Goal: Task Accomplishment & Management: Manage account settings

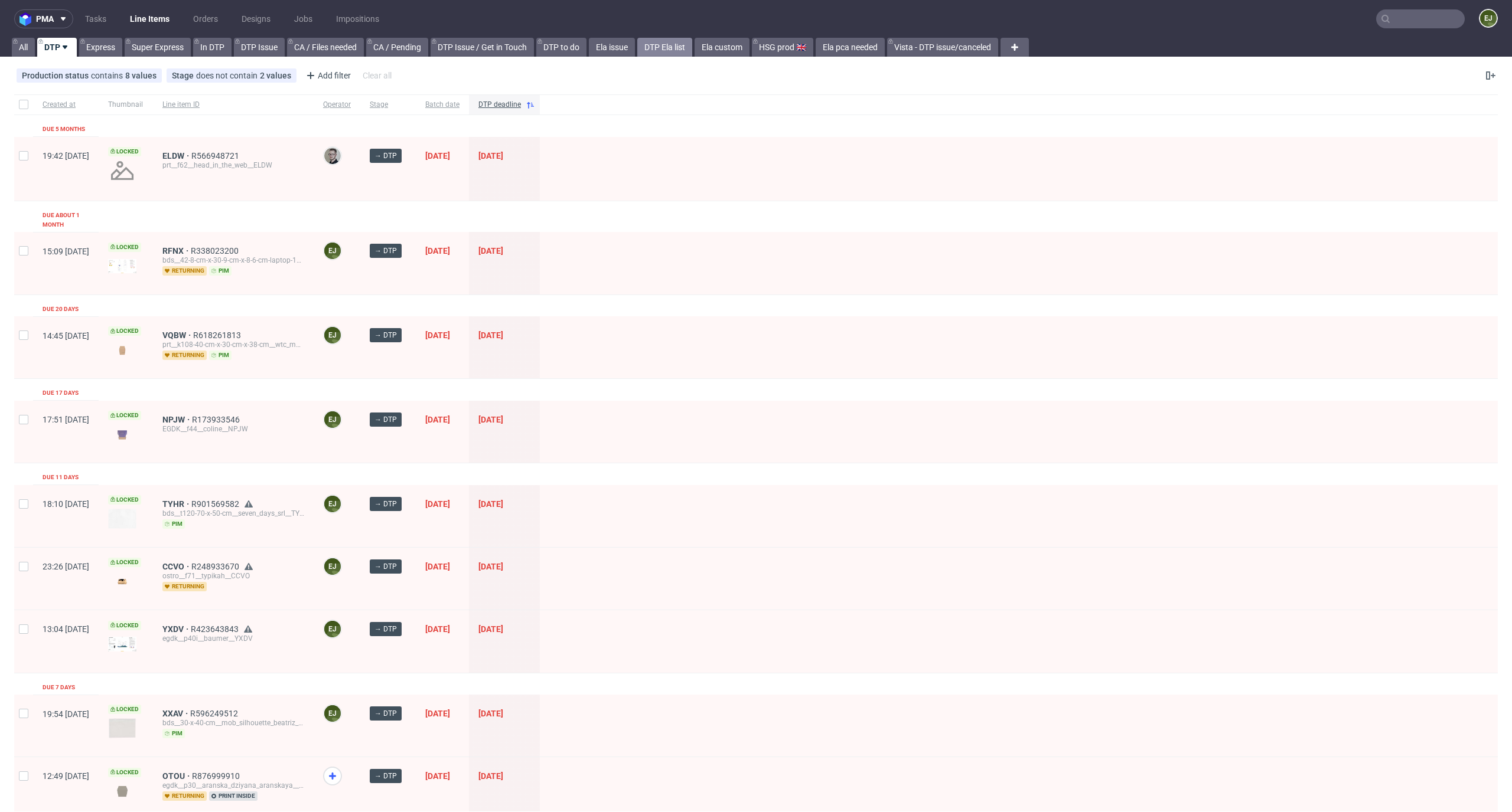
click at [674, 49] on link "DTP Ela list" at bounding box center [664, 47] width 55 height 19
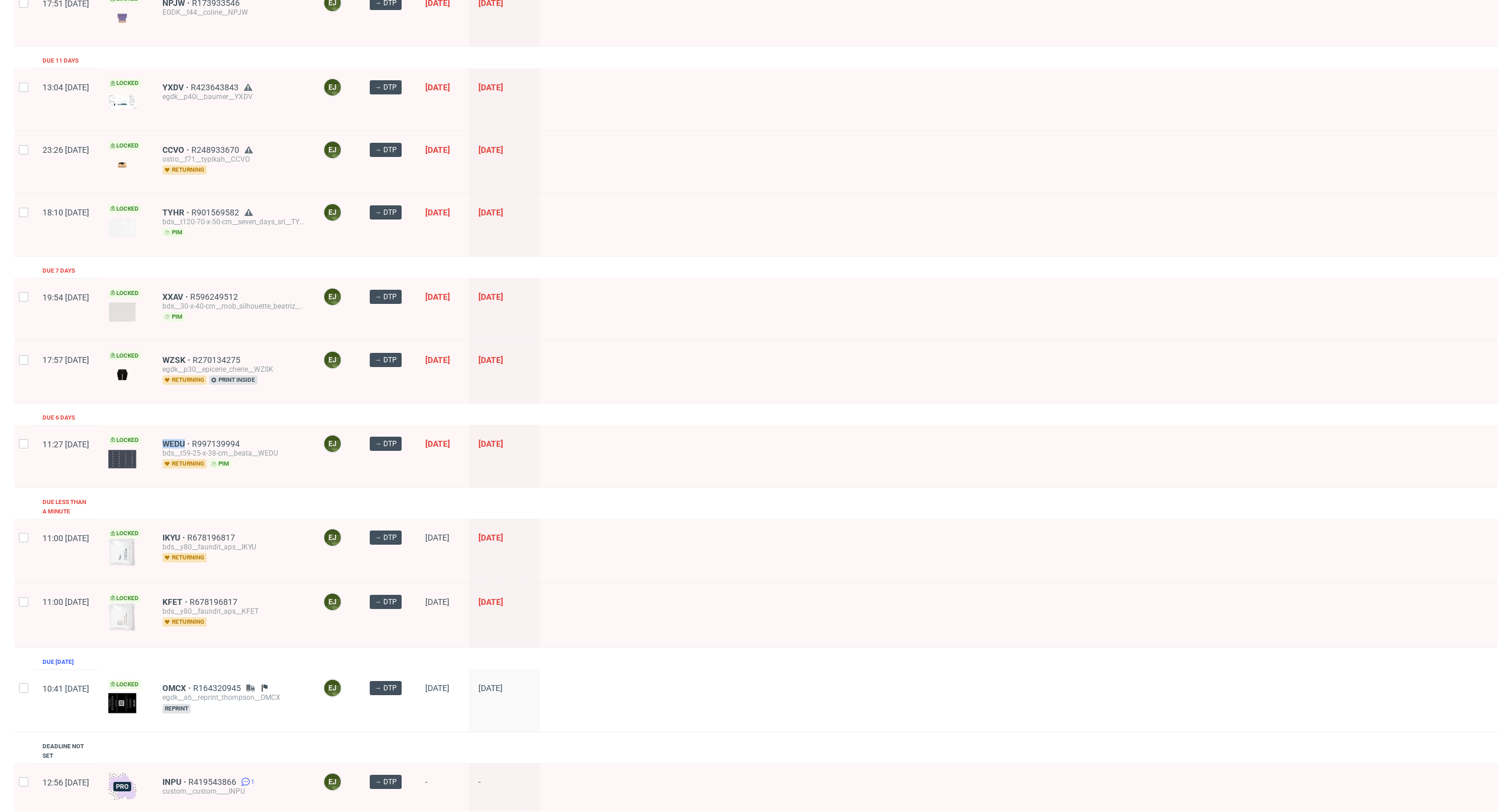
scroll to position [454, 0]
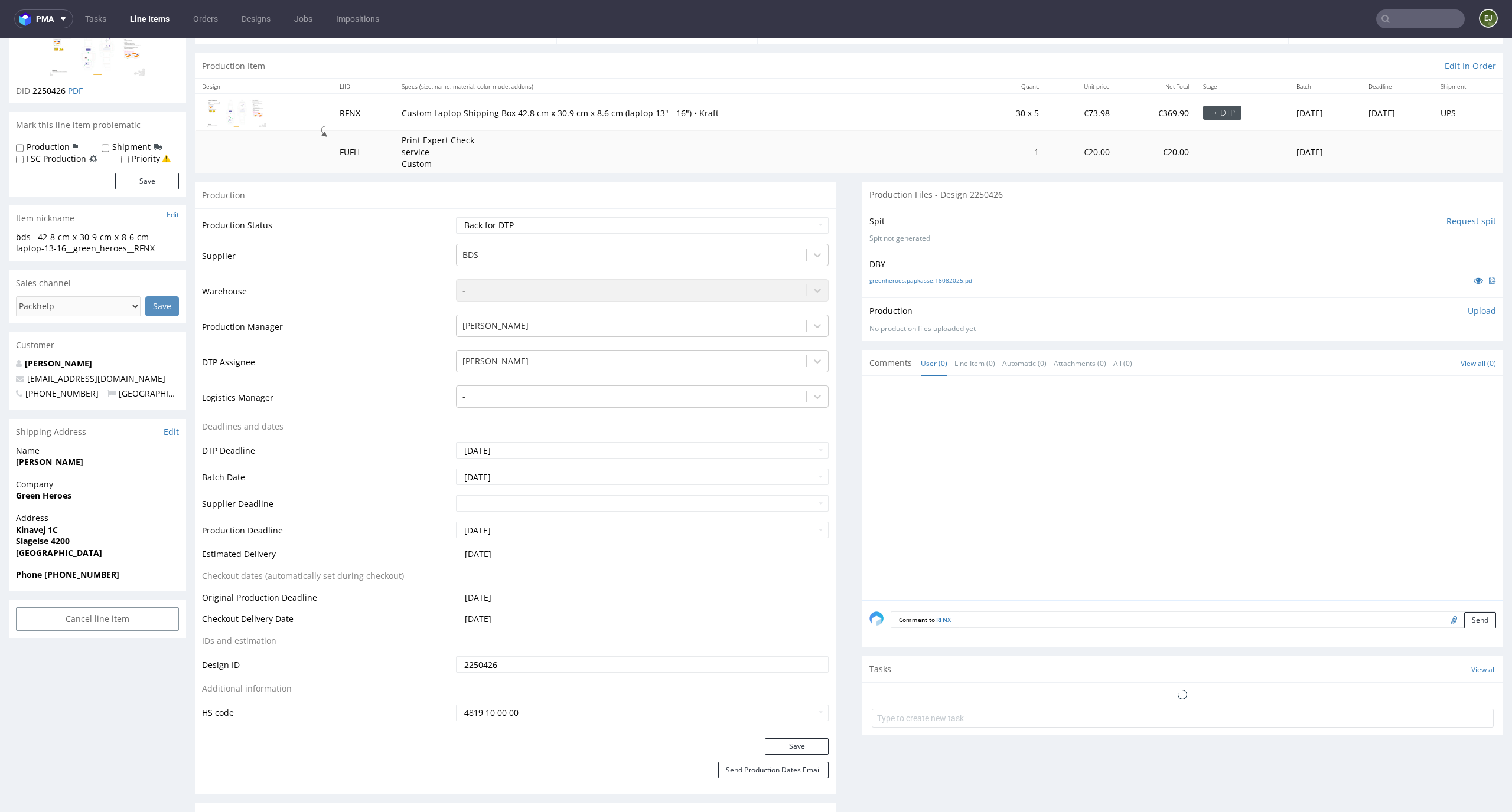
scroll to position [318, 0]
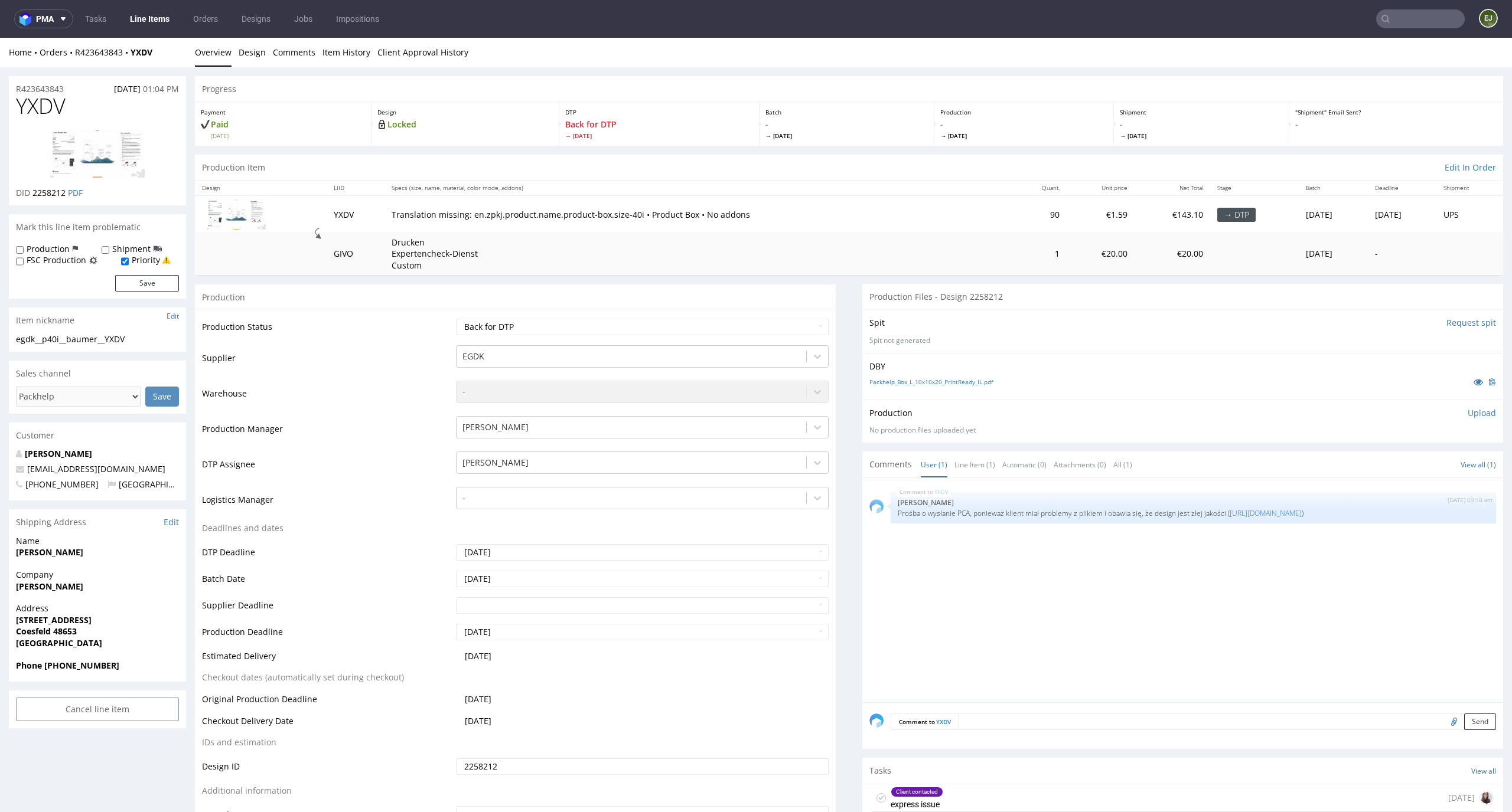
scroll to position [285, 0]
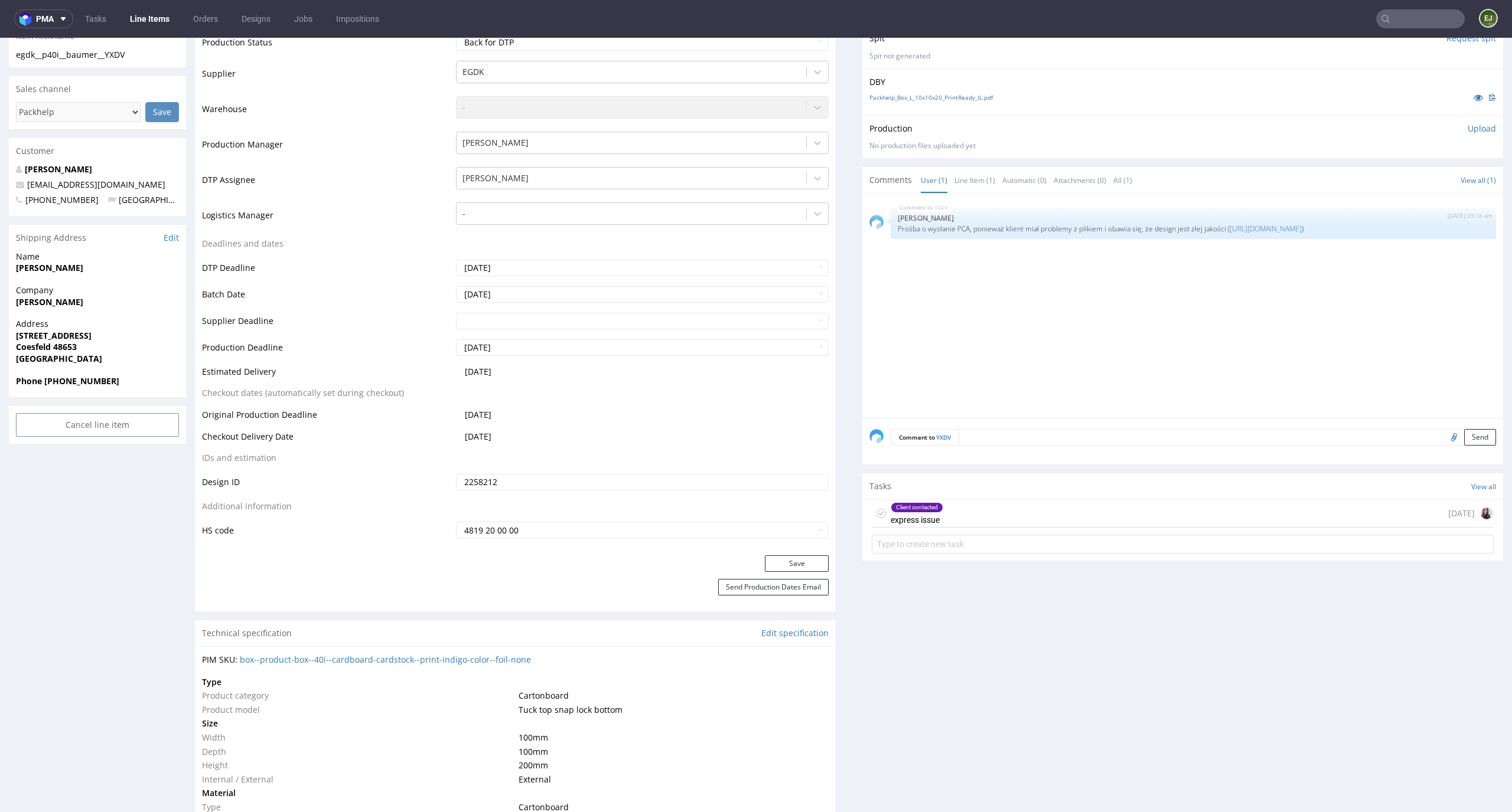
click at [944, 519] on div "Client contacted express issue 6 days ago" at bounding box center [1182, 514] width 622 height 28
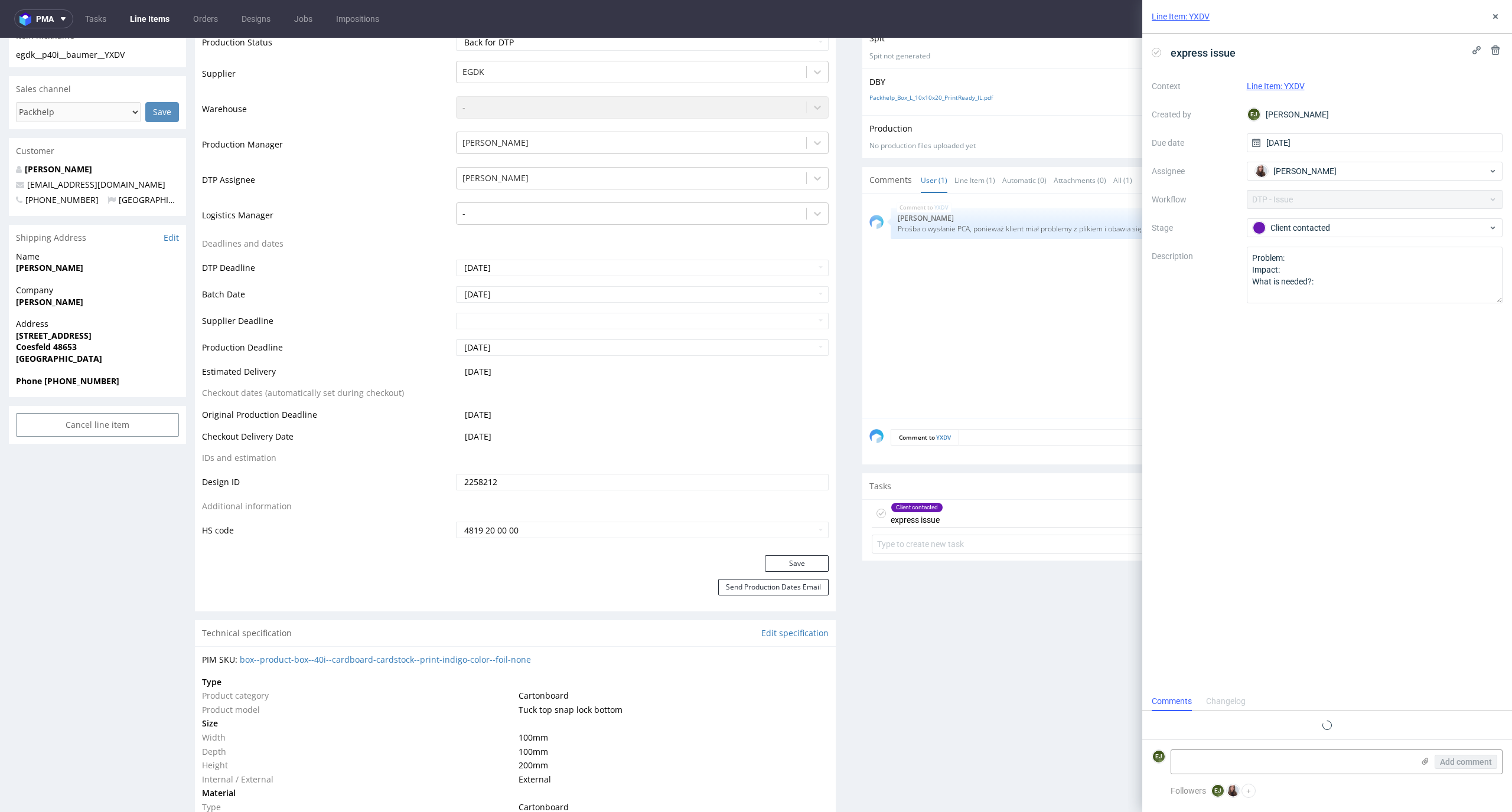
scroll to position [19, 0]
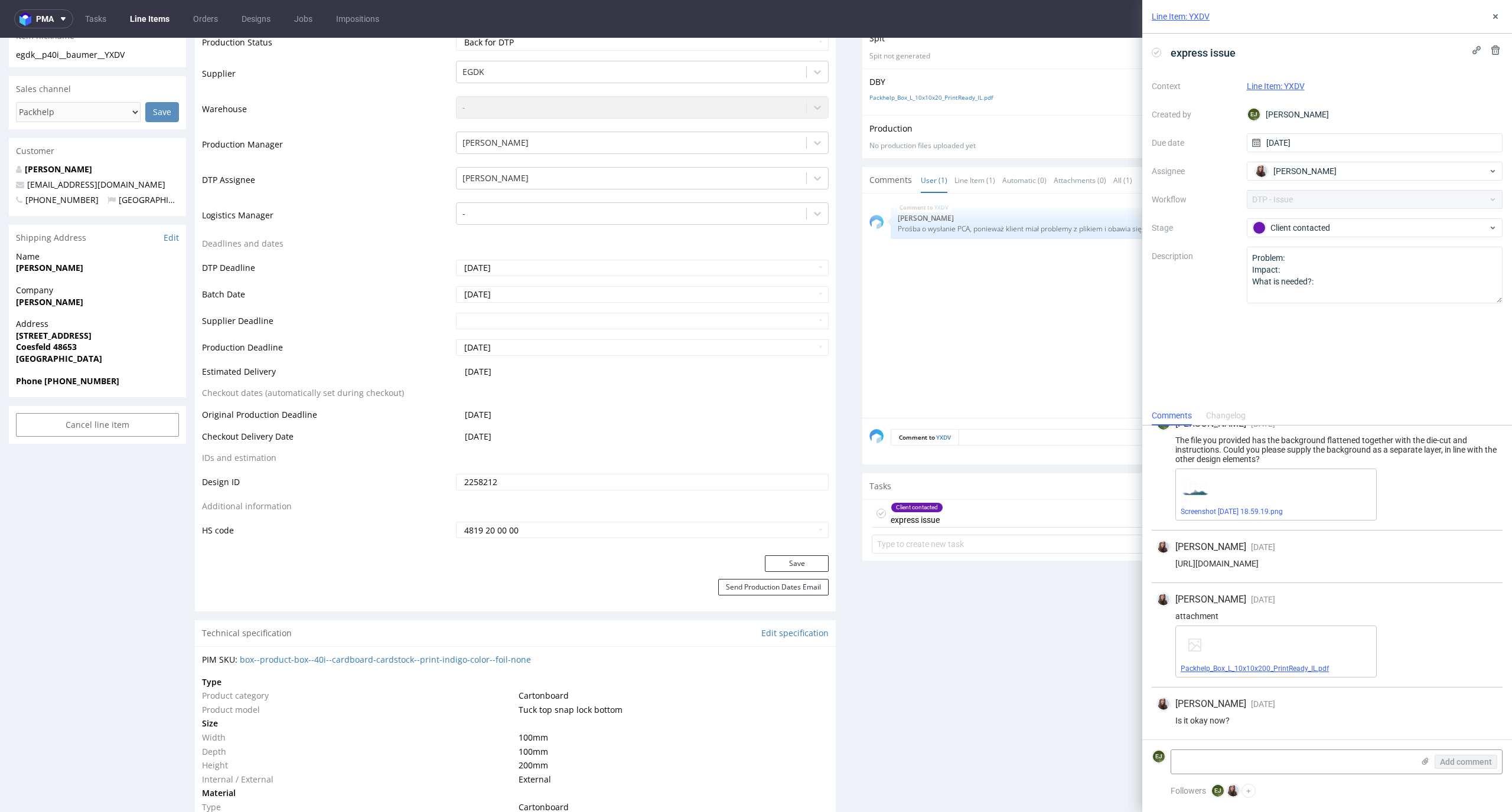
click at [1279, 670] on link "Packhelp_Box_L_10x10x200_PrintReady_IL.pdf" at bounding box center [1254, 669] width 148 height 9
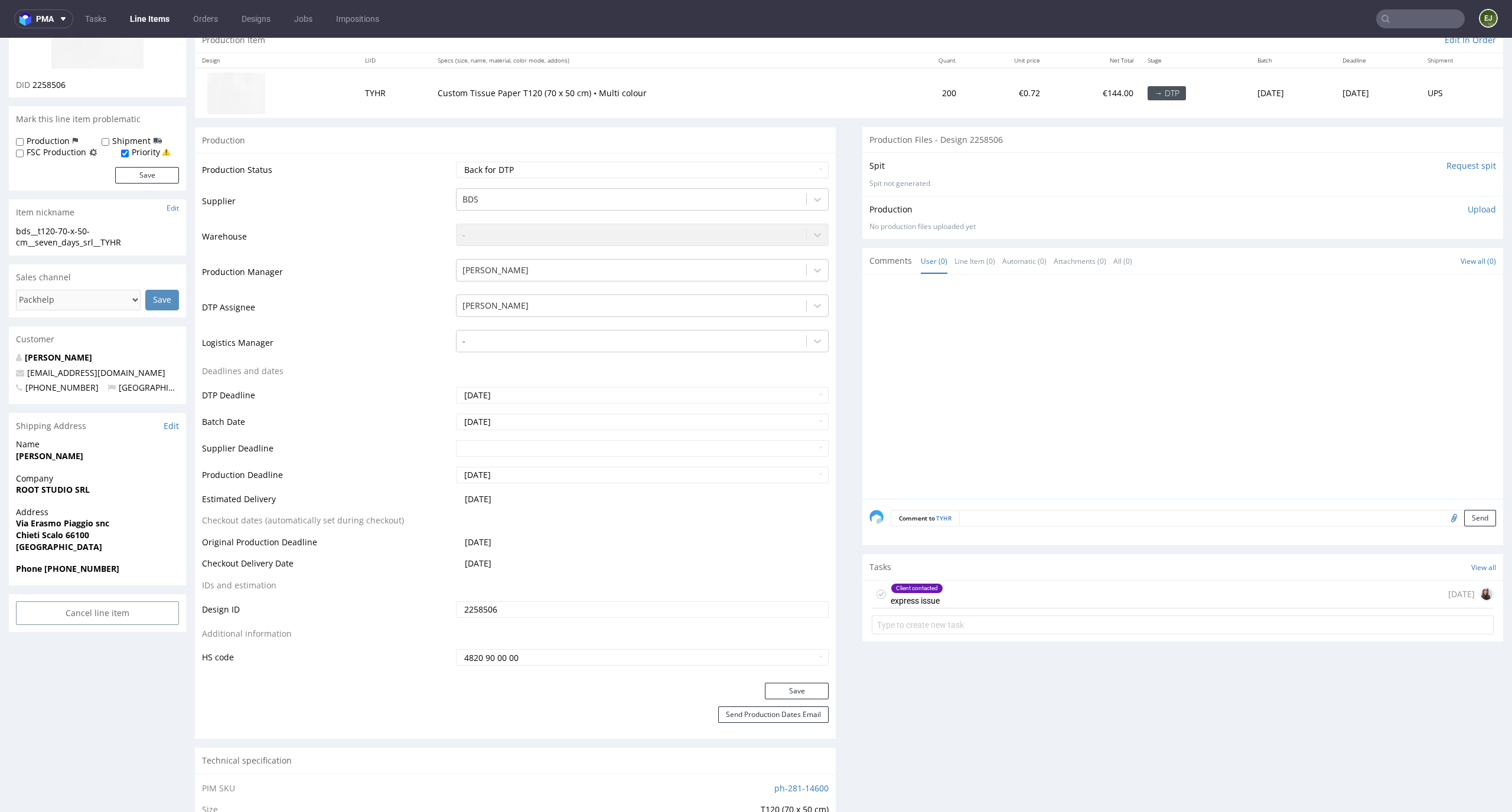
scroll to position [156, 0]
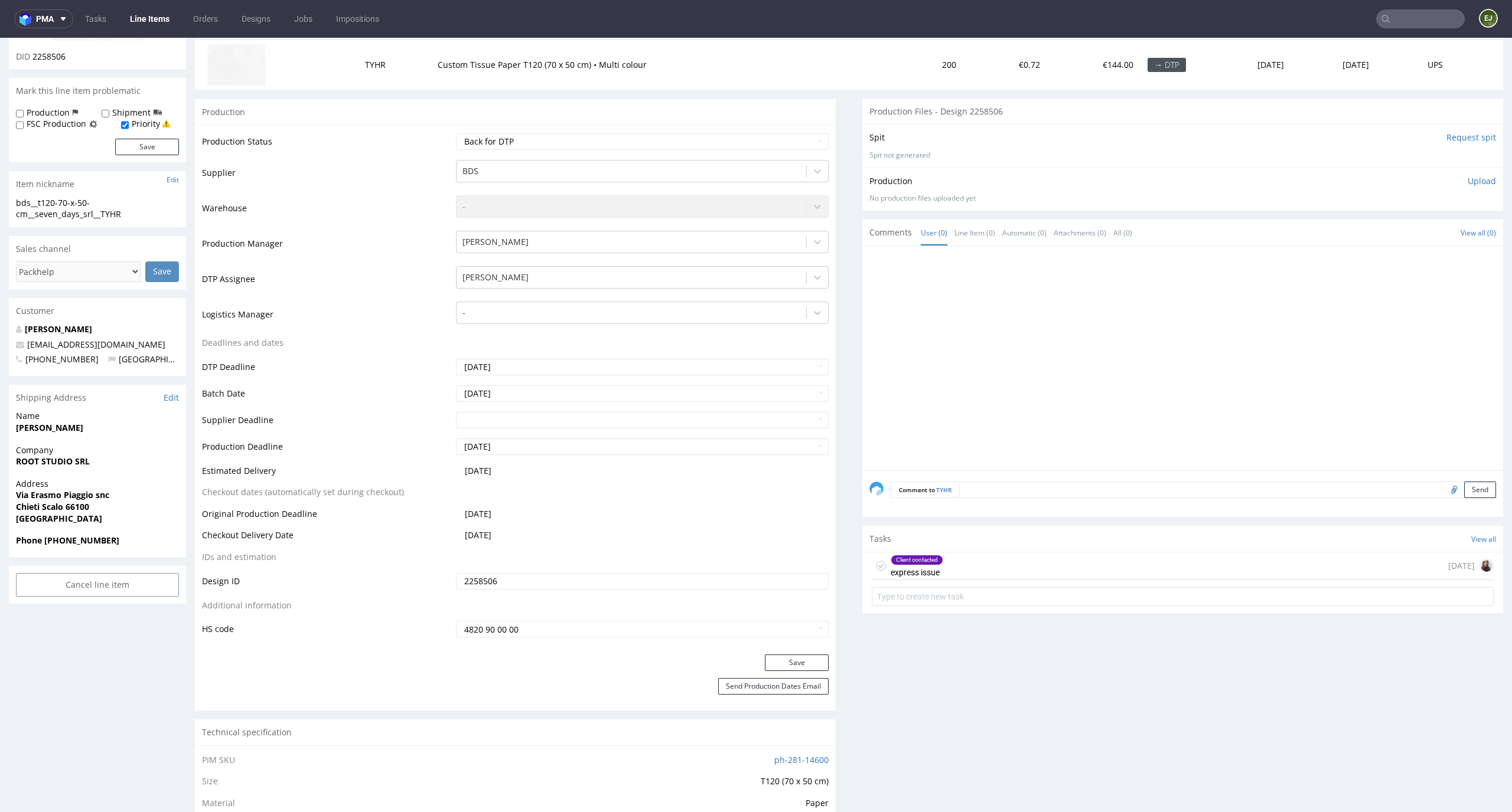
click at [972, 557] on div "Client contacted express issue 6 days ago" at bounding box center [1182, 566] width 622 height 28
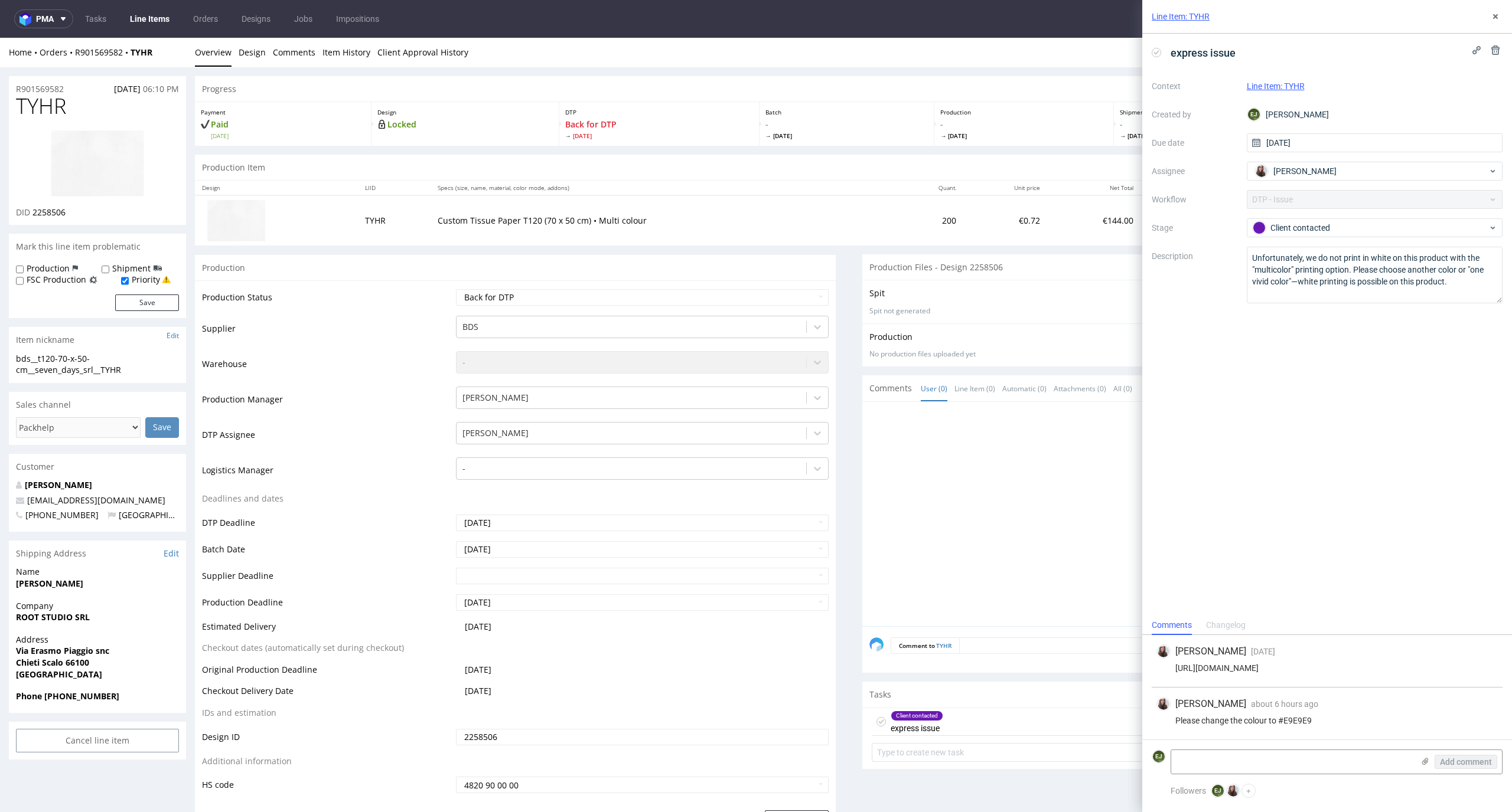
click at [122, 157] on img at bounding box center [97, 164] width 94 height 67
drag, startPoint x: 1327, startPoint y: 725, endPoint x: 1283, endPoint y: 718, distance: 44.6
click at [1283, 718] on div "Please change the colour to #E9E9E9" at bounding box center [1327, 720] width 341 height 9
copy div "E9E9E9"
click at [248, 51] on link "Design" at bounding box center [252, 52] width 27 height 29
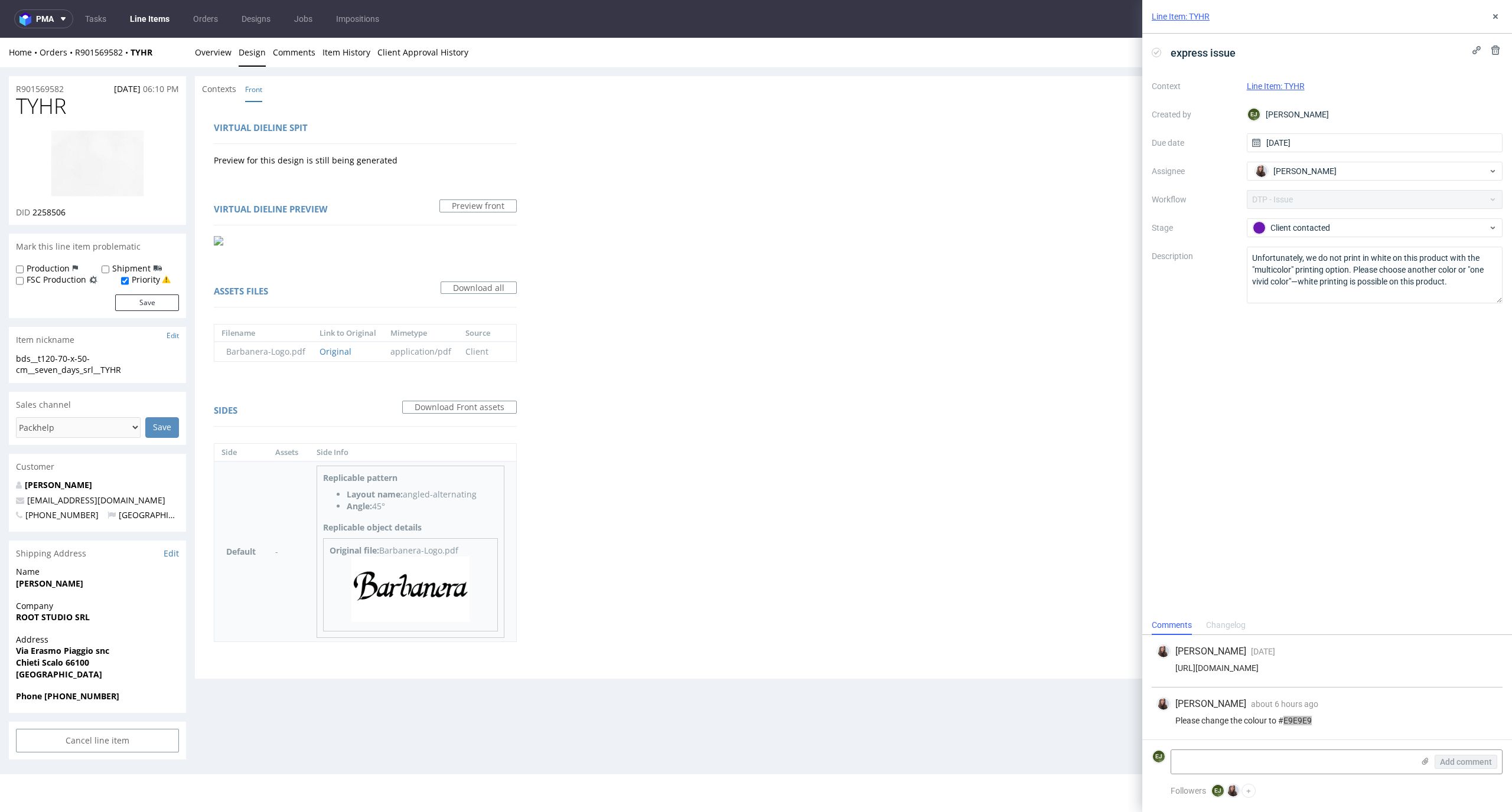
scroll to position [3, 0]
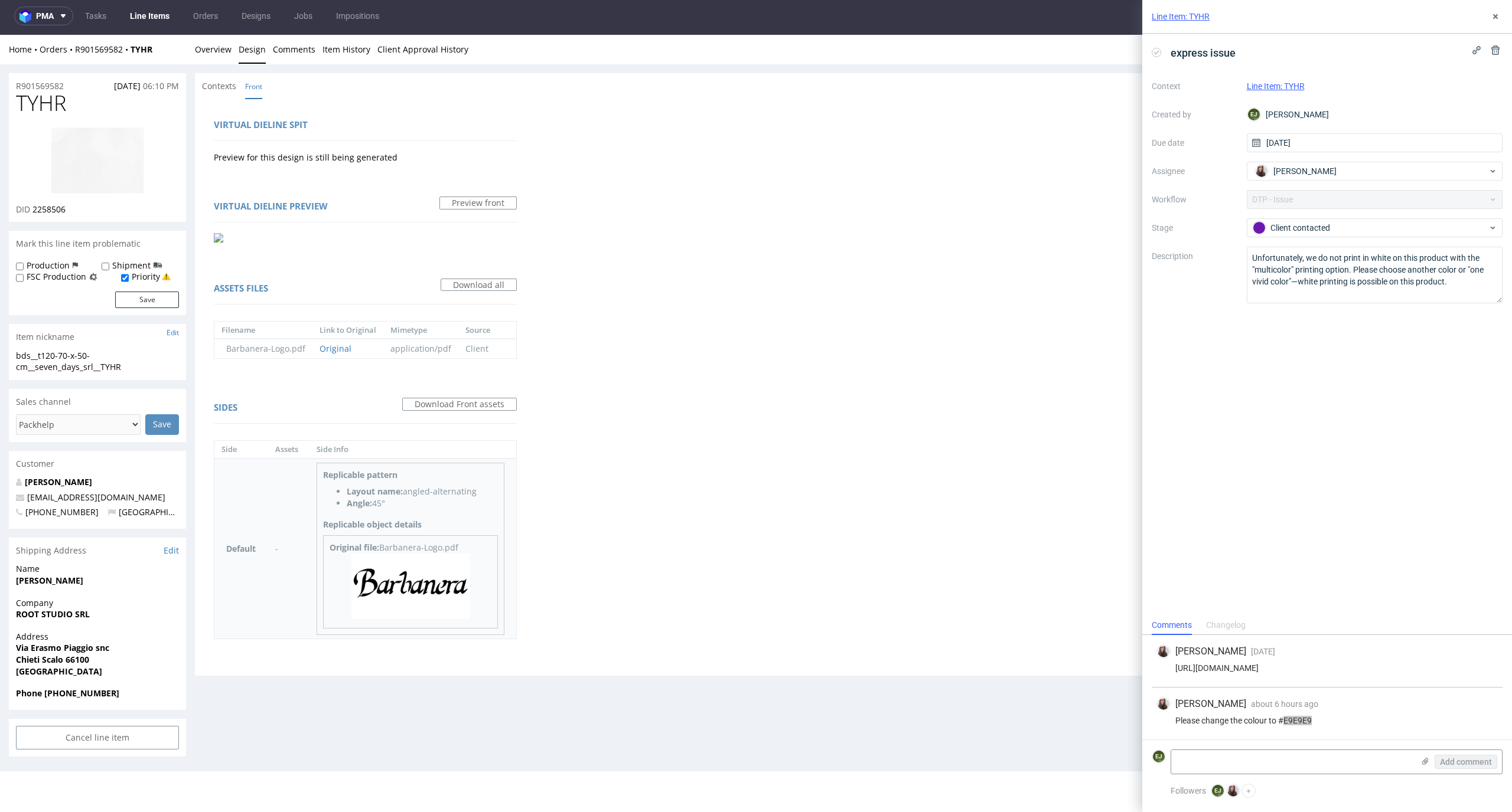
click at [451, 603] on img at bounding box center [410, 587] width 118 height 66
click at [220, 52] on link "Overview" at bounding box center [213, 49] width 36 height 29
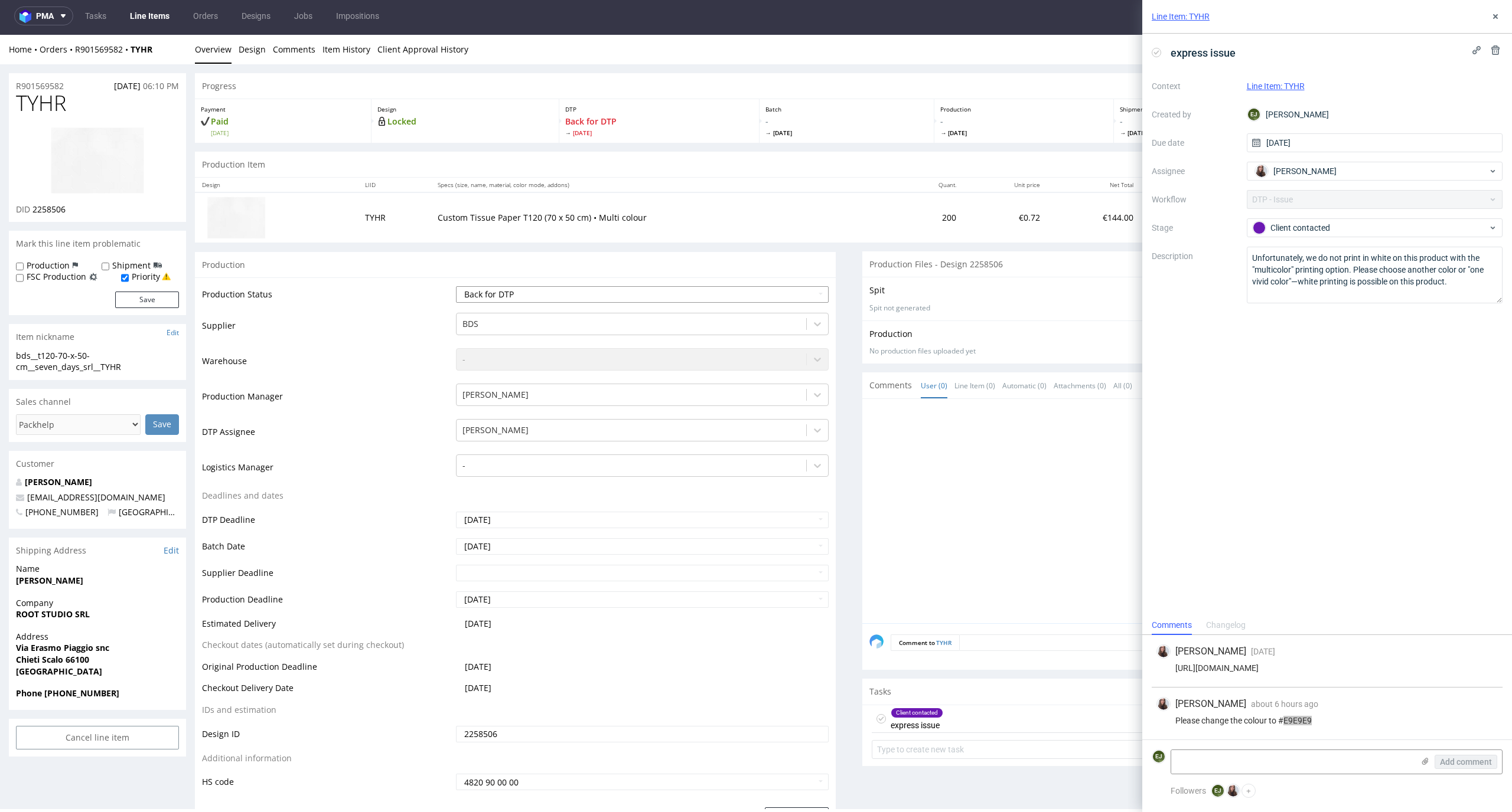
click at [703, 290] on select "Waiting for Artwork Waiting for Diecut Waiting for Mockup Waiting for DTP Waiti…" at bounding box center [643, 294] width 374 height 16
select select "dtp_in_process"
click at [456, 286] on select "Waiting for Artwork Waiting for Diecut Waiting for Mockup Waiting for DTP Waiti…" at bounding box center [643, 294] width 374 height 16
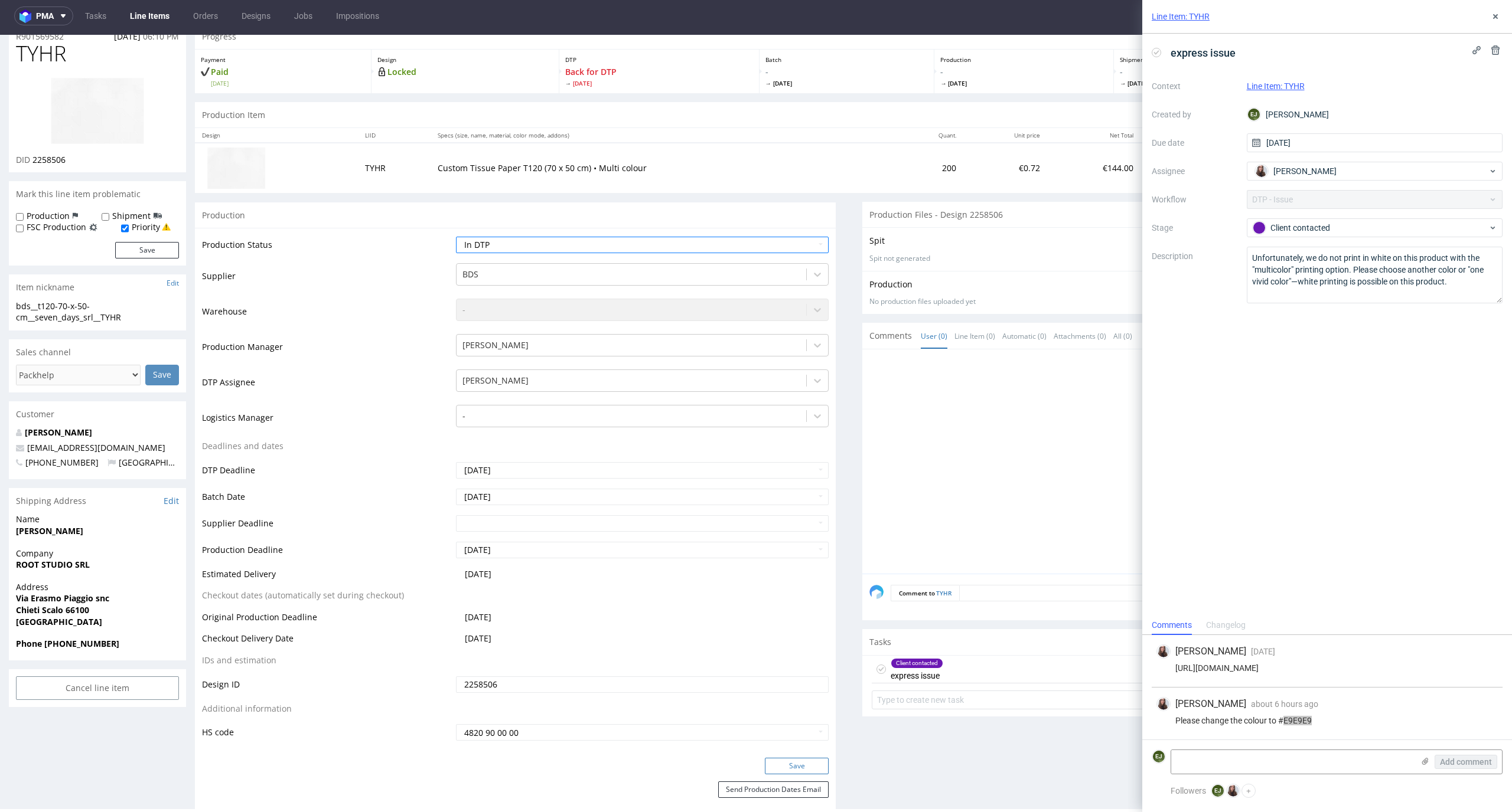
click at [796, 765] on button "Save" at bounding box center [796, 766] width 64 height 16
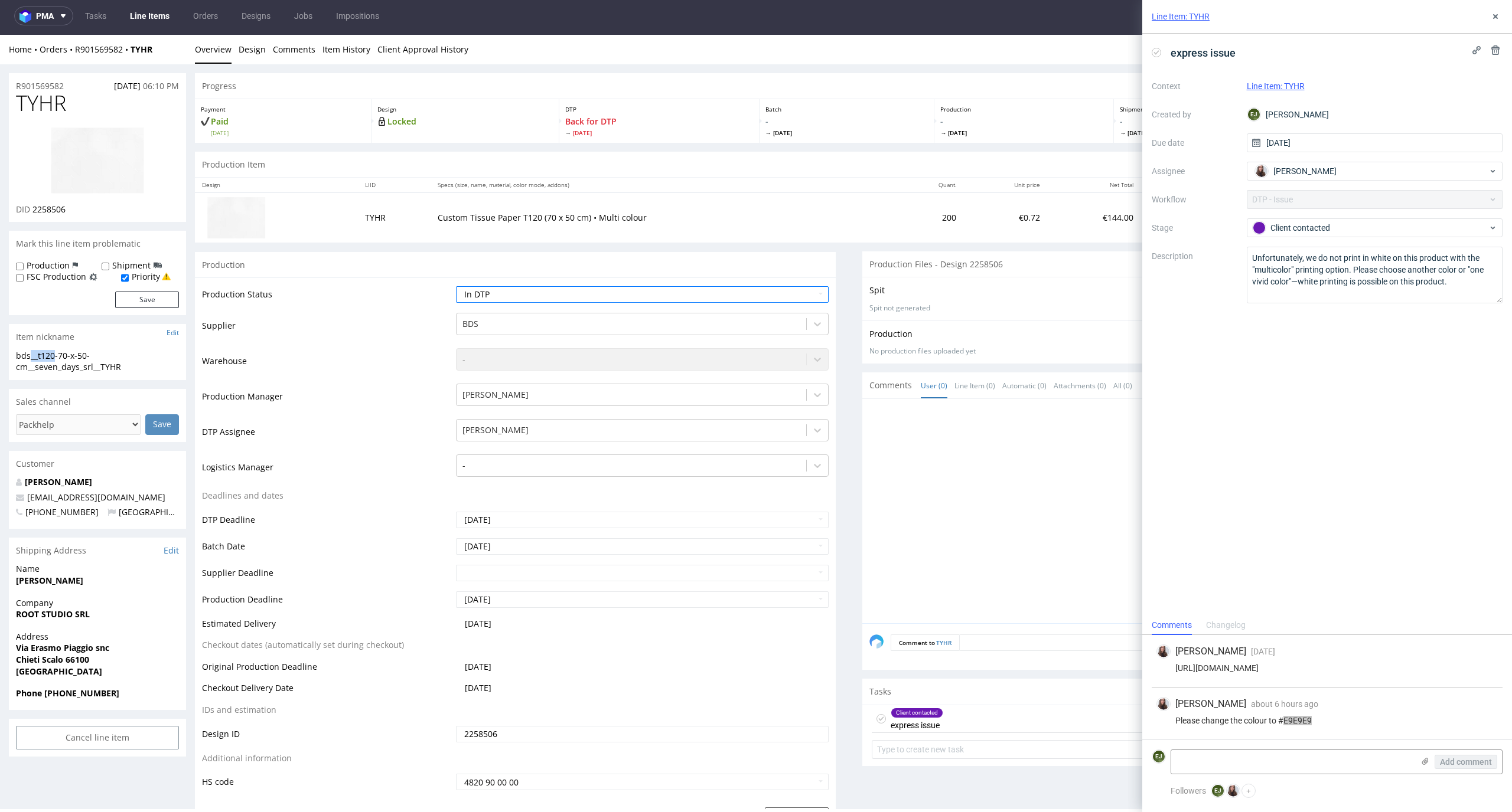
drag, startPoint x: 57, startPoint y: 353, endPoint x: 0, endPoint y: 353, distance: 57.0
copy div "bds__t120"
click at [947, 61] on div "Home Orders R901569582 TYHR Overview Design Comments Item History Client Approv…" at bounding box center [756, 49] width 1512 height 29
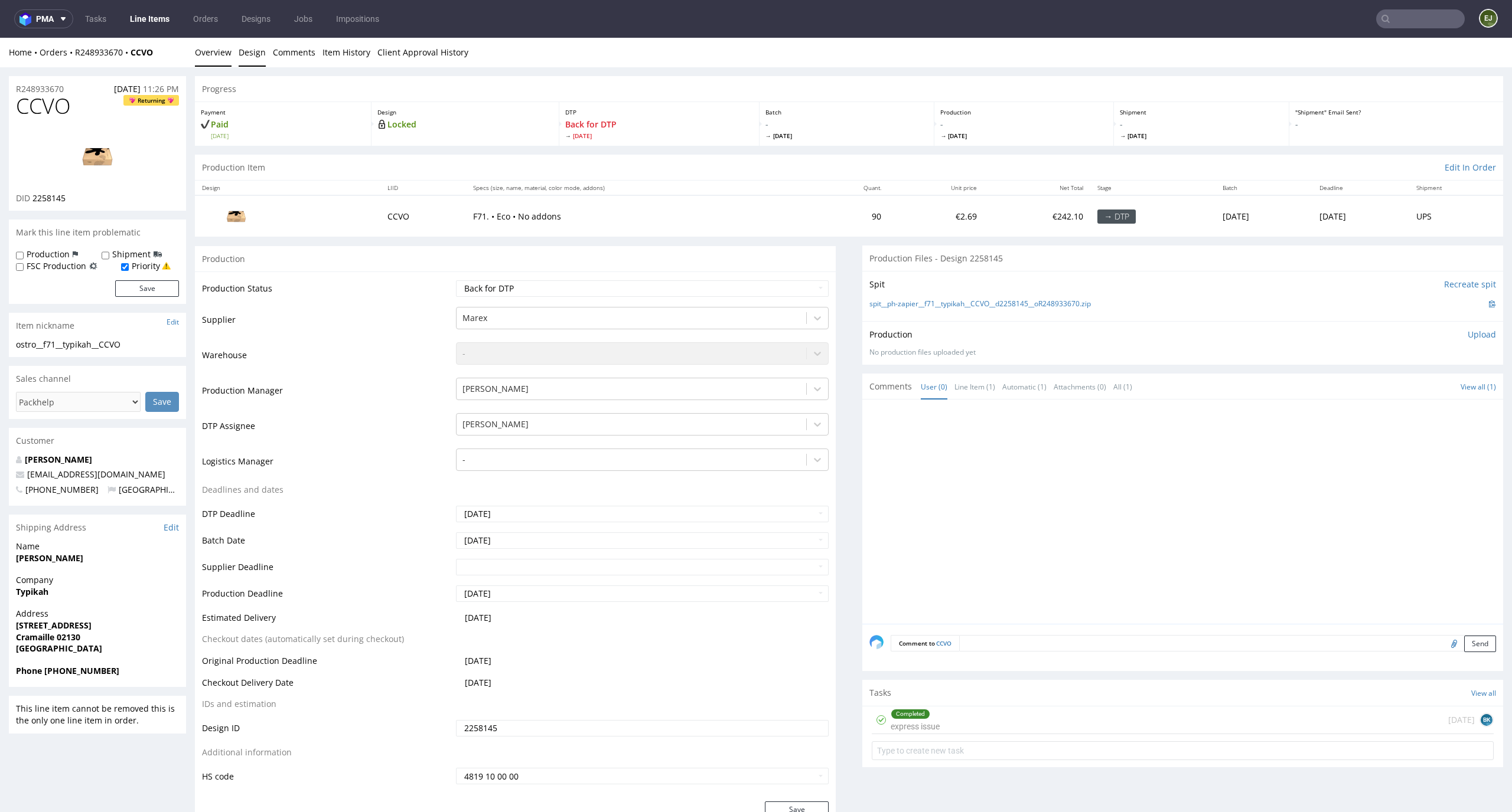
click at [259, 54] on link "Design" at bounding box center [252, 52] width 27 height 29
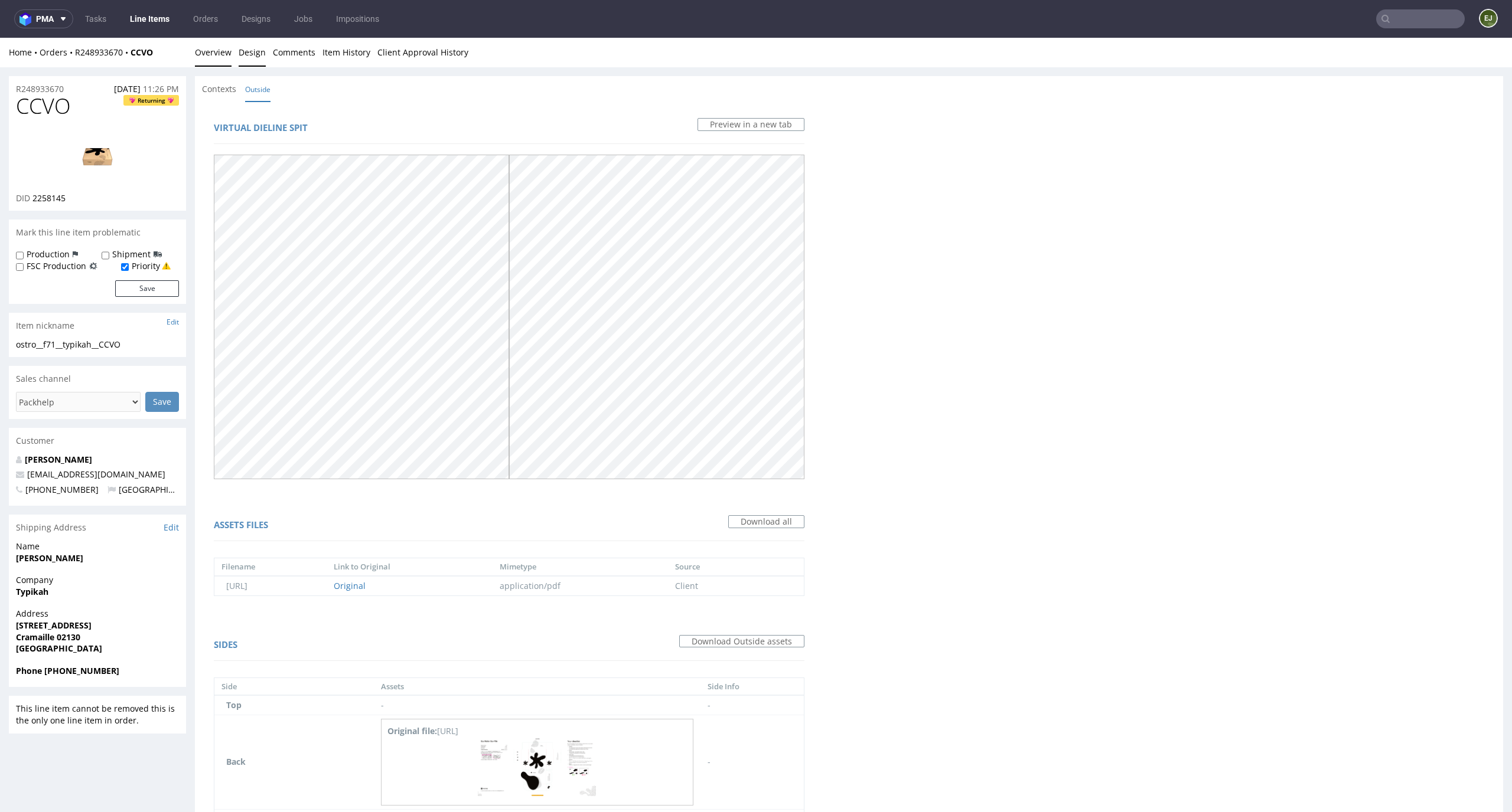
click at [205, 59] on link "Overview" at bounding box center [213, 52] width 36 height 29
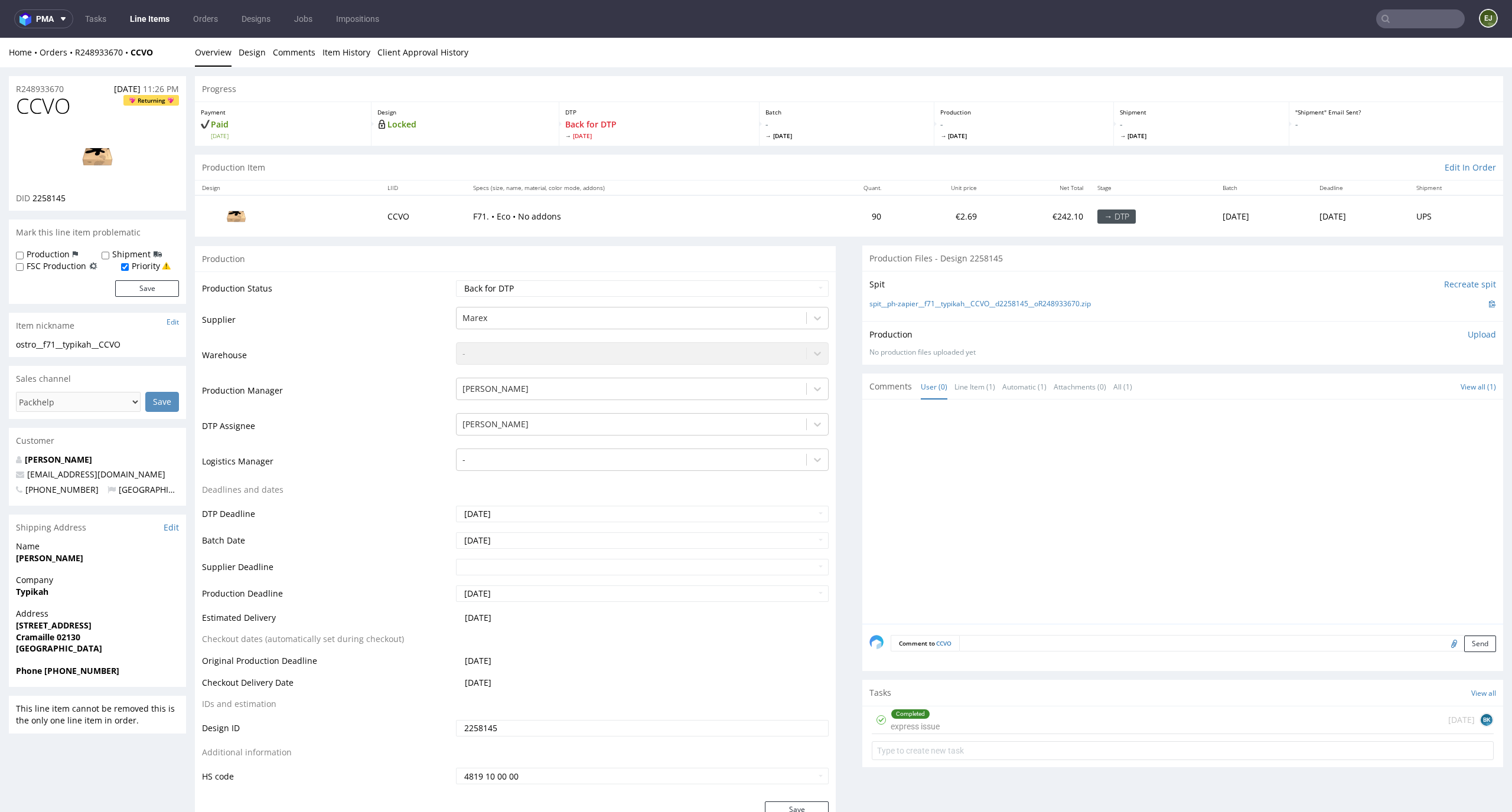
scroll to position [238, 0]
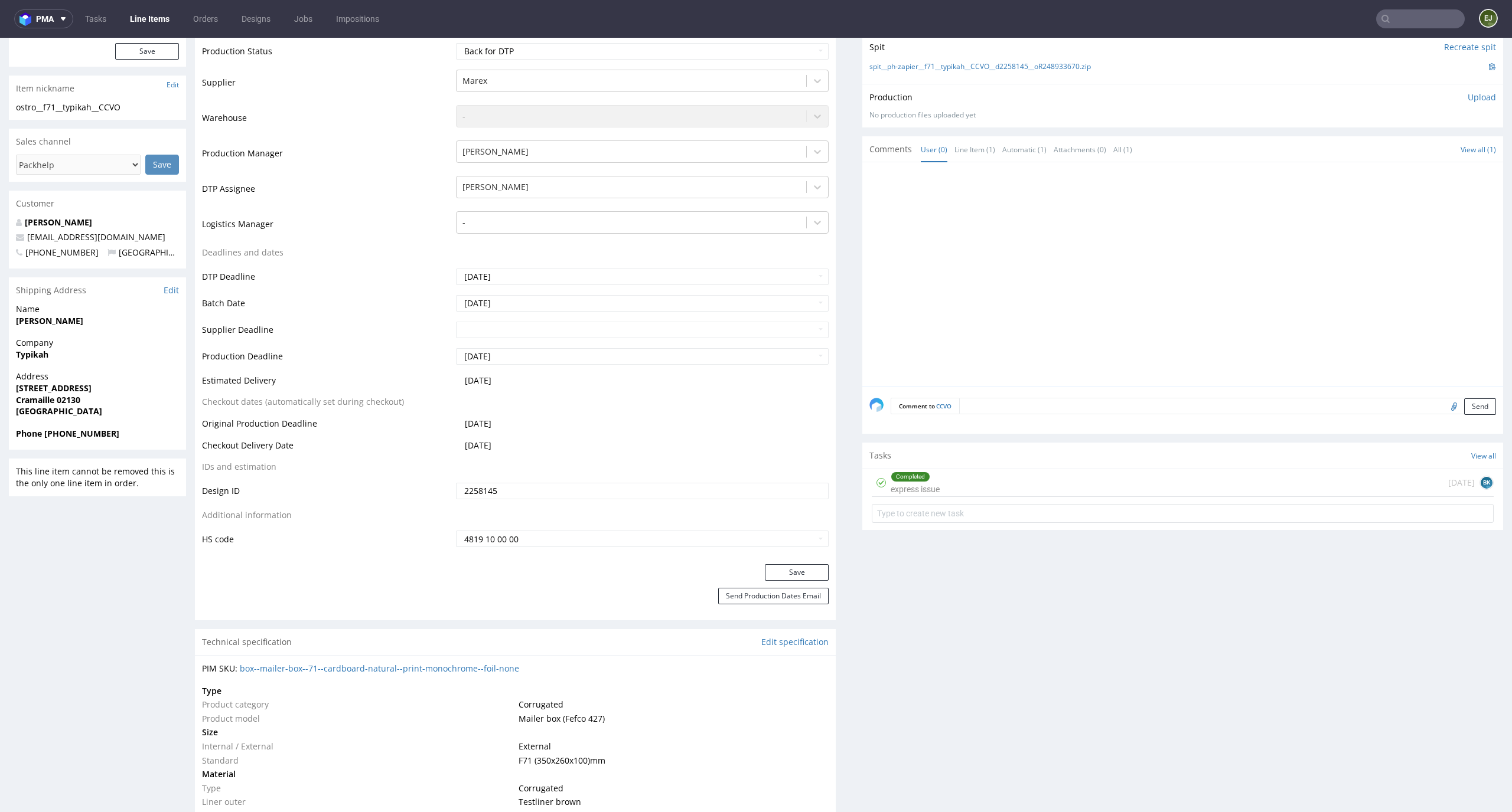
click at [932, 498] on div "Completed express issue 6 days ago BK" at bounding box center [1182, 499] width 640 height 59
click at [941, 492] on div "Completed express issue 6 days ago BK" at bounding box center [1182, 483] width 622 height 28
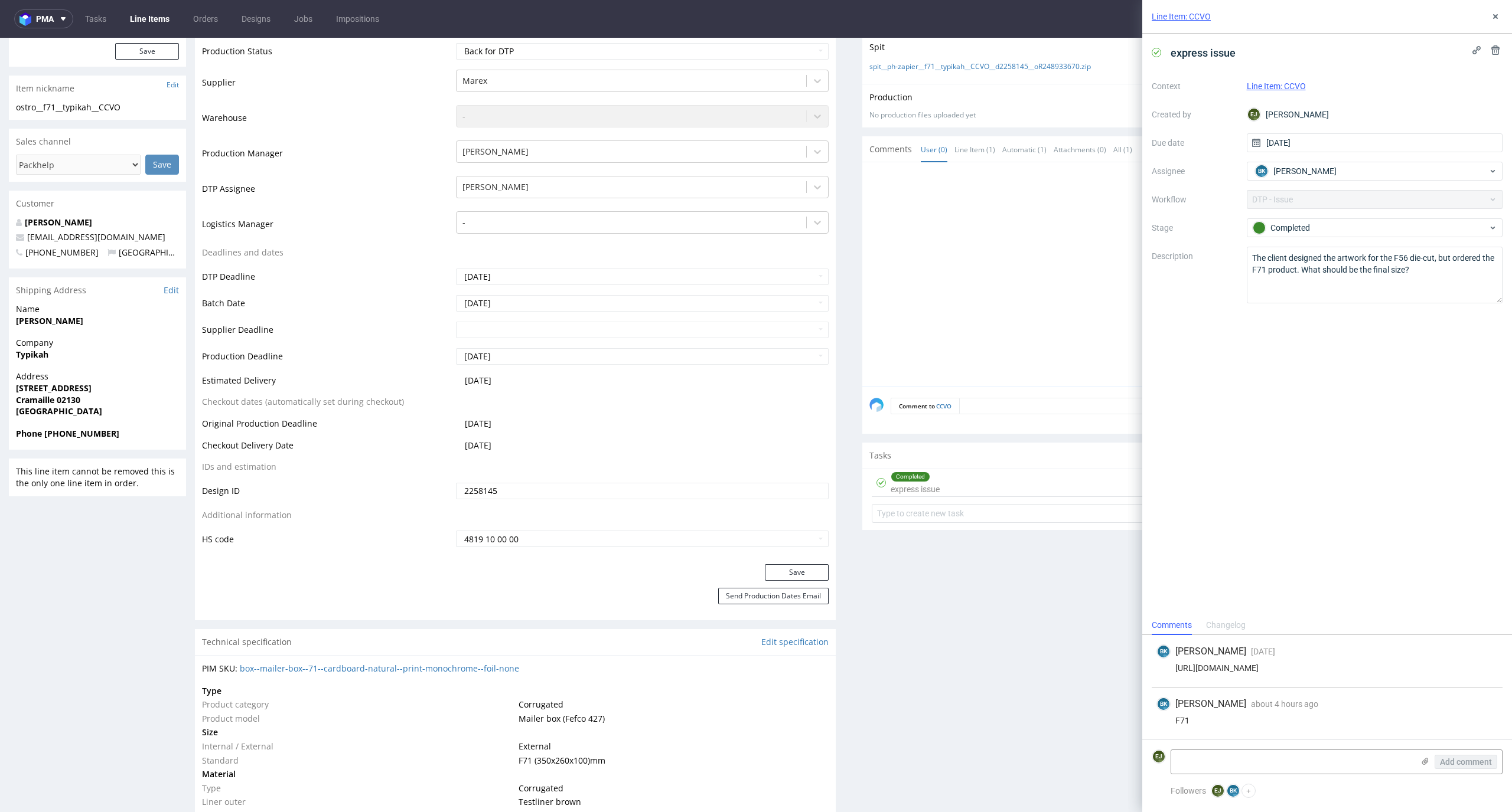
click at [1393, 692] on div "BK Bogna Krystian about 4 hours ago 22nd Sep 2025, 13:10 F71" at bounding box center [1327, 713] width 351 height 52
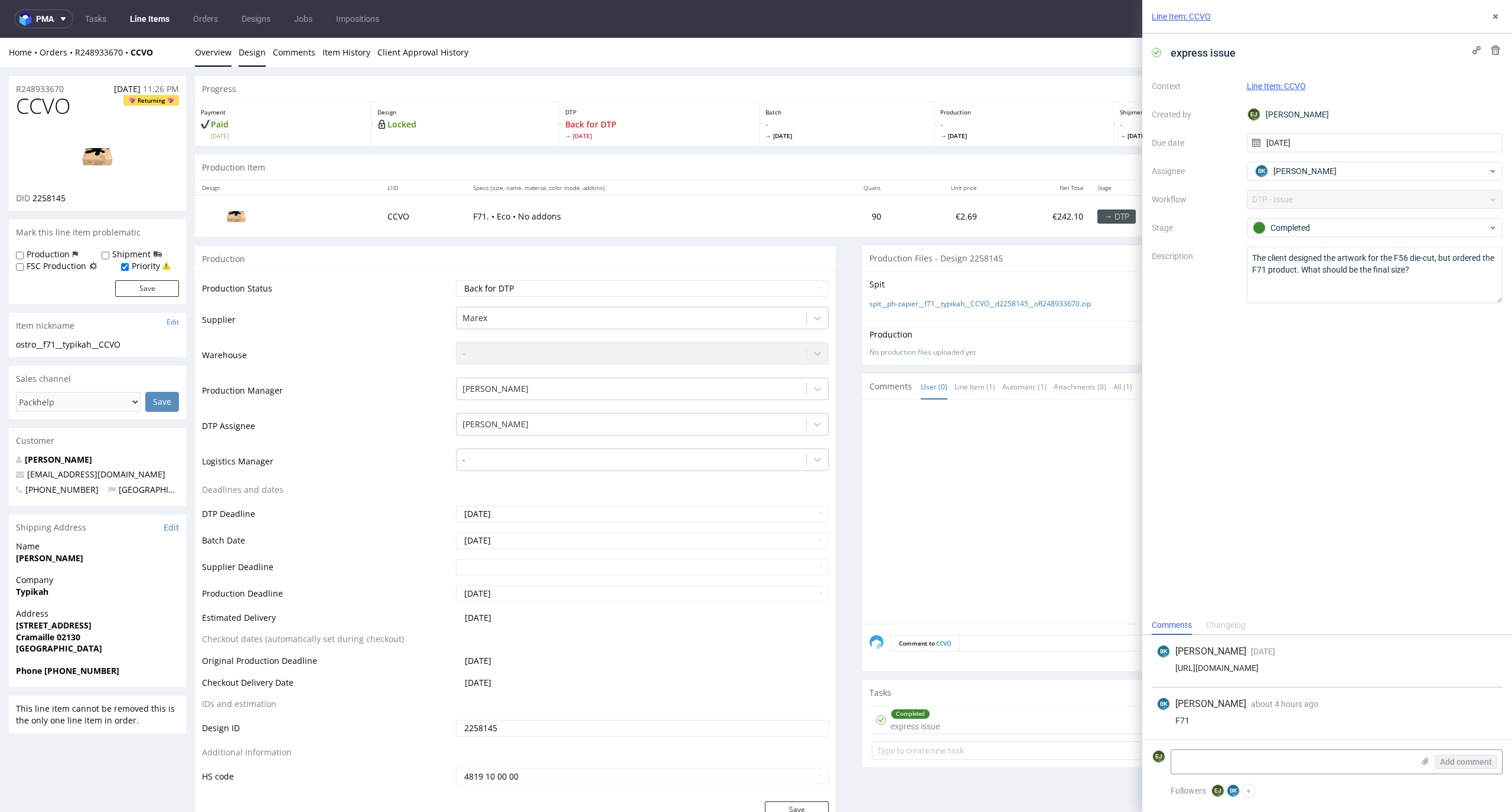
click at [251, 53] on link "Design" at bounding box center [252, 52] width 27 height 29
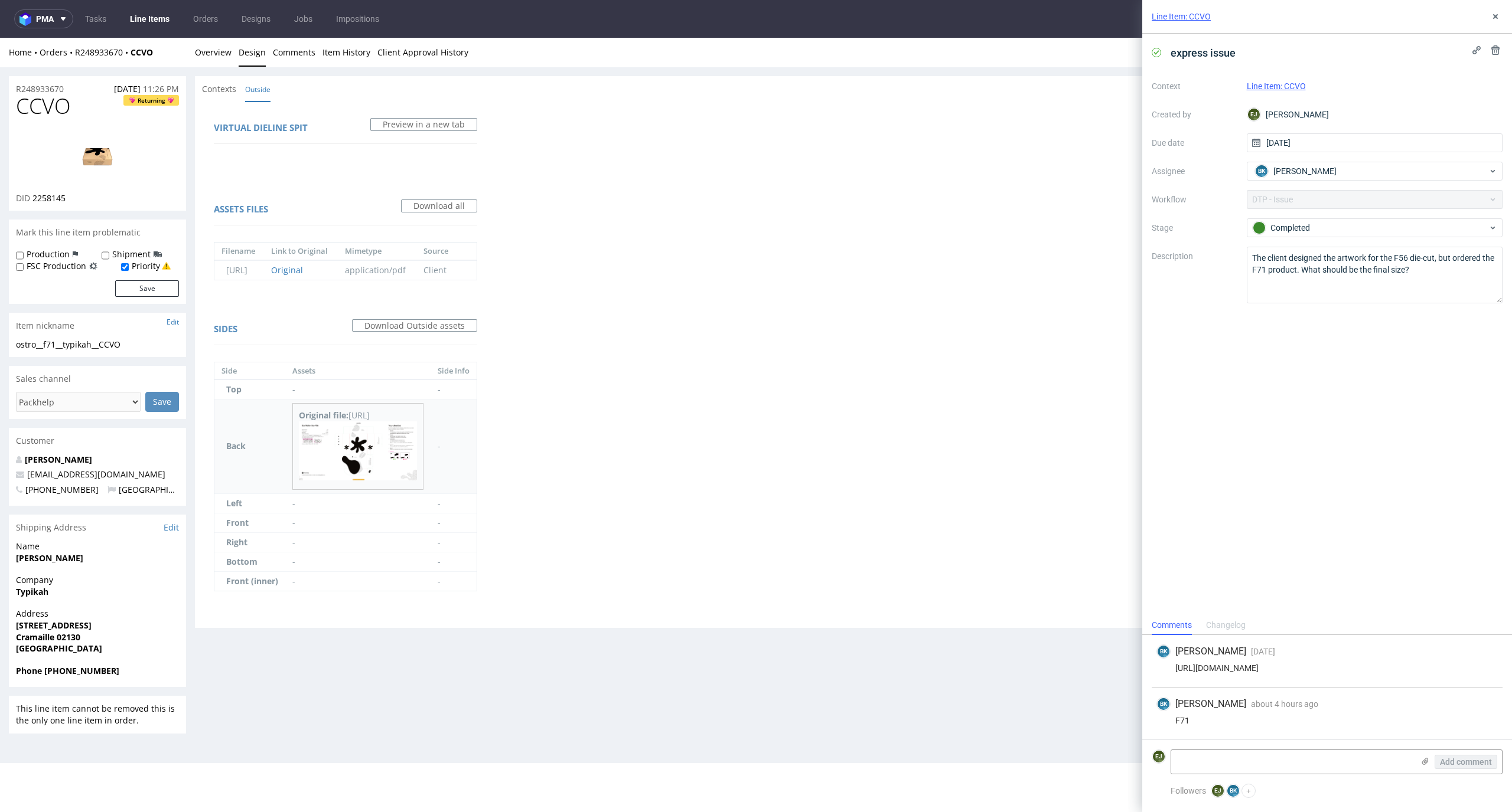
click at [387, 451] on img at bounding box center [358, 451] width 118 height 59
click at [203, 62] on link "Overview" at bounding box center [213, 52] width 36 height 29
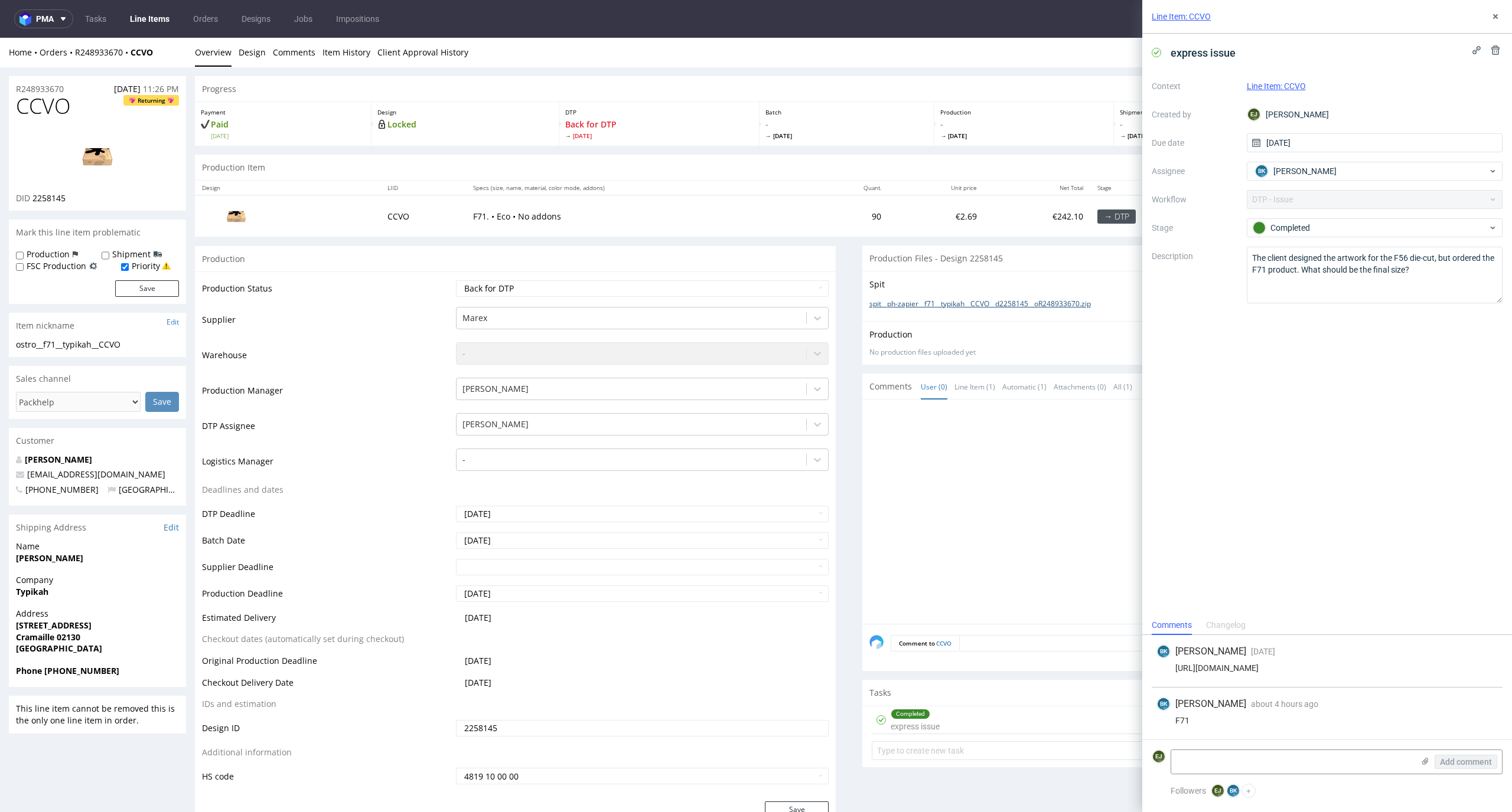
click at [1016, 303] on link "spit__ph-zapier__f71__typikah__CCVO__d2258145__oR248933670.zip" at bounding box center [980, 304] width 221 height 10
click at [784, 297] on td "Waiting for Artwork Waiting for Diecut Waiting for Mockup Waiting for DTP Waiti…" at bounding box center [641, 292] width 376 height 26
click at [786, 279] on td "Waiting for Artwork Waiting for Diecut Waiting for Mockup Waiting for DTP Waiti…" at bounding box center [641, 292] width 376 height 26
click at [786, 288] on select "Waiting for Artwork Waiting for Diecut Waiting for Mockup Waiting for DTP Waiti…" at bounding box center [643, 288] width 374 height 16
click at [456, 280] on select "Waiting for Artwork Waiting for Diecut Waiting for Mockup Waiting for DTP Waiti…" at bounding box center [643, 288] width 374 height 16
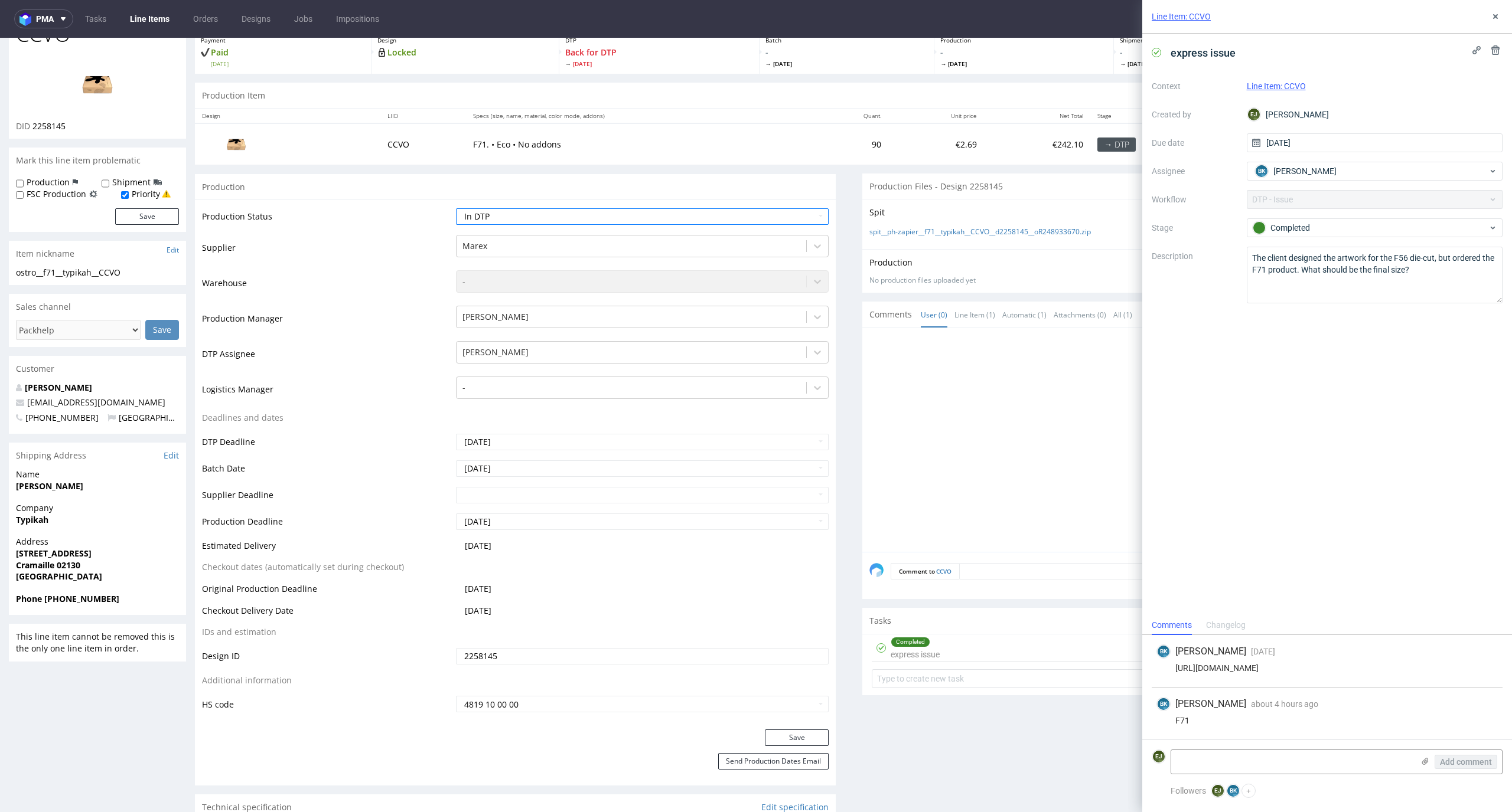
scroll to position [103, 0]
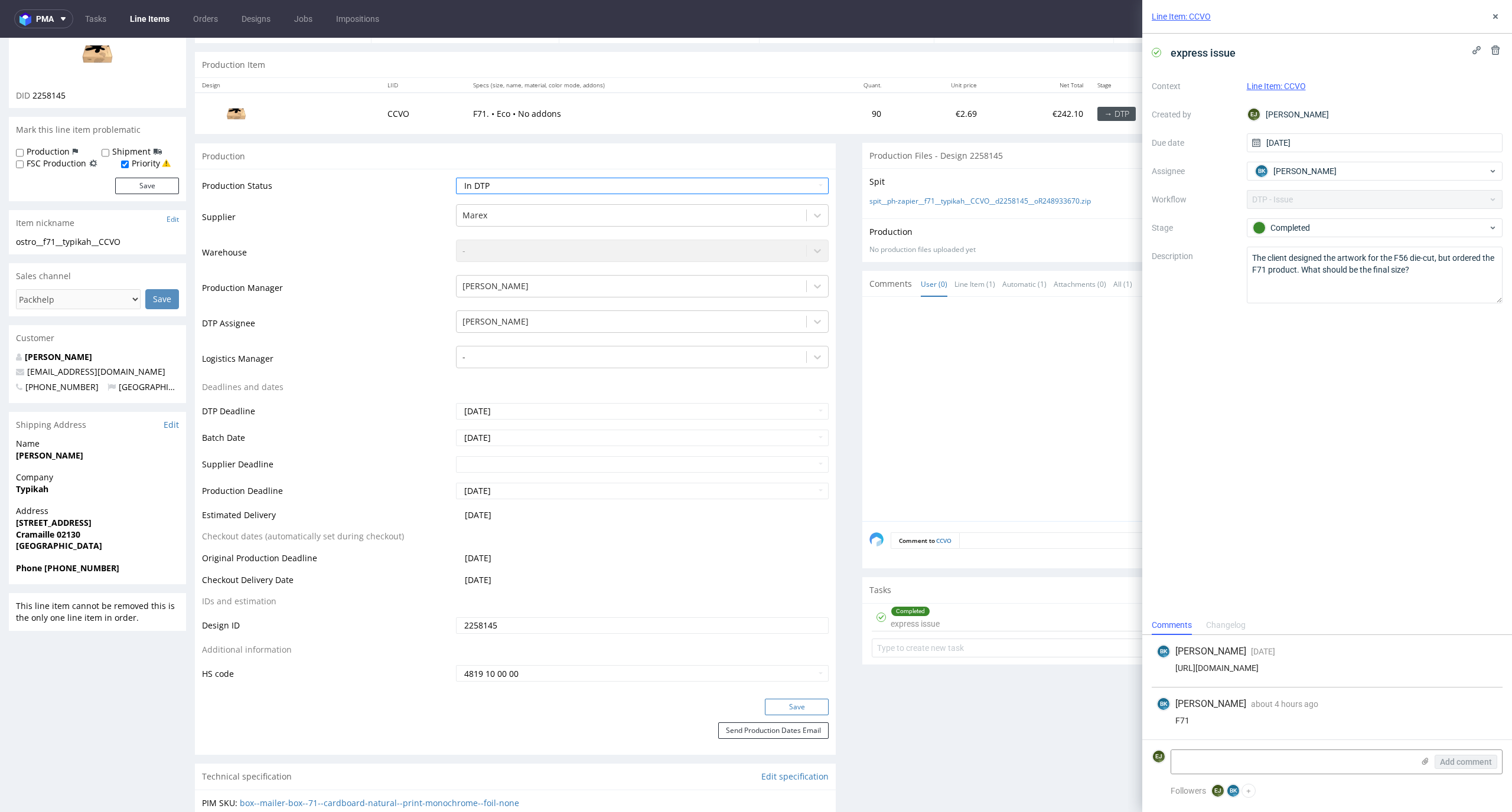
click at [805, 706] on button "Save" at bounding box center [796, 707] width 64 height 16
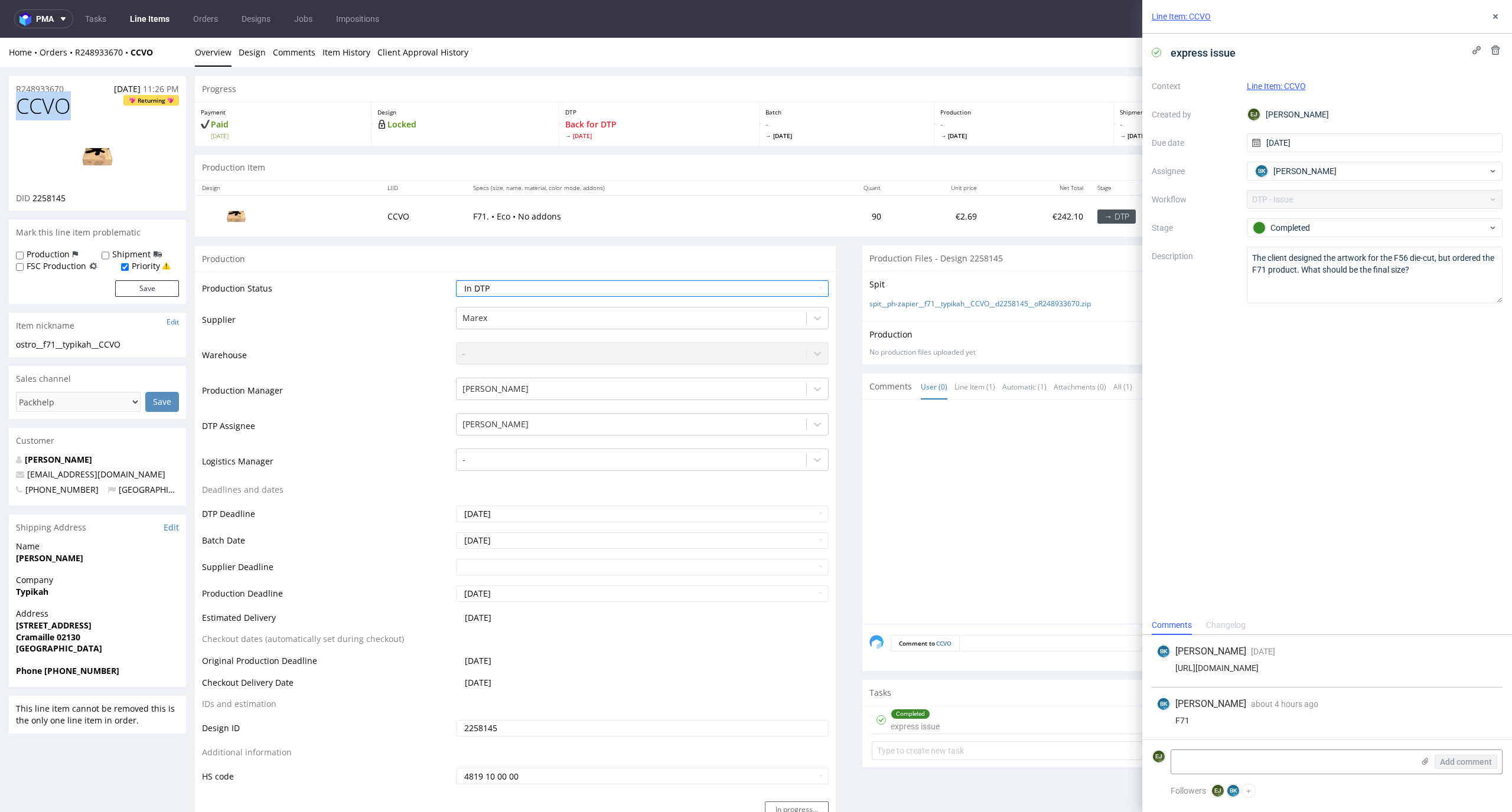
drag, startPoint x: 83, startPoint y: 107, endPoint x: 14, endPoint y: 107, distance: 69.0
click at [14, 107] on div "CCVO Returning DID 2258145" at bounding box center [97, 152] width 177 height 117
copy span "CCVO"
click at [824, 138] on span "[DATE]" at bounding box center [847, 136] width 163 height 9
click at [770, 107] on div "Batch - Mon 15 Sep" at bounding box center [847, 124] width 175 height 44
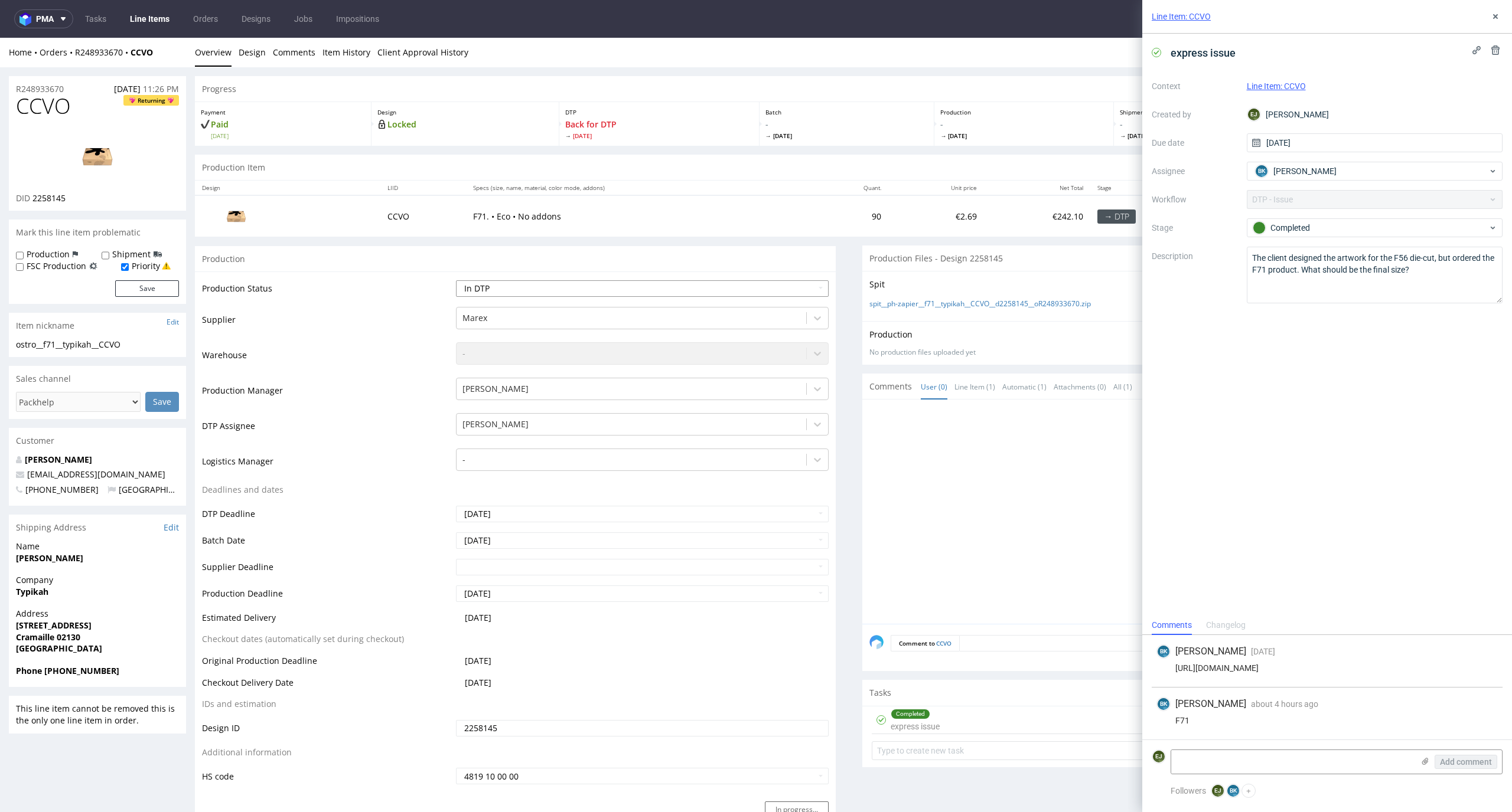
click at [806, 281] on select "Waiting for Artwork Waiting for Diecut Waiting for Mockup Waiting for DTP Waiti…" at bounding box center [643, 288] width 374 height 16
select select "dtp_ca_needed"
click at [456, 280] on select "Waiting for Artwork Waiting for Diecut Waiting for Mockup Waiting for DTP Waiti…" at bounding box center [643, 288] width 374 height 16
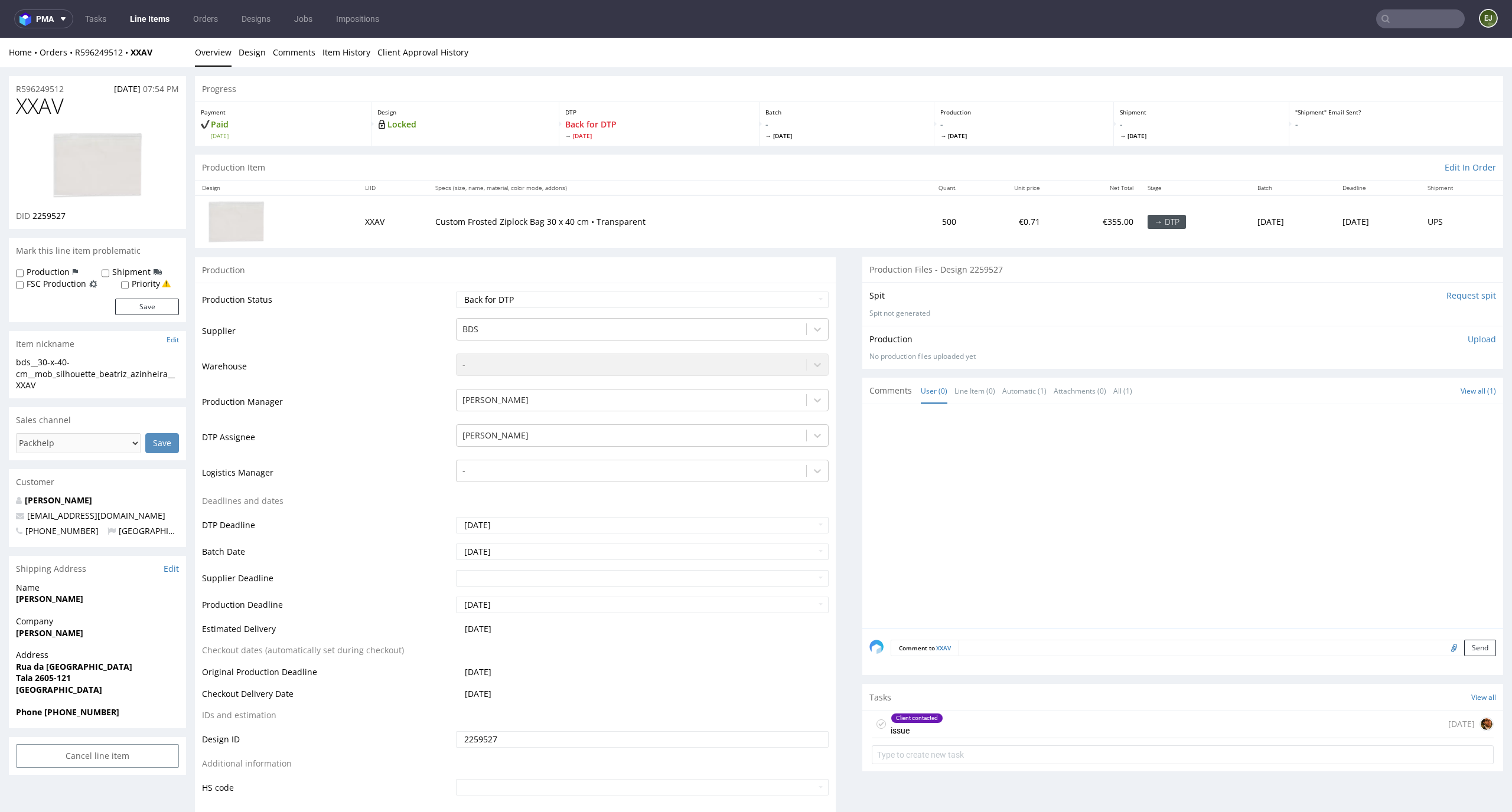
click at [1049, 728] on div "Client contacted issue 5 days ago" at bounding box center [1182, 725] width 622 height 28
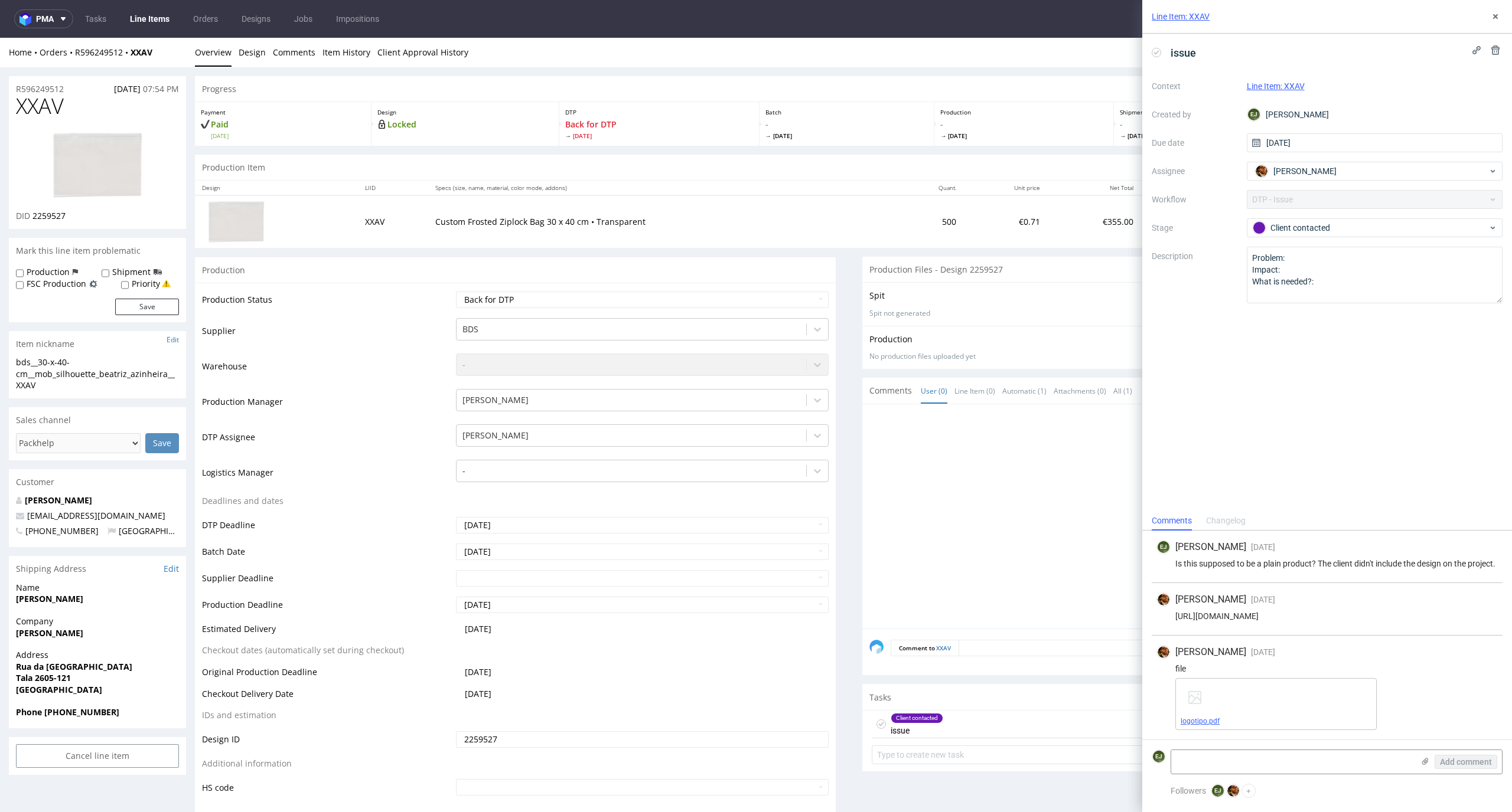
click at [1210, 725] on span "logotipo.pdf" at bounding box center [1276, 721] width 191 height 9
click at [1204, 720] on link "logotipo.pdf" at bounding box center [1200, 722] width 39 height 9
click at [107, 173] on img at bounding box center [97, 166] width 94 height 72
click at [774, 297] on select "Waiting for Artwork Waiting for Diecut Waiting for Mockup Waiting for DTP Waiti…" at bounding box center [643, 300] width 374 height 16
select select "dtp_in_process"
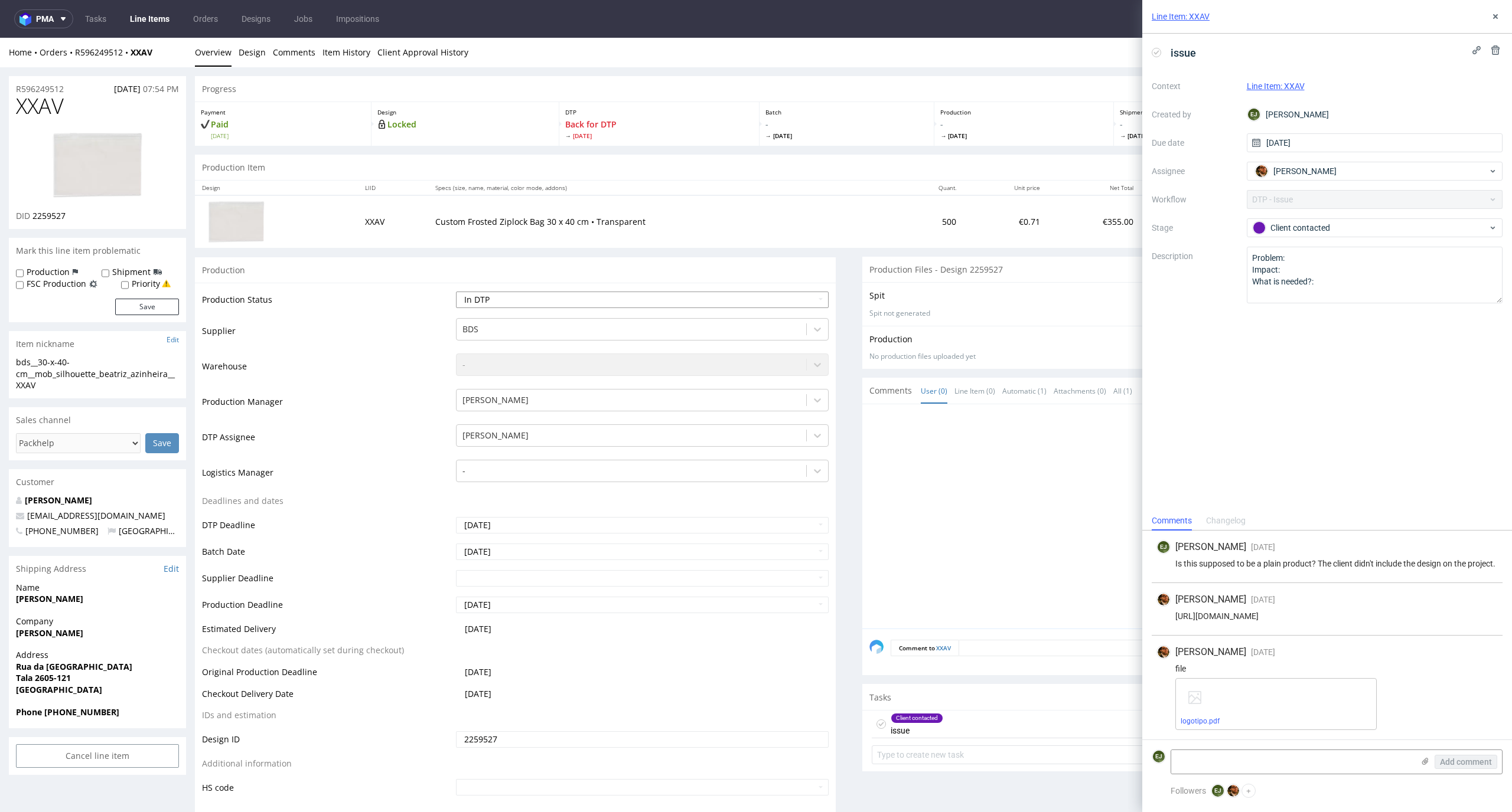
click at [456, 292] on select "Waiting for Artwork Waiting for Diecut Waiting for Mockup Waiting for DTP Waiti…" at bounding box center [643, 300] width 374 height 16
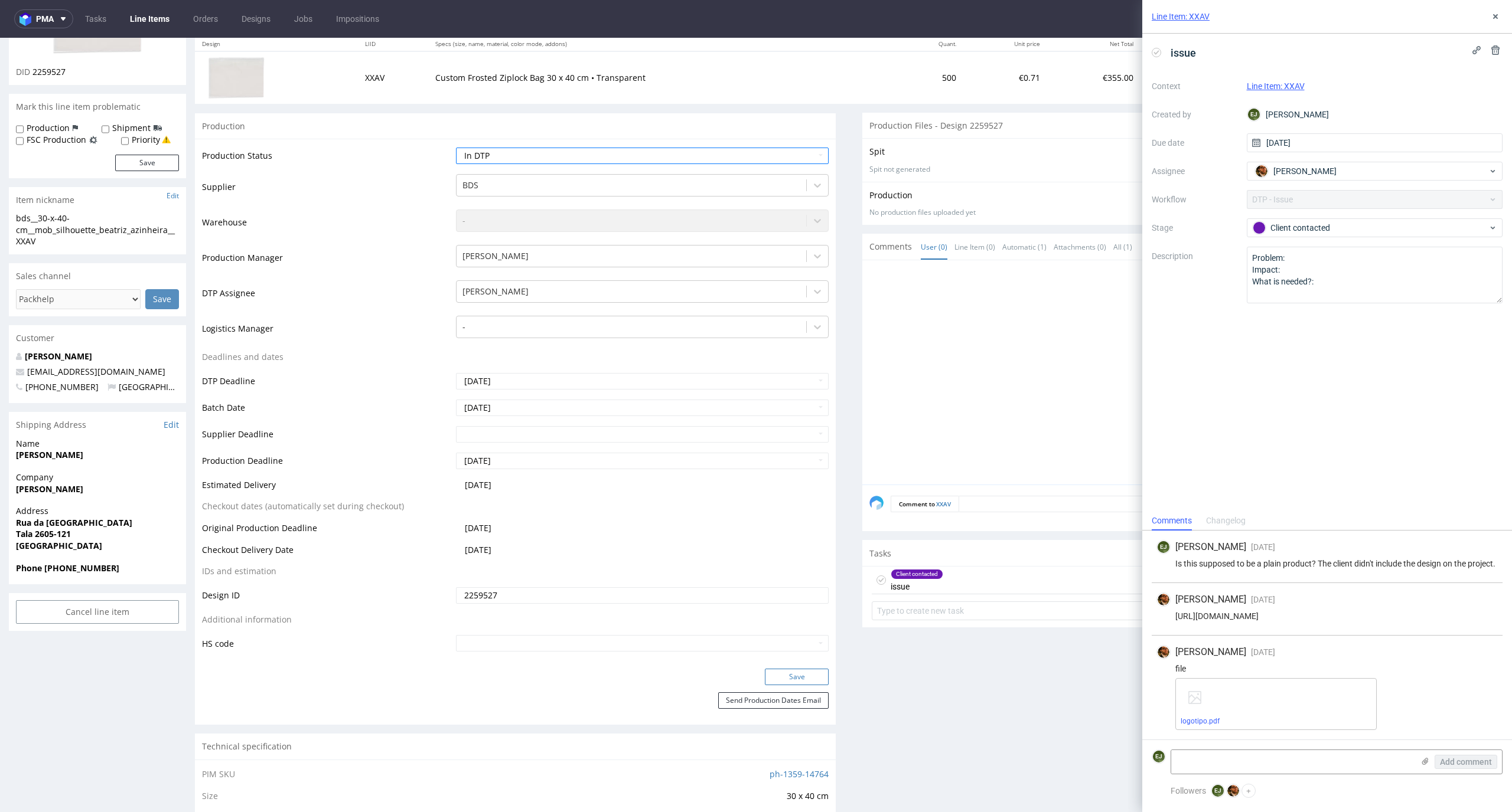
click at [807, 682] on button "Save" at bounding box center [796, 677] width 64 height 16
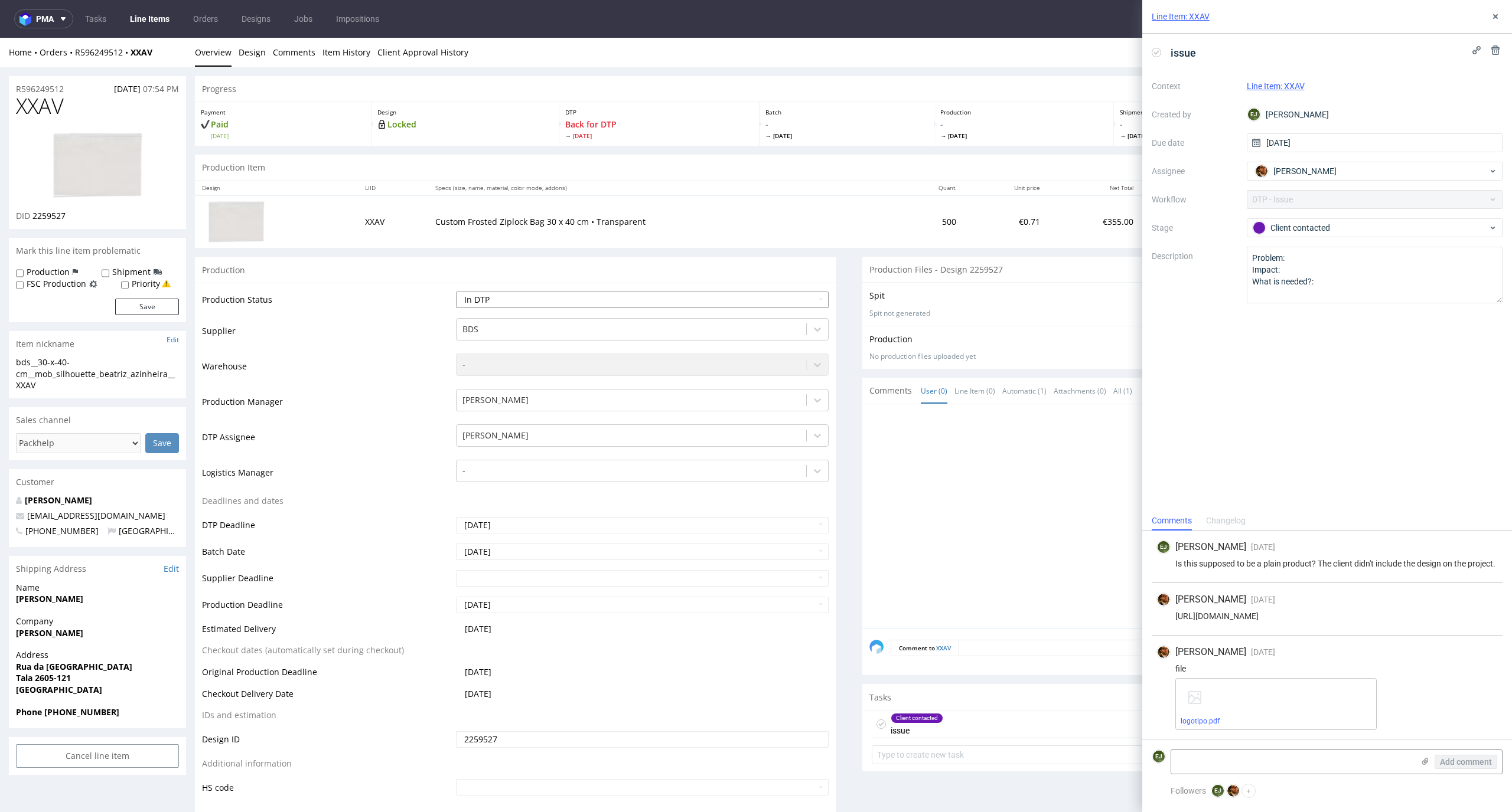
click at [757, 299] on select "Waiting for Artwork Waiting for Diecut Waiting for Mockup Waiting for DTP Waiti…" at bounding box center [643, 300] width 374 height 16
click at [456, 292] on select "Waiting for Artwork Waiting for Diecut Waiting for Mockup Waiting for DTP Waiti…" at bounding box center [643, 300] width 374 height 16
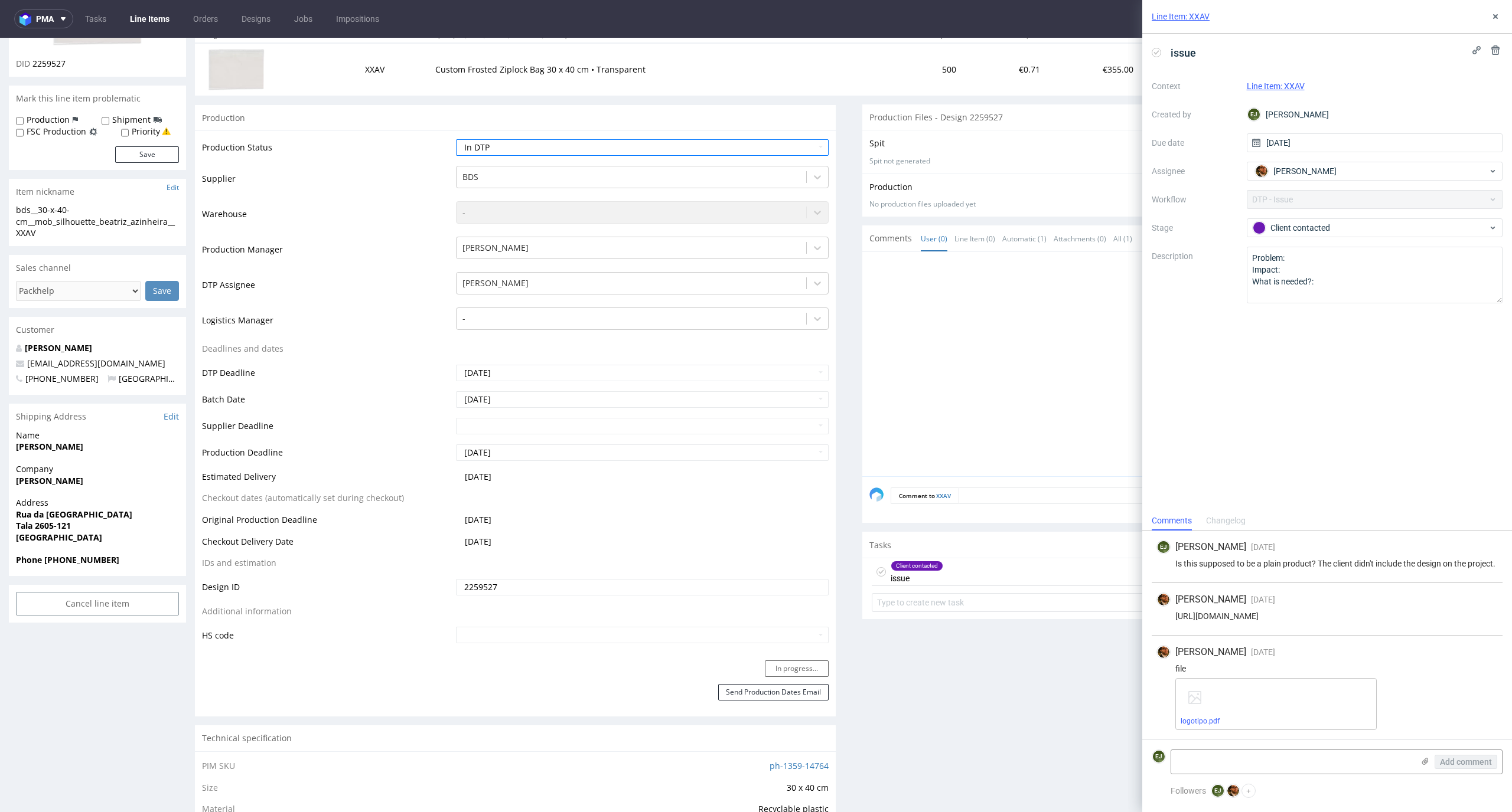
scroll to position [278, 0]
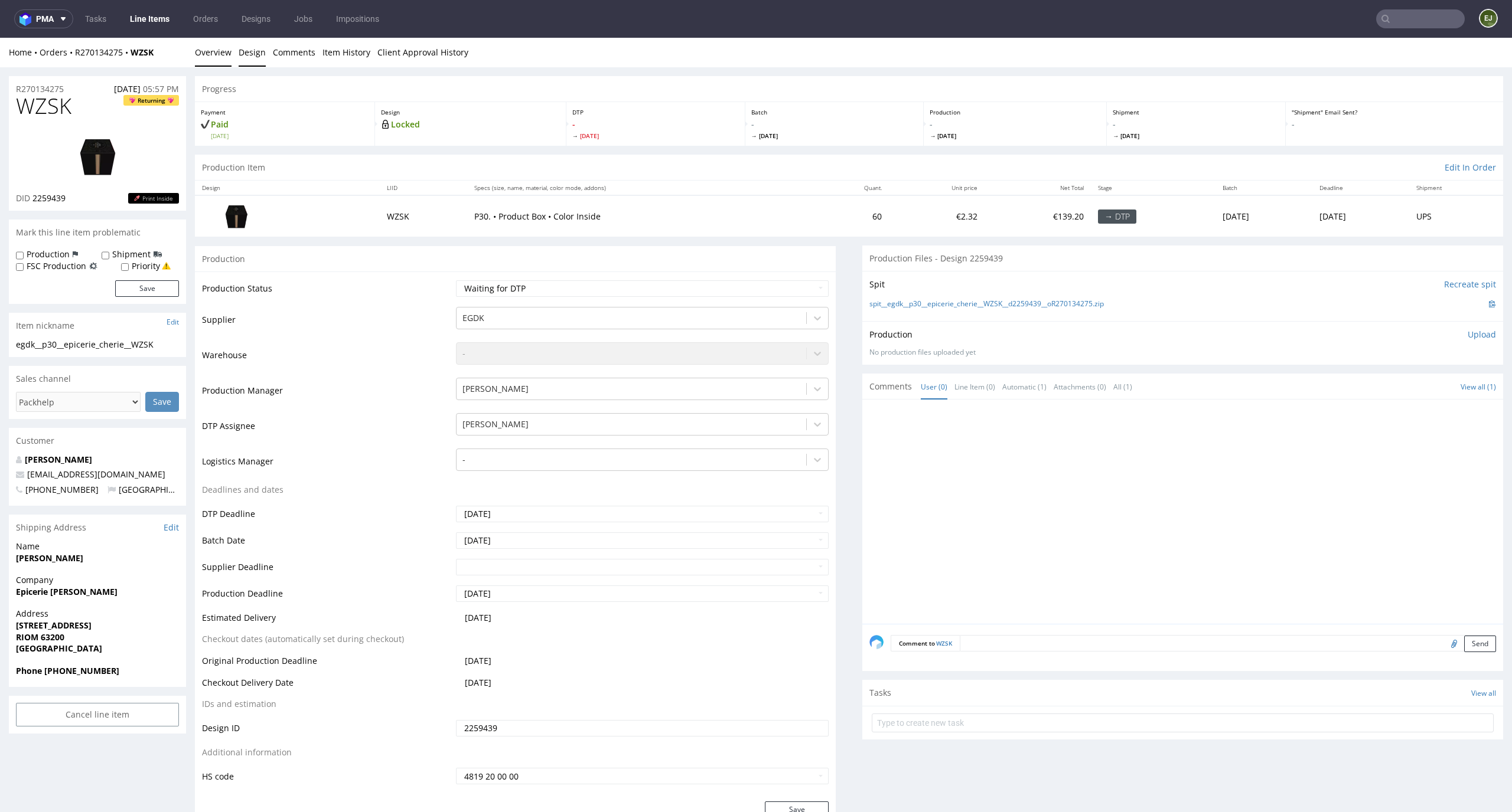
click at [252, 56] on link "Design" at bounding box center [252, 52] width 27 height 29
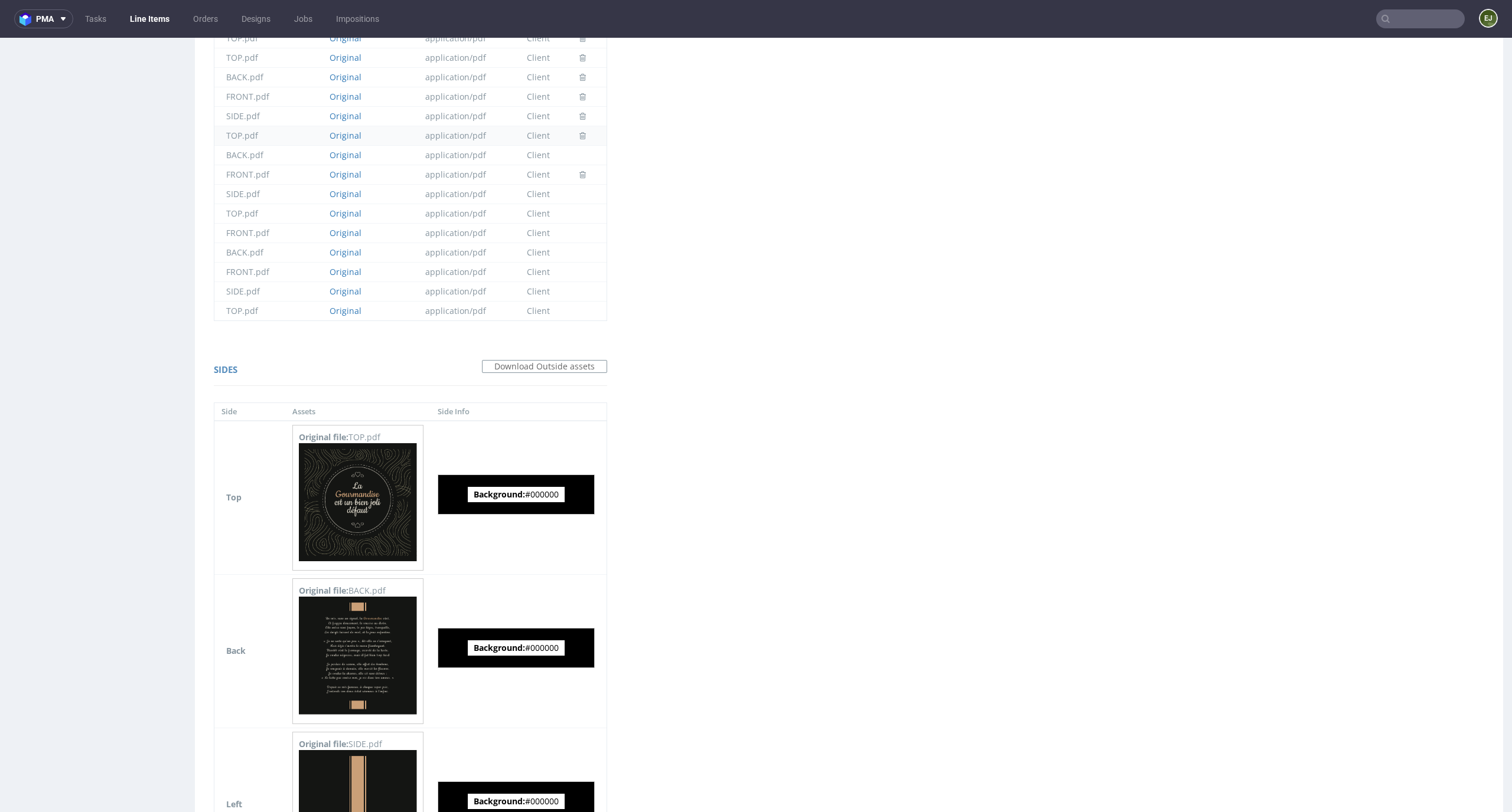
scroll to position [1167, 0]
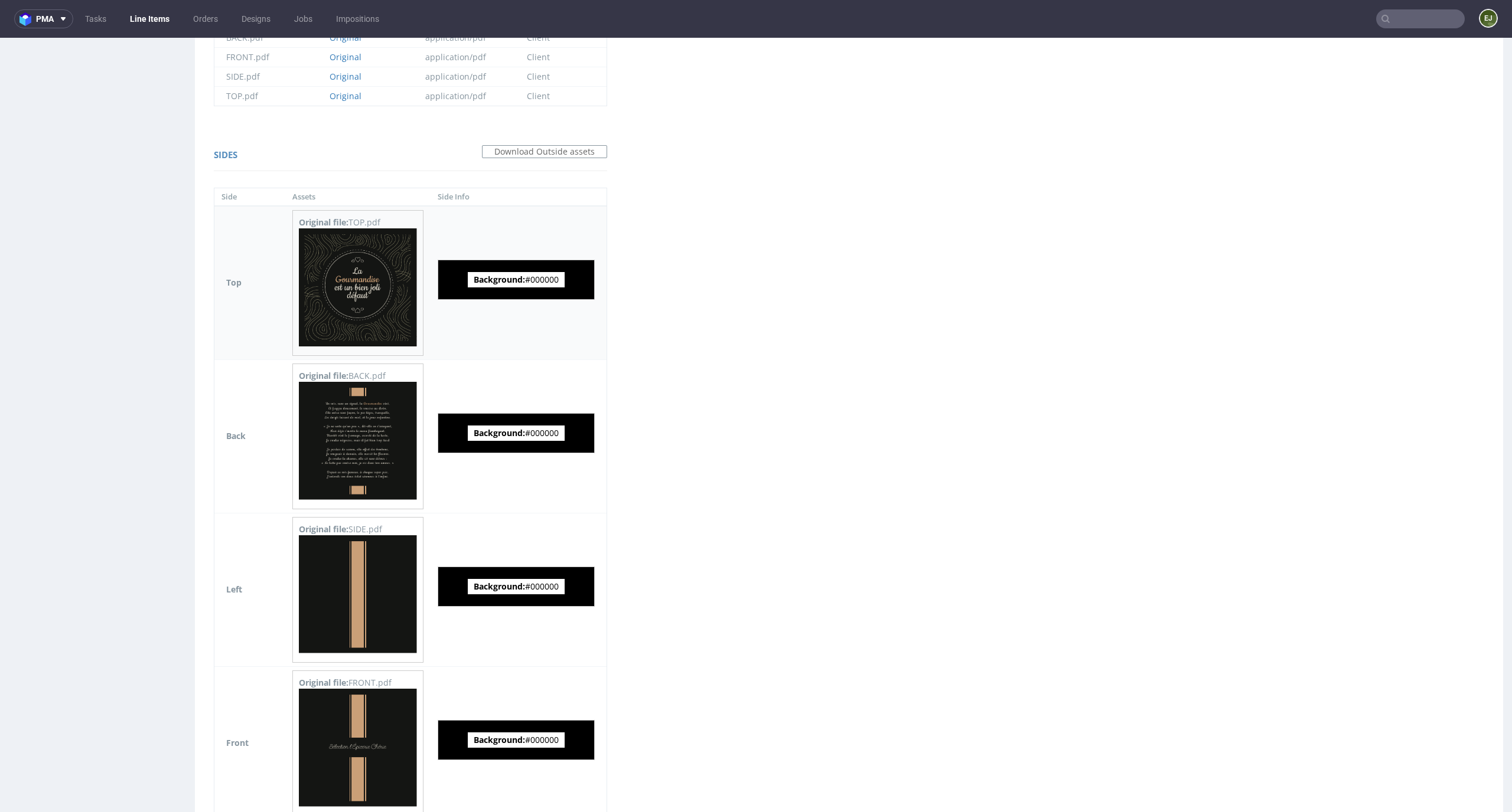
click at [356, 303] on img at bounding box center [358, 287] width 118 height 118
click at [366, 458] on img at bounding box center [358, 441] width 118 height 118
click at [366, 552] on img at bounding box center [358, 594] width 118 height 118
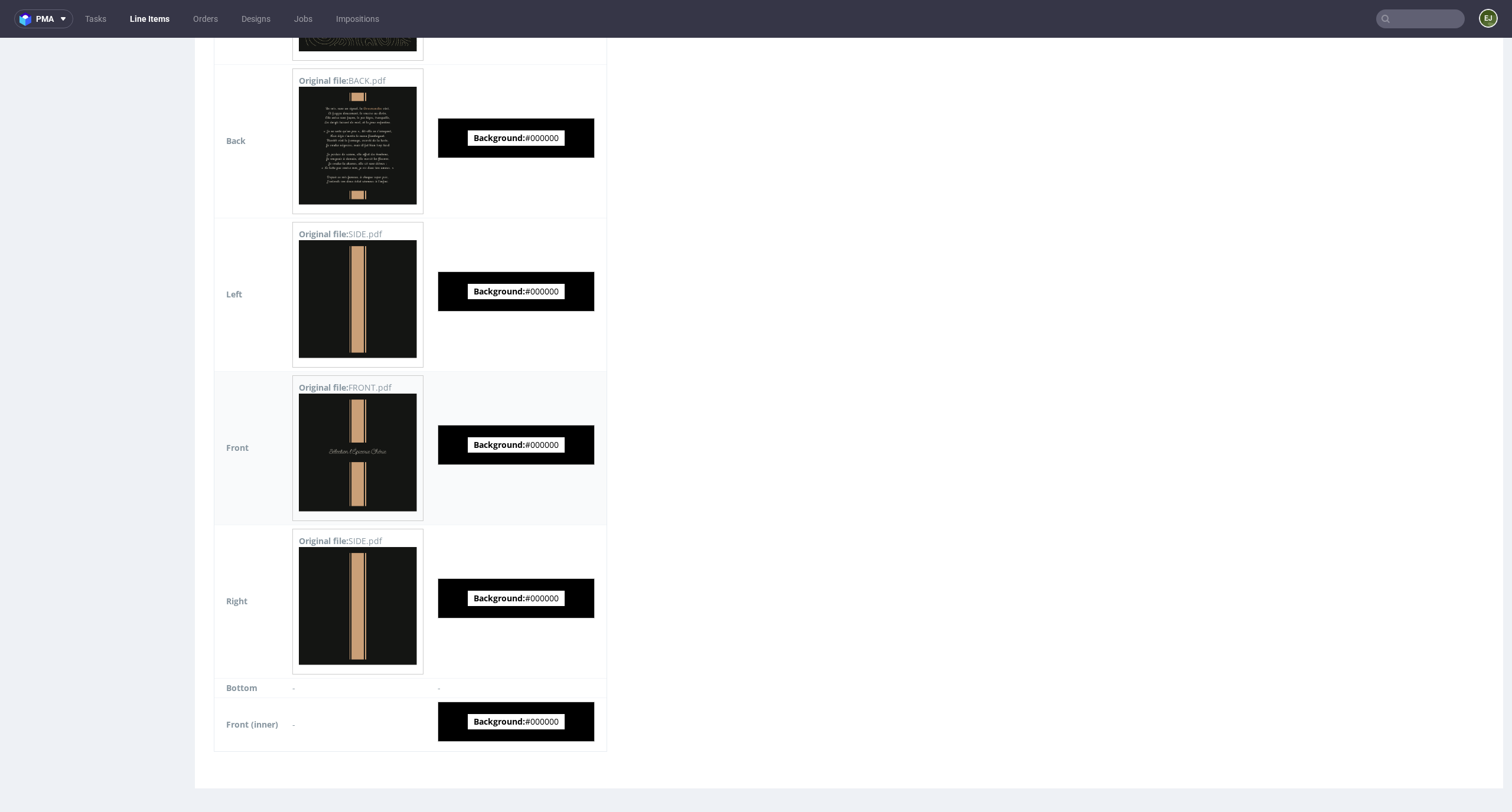
click at [369, 451] on img at bounding box center [358, 452] width 118 height 118
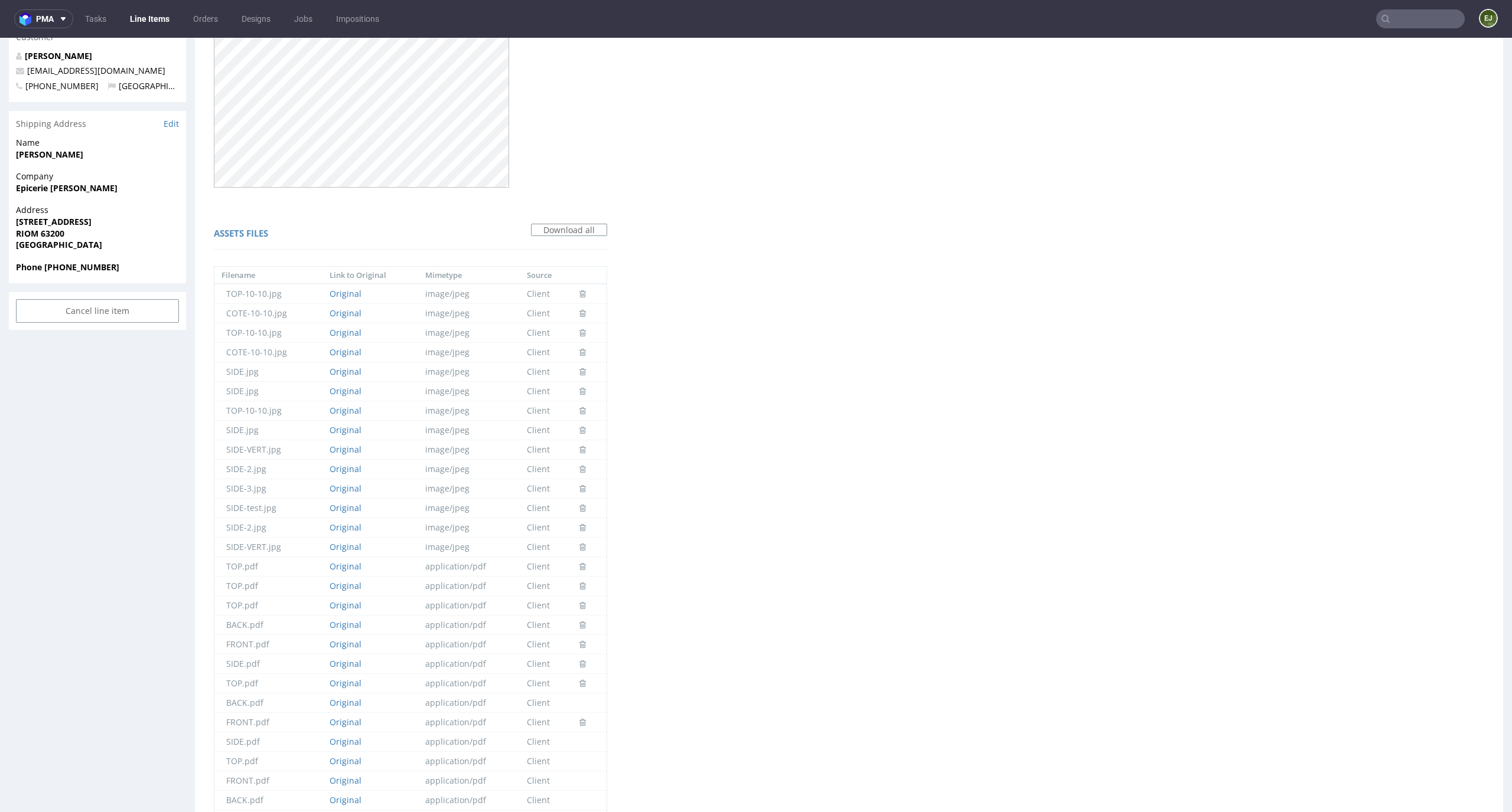
scroll to position [0, 0]
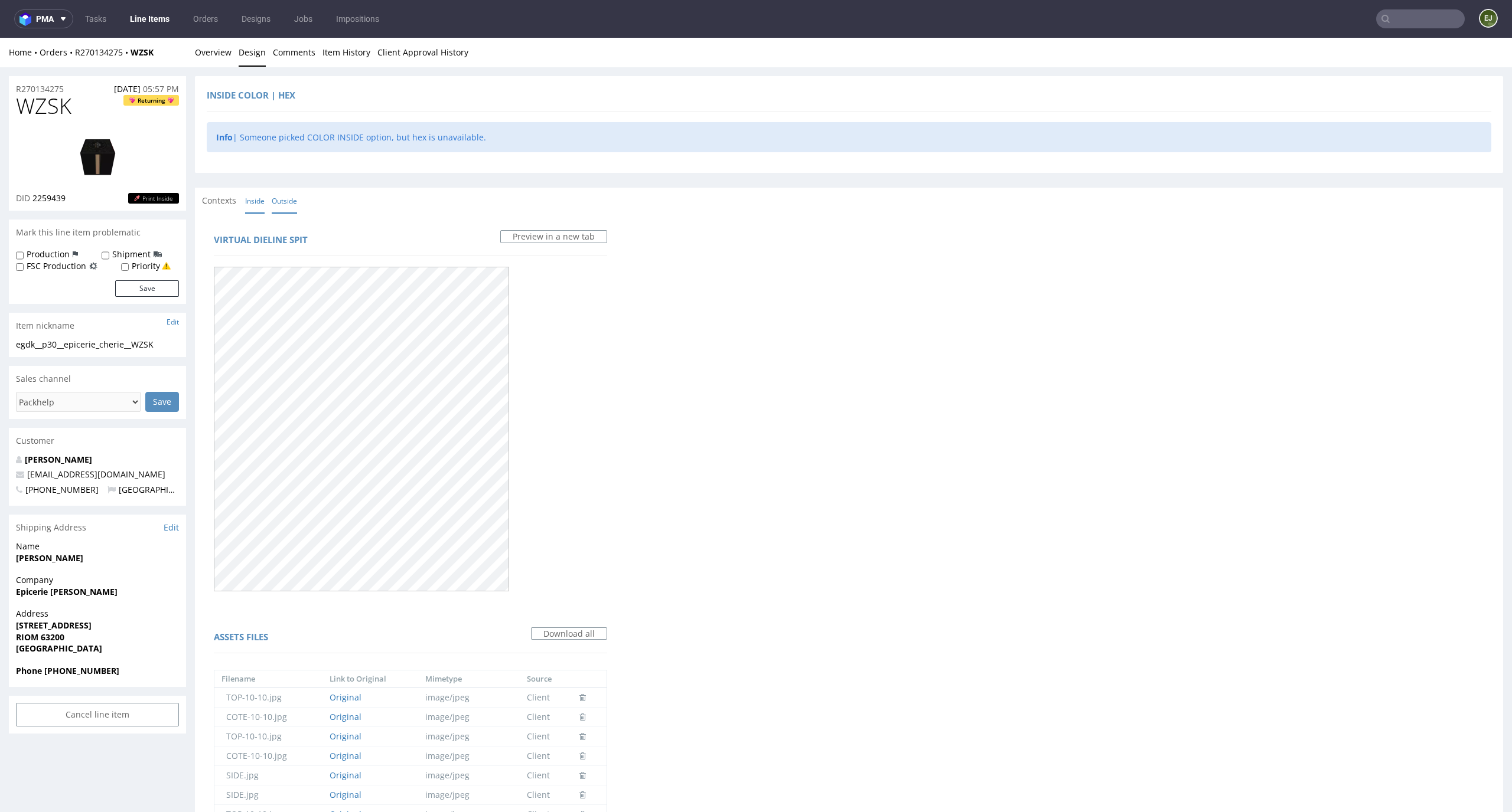
click at [260, 202] on link "Inside" at bounding box center [254, 200] width 19 height 25
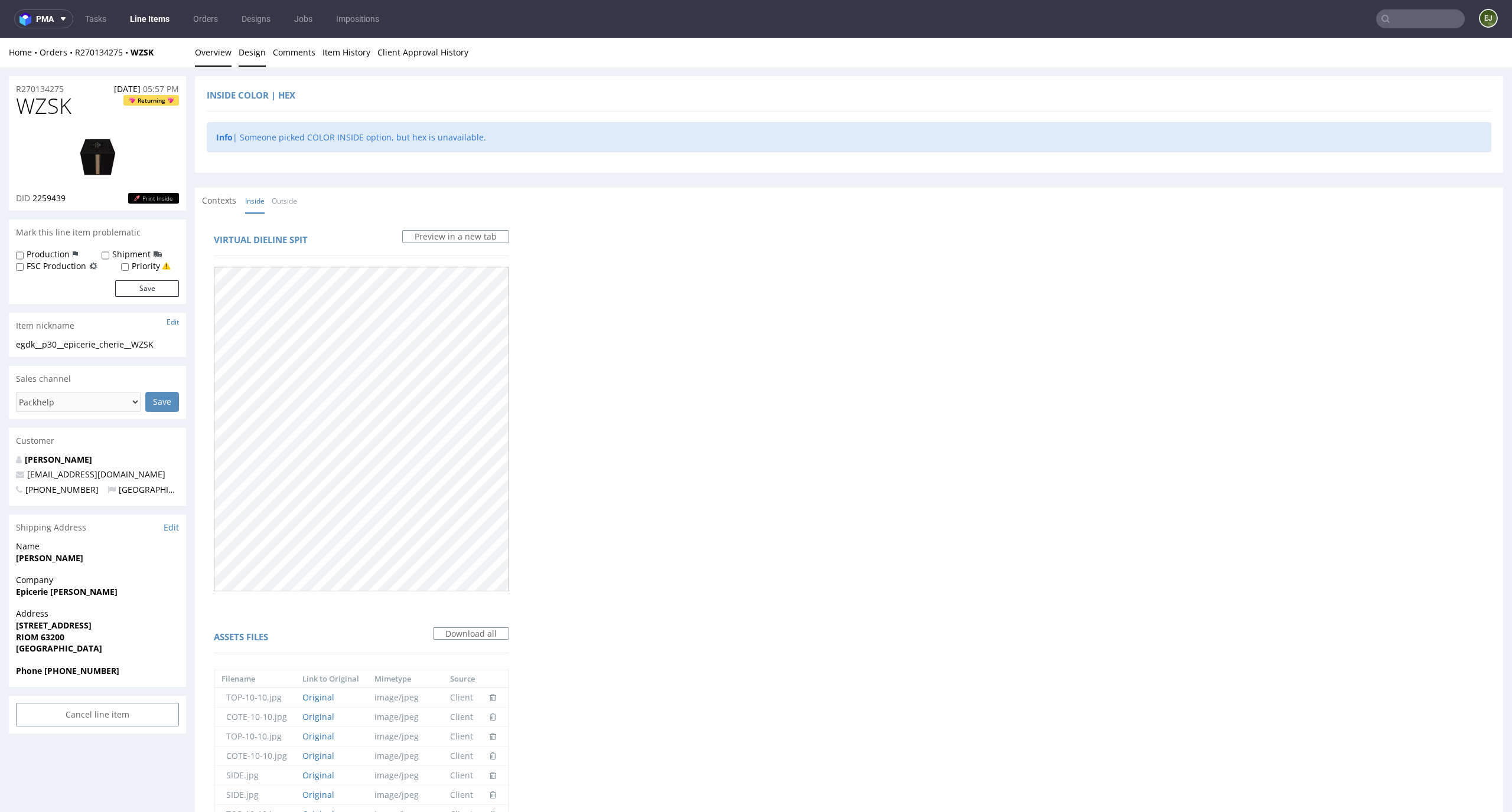
click at [220, 54] on link "Overview" at bounding box center [213, 52] width 36 height 29
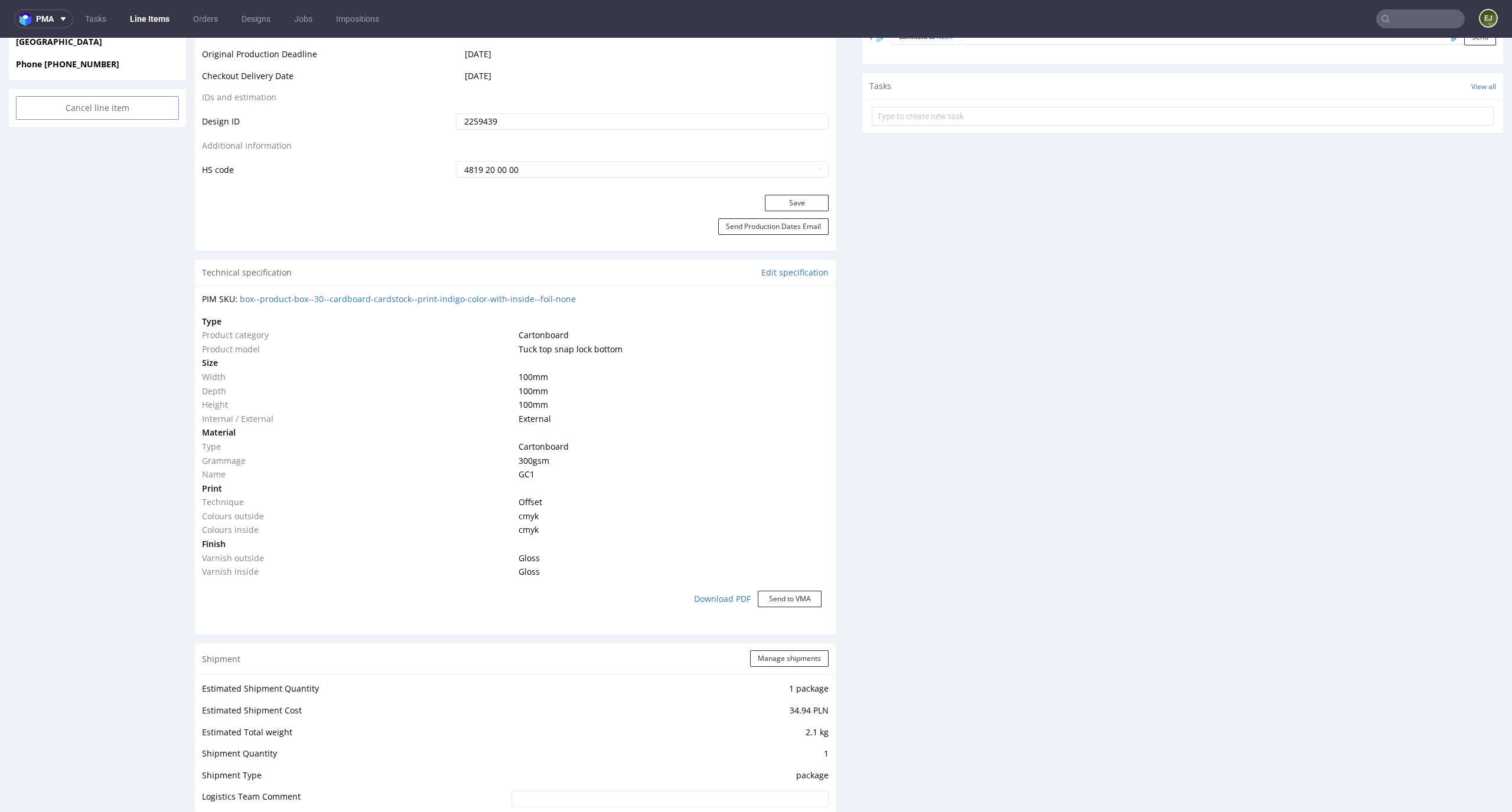
scroll to position [1381, 0]
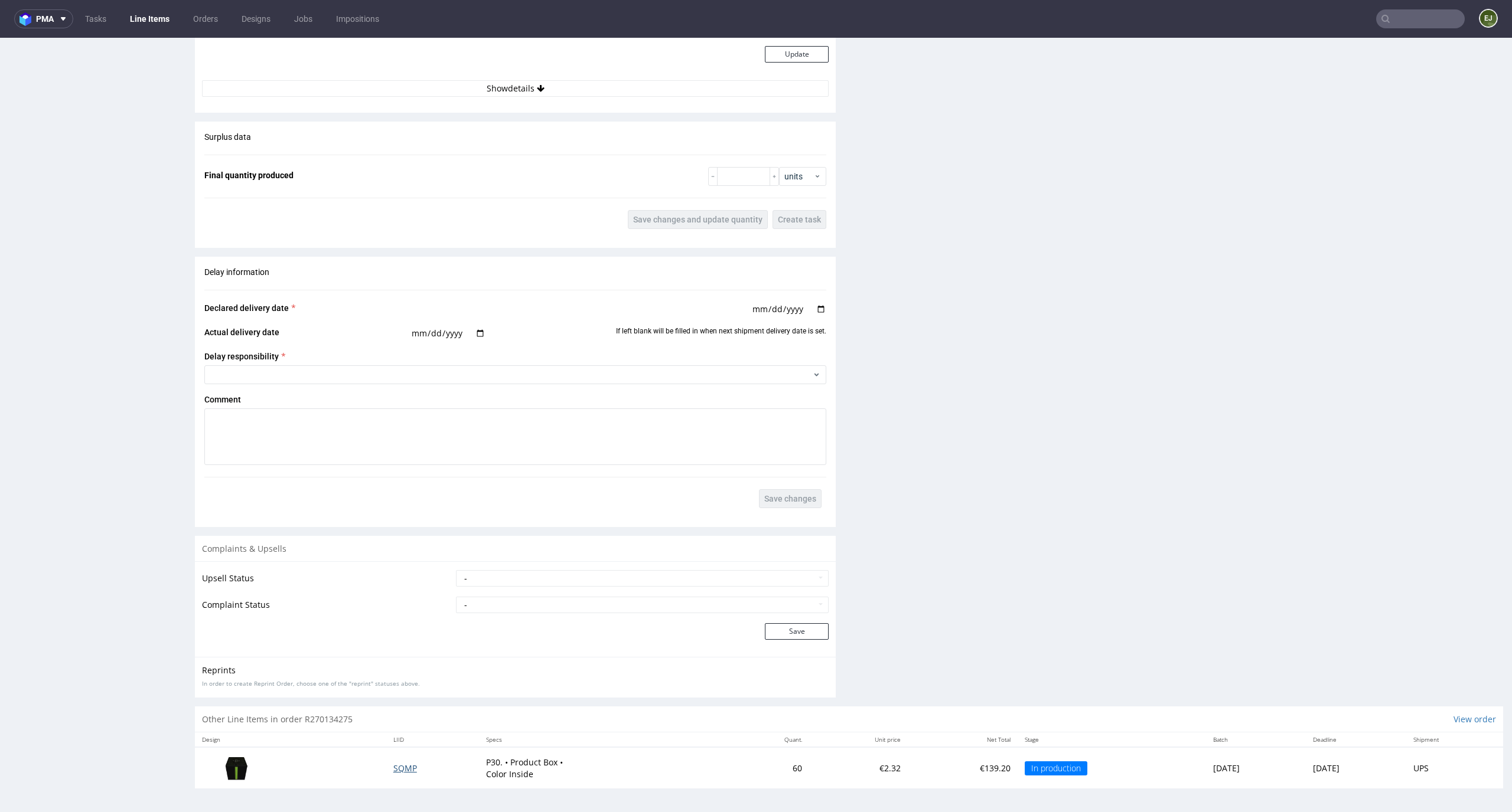
click at [394, 766] on span "SQMP" at bounding box center [405, 768] width 24 height 11
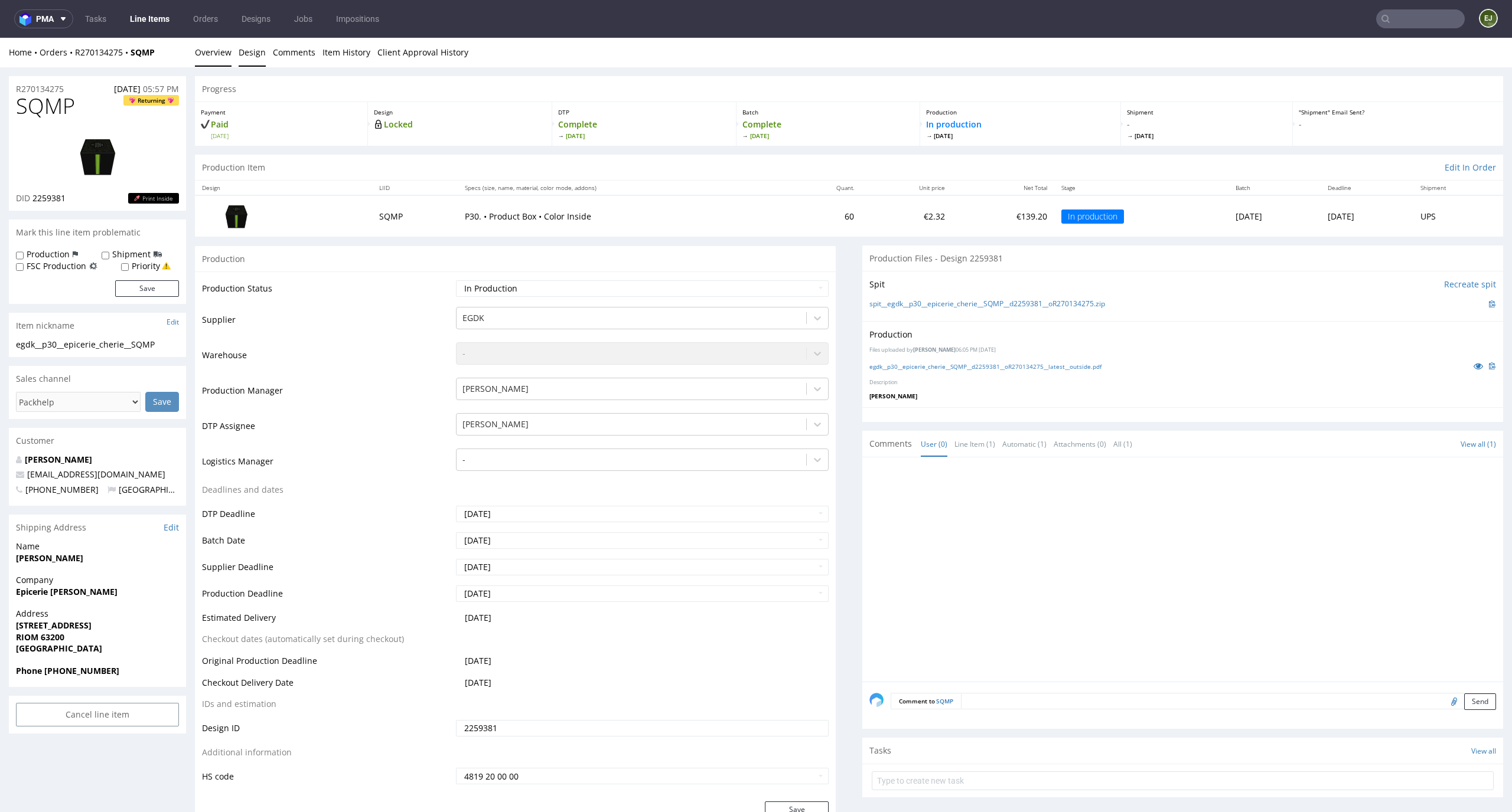
click at [253, 55] on link "Design" at bounding box center [252, 52] width 27 height 29
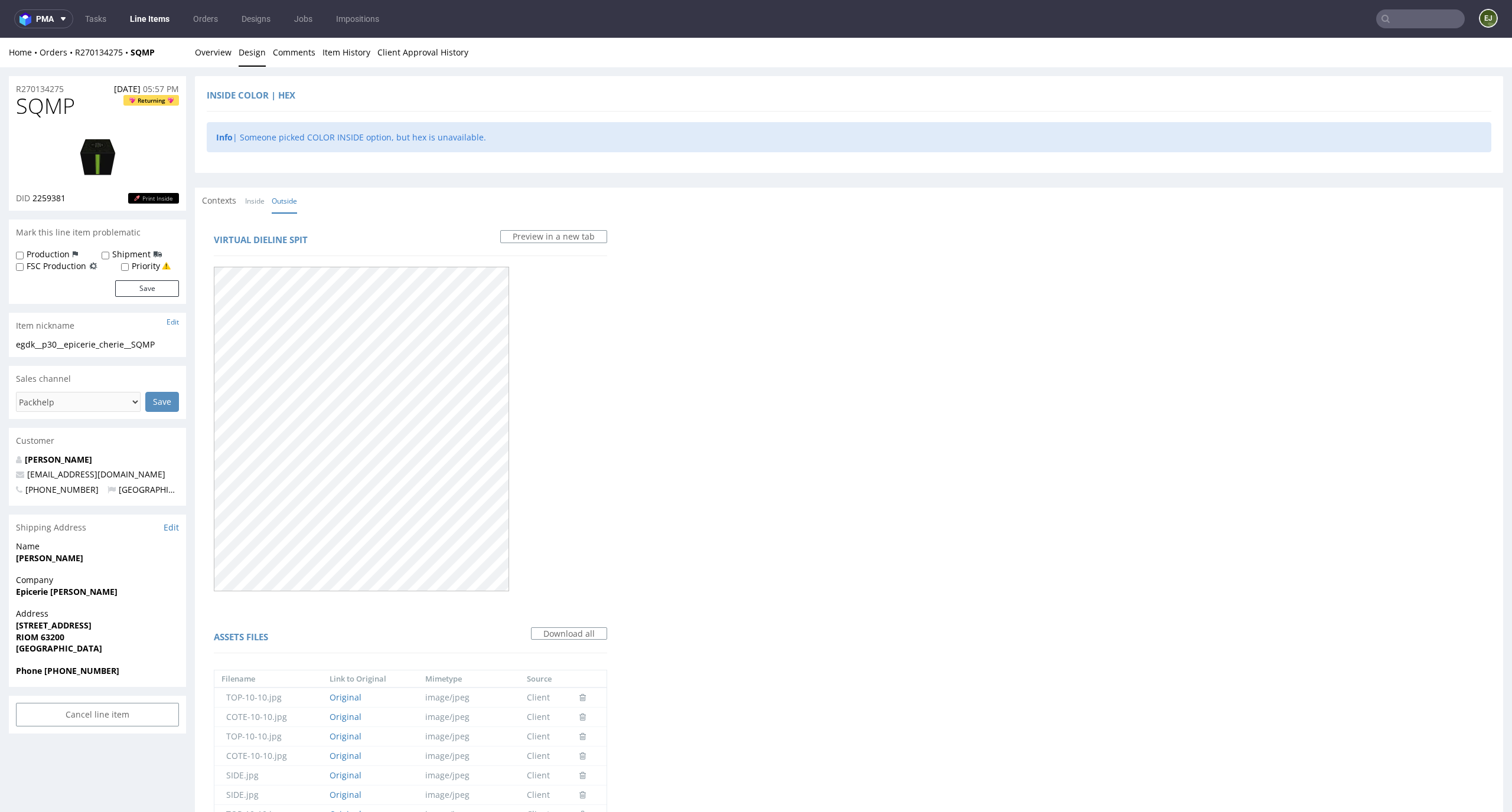
click at [243, 200] on div "Contexts Inside Outside" at bounding box center [253, 200] width 102 height 12
click at [257, 201] on link "Inside" at bounding box center [254, 200] width 19 height 25
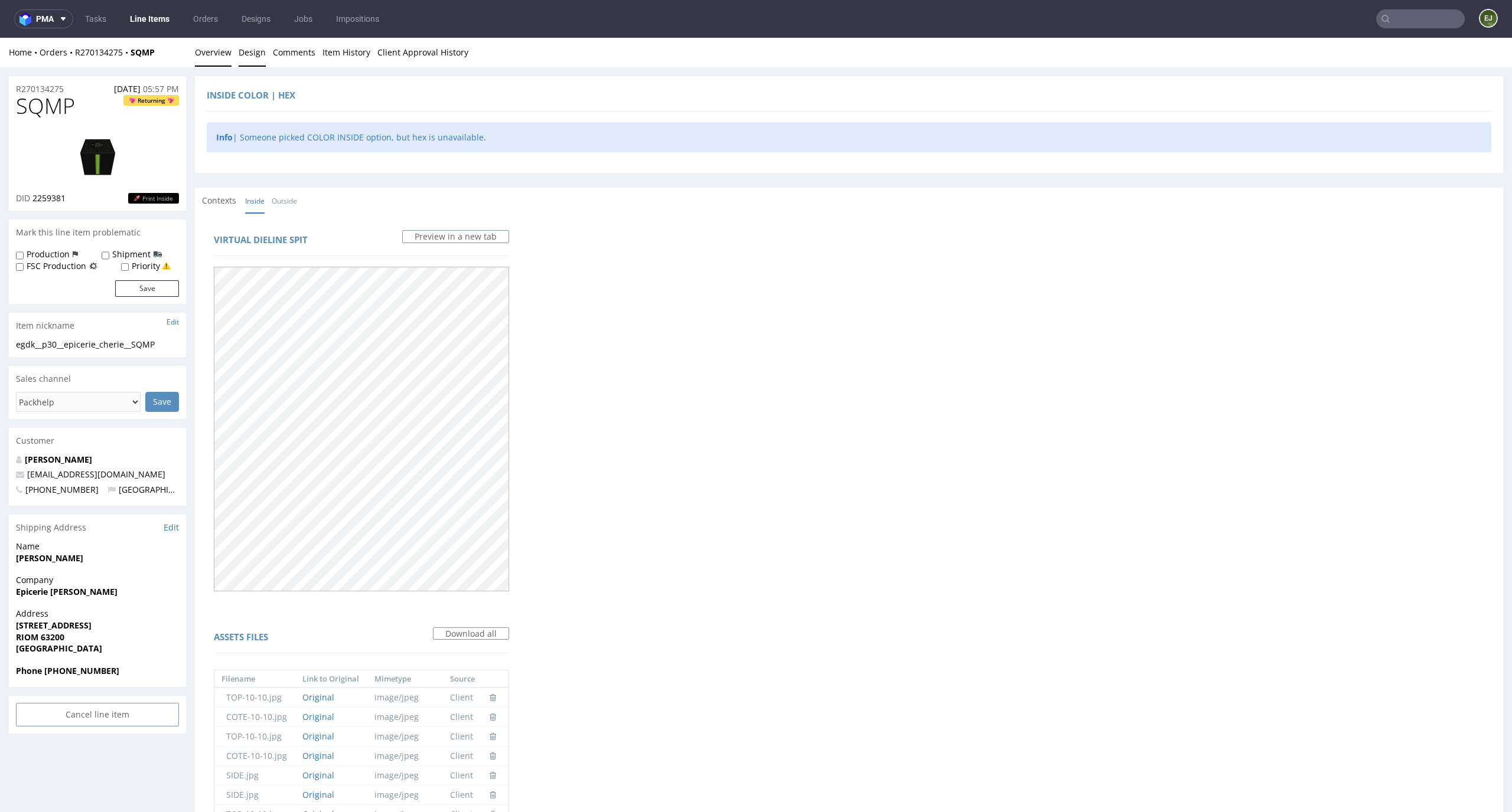
click at [225, 56] on link "Overview" at bounding box center [213, 52] width 36 height 29
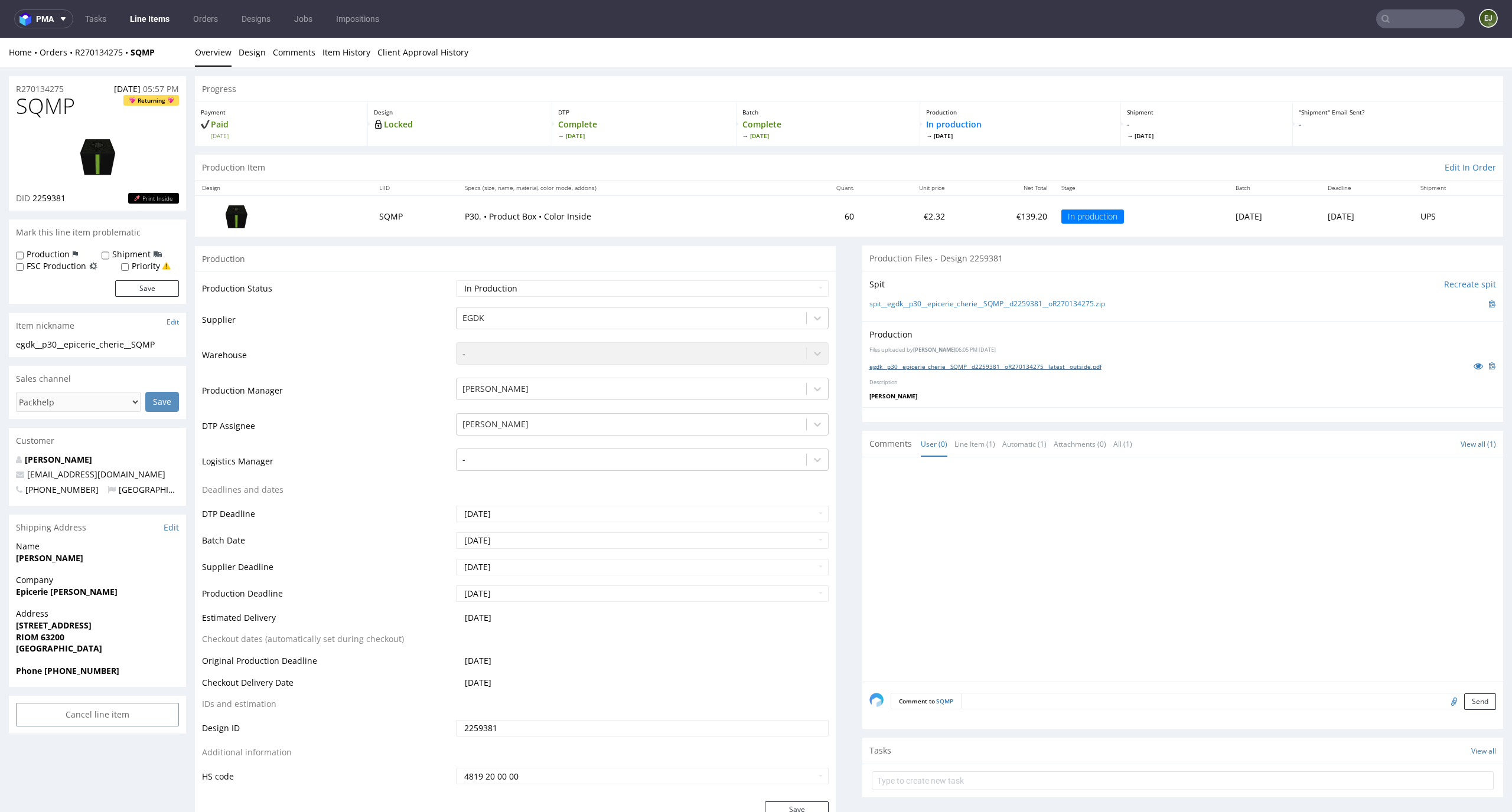
click at [1028, 366] on link "egdk__p30__epicerie_cherie__SQMP__d2259381__oR270134275__latest__outside.pdf" at bounding box center [985, 367] width 232 height 9
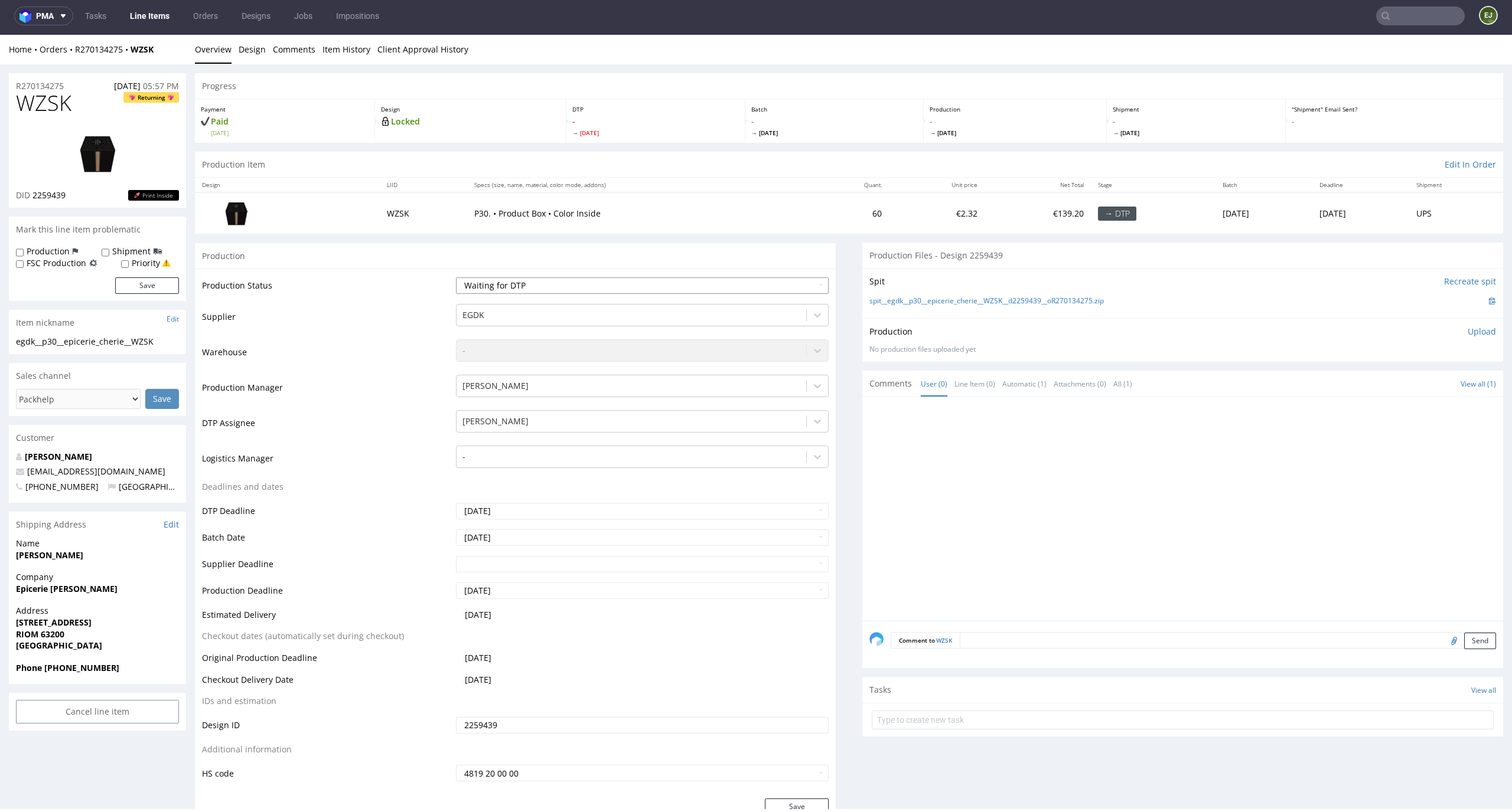
click at [716, 279] on select "Waiting for Artwork Waiting for Diecut Waiting for Mockup Waiting for DTP Waiti…" at bounding box center [643, 285] width 374 height 16
select select "dtp_in_process"
click at [456, 278] on select "Waiting for Artwork Waiting for Diecut Waiting for Mockup Waiting for DTP Waiti…" at bounding box center [643, 285] width 374 height 16
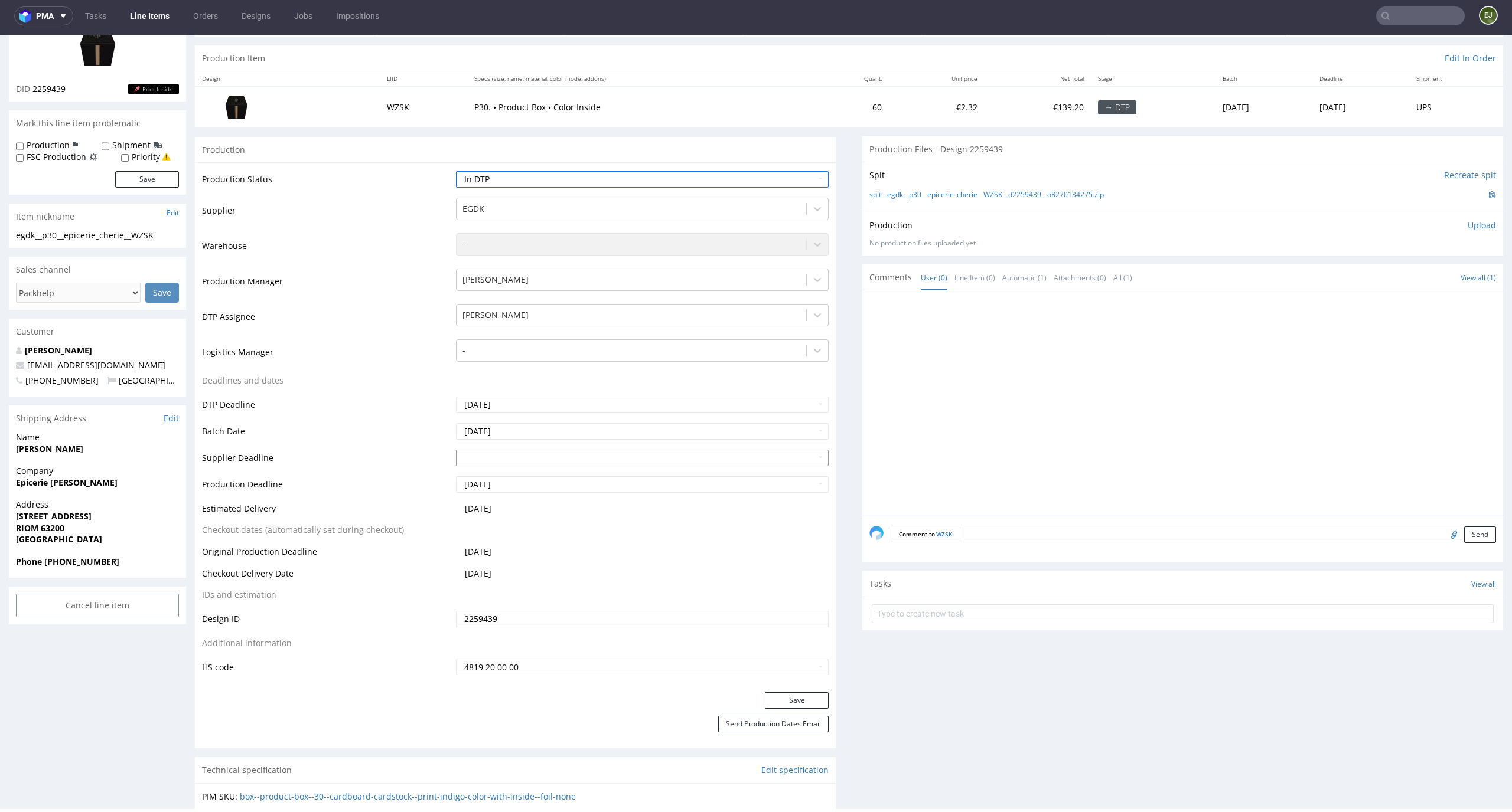
scroll to position [151, 0]
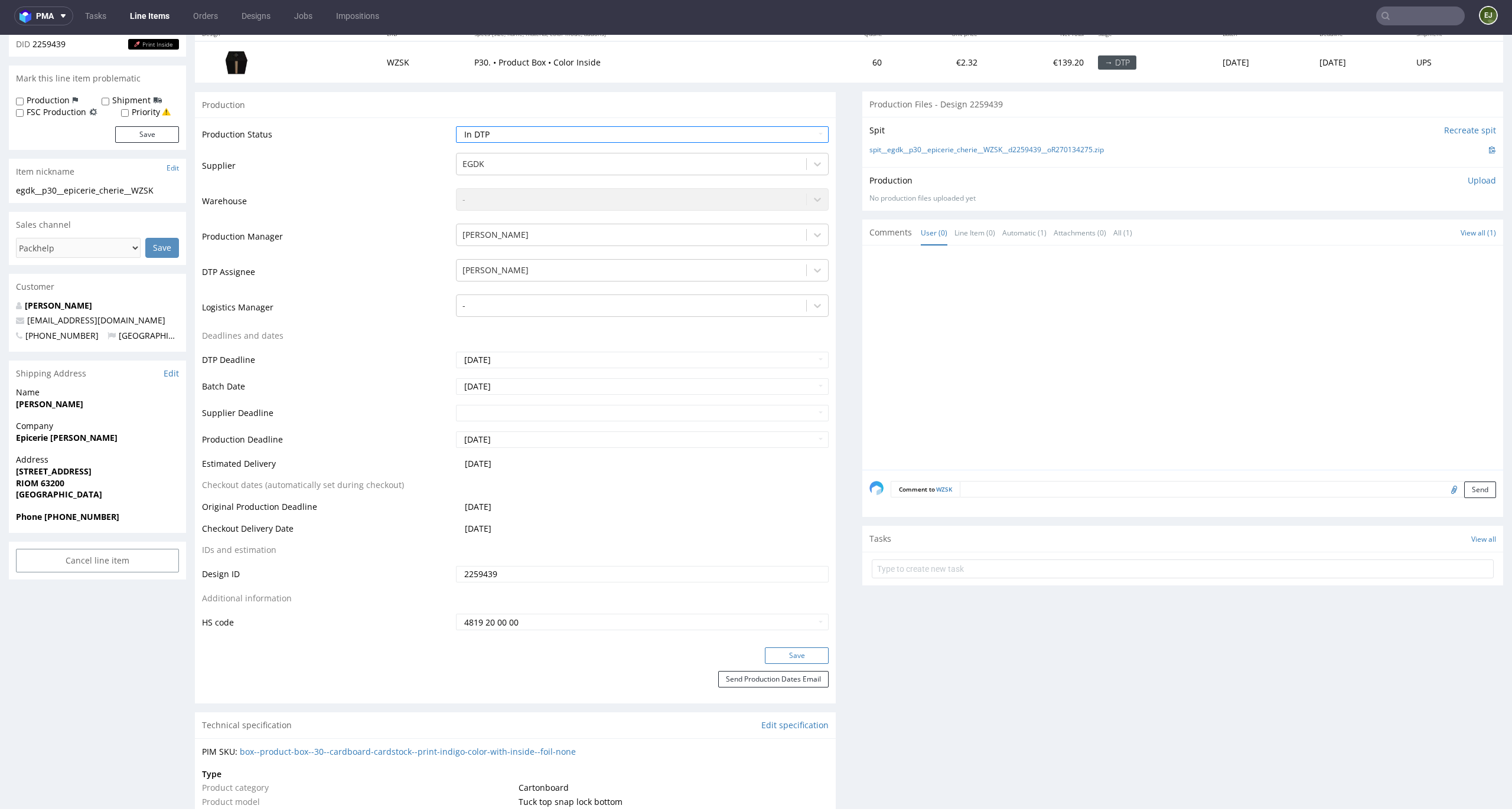
click at [799, 660] on button "Save" at bounding box center [796, 655] width 64 height 16
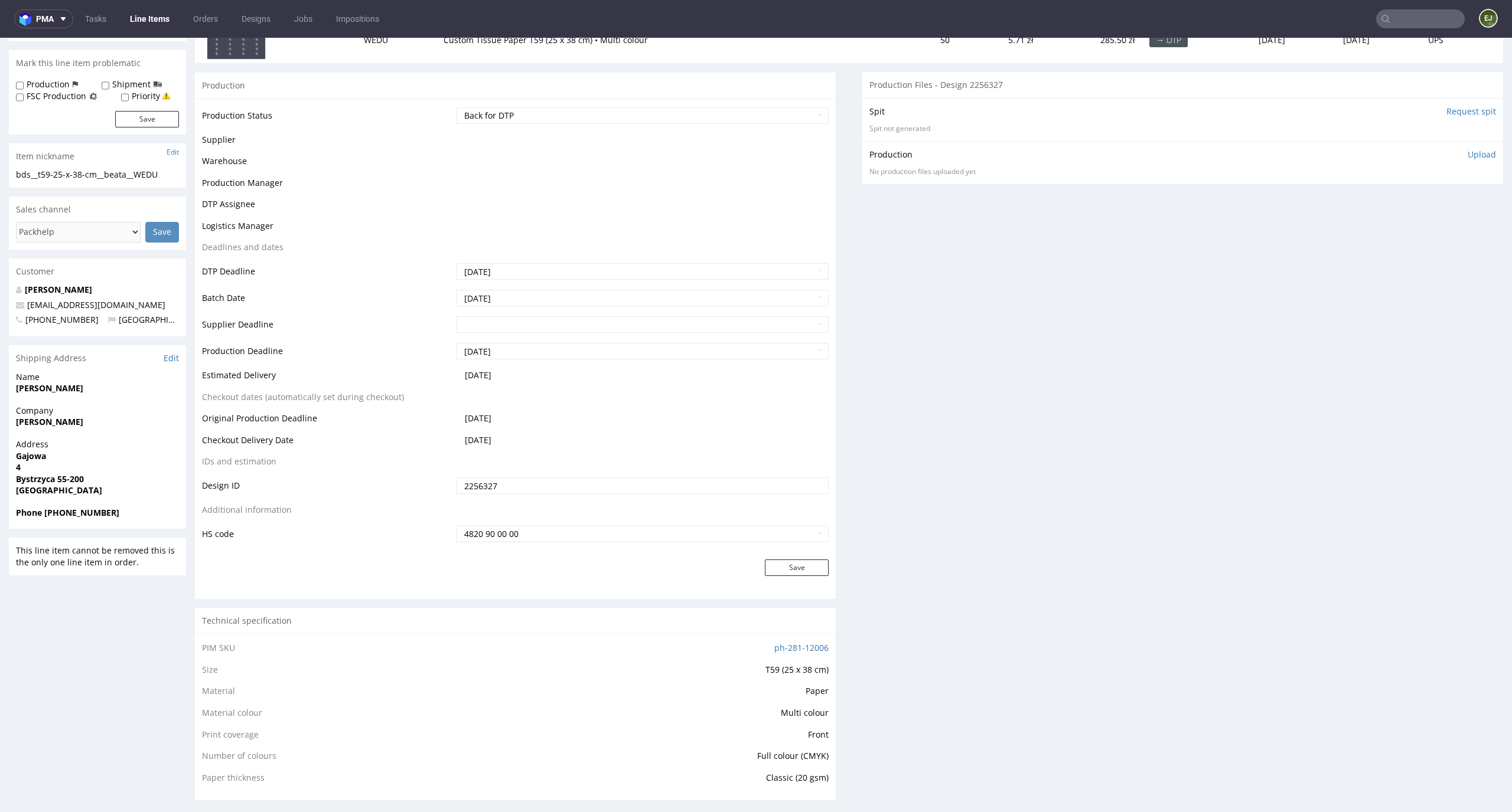
scroll to position [353, 0]
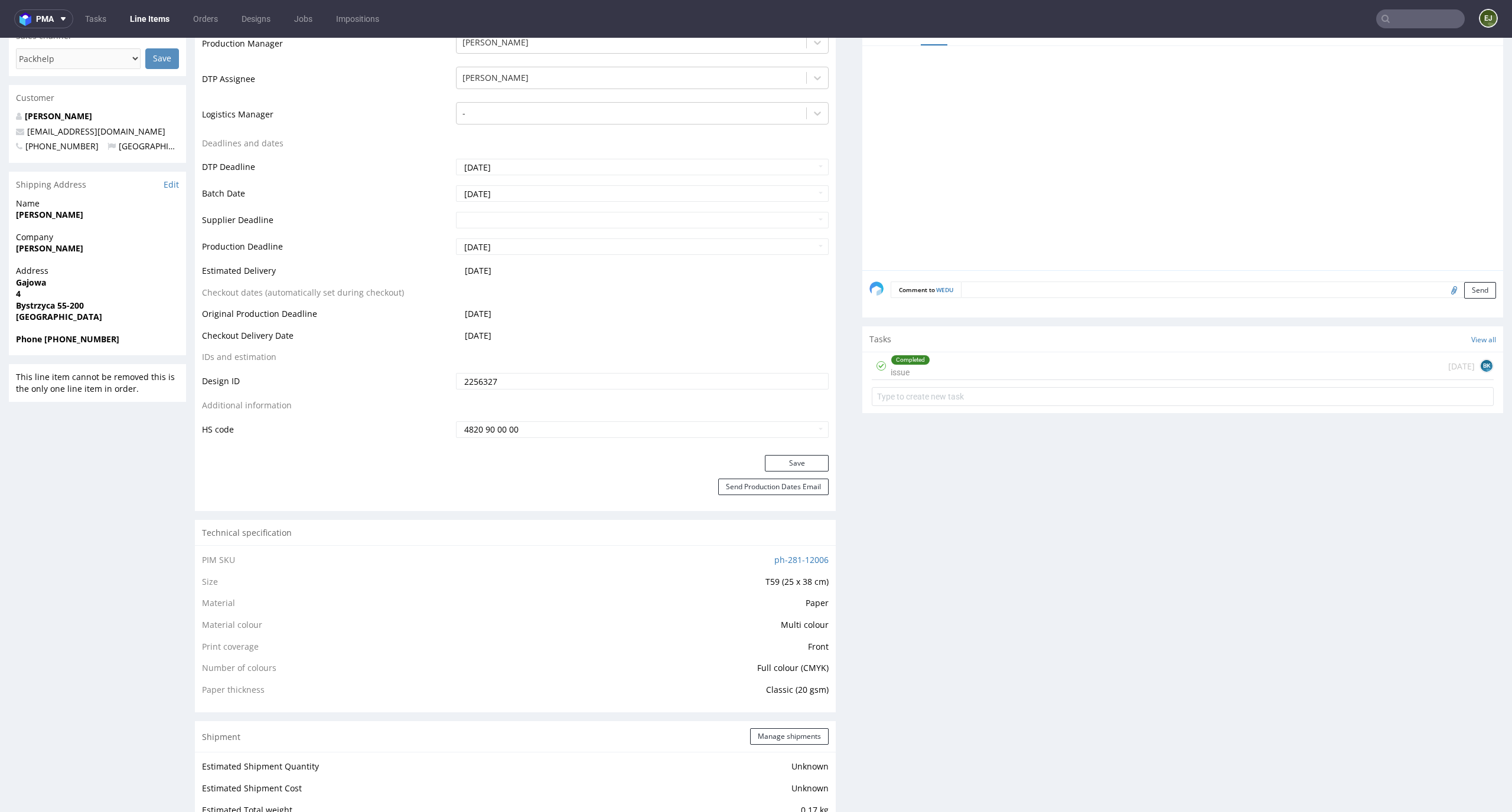
click at [986, 374] on div "Completed issue [DATE] BK" at bounding box center [1182, 366] width 622 height 28
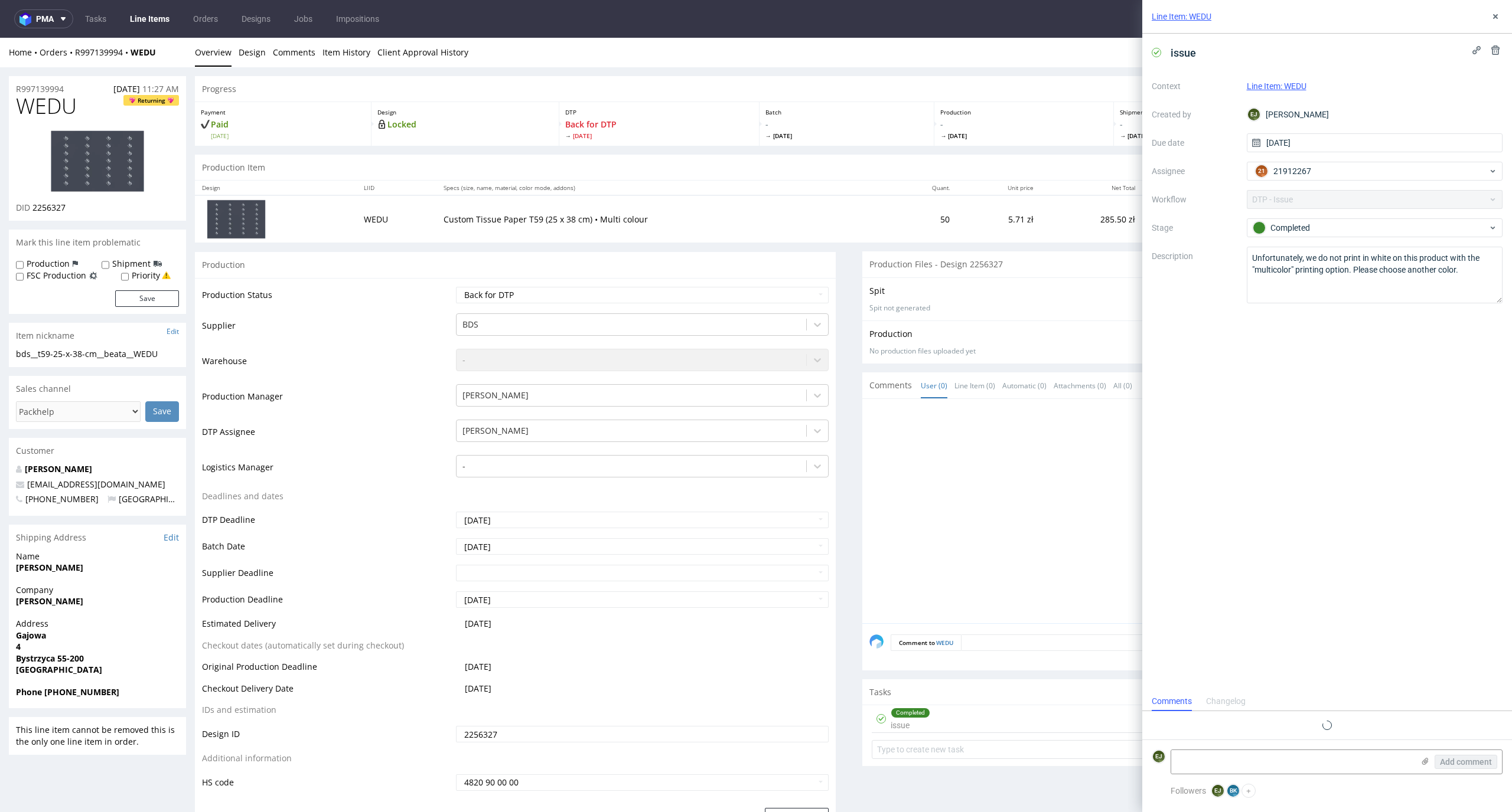
click at [120, 150] on img at bounding box center [97, 161] width 94 height 62
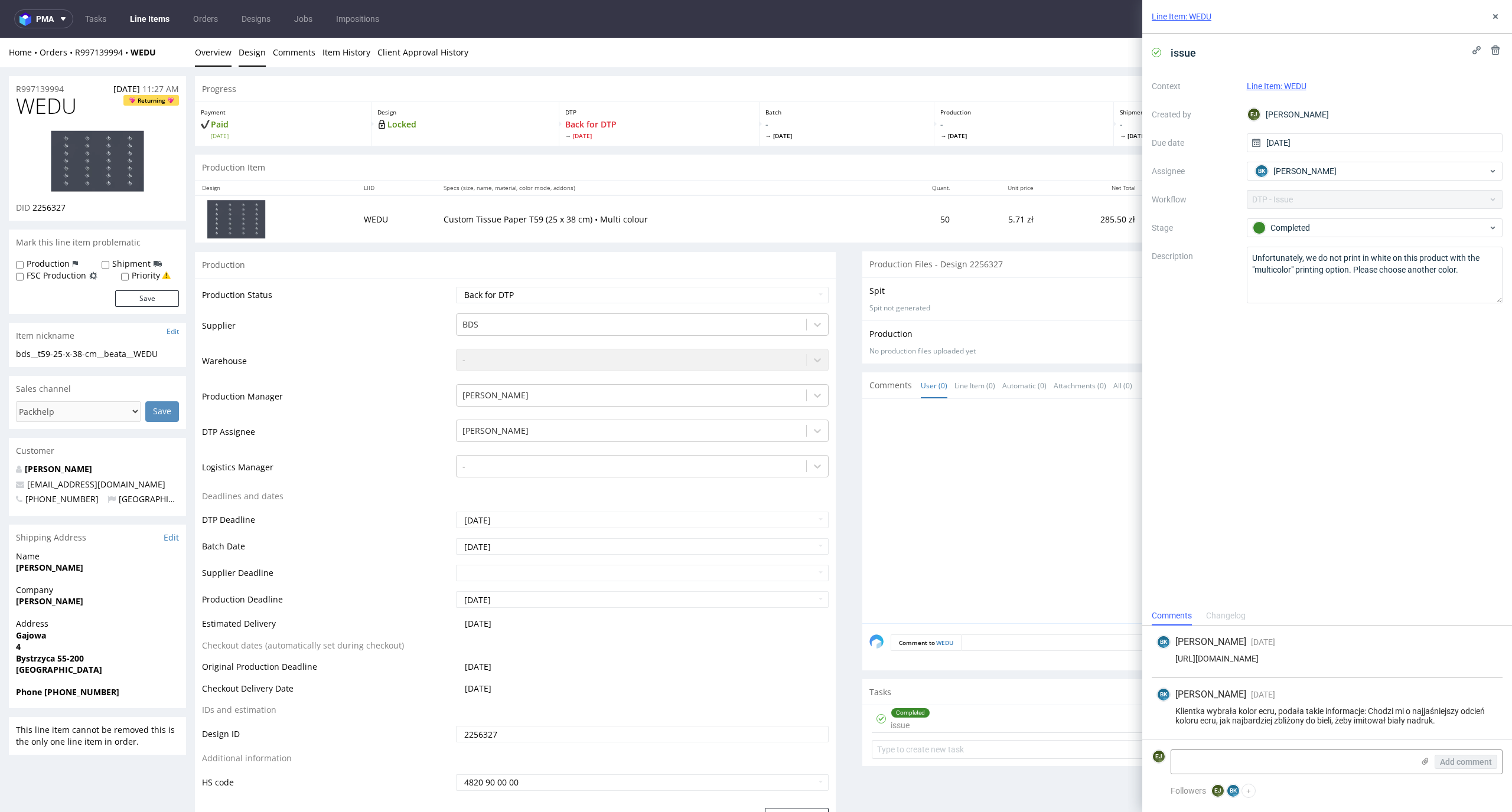
click at [253, 64] on link "Design" at bounding box center [252, 52] width 27 height 29
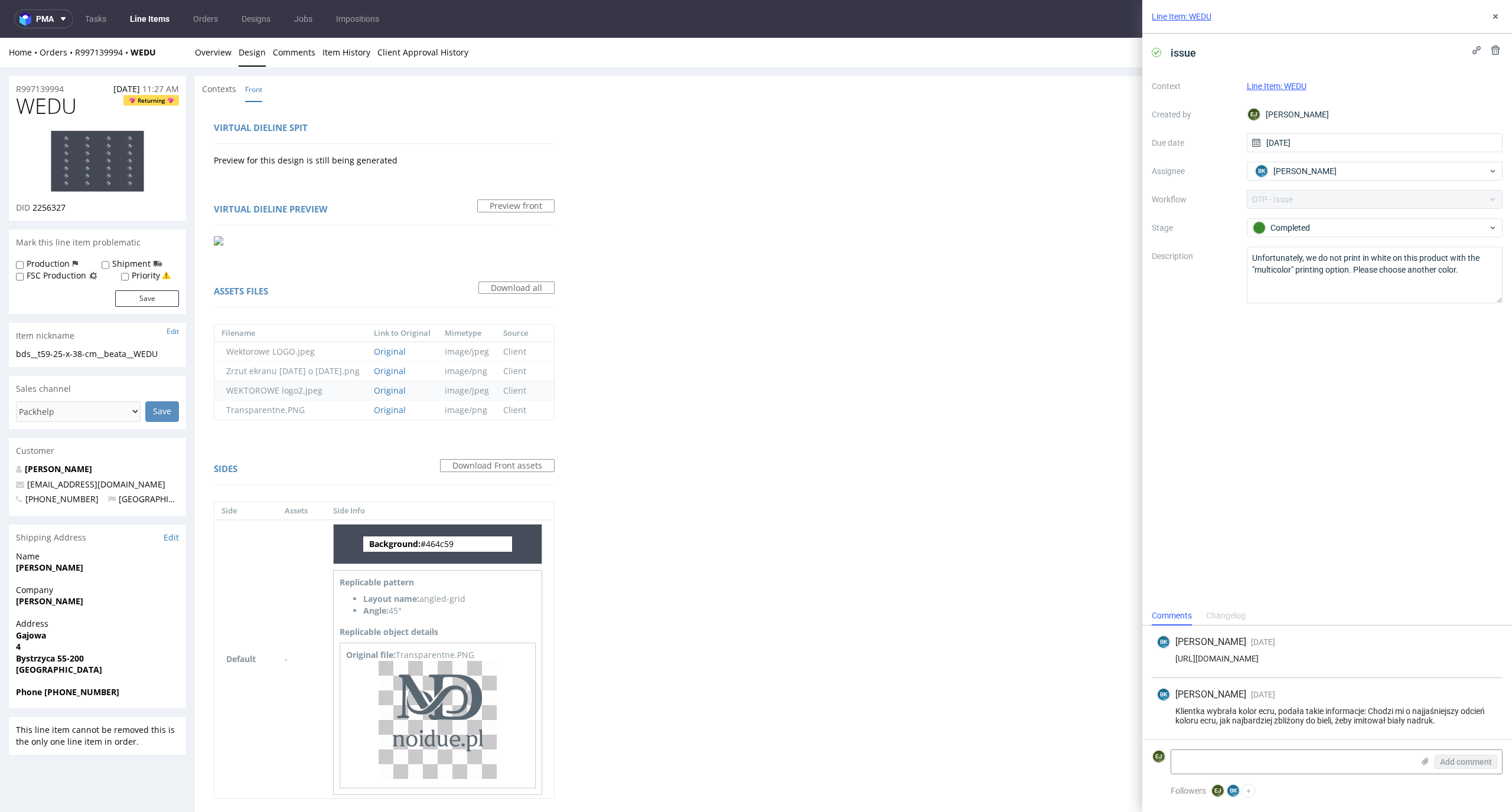
scroll to position [47, 0]
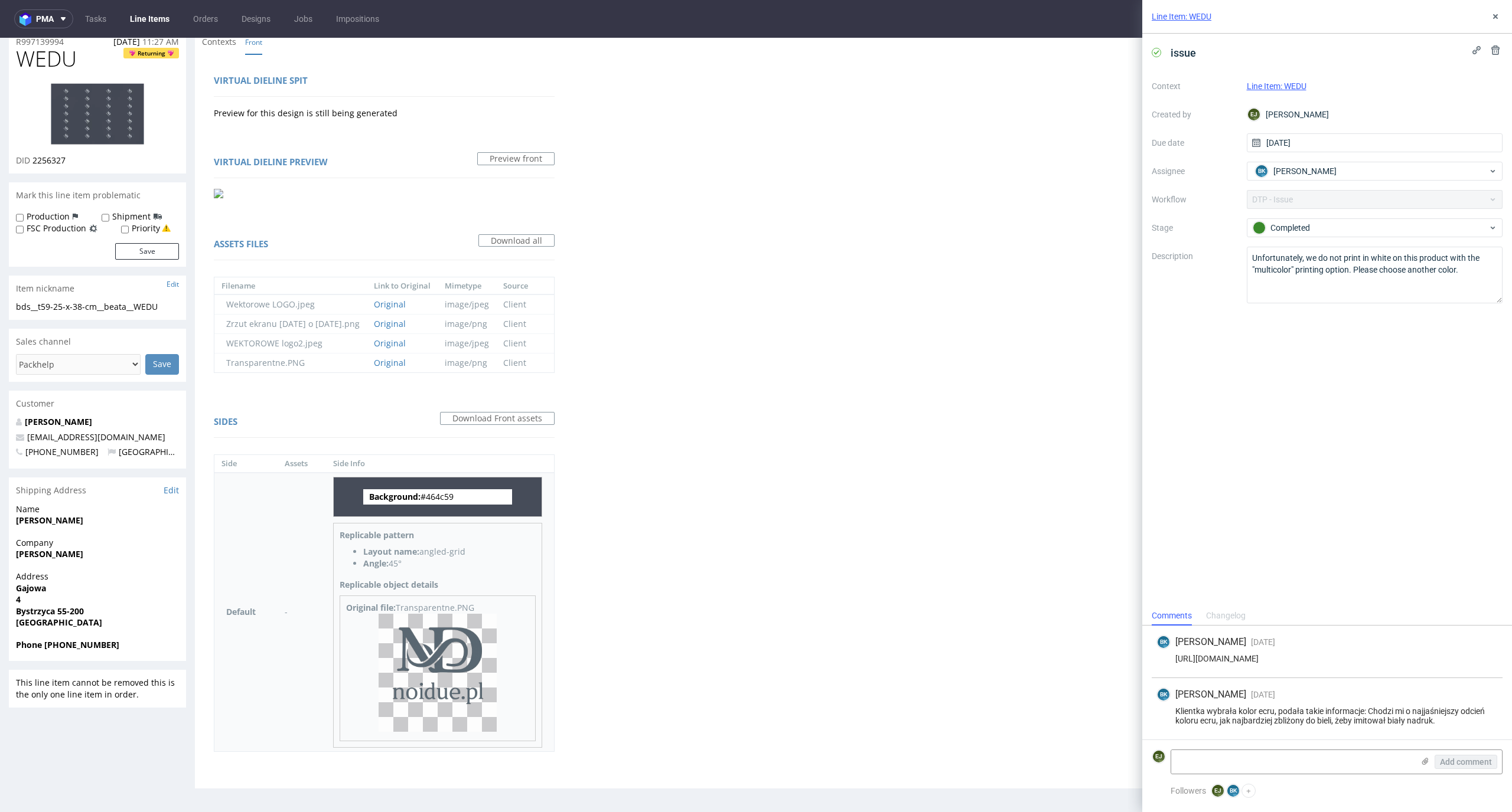
click at [486, 655] on img at bounding box center [437, 672] width 118 height 118
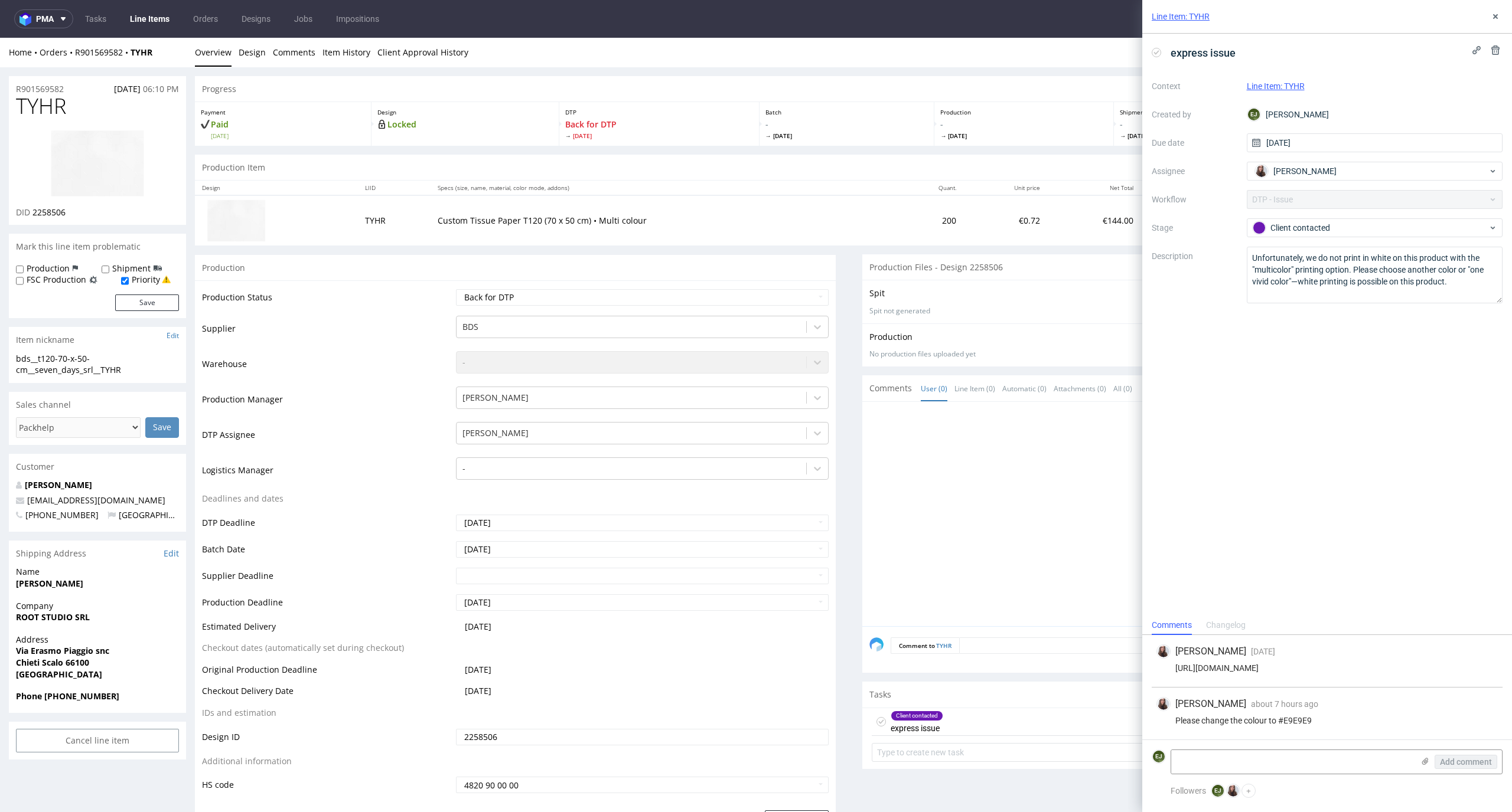
click at [897, 181] on th "Quant." at bounding box center [930, 188] width 67 height 15
click at [797, 287] on div "Production Status Waiting for Artwork Waiting for Diecut Waiting for Mockup Wai…" at bounding box center [514, 545] width 640 height 530
click at [797, 289] on select "Waiting for Artwork Waiting for Diecut Waiting for Mockup Waiting for DTP Waiti…" at bounding box center [643, 297] width 374 height 16
select select "dtp_in_process"
click at [456, 289] on select "Waiting for Artwork Waiting for Diecut Waiting for Mockup Waiting for DTP Waiti…" at bounding box center [643, 297] width 374 height 16
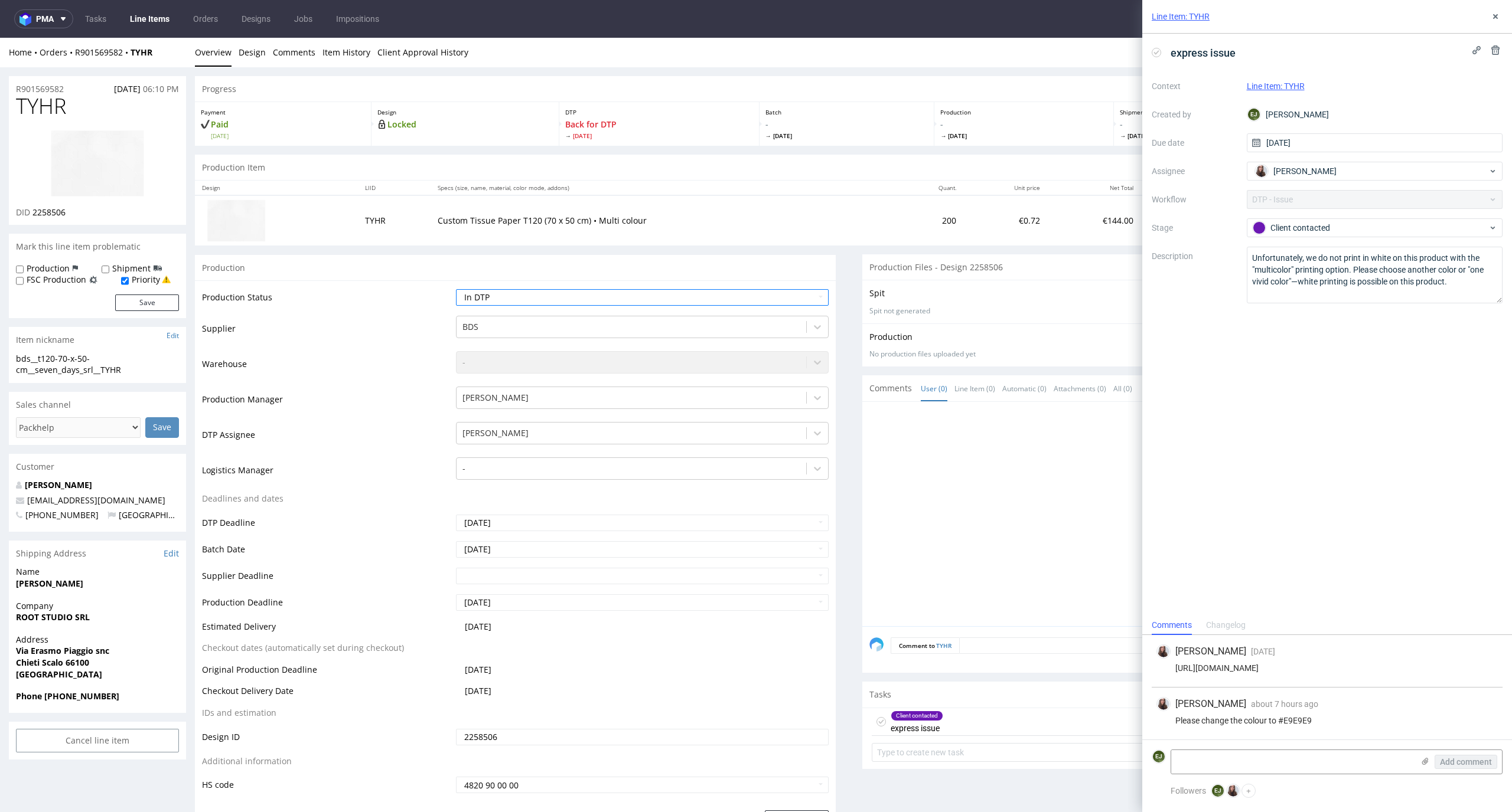
scroll to position [254, 0]
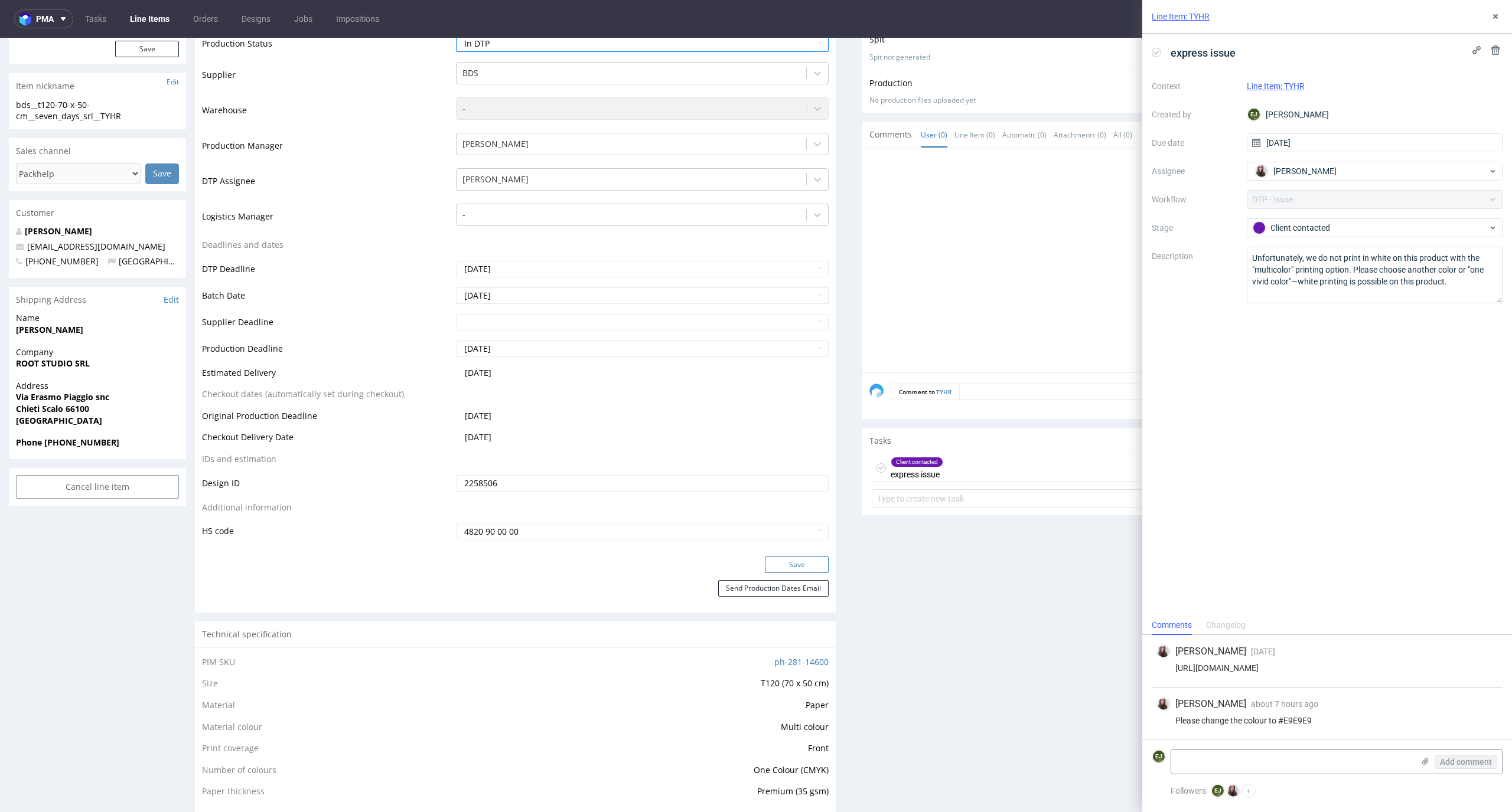
click at [786, 566] on button "Save" at bounding box center [796, 564] width 64 height 16
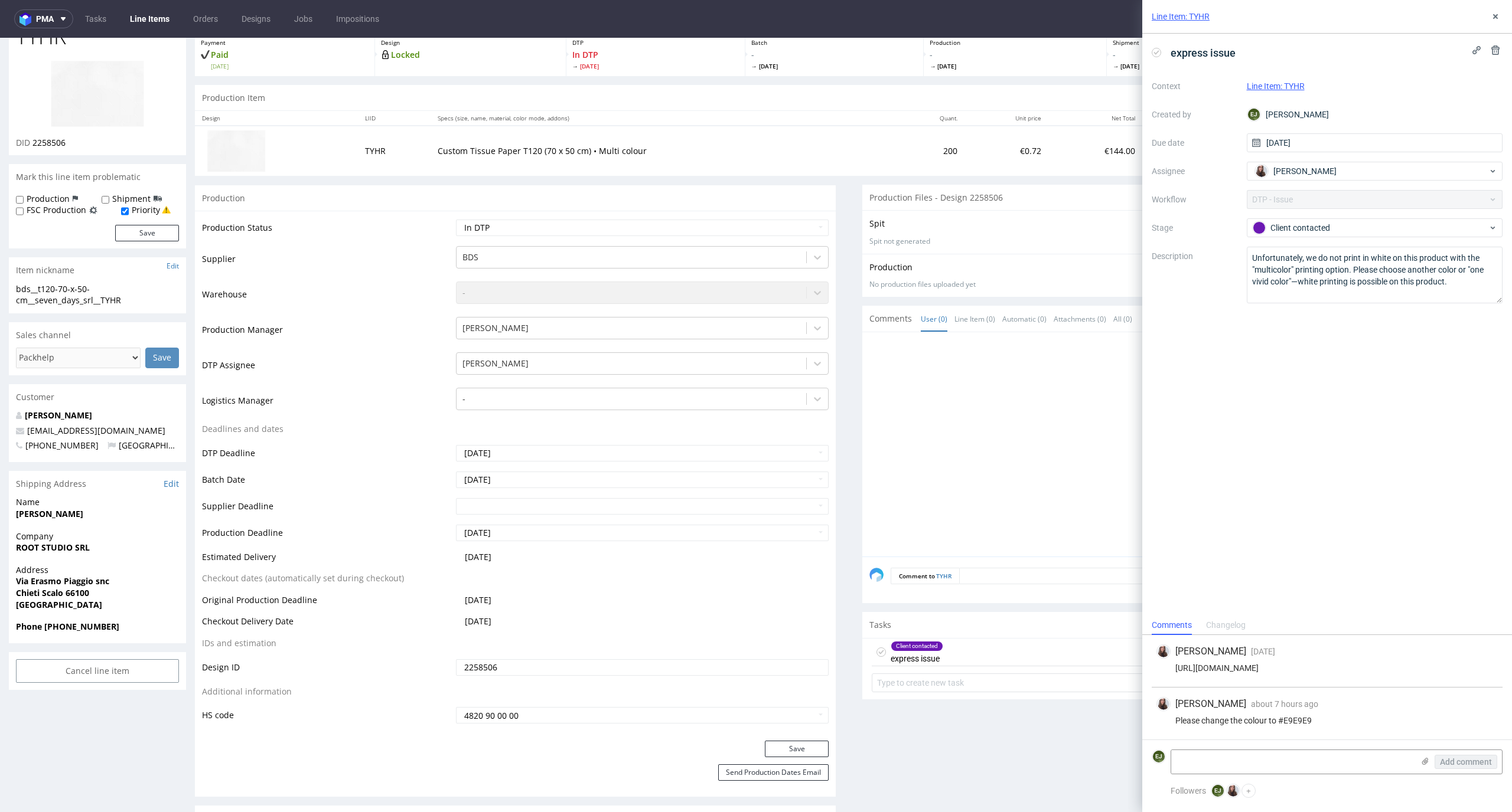
scroll to position [0, 0]
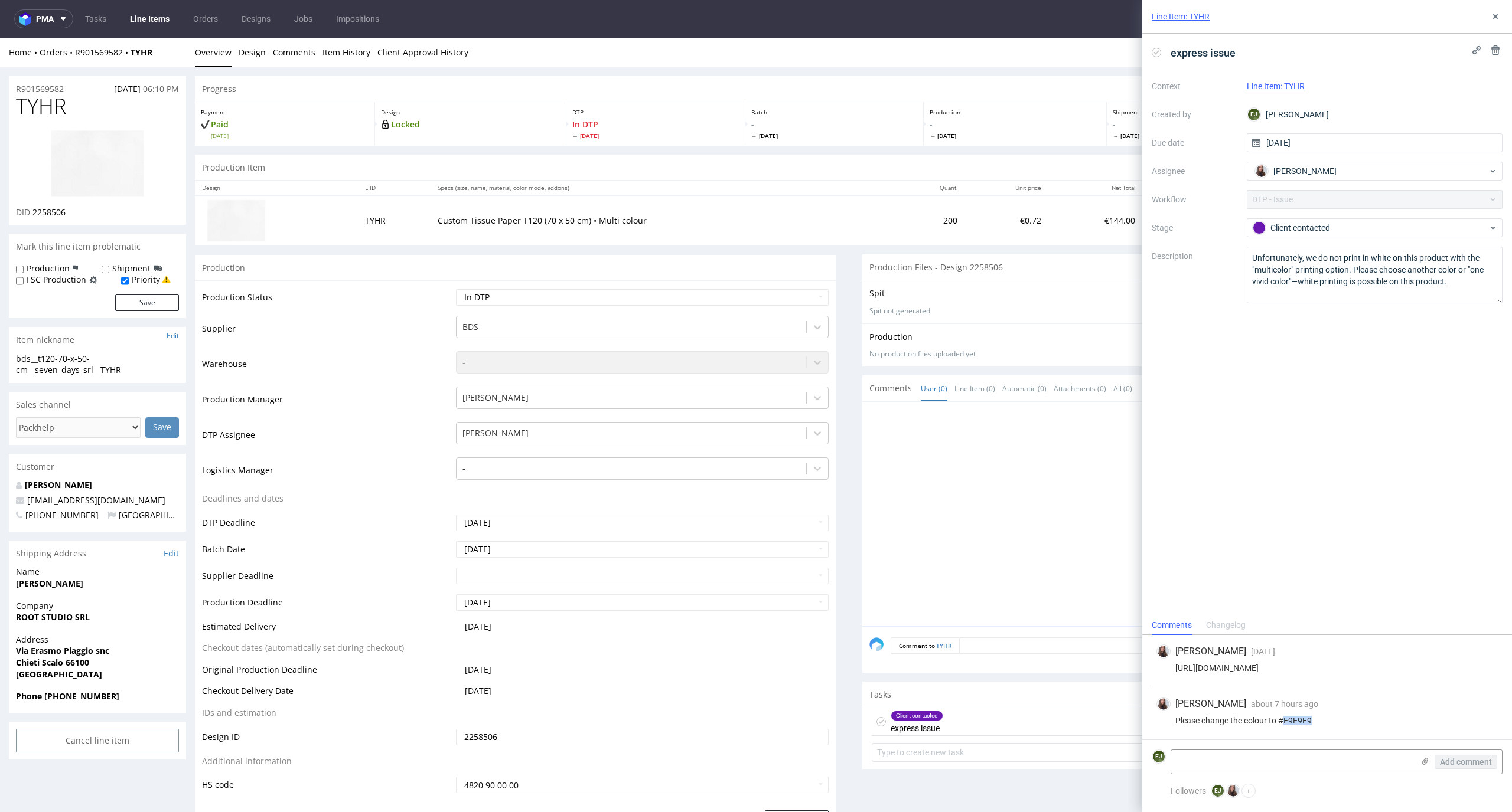
drag, startPoint x: 1342, startPoint y: 728, endPoint x: 1286, endPoint y: 720, distance: 56.6
click at [1286, 720] on div "Sandra Beśka about 7 hours ago 22nd Sep 2025, 11:06 Please change the colour to…" at bounding box center [1327, 713] width 351 height 52
copy div "E9E9E9"
drag, startPoint x: 65, startPoint y: 102, endPoint x: 0, endPoint y: 102, distance: 65.0
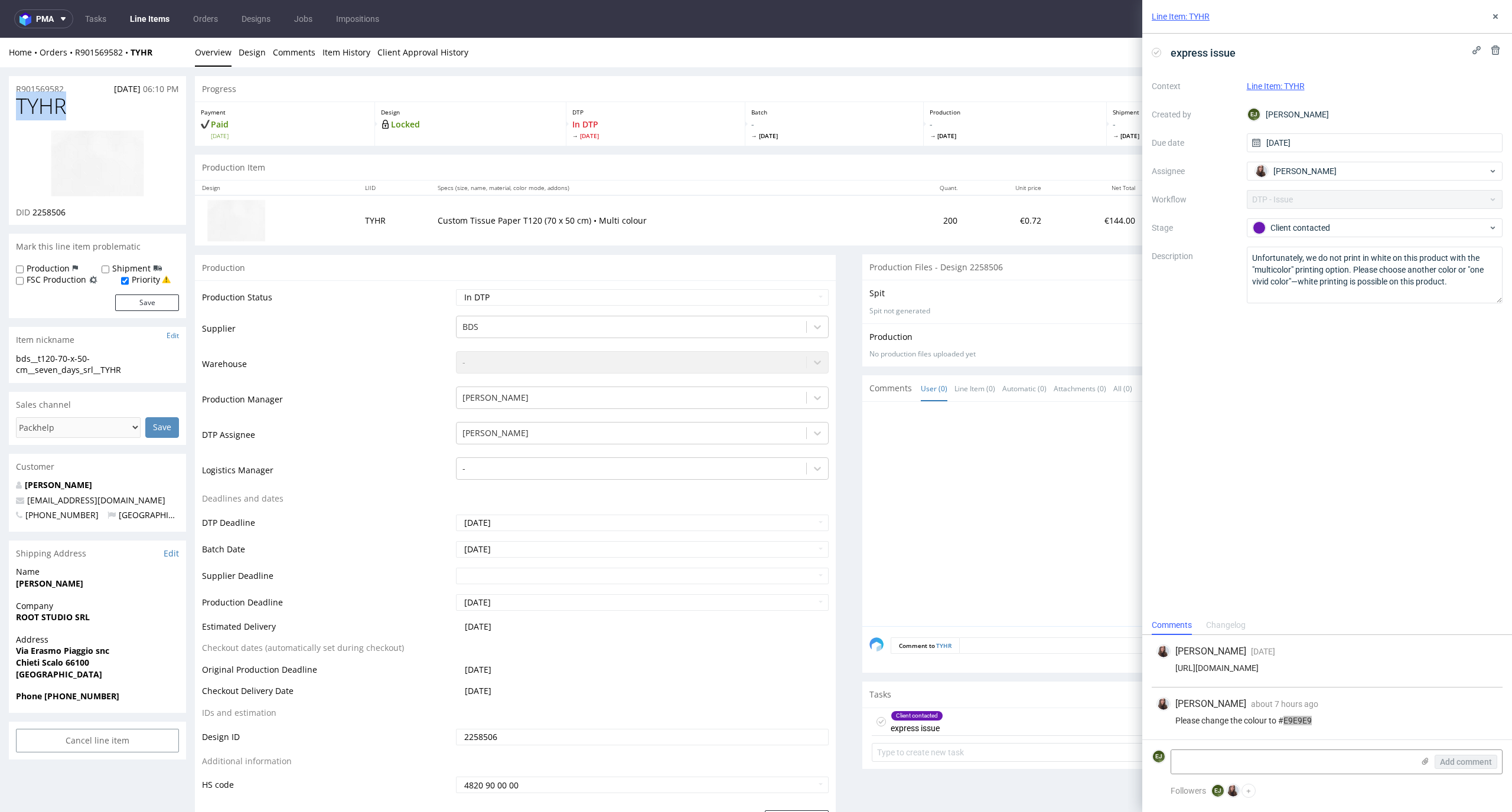
copy span "TYHR"
drag, startPoint x: 79, startPoint y: 215, endPoint x: 32, endPoint y: 209, distance: 47.4
click at [32, 209] on div "DID 2258506" at bounding box center [97, 212] width 163 height 12
copy span "2258506"
drag, startPoint x: 136, startPoint y: 375, endPoint x: 8, endPoint y: 351, distance: 130.2
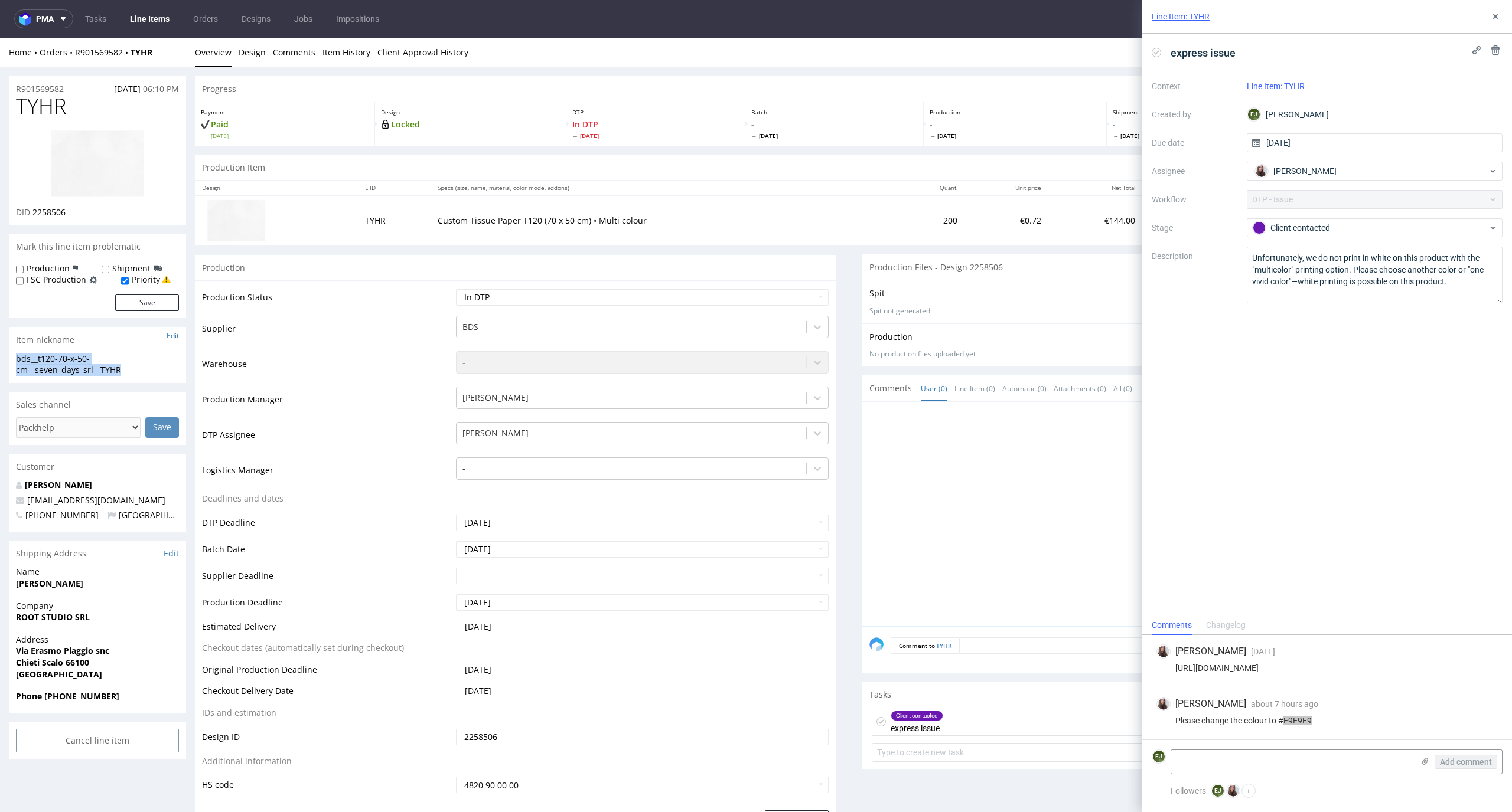
copy section "bds__t120-70-x-50-cm__seven_days_srl__TYHR"
drag, startPoint x: 76, startPoint y: 211, endPoint x: 31, endPoint y: 211, distance: 45.0
click at [31, 211] on div "DID 2258506" at bounding box center [97, 212] width 163 height 12
copy span "2258506"
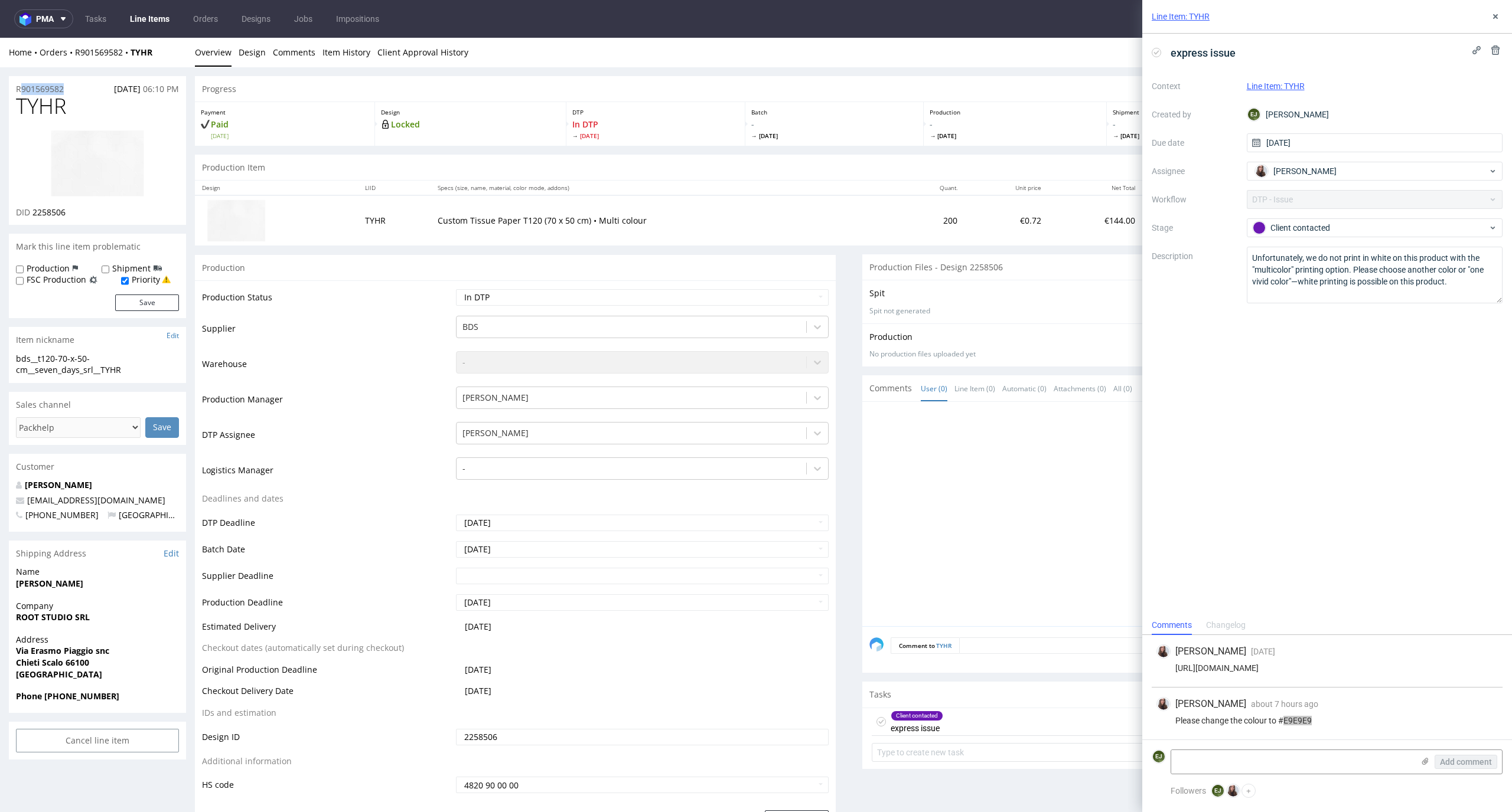
drag, startPoint x: 72, startPoint y: 91, endPoint x: 0, endPoint y: 82, distance: 72.6
copy p "R901569582"
click at [1254, 764] on textarea at bounding box center [1292, 762] width 242 height 24
type textarea "zmieniłam na ten kolor i puszczam do produkcji"
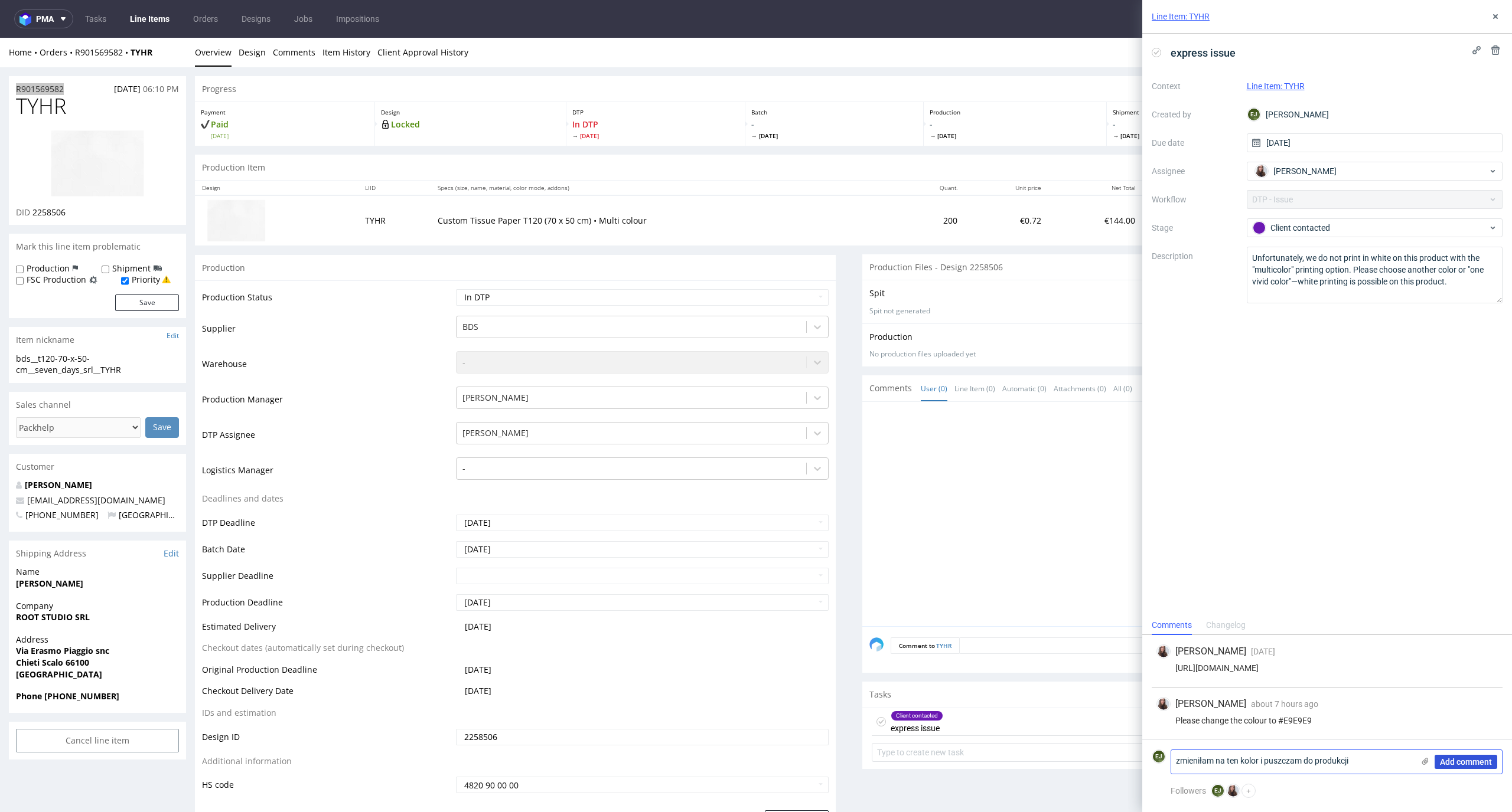
click at [1455, 758] on span "Add comment" at bounding box center [1465, 763] width 52 height 9
click at [1152, 52] on icon at bounding box center [1156, 52] width 9 height 9
click at [1496, 19] on icon at bounding box center [1495, 16] width 9 height 9
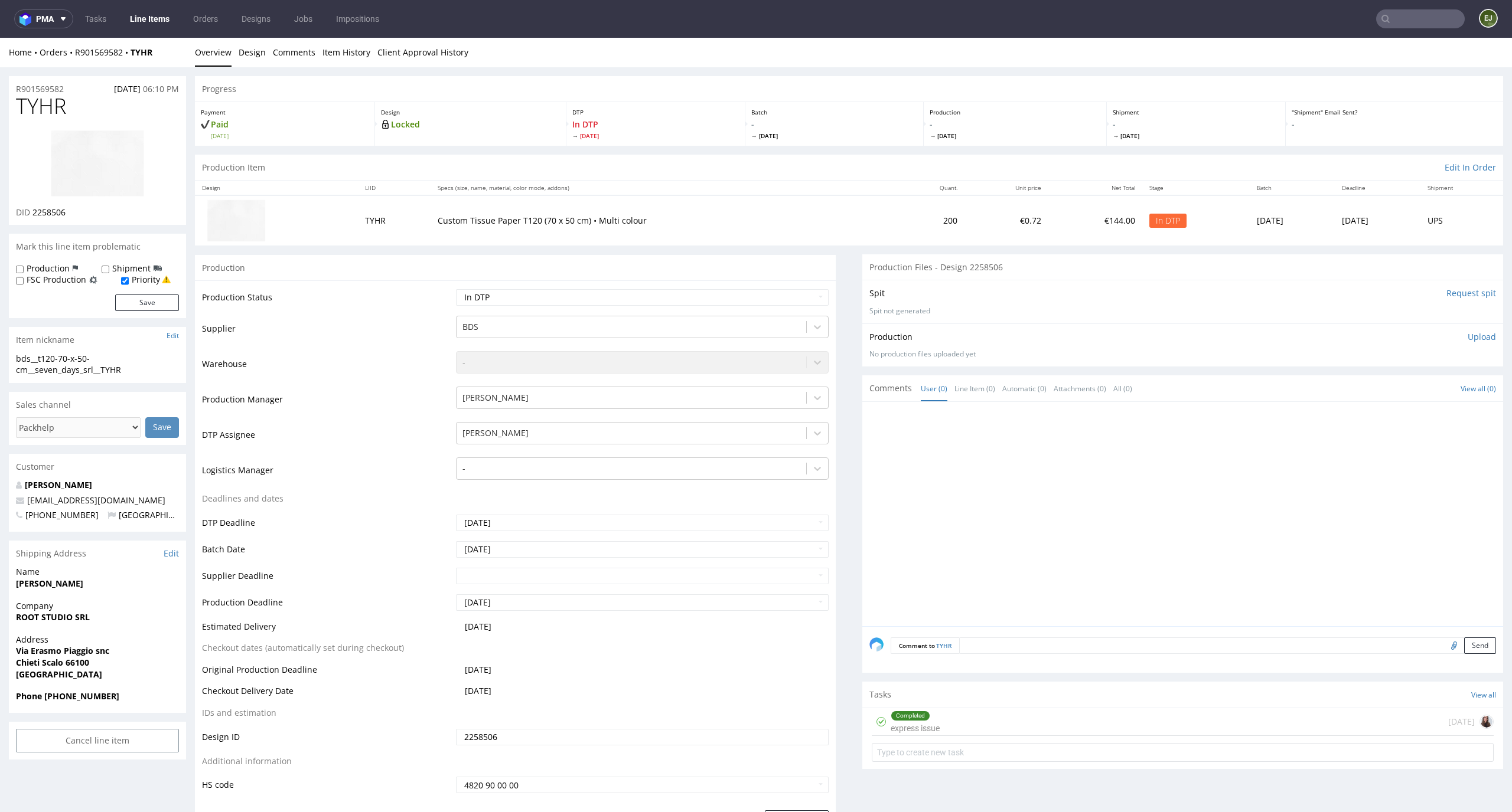
click at [1468, 333] on p "Upload" at bounding box center [1482, 337] width 29 height 12
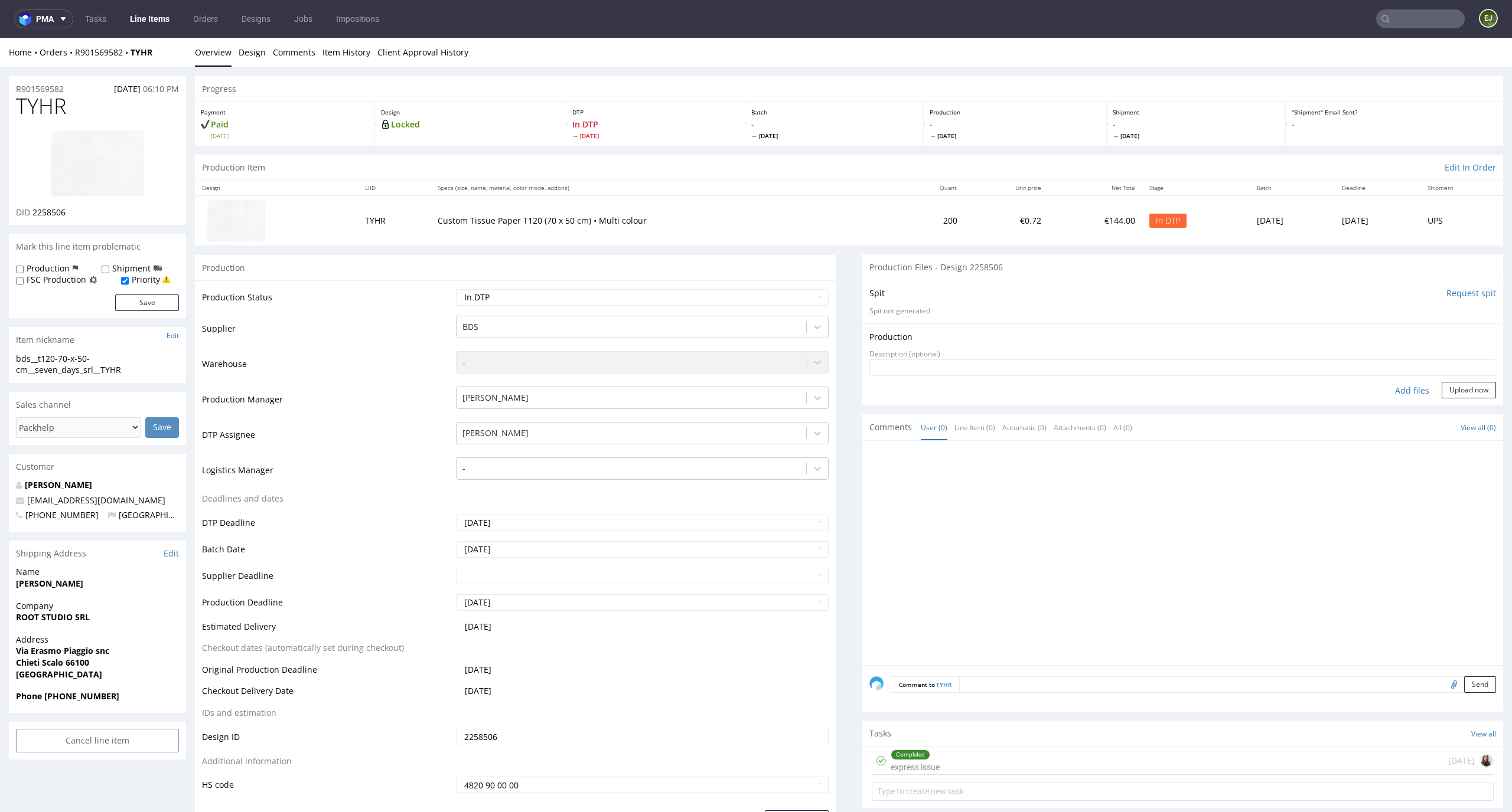
click at [1382, 393] on div "Add files" at bounding box center [1412, 391] width 59 height 18
type input "C:\fakepath\ bds__t120-70-x-50-cm__seven_days_srl__TYHR__d2258506__oR901569582.…"
click at [1465, 406] on button "Upload now" at bounding box center [1468, 408] width 54 height 16
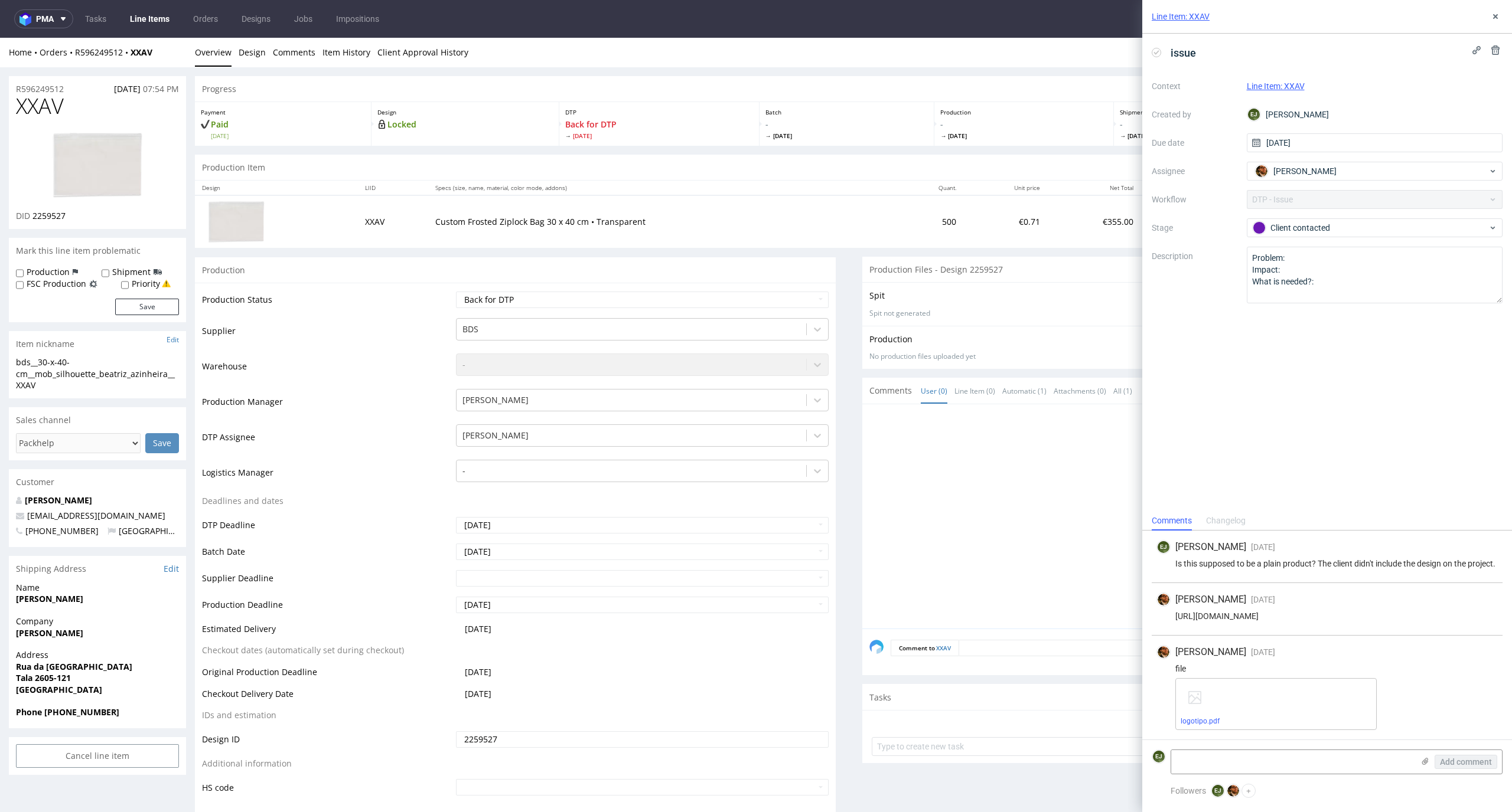
click at [797, 288] on div "Production Status Waiting for Artwork Waiting for Diecut Waiting for Mockup Wai…" at bounding box center [514, 547] width 640 height 530
click at [792, 295] on select "Waiting for Artwork Waiting for Diecut Waiting for Mockup Waiting for DTP Waiti…" at bounding box center [643, 300] width 374 height 16
select select "dtp_in_process"
click at [456, 292] on select "Waiting for Artwork Waiting for Diecut Waiting for Mockup Waiting for DTP Waiti…" at bounding box center [643, 300] width 374 height 16
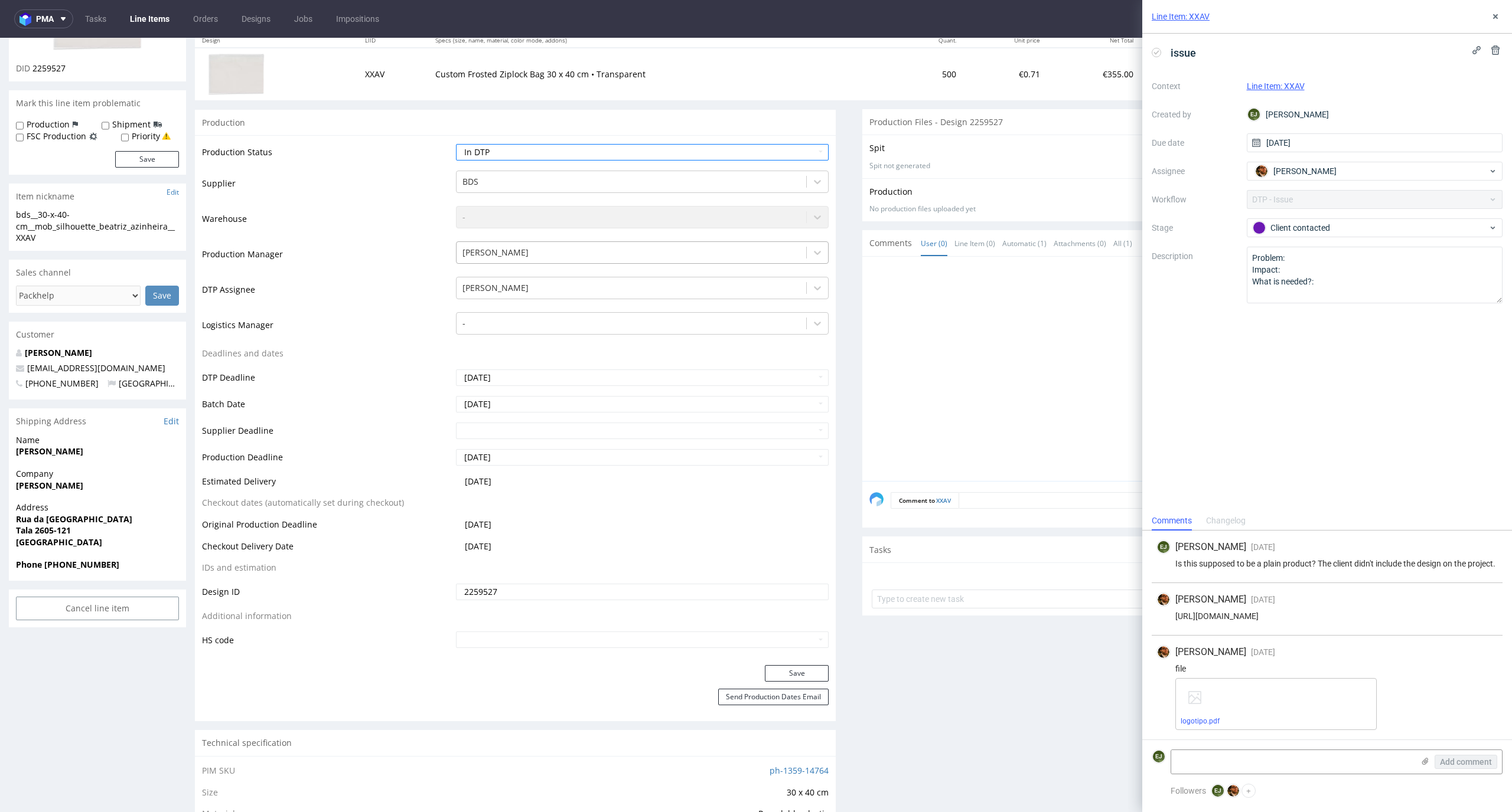
scroll to position [270, 0]
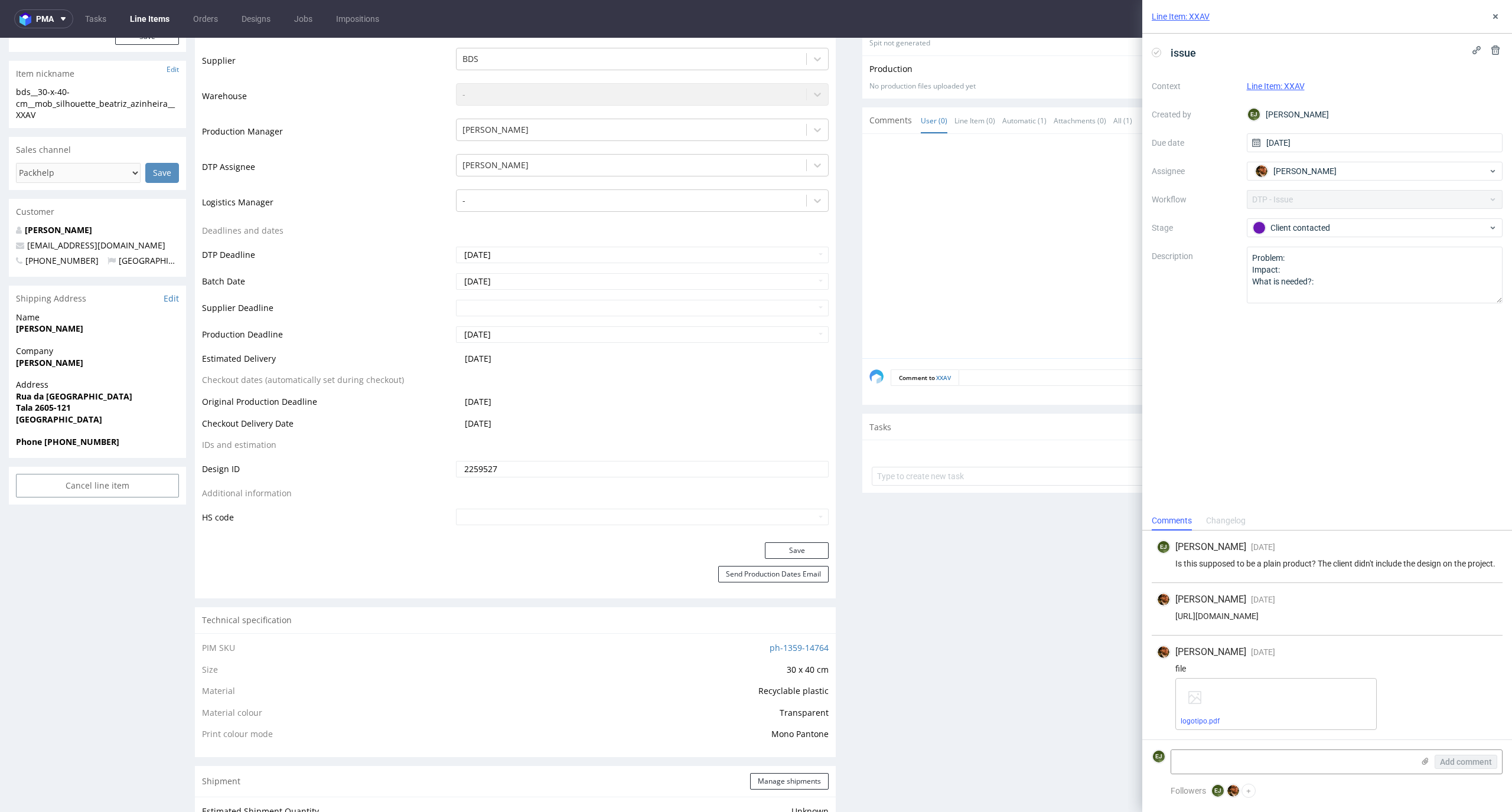
click at [788, 542] on div "Production Status Waiting for Artwork Waiting for Diecut Waiting for Mockup Wai…" at bounding box center [514, 277] width 640 height 530
click at [788, 547] on button "Save" at bounding box center [796, 550] width 64 height 16
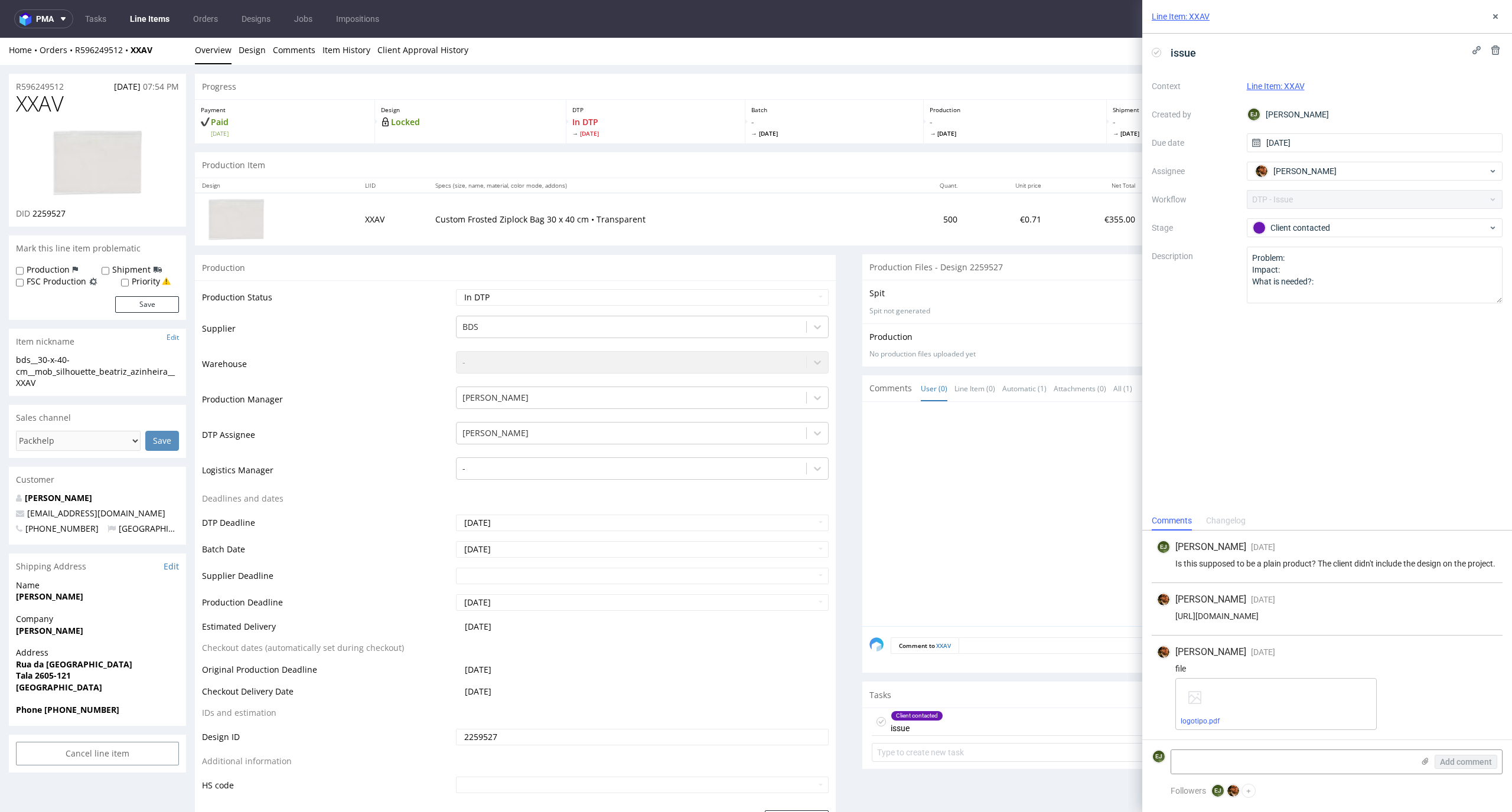
scroll to position [0, 0]
drag, startPoint x: 77, startPoint y: 105, endPoint x: 7, endPoint y: 105, distance: 70.0
click at [10, 105] on div "XXAV DID 2259527" at bounding box center [97, 162] width 177 height 134
copy span "XXAV"
drag, startPoint x: 74, startPoint y: 211, endPoint x: 33, endPoint y: 212, distance: 41.0
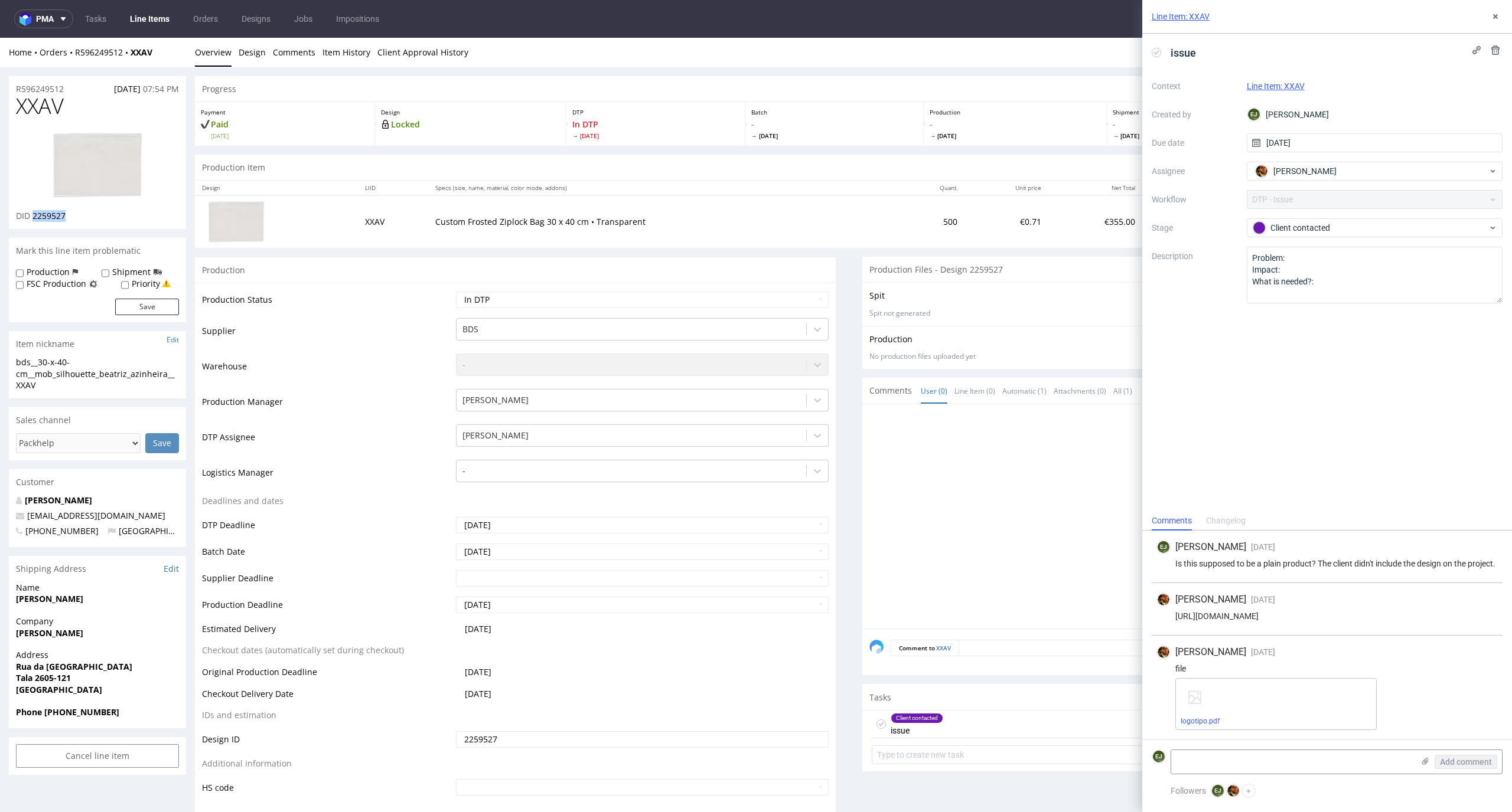
click at [33, 212] on div "DID 2259527" at bounding box center [97, 216] width 163 height 12
copy span "2259527"
drag, startPoint x: 45, startPoint y: 387, endPoint x: 1, endPoint y: 356, distance: 53.8
click at [725, 211] on td "Custom Frosted Ziplock Bag 30 x 40 cm • Transparent" at bounding box center [663, 221] width 469 height 52
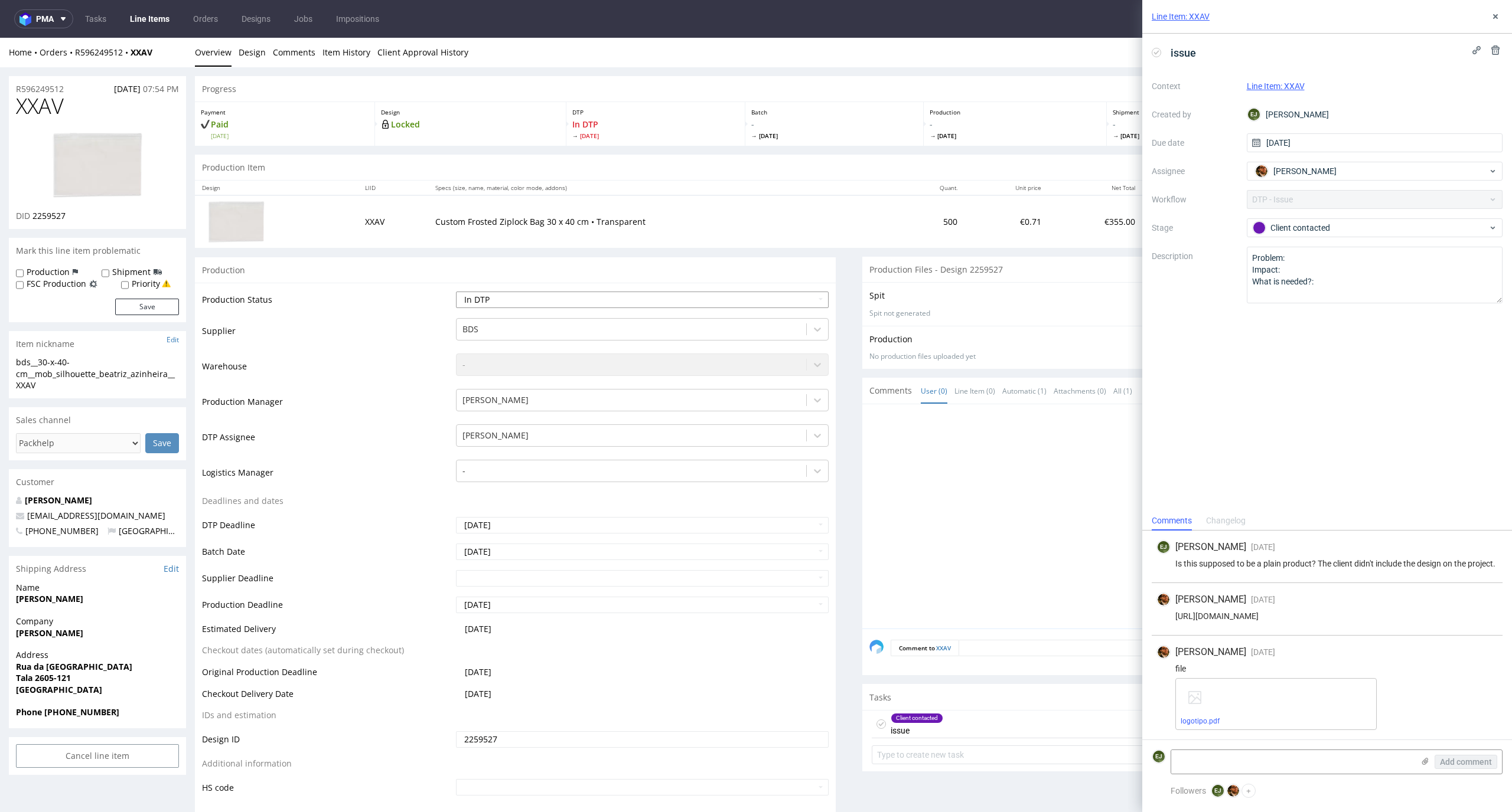
click at [805, 301] on select "Waiting for Artwork Waiting for Diecut Waiting for Mockup Waiting for DTP Waiti…" at bounding box center [643, 300] width 374 height 16
click at [456, 292] on select "Waiting for Artwork Waiting for Diecut Waiting for Mockup Waiting for DTP Waiti…" at bounding box center [643, 300] width 374 height 16
click at [787, 290] on td "Waiting for Artwork Waiting for Diecut Waiting for Mockup Waiting for DTP Waiti…" at bounding box center [641, 303] width 376 height 26
click at [787, 303] on select "Waiting for Artwork Waiting for Diecut Waiting for Mockup Waiting for DTP Waiti…" at bounding box center [643, 300] width 374 height 16
select select "dtp_ca_needed"
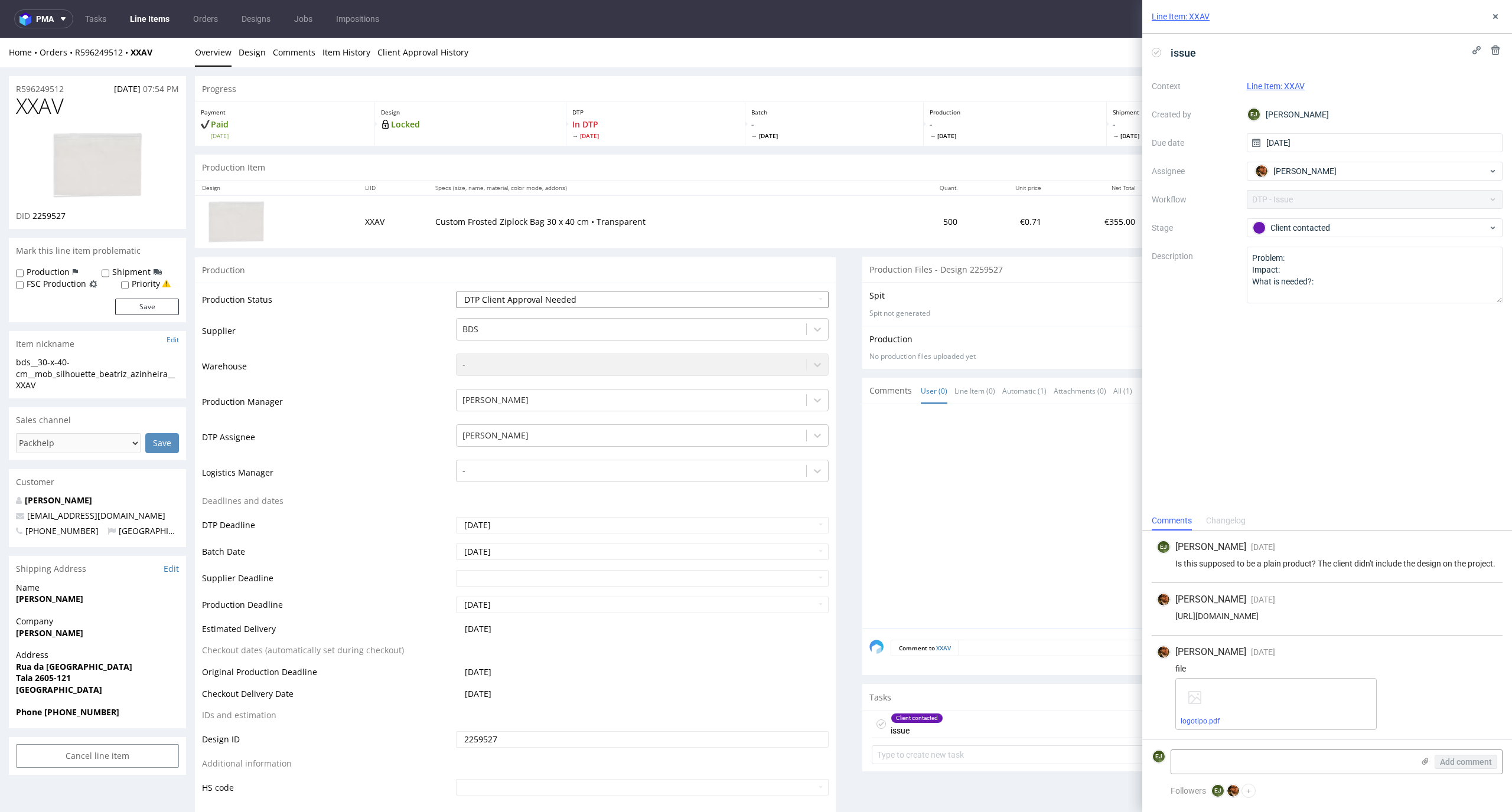
click at [456, 292] on select "Waiting for Artwork Waiting for Diecut Waiting for Mockup Waiting for DTP Waiti…" at bounding box center [643, 300] width 374 height 16
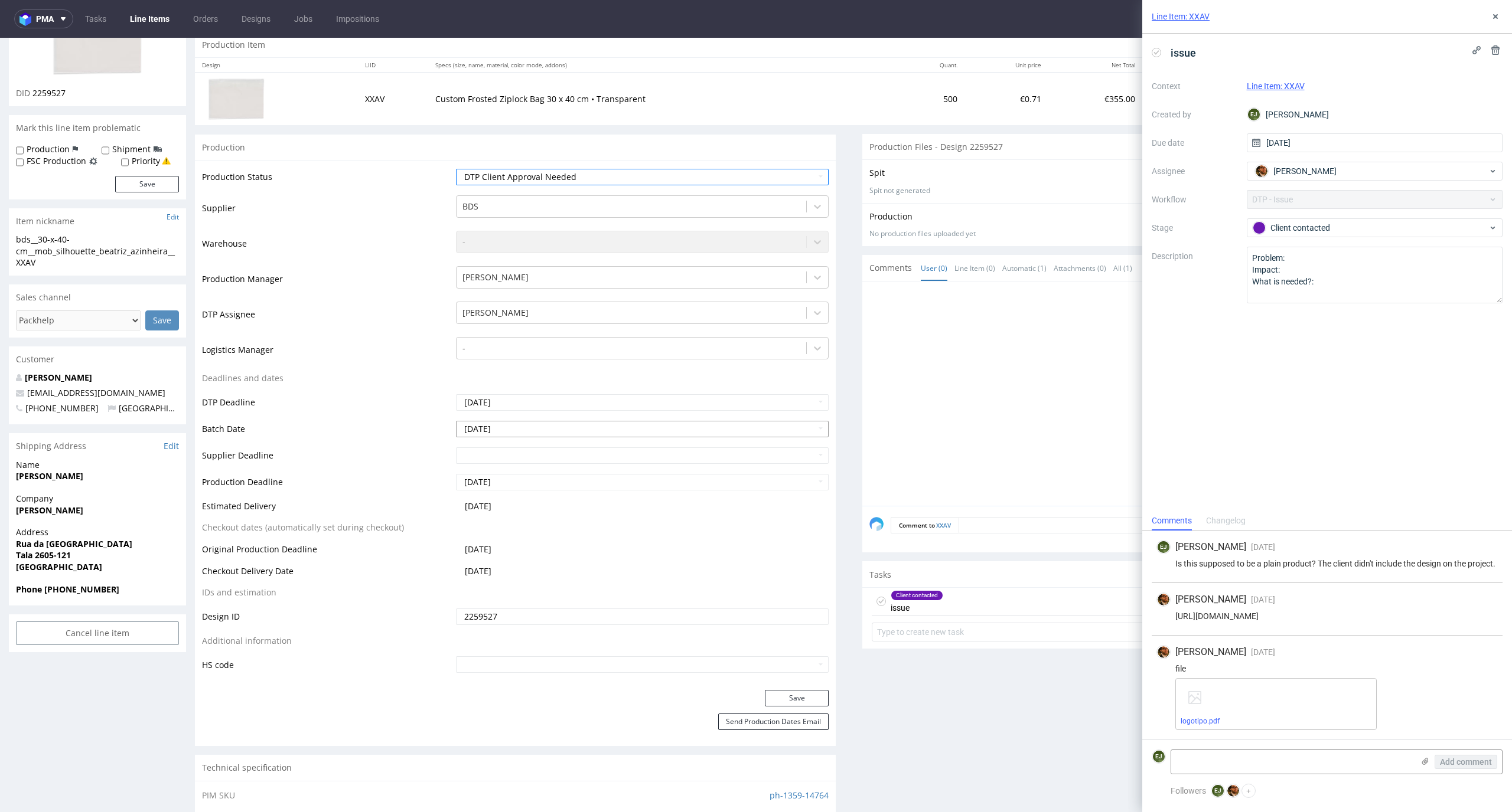
scroll to position [235, 0]
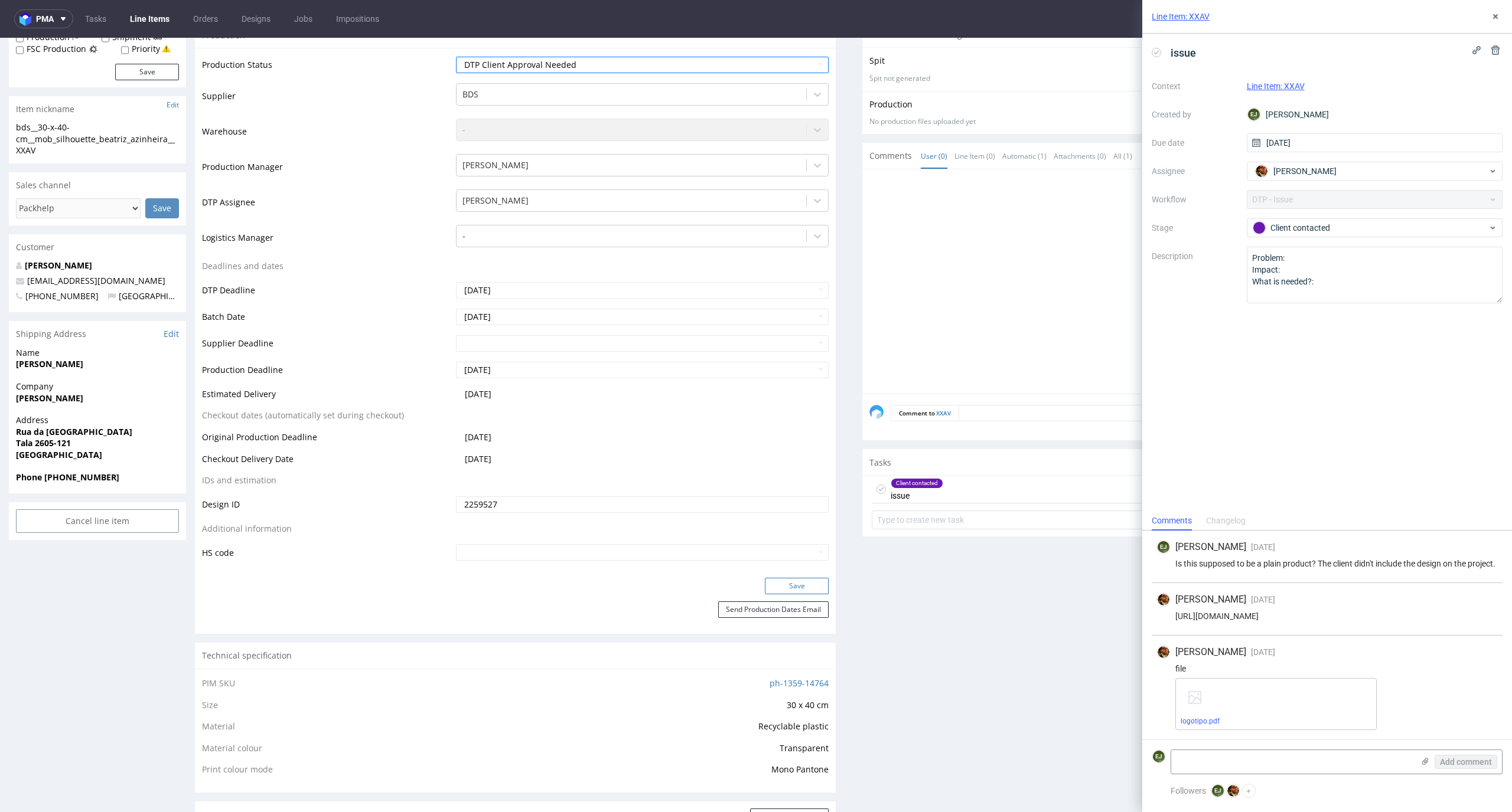
click at [804, 590] on button "Save" at bounding box center [796, 586] width 64 height 16
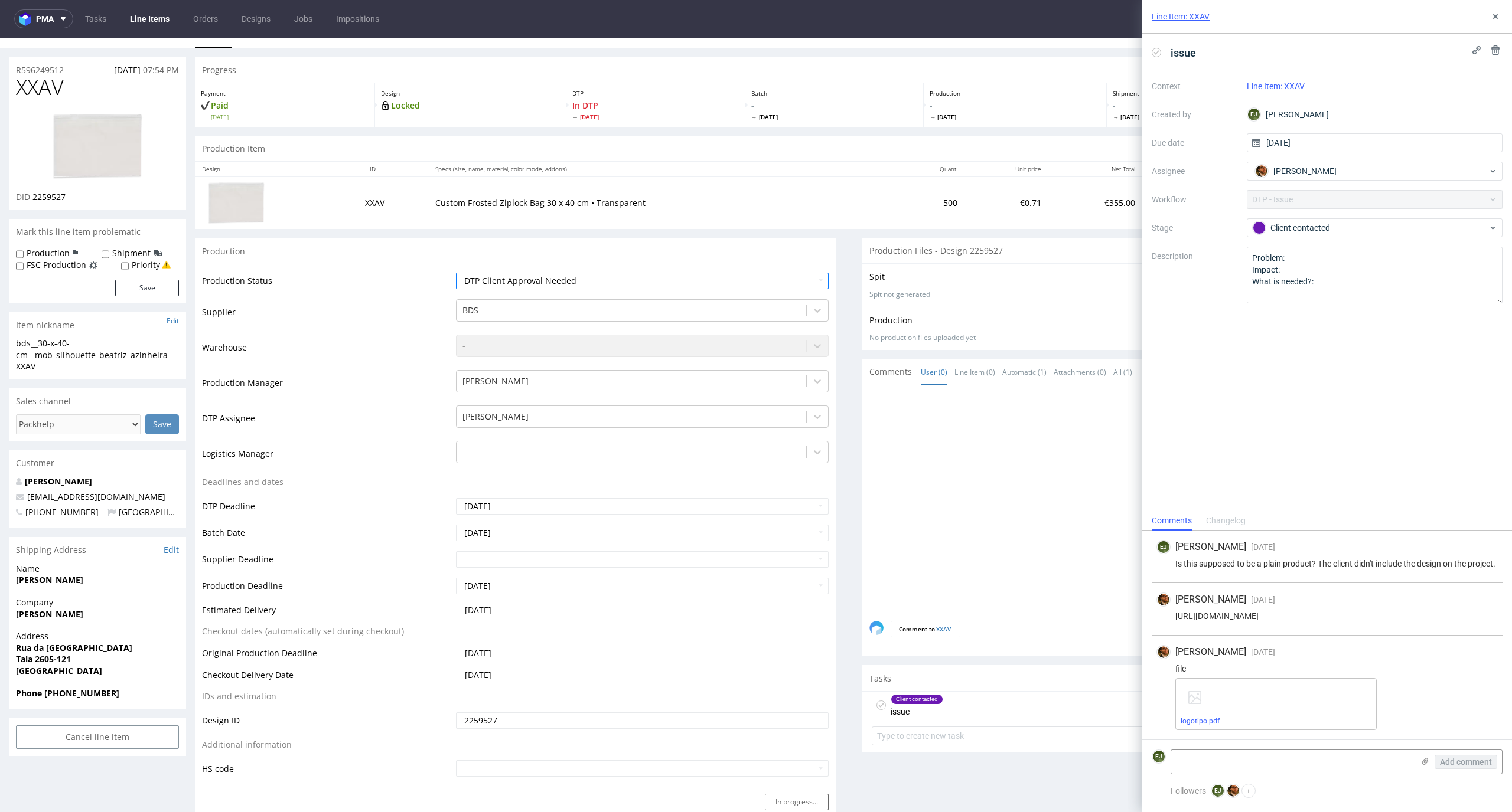
scroll to position [0, 0]
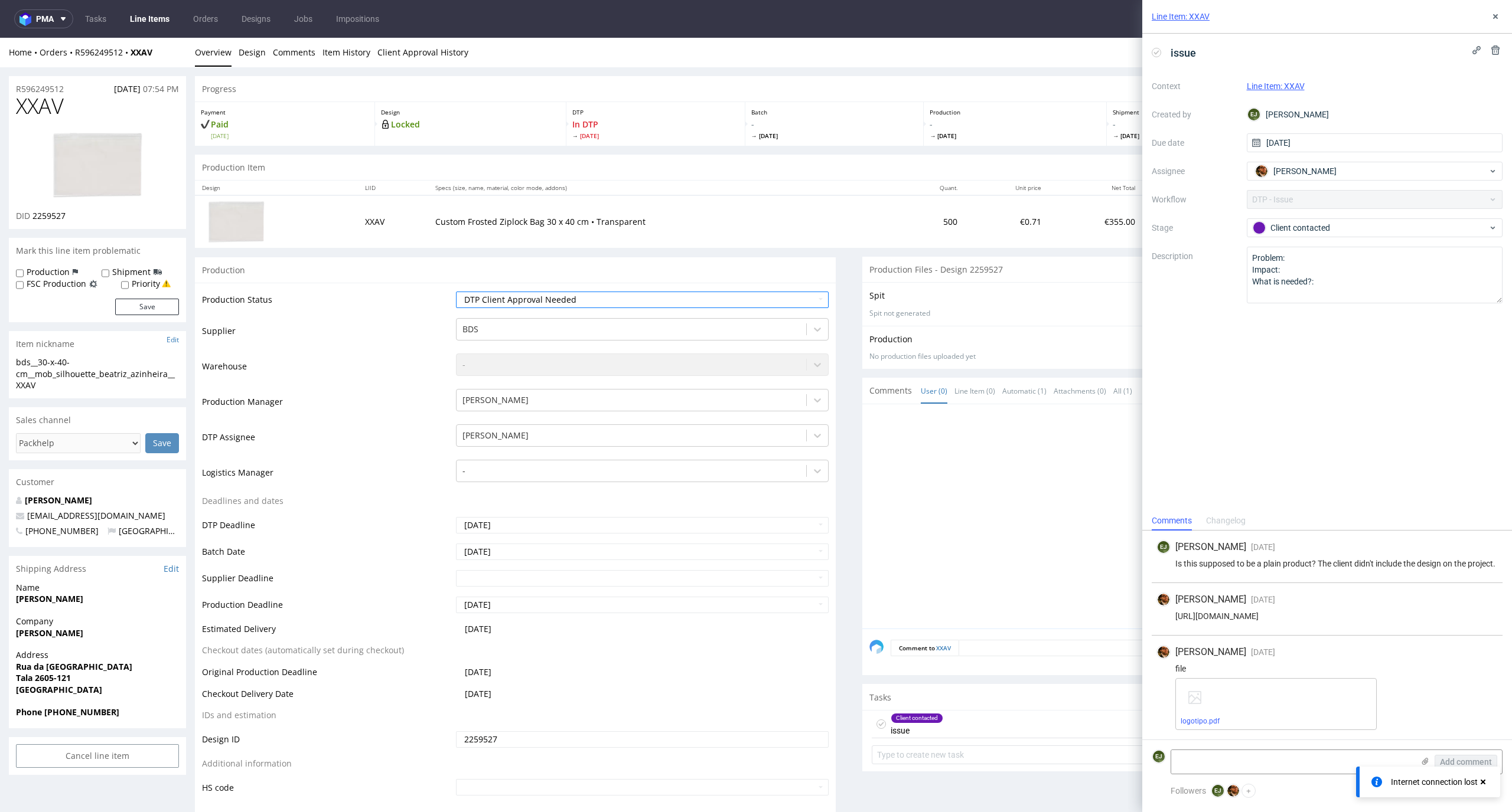
click at [717, 50] on ul "Overview Design Comments Item History Client Approval History" at bounding box center [849, 52] width 1308 height 12
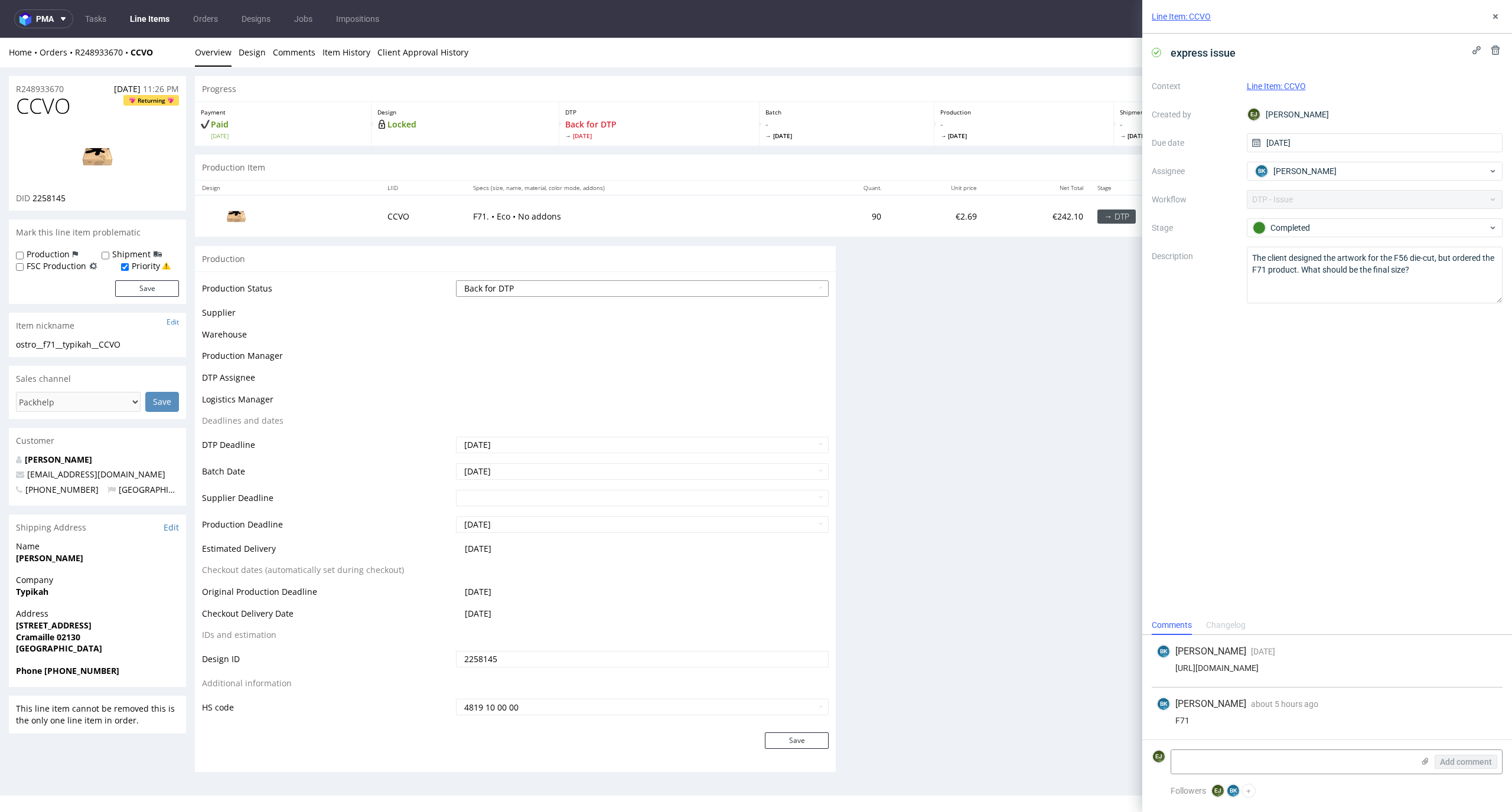
click at [798, 289] on select "Waiting for Artwork Waiting for Diecut Waiting for Mockup Waiting for DTP Waiti…" at bounding box center [643, 288] width 374 height 16
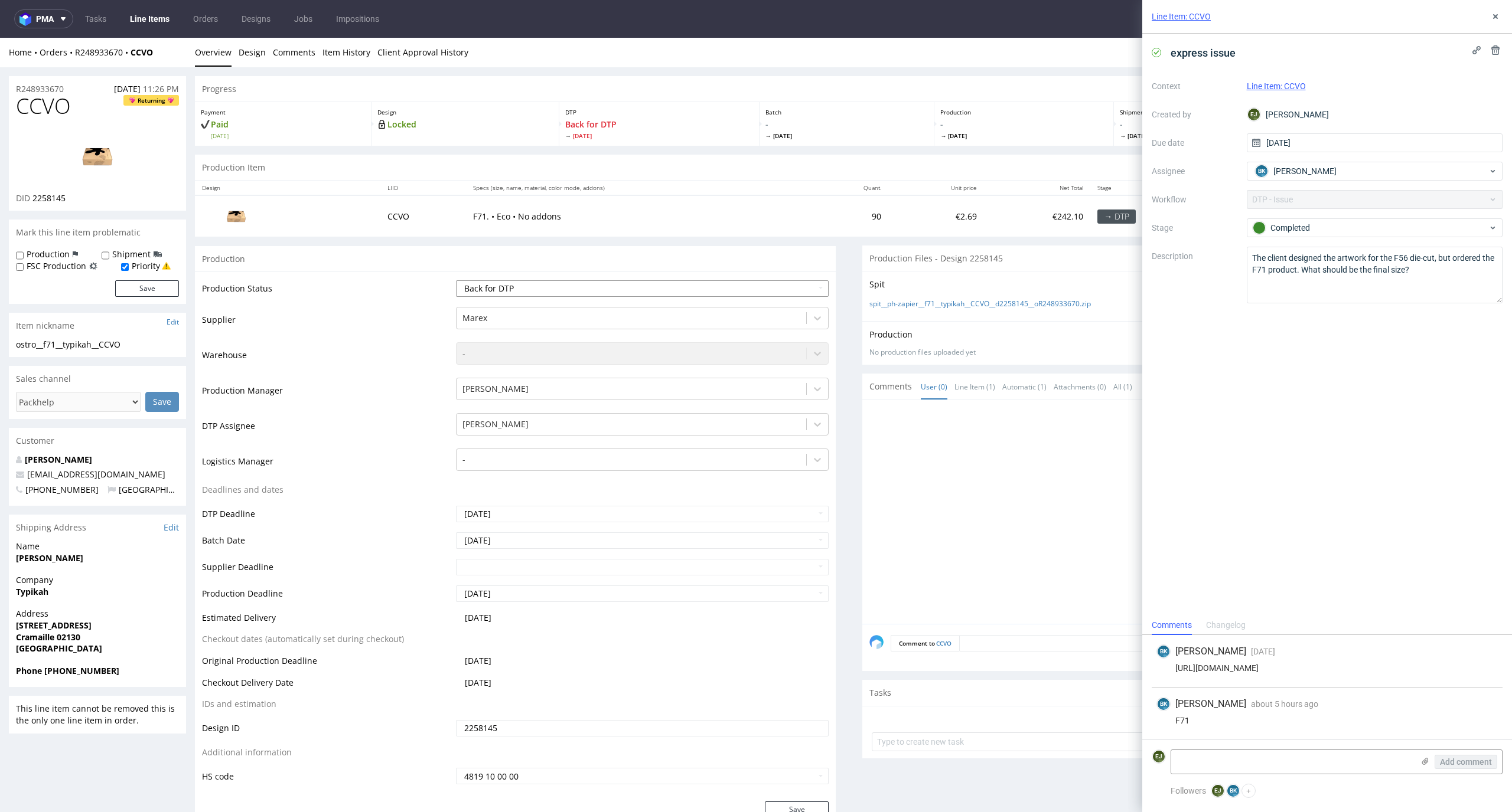
select select "dtp_in_process"
click at [456, 280] on select "Waiting for Artwork Waiting for Diecut Waiting for Mockup Waiting for DTP Waiti…" at bounding box center [643, 288] width 374 height 16
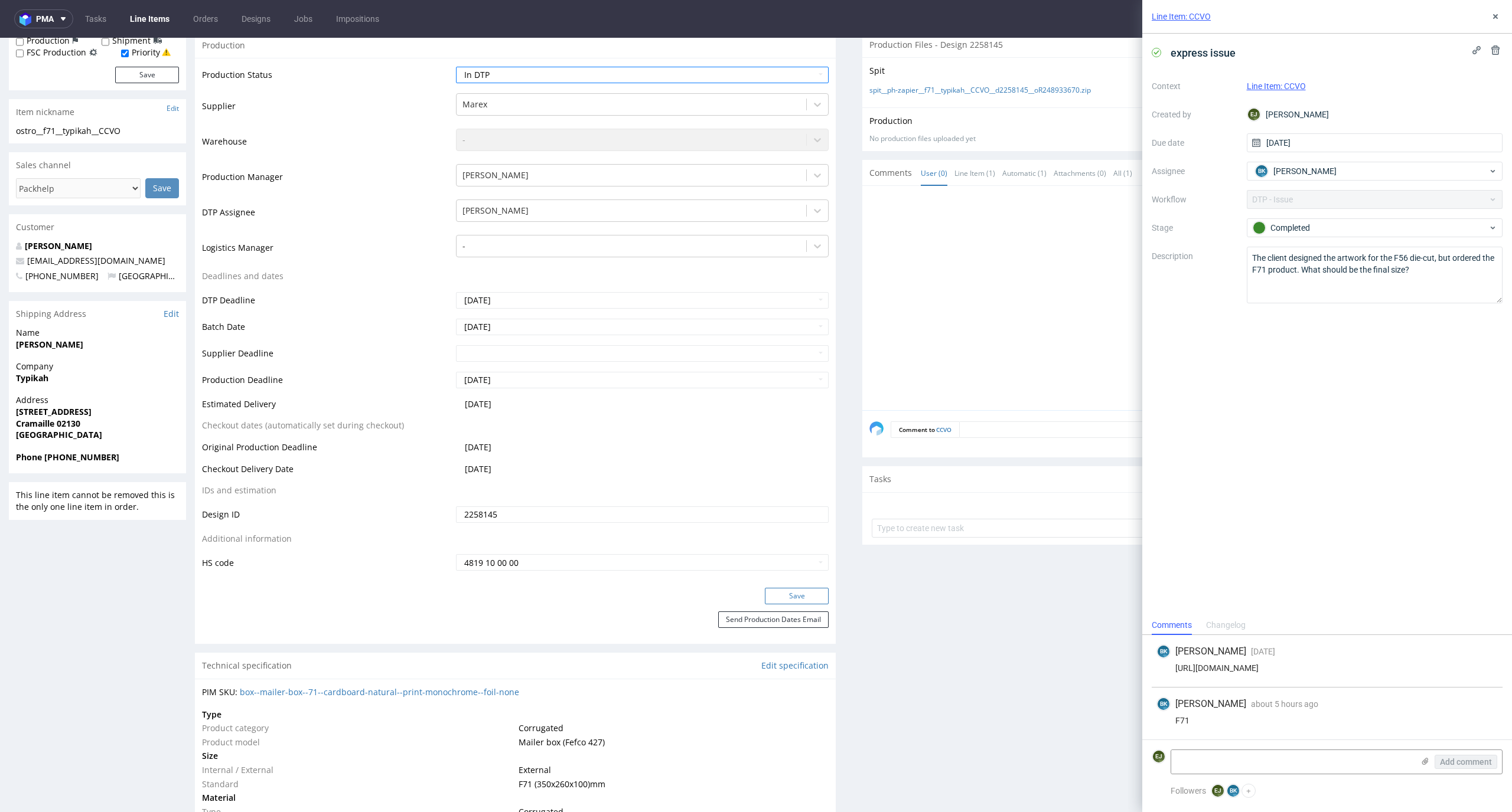
scroll to position [230, 0]
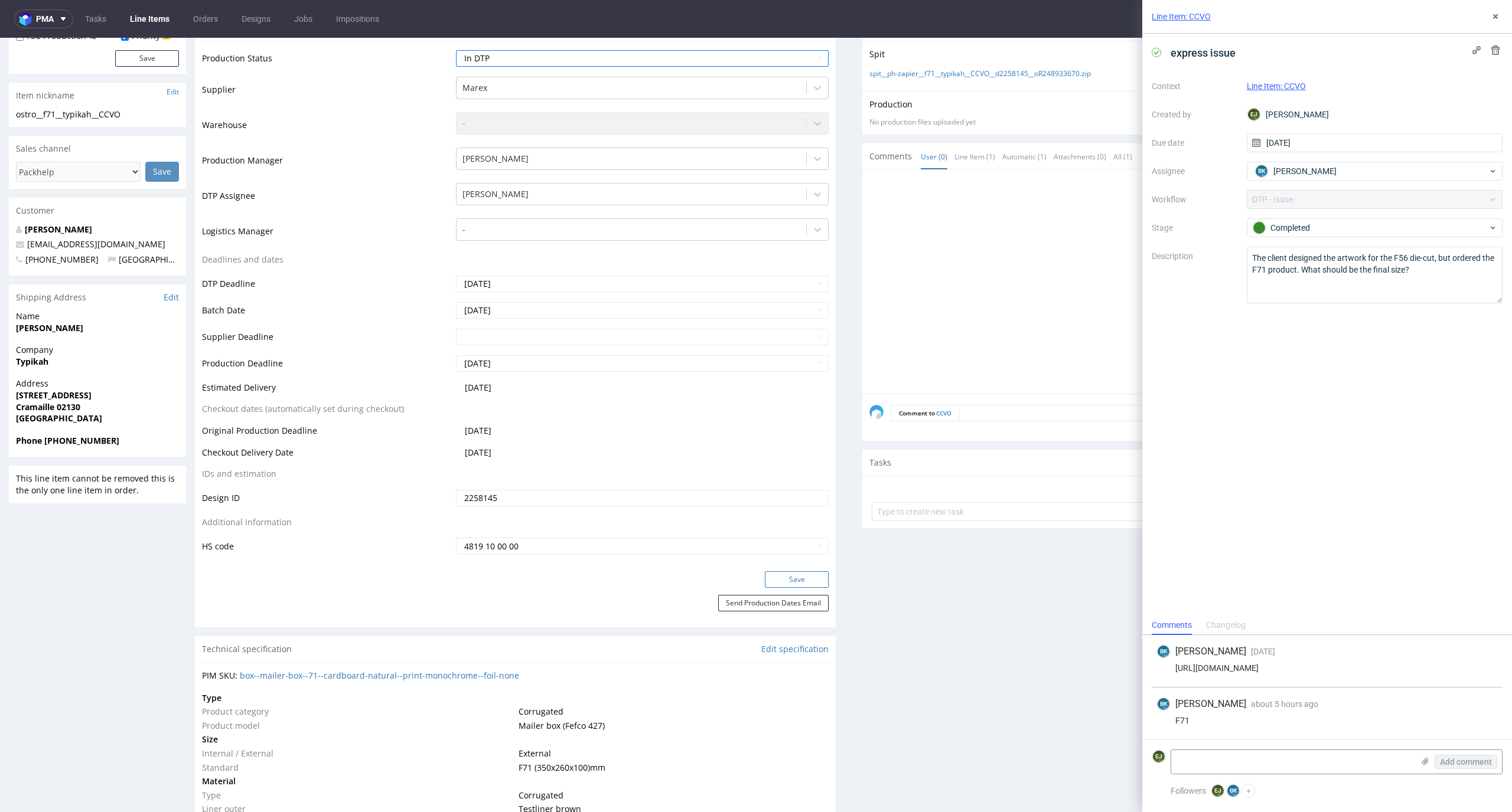
click at [786, 587] on button "Save" at bounding box center [796, 579] width 64 height 16
click at [1492, 16] on icon at bounding box center [1495, 16] width 9 height 9
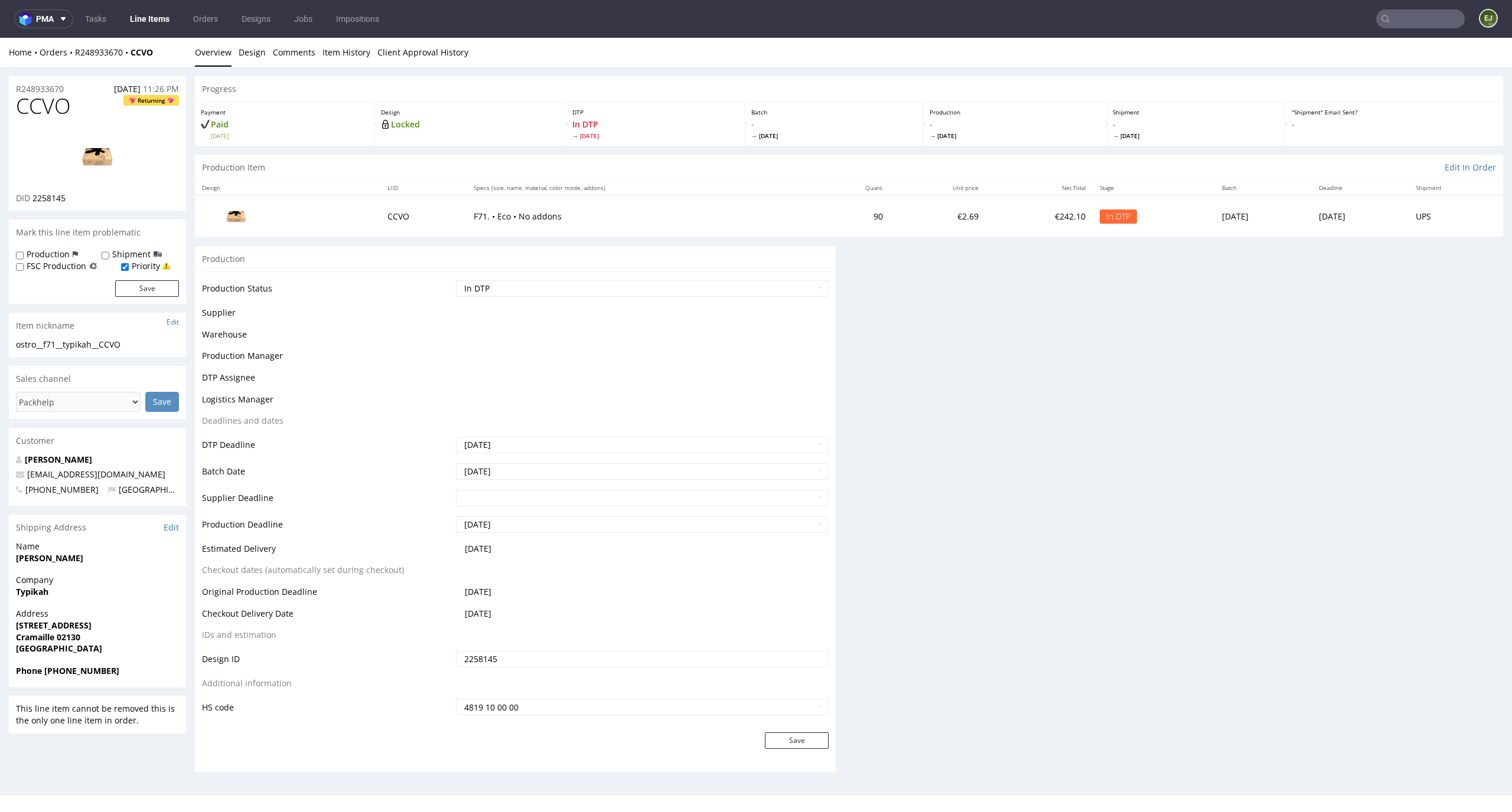
click at [792, 293] on select "Waiting for Artwork Waiting for Diecut Waiting for Mockup Waiting for DTP Waiti…" at bounding box center [643, 288] width 374 height 16
select select "dtp_ca_needed"
click at [456, 280] on select "Waiting for Artwork Waiting for Diecut Waiting for Mockup Waiting for DTP Waiti…" at bounding box center [643, 288] width 374 height 16
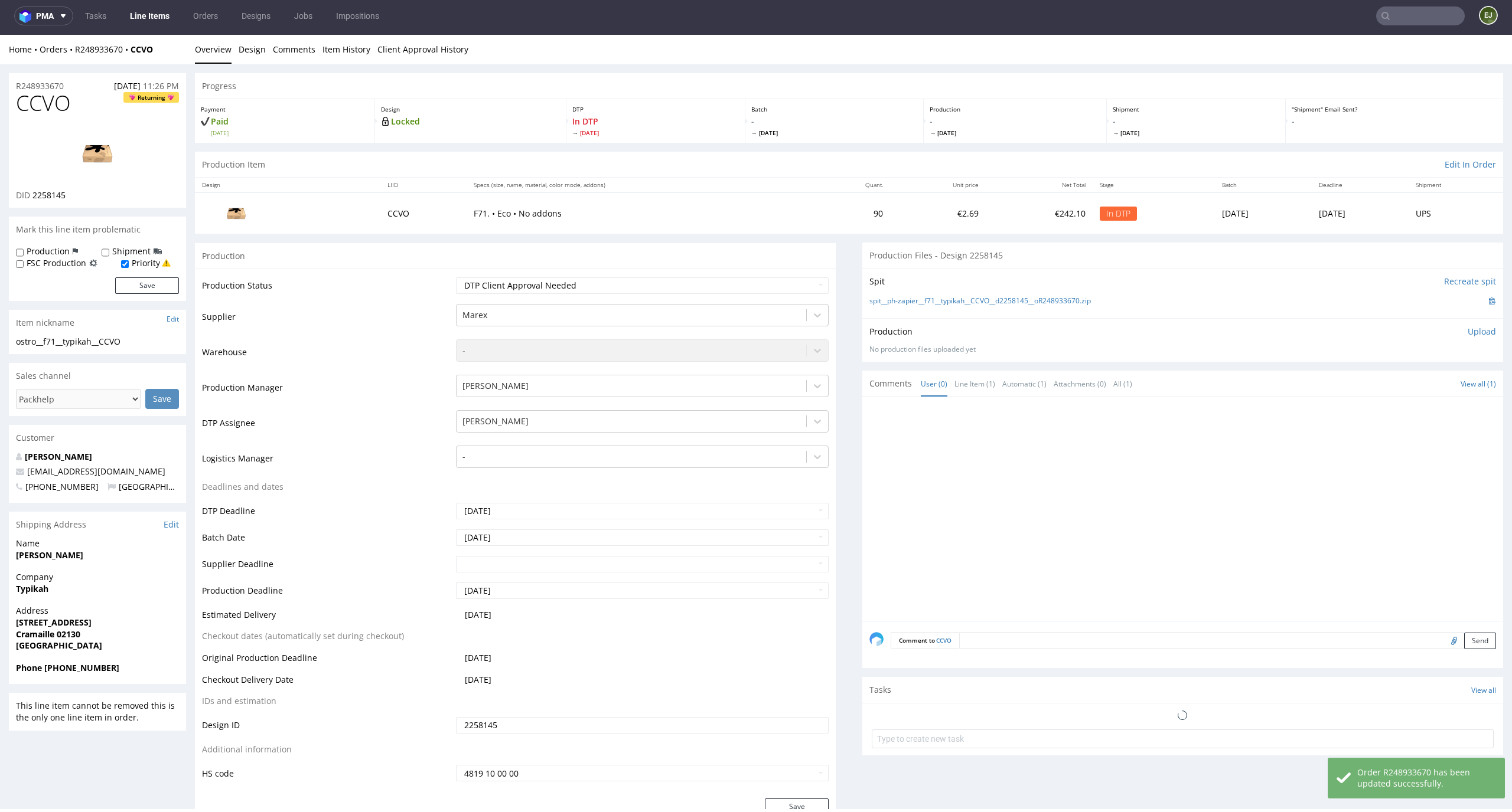
scroll to position [109, 0]
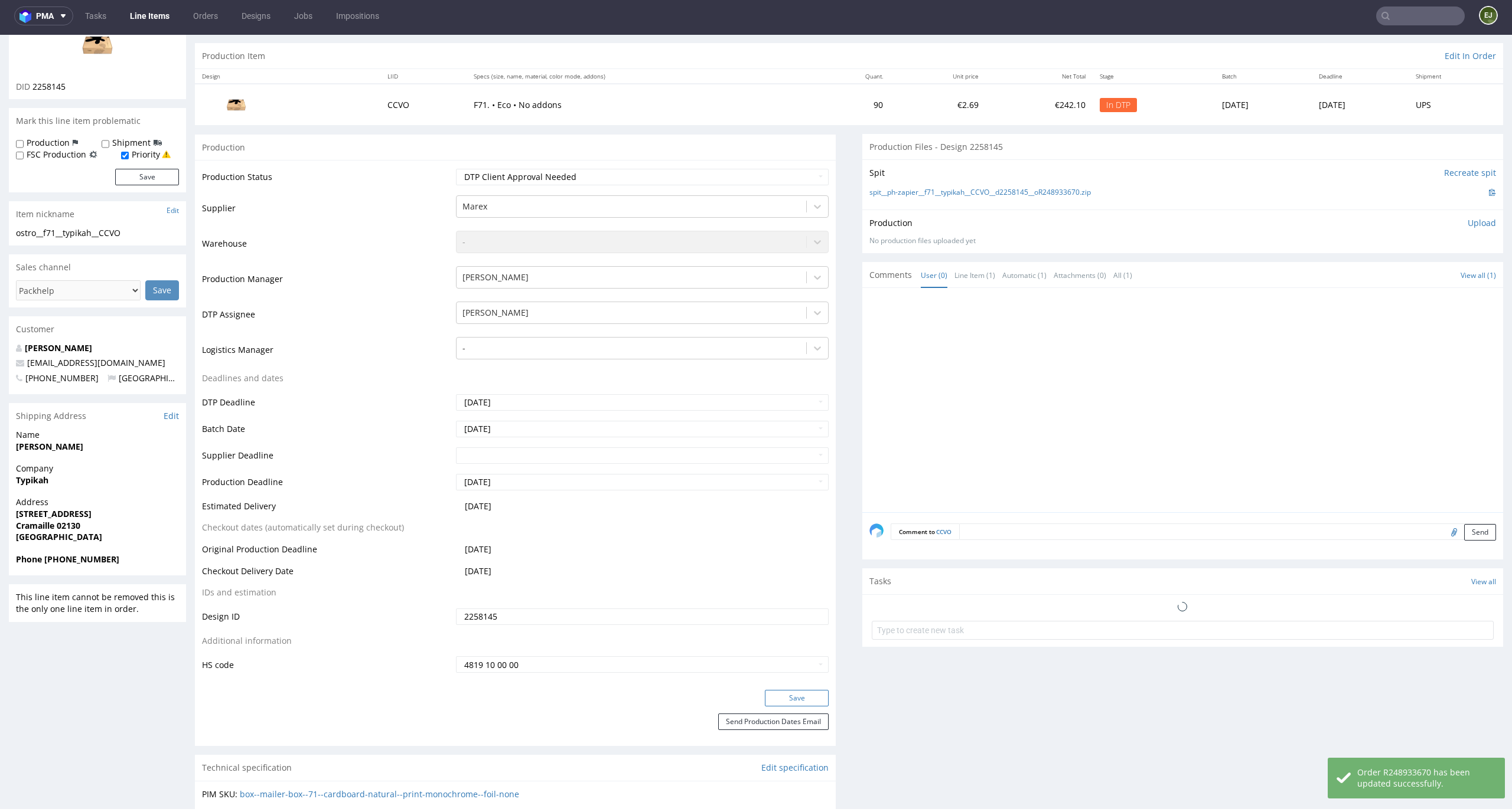
click at [799, 705] on button "Save" at bounding box center [796, 698] width 64 height 16
click at [797, 175] on select "Waiting for Artwork Waiting for Diecut Waiting for Mockup Waiting for DTP Waiti…" at bounding box center [643, 177] width 374 height 16
select select "dtp_ca_needed"
click at [456, 169] on select "Waiting for Artwork Waiting for Diecut Waiting for Mockup Waiting for DTP Waiti…" at bounding box center [643, 177] width 374 height 16
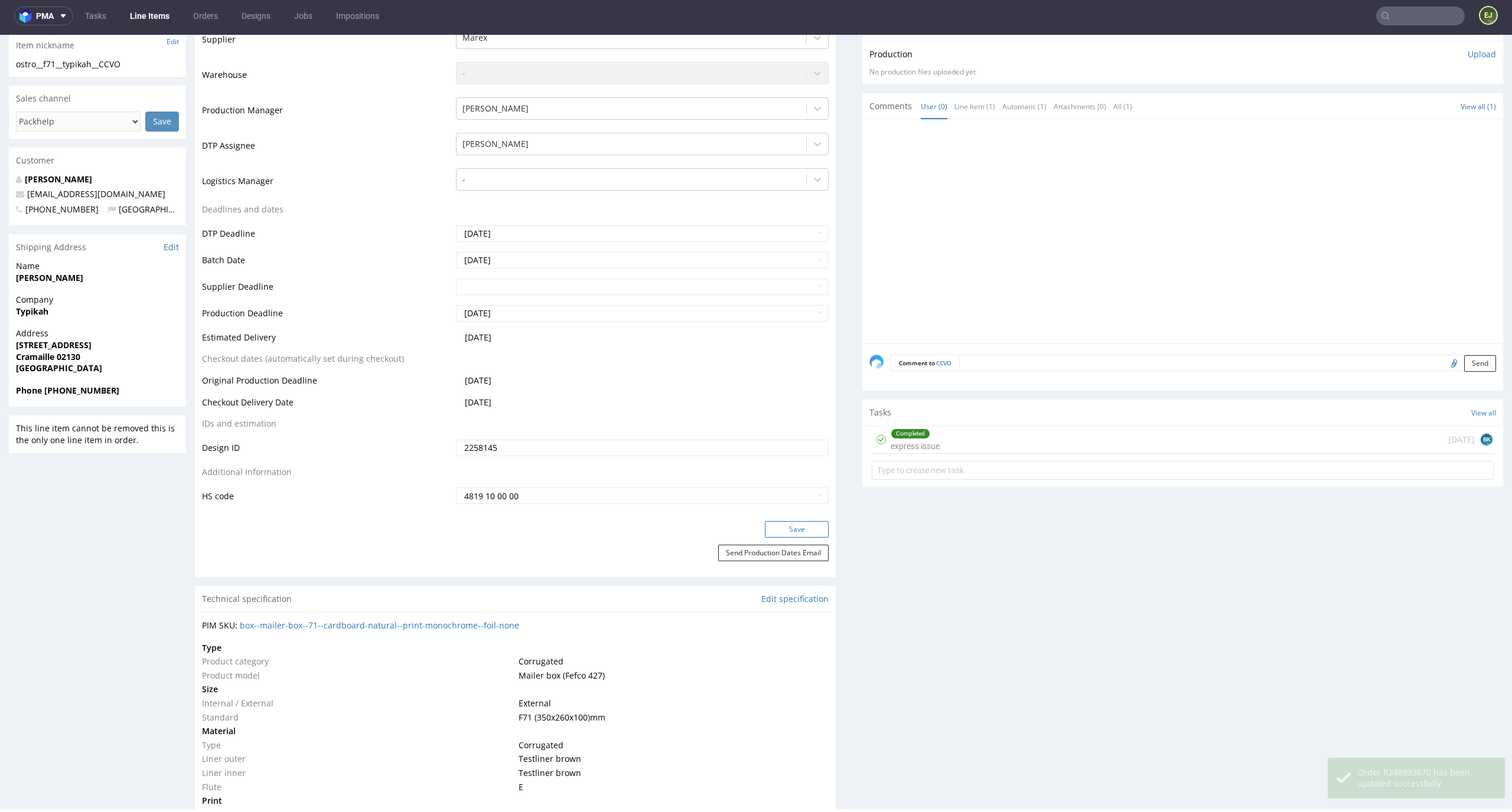
click at [801, 532] on button "Save" at bounding box center [796, 529] width 64 height 16
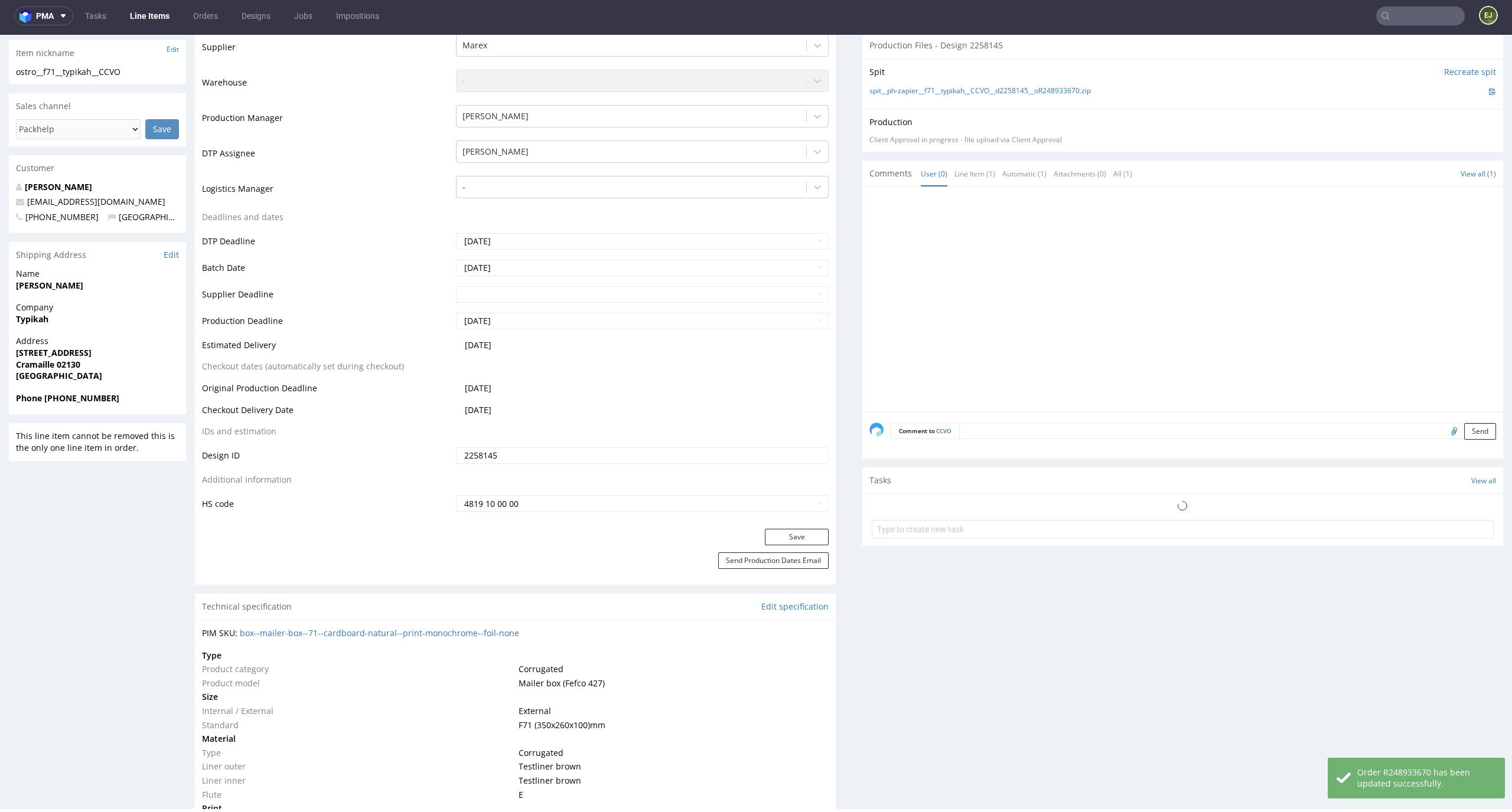
scroll to position [0, 0]
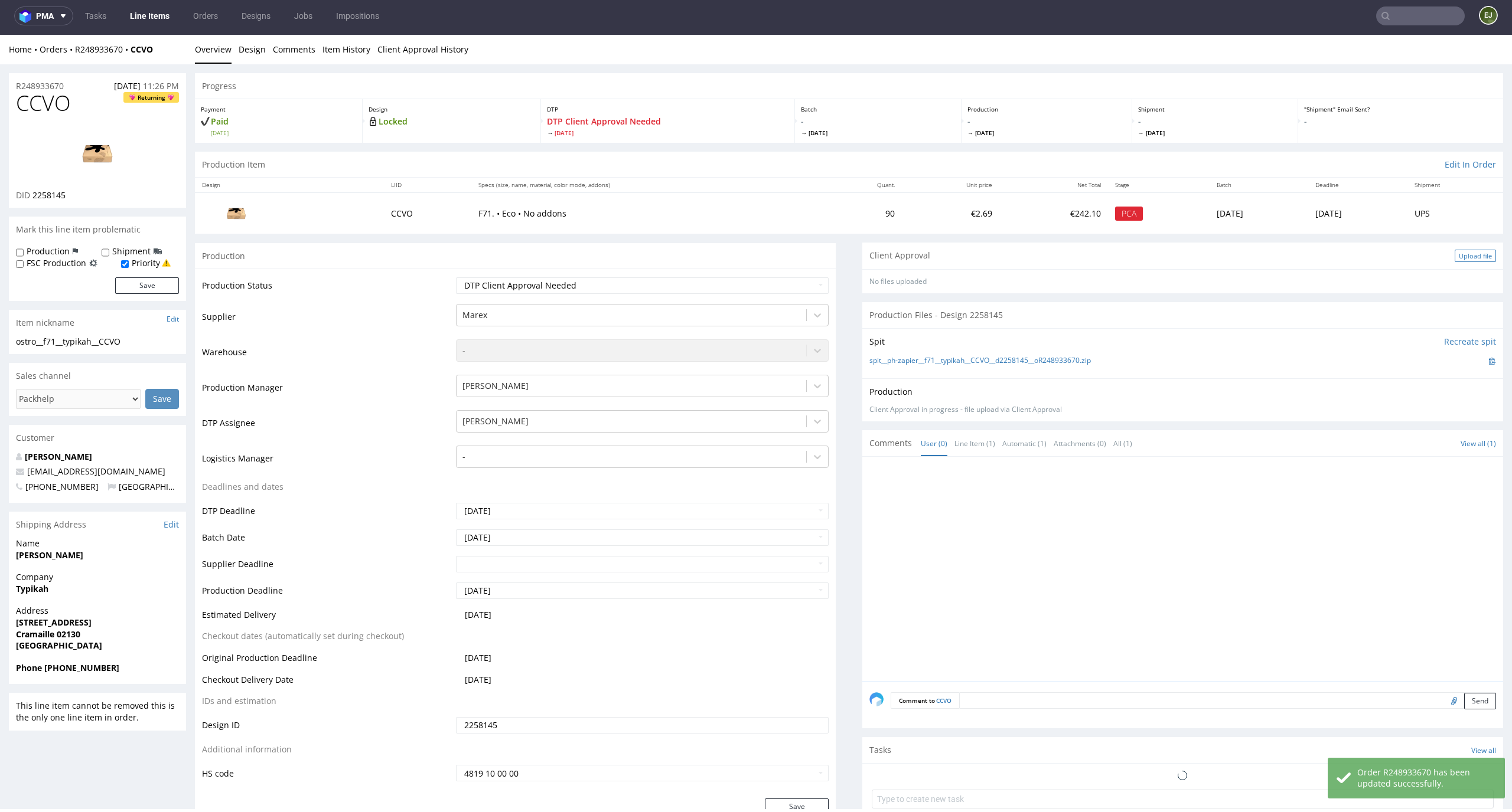
click at [1454, 258] on div "Upload file" at bounding box center [1475, 255] width 42 height 12
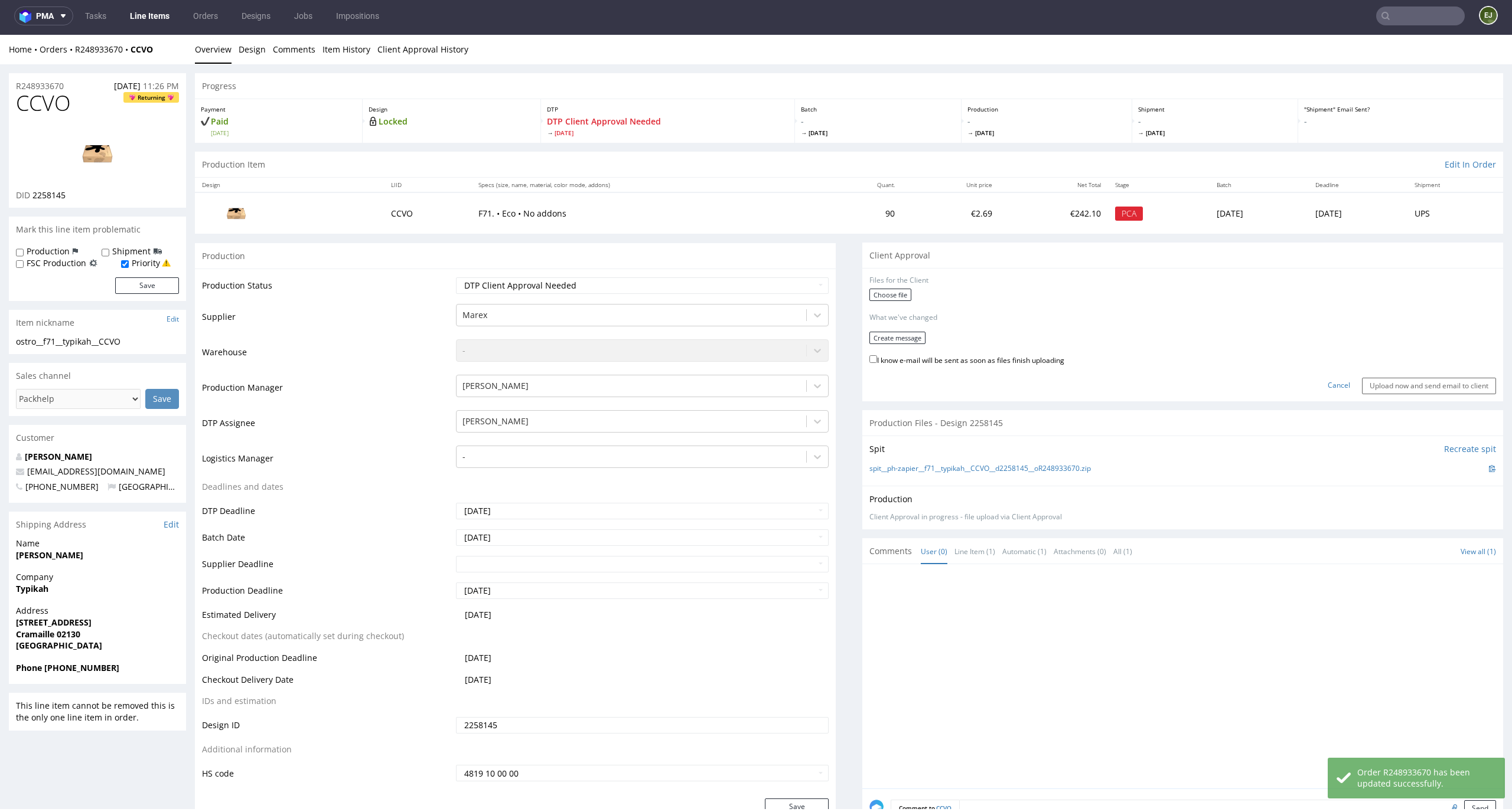
click at [877, 303] on div "Choose file" at bounding box center [1183, 296] width 627 height 15
click at [883, 293] on label "Choose file" at bounding box center [890, 295] width 42 height 12
click at [0, 35] on input "Choose file" at bounding box center [0, 35] width 0 height 0
click at [874, 338] on button "Create message" at bounding box center [897, 333] width 56 height 12
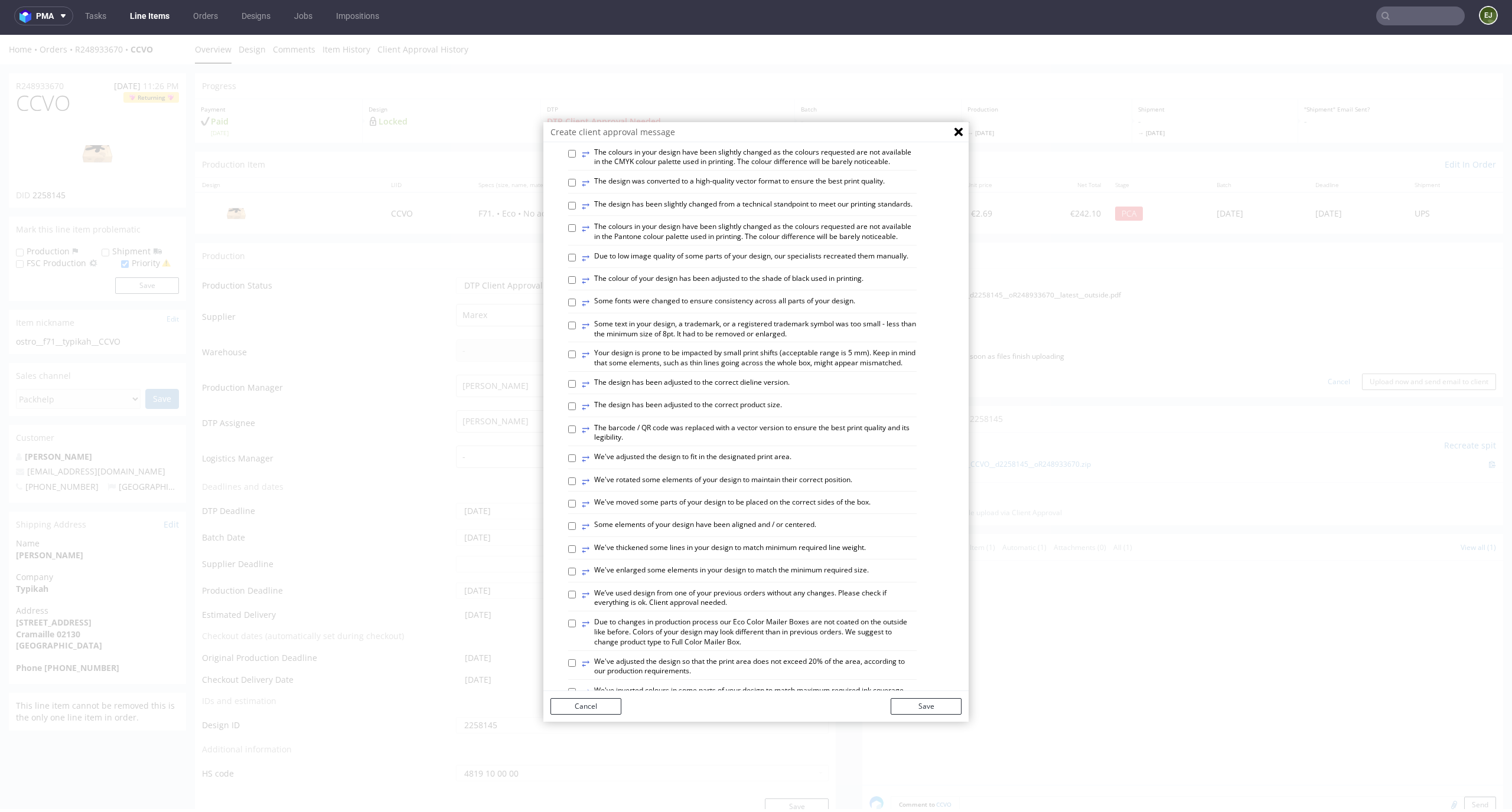
scroll to position [96, 0]
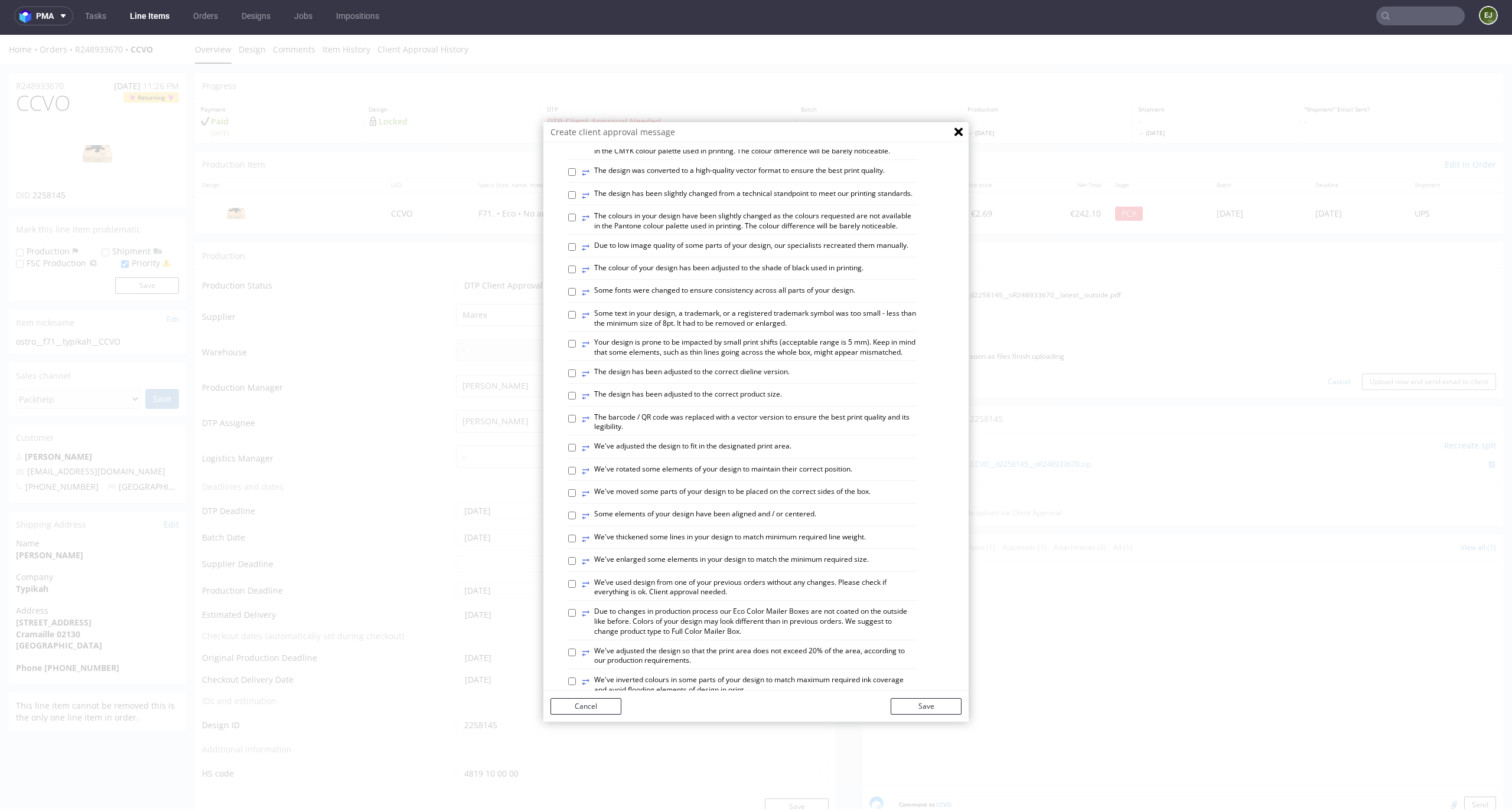
click at [769, 403] on label "⥂ The design has been adjusted to the correct product size." at bounding box center [682, 396] width 200 height 13
click at [576, 400] on input "⥂ The design has been adjusted to the correct product size." at bounding box center [572, 396] width 8 height 8
checkbox input "true"
click at [919, 709] on button "Save" at bounding box center [925, 706] width 71 height 16
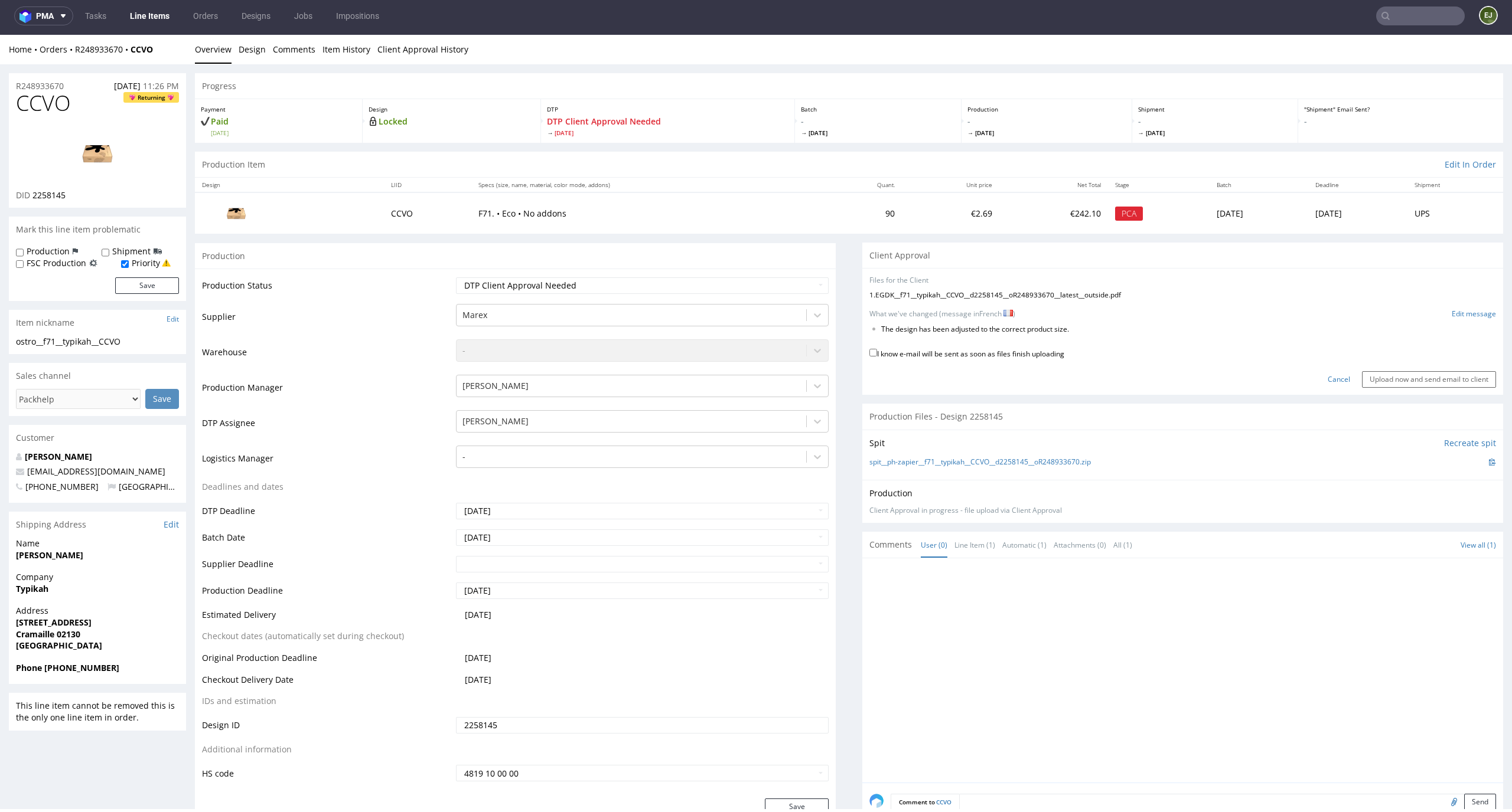
click label "I know e-mail will be sent as soon as files finish uploading"
click input "I know e-mail will be sent as soon as files finish uploading"
checkbox input "true"
click input "Upload now and send email to client"
click div "Progress"
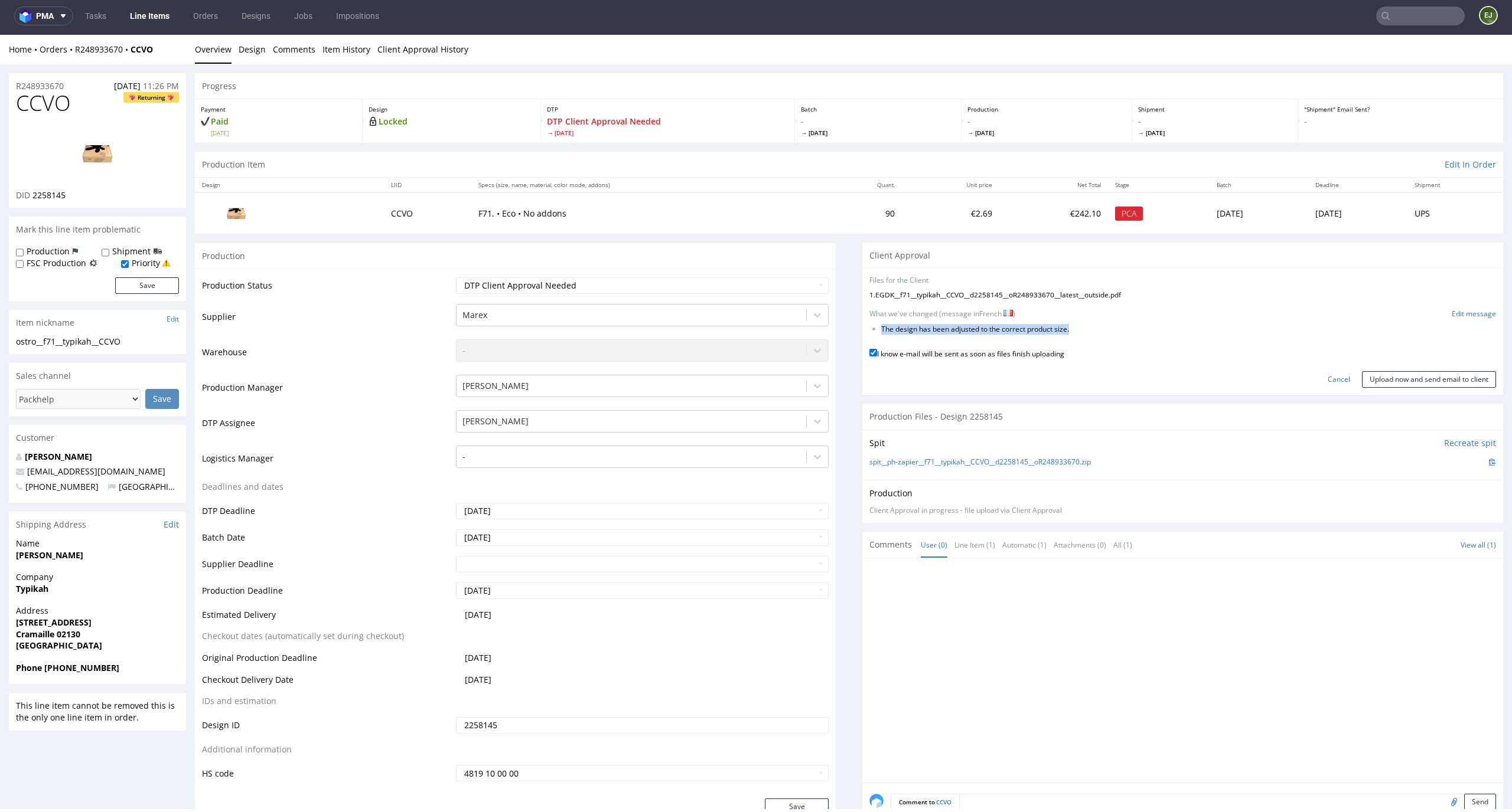
drag, startPoint x: 1081, startPoint y: 295, endPoint x: 870, endPoint y: 293, distance: 211.0
click ul "The design has been adjusted to the correct product size."
copy li "The design has been adjusted to the correct product size."
click th "Specs (size, name, material, color mode, addons)"
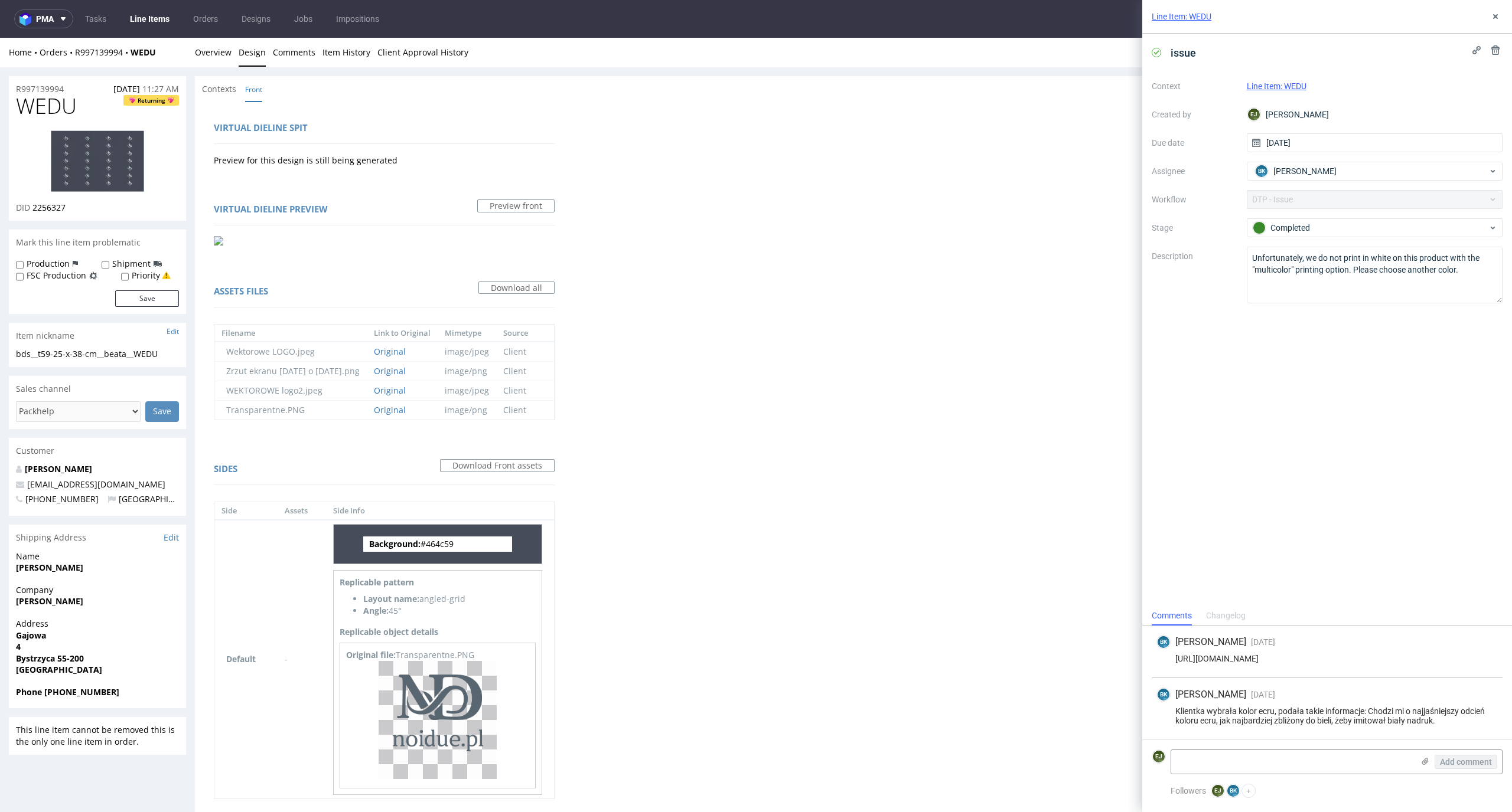
scroll to position [47, 0]
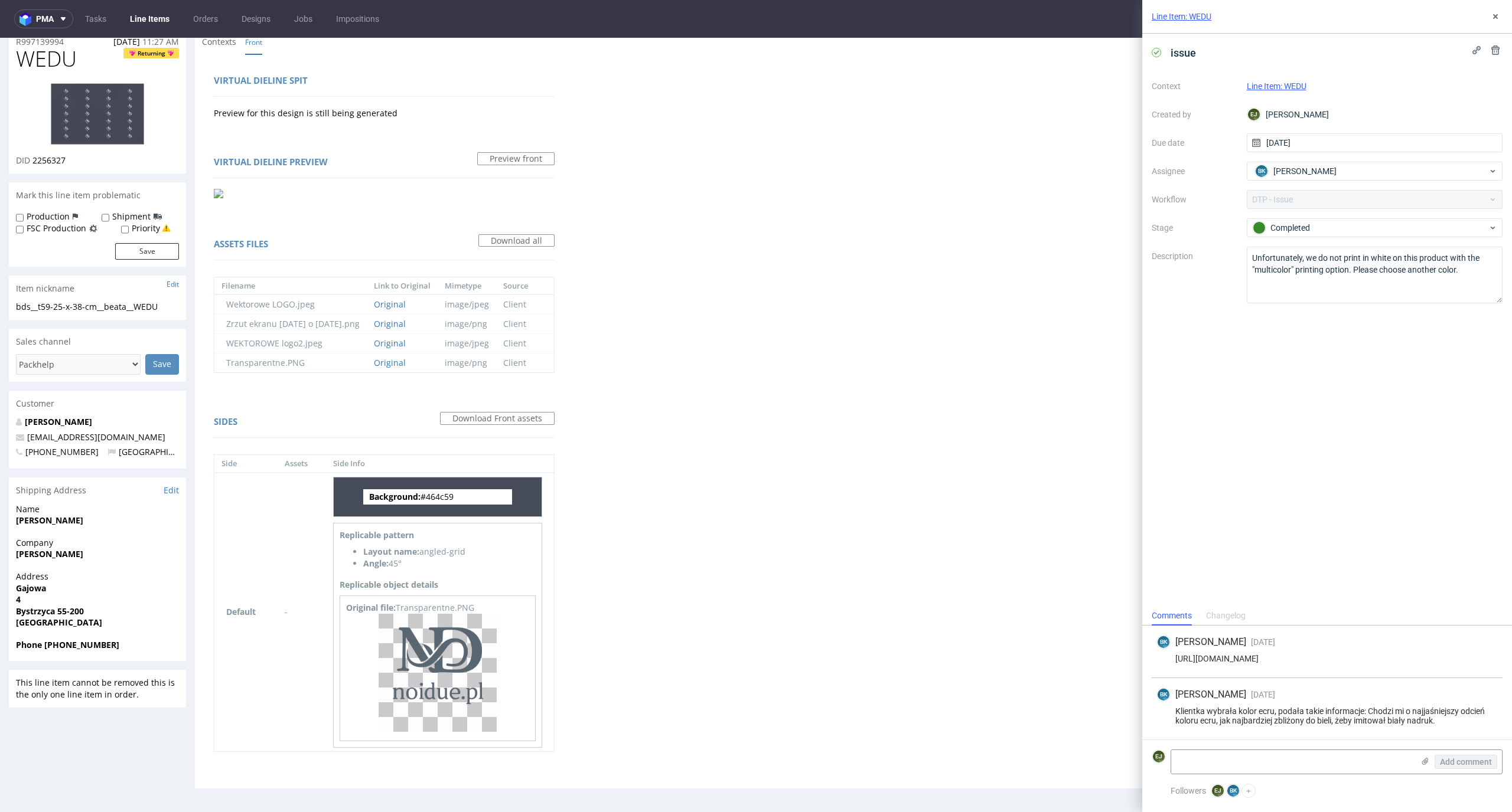
click at [783, 260] on div "Virtual dieline spit Preview for this design is still being generated Virtual d…" at bounding box center [849, 421] width 1308 height 734
click at [670, 249] on div "Virtual dieline spit Preview for this design is still being generated Virtual d…" at bounding box center [849, 421] width 1308 height 734
drag, startPoint x: 52, startPoint y: 304, endPoint x: 0, endPoint y: 304, distance: 52.0
click at [0, 304] on div "R997139994 12.09.2025 11:27 AM WEDU Returning DID 2256327 Mark this line item p…" at bounding box center [756, 413] width 1512 height 786
copy div "bds__t59"
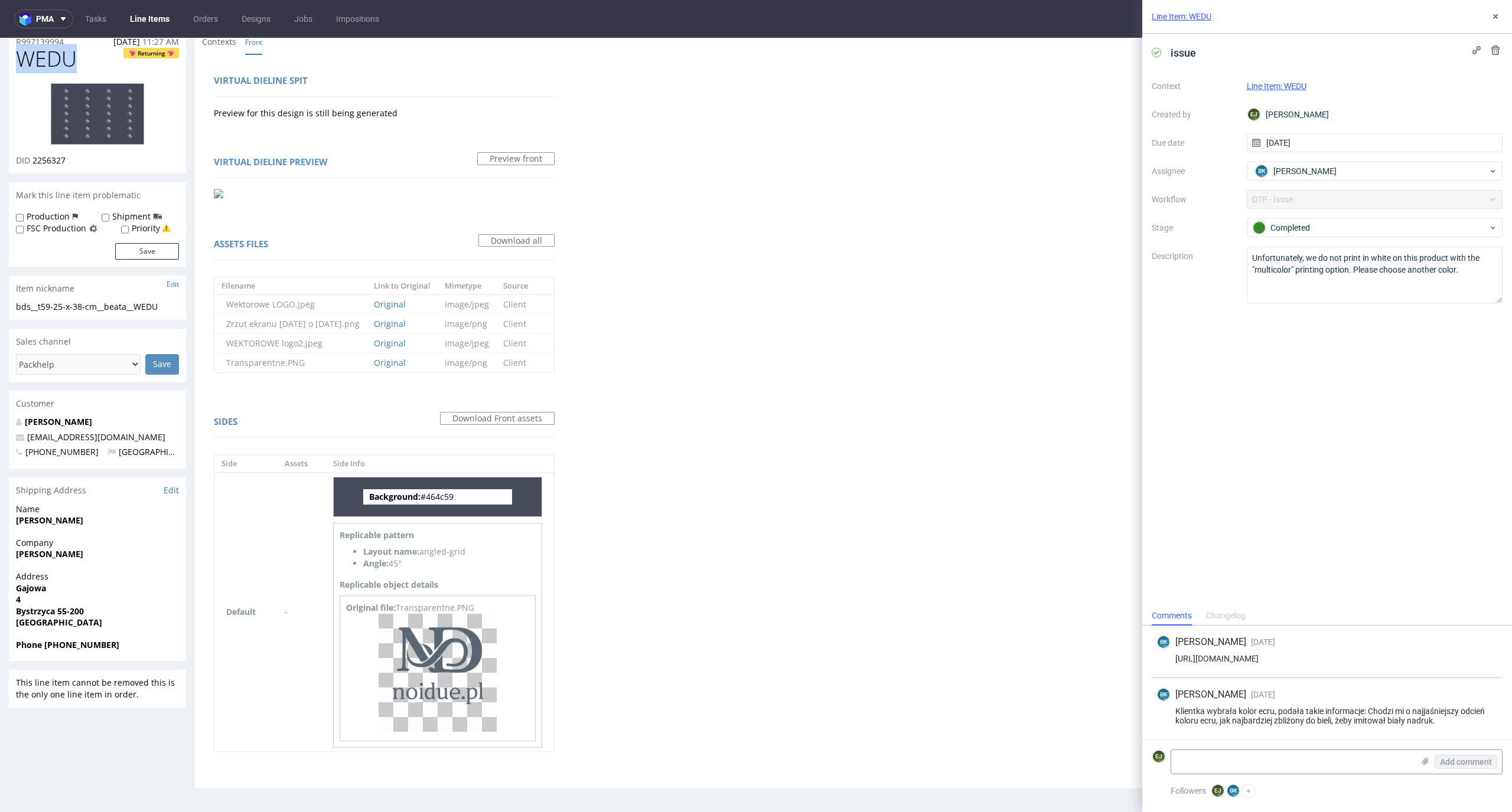
drag, startPoint x: 96, startPoint y: 59, endPoint x: 0, endPoint y: 49, distance: 96.5
click at [0, 49] on div "R997139994 12.09.2025 11:27 AM WEDU Returning DID 2256327 Mark this line item p…" at bounding box center [756, 413] width 1512 height 786
copy span "WEDU"
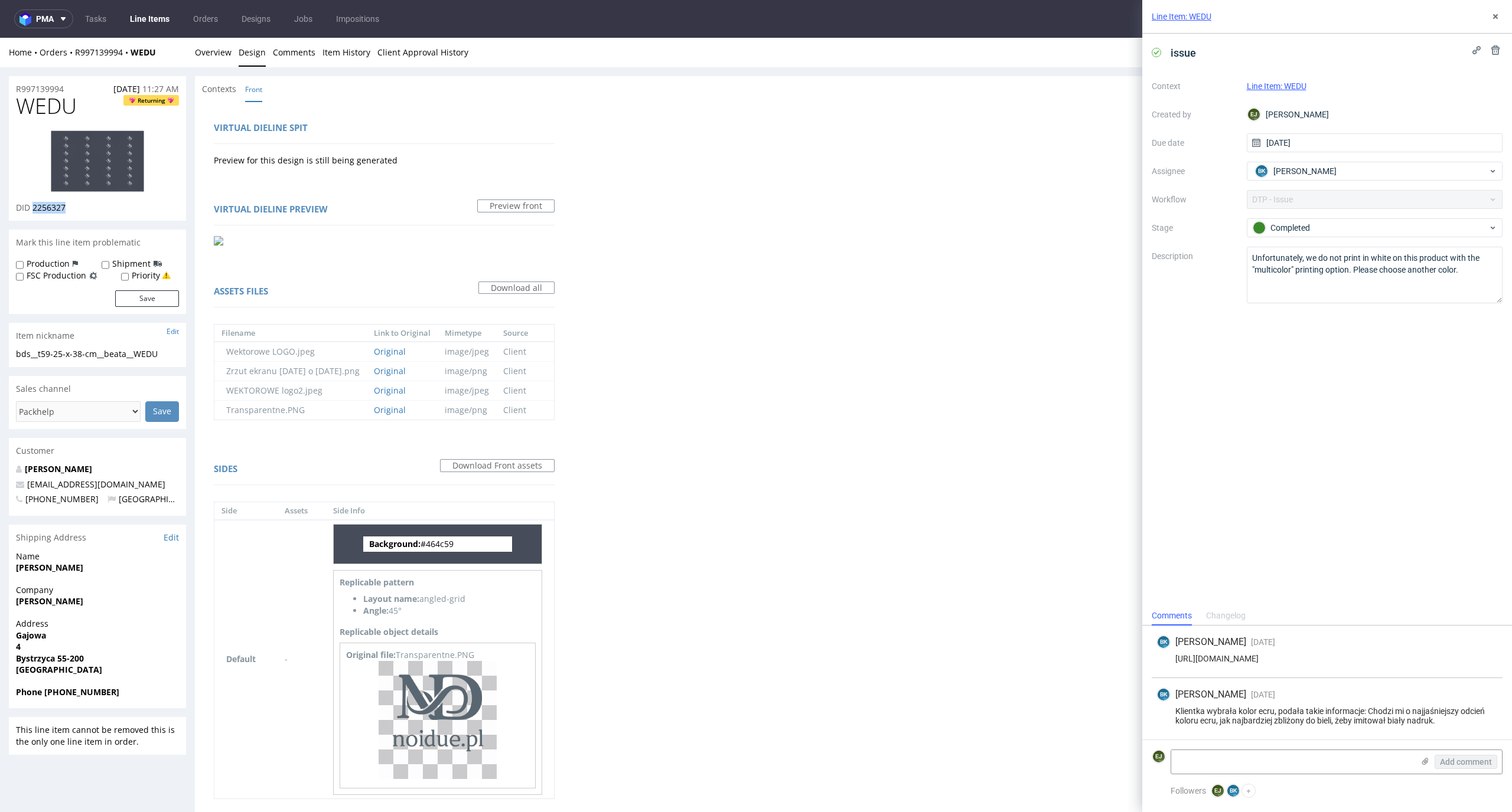
drag, startPoint x: 79, startPoint y: 210, endPoint x: 33, endPoint y: 210, distance: 46.0
click at [33, 210] on div "DID 2256327" at bounding box center [97, 207] width 163 height 12
copy span "2256327"
drag, startPoint x: 179, startPoint y: 353, endPoint x: 0, endPoint y: 353, distance: 179.0
click at [0, 353] on div "R997139994 12.09.2025 11:27 AM WEDU Returning DID 2256327 Mark this line item p…" at bounding box center [756, 460] width 1512 height 786
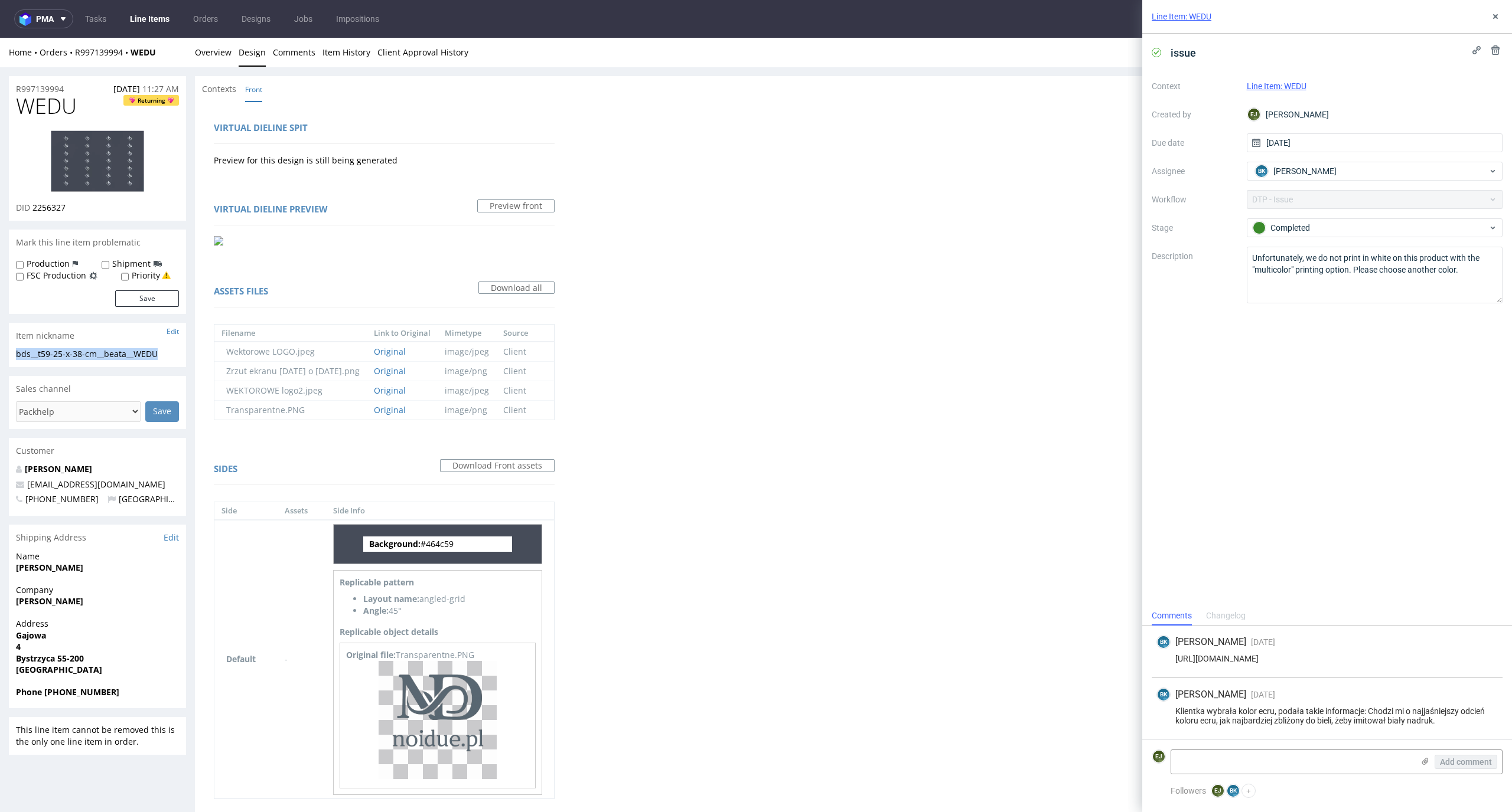
copy div "bds__t59-25-x-38-cm__beata__WEDU"
drag, startPoint x: 78, startPoint y: 210, endPoint x: 33, endPoint y: 211, distance: 45.0
click at [33, 211] on div "DID 2256327" at bounding box center [97, 207] width 163 height 12
copy span "2256327"
drag, startPoint x: 74, startPoint y: 89, endPoint x: 0, endPoint y: 89, distance: 74.0
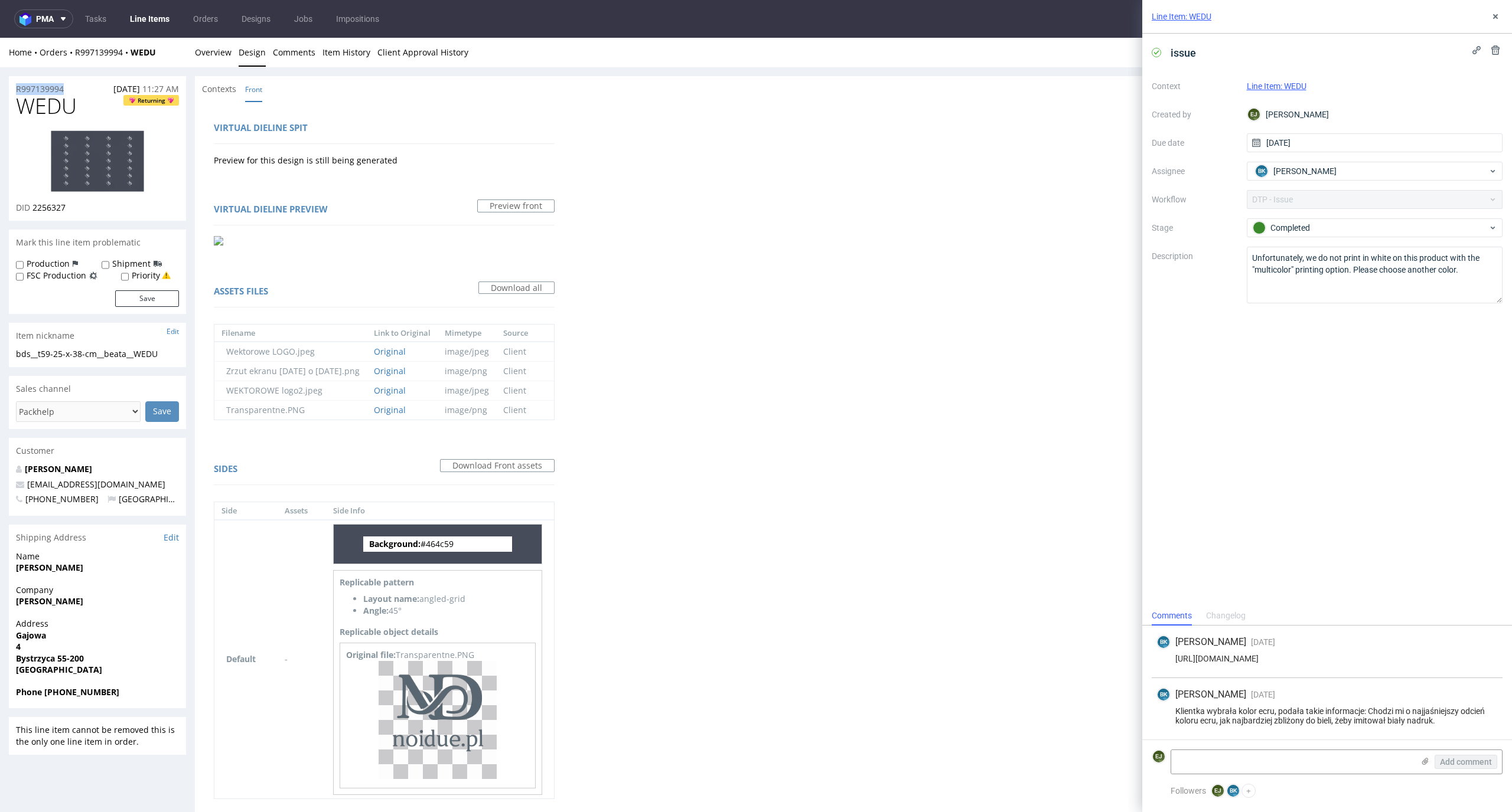
click at [0, 89] on div "R997139994 12.09.2025 11:27 AM WEDU Returning DID 2256327 Mark this line item p…" at bounding box center [756, 460] width 1512 height 786
copy p "R997139994"
click at [298, 237] on div at bounding box center [384, 240] width 341 height 17
click at [216, 59] on link "Overview" at bounding box center [213, 52] width 36 height 29
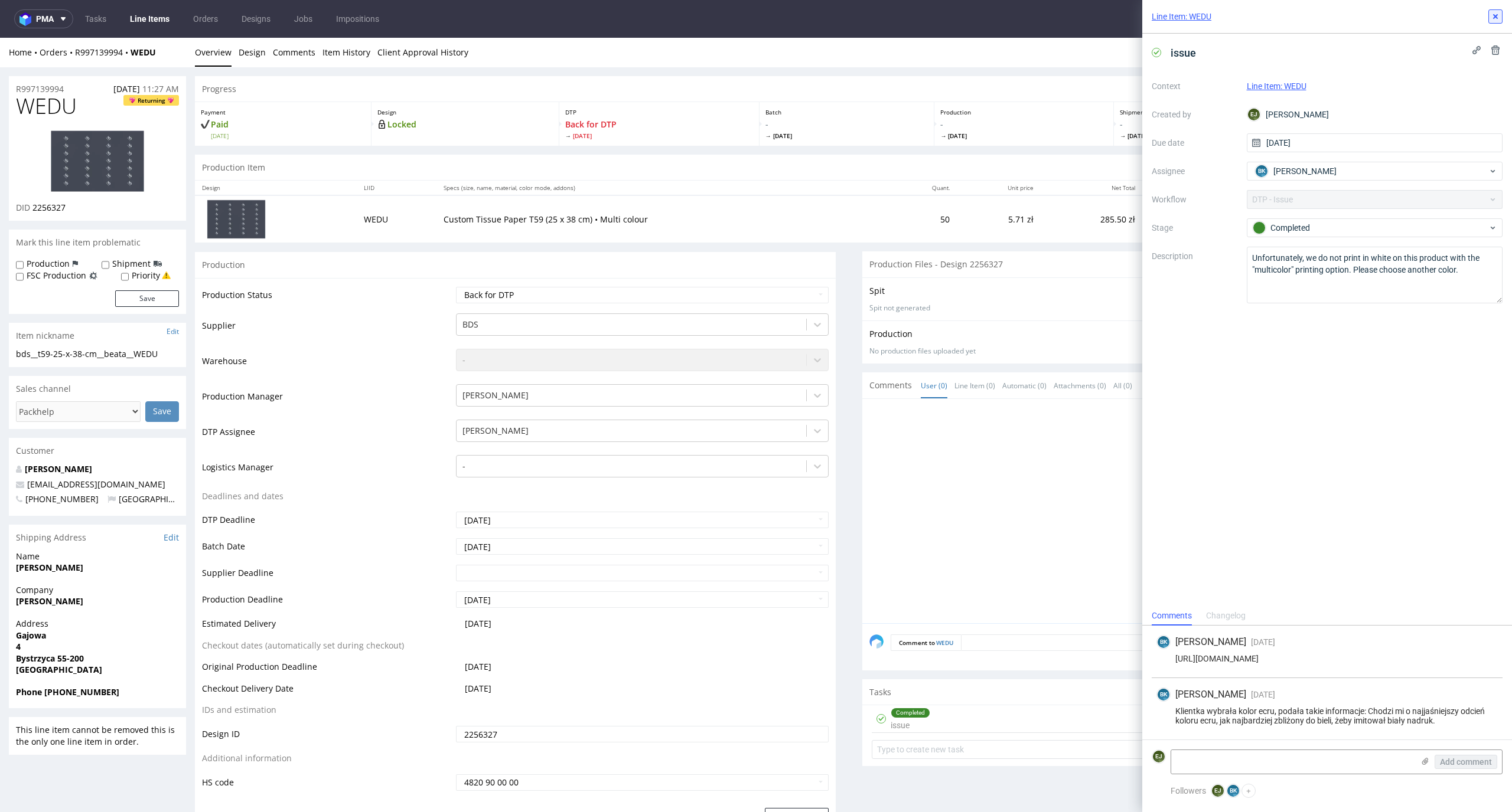
click at [1498, 15] on icon at bounding box center [1495, 16] width 9 height 9
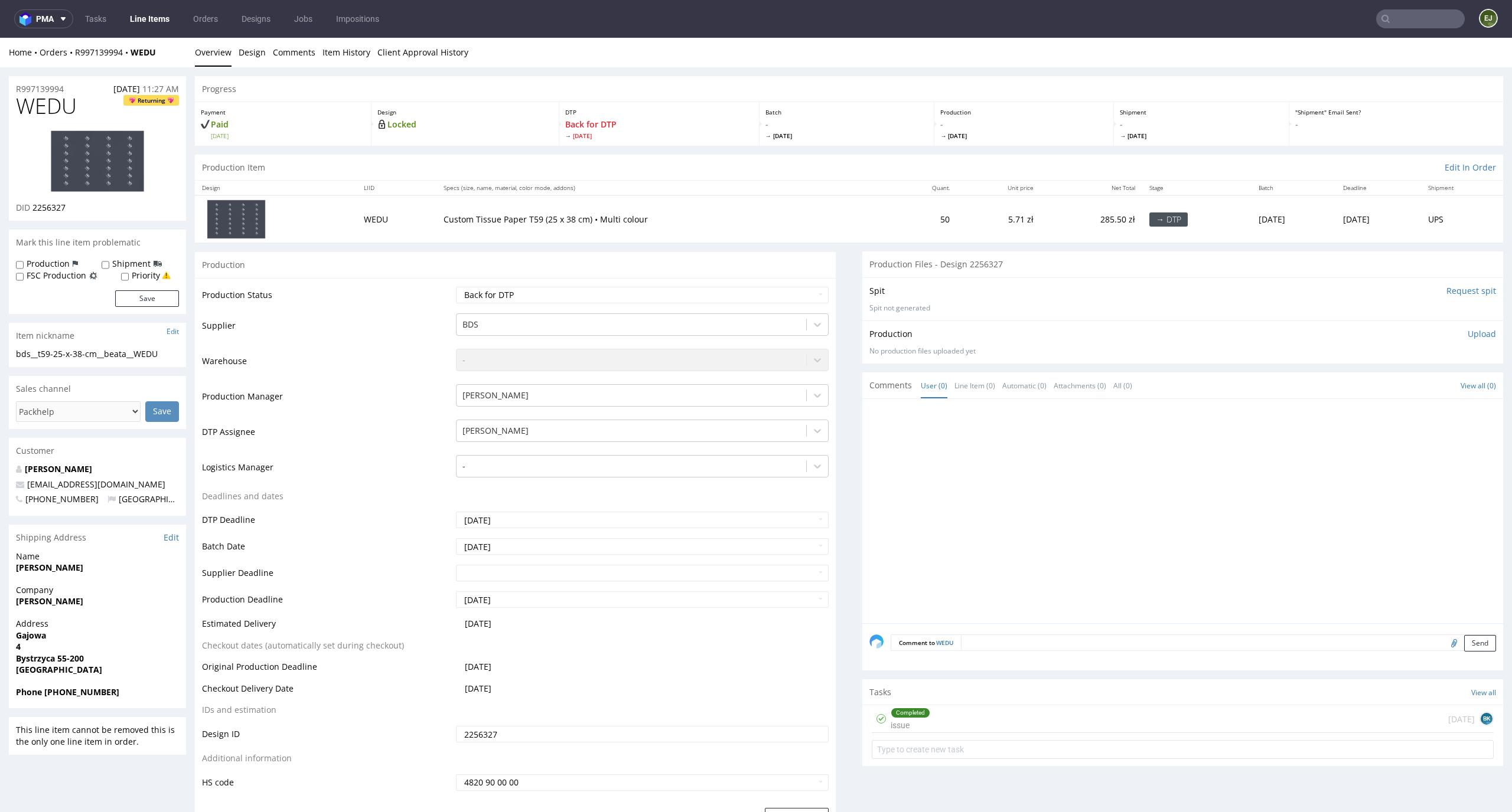
click at [1468, 333] on p "Upload" at bounding box center [1482, 334] width 29 height 12
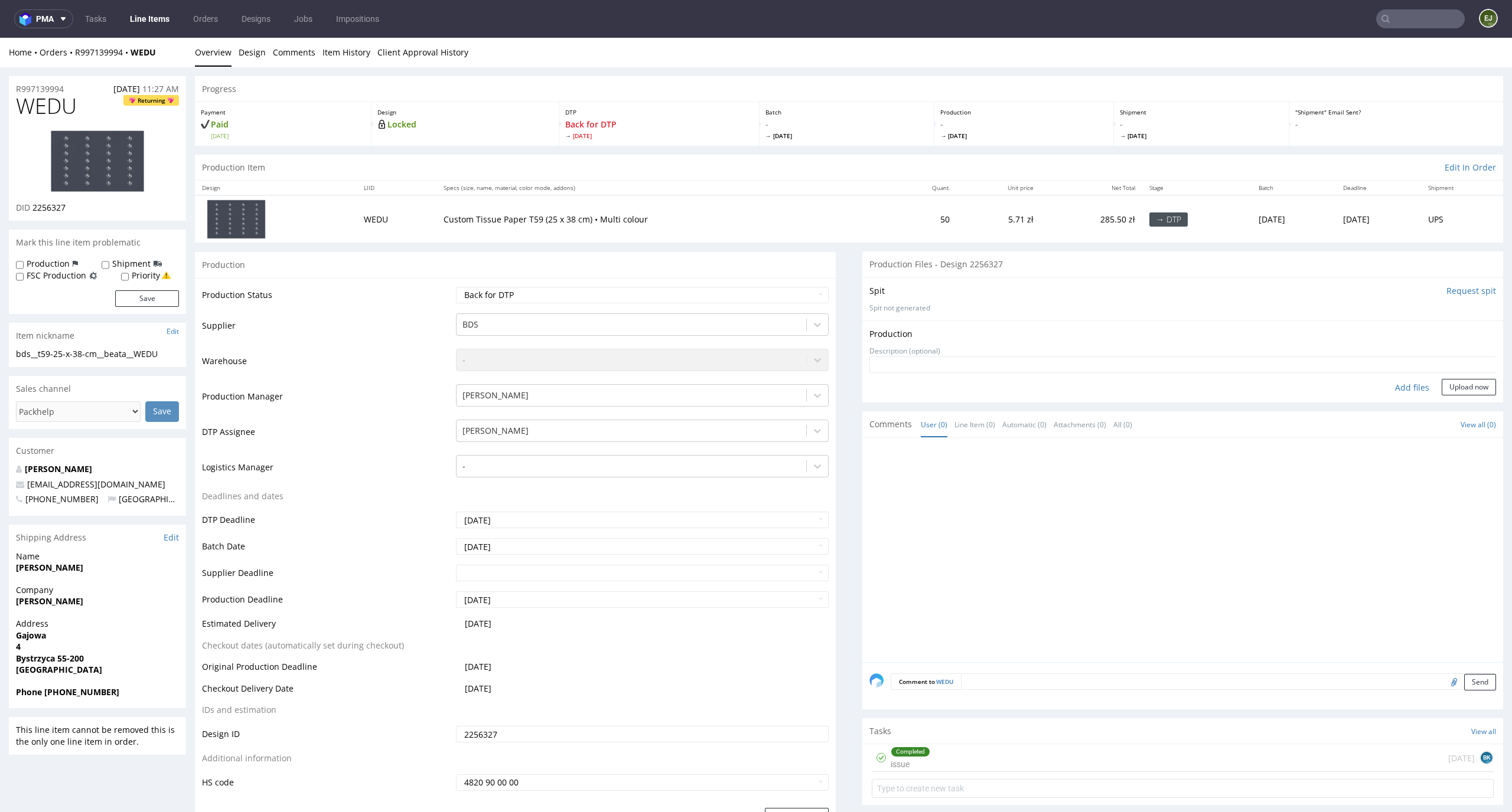
click at [1382, 382] on div "Add files" at bounding box center [1412, 388] width 59 height 18
click at [797, 291] on select "Waiting for Artwork Waiting for Diecut Waiting for Mockup Waiting for DTP Waiti…" at bounding box center [643, 295] width 374 height 16
select select "dtp_ca_needed"
click at [456, 287] on select "Waiting for Artwork Waiting for Diecut Waiting for Mockup Waiting for DTP Waiti…" at bounding box center [643, 295] width 374 height 16
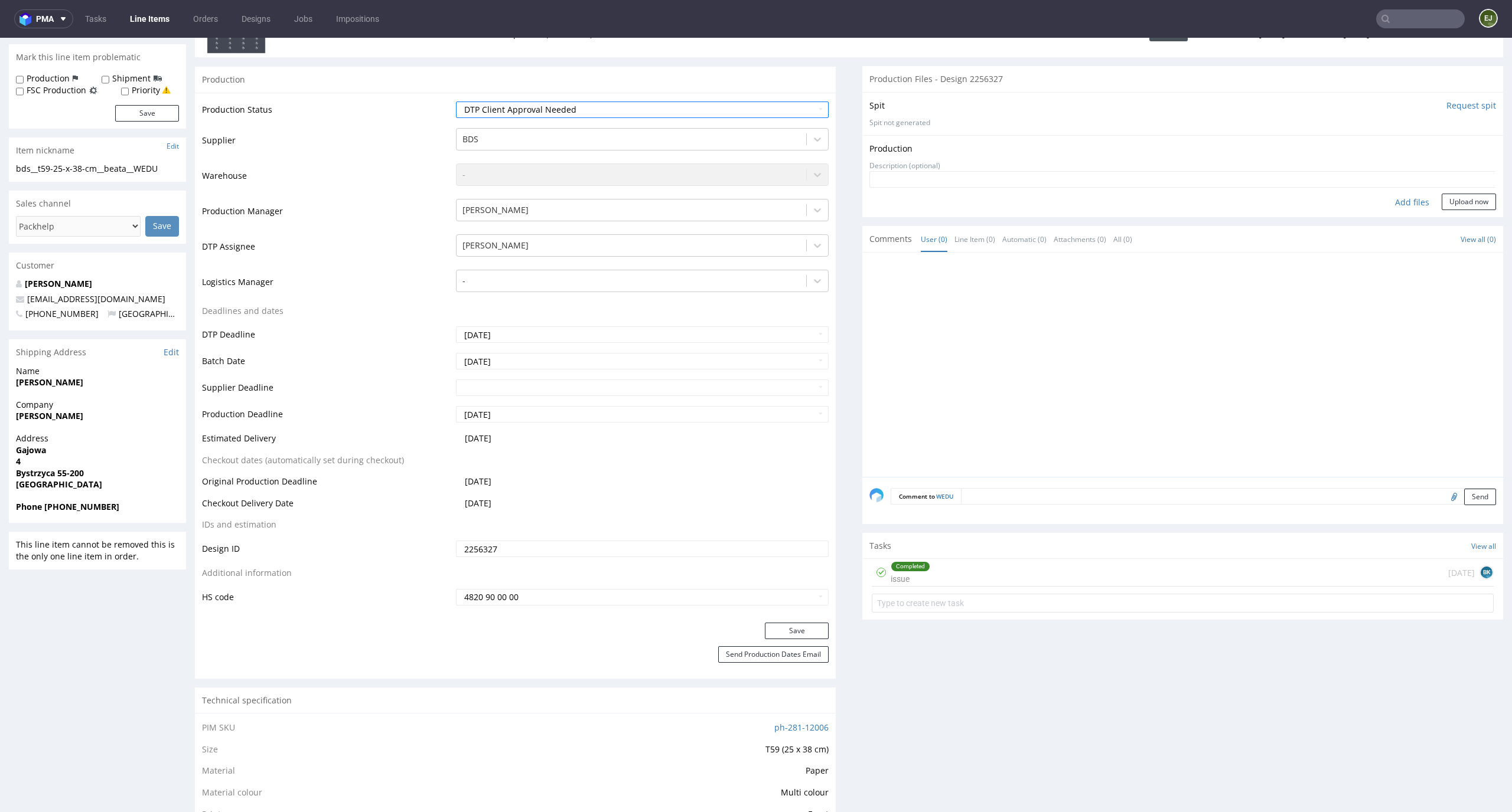
scroll to position [346, 0]
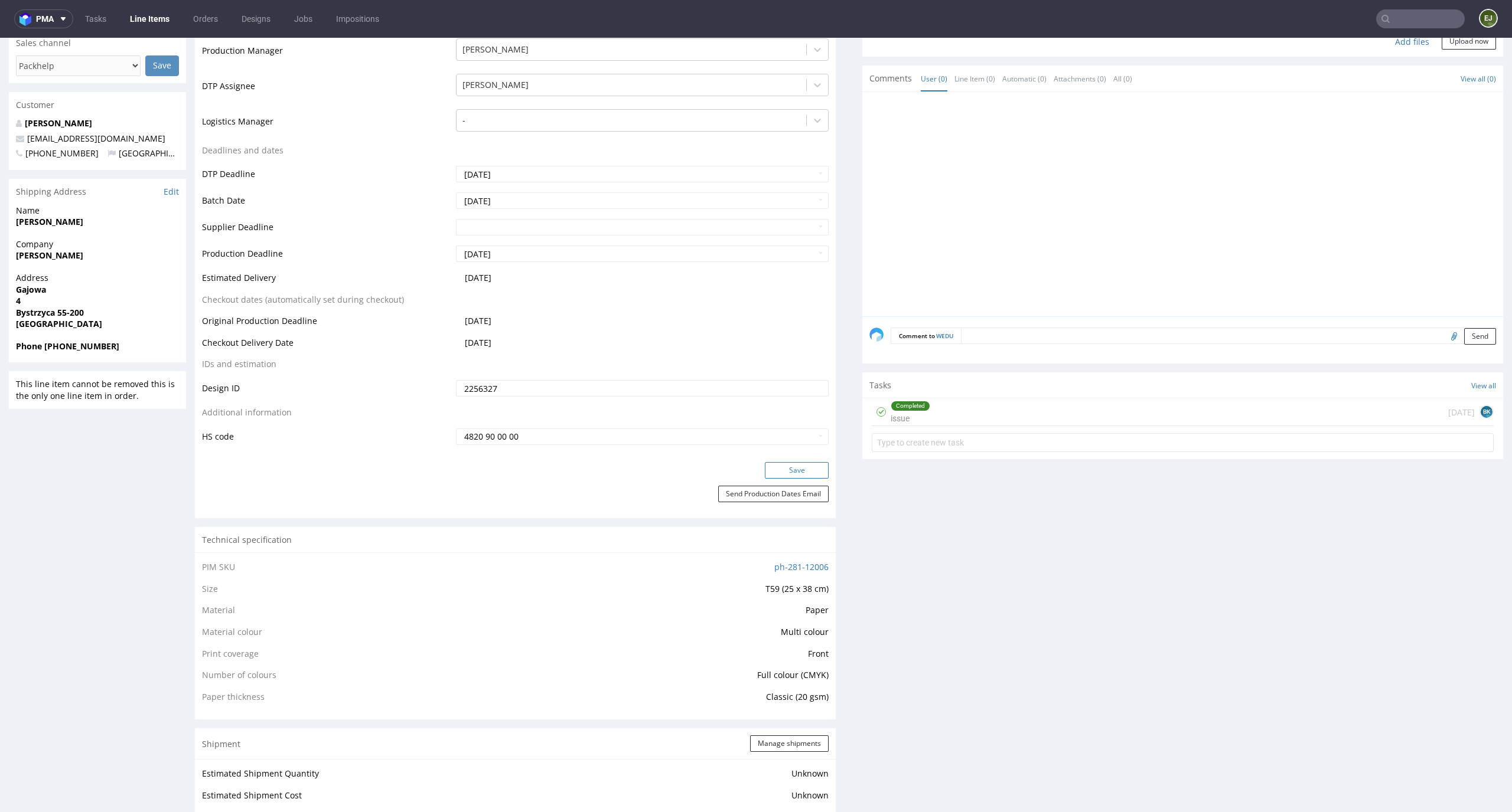
click at [803, 464] on button "Save" at bounding box center [796, 470] width 64 height 16
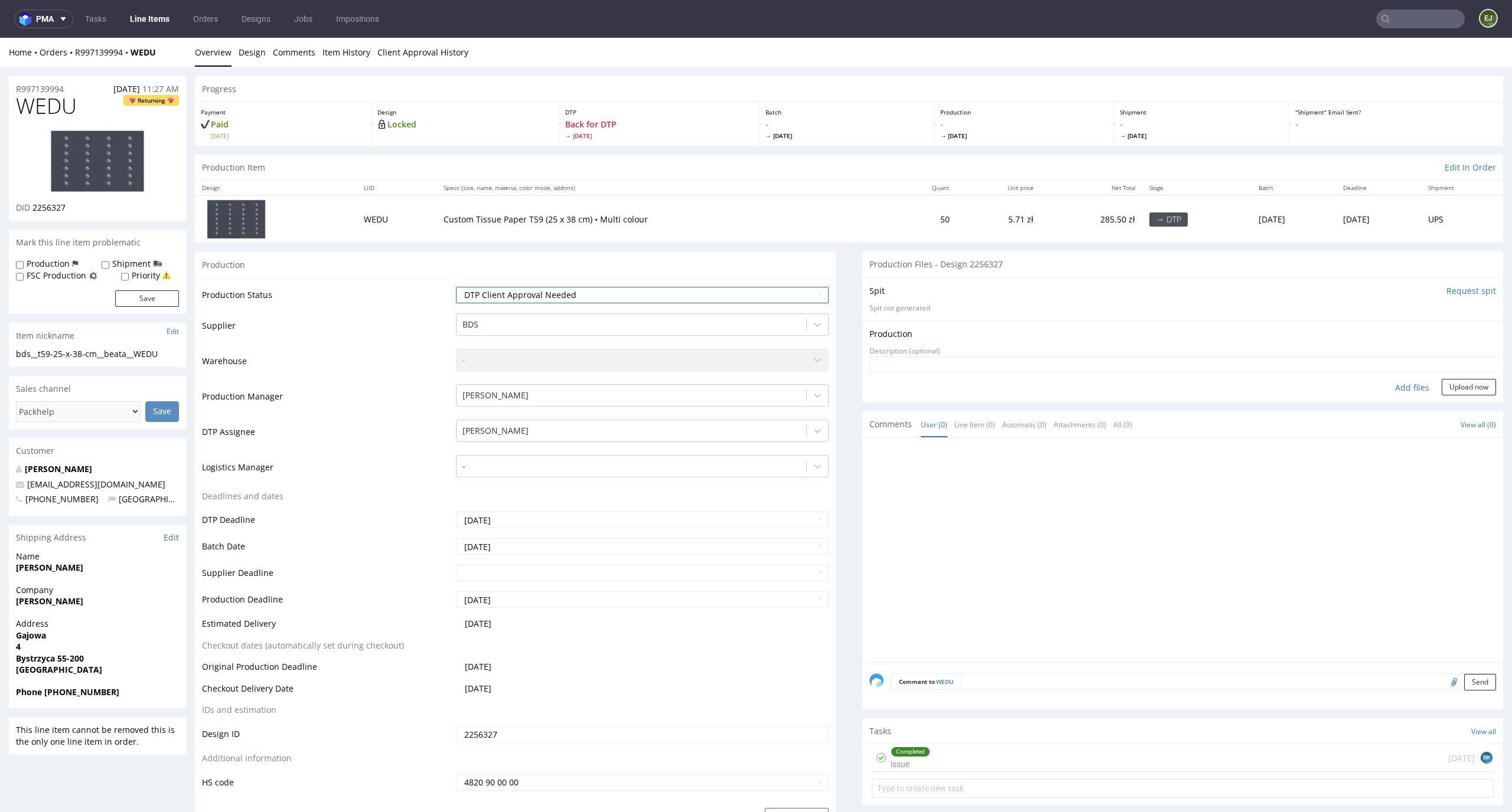
scroll to position [169, 0]
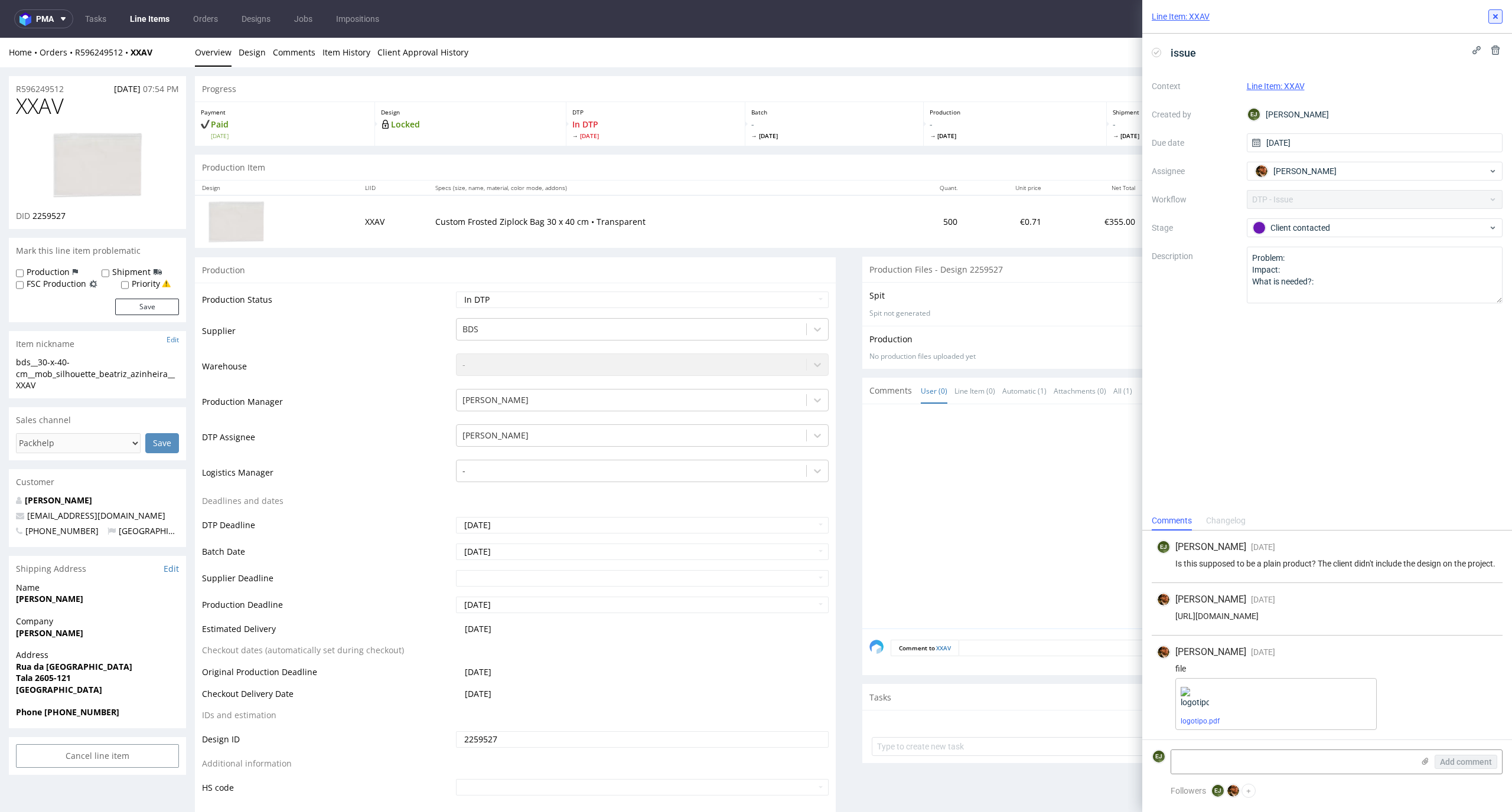
click at [1488, 15] on button at bounding box center [1496, 16] width 14 height 14
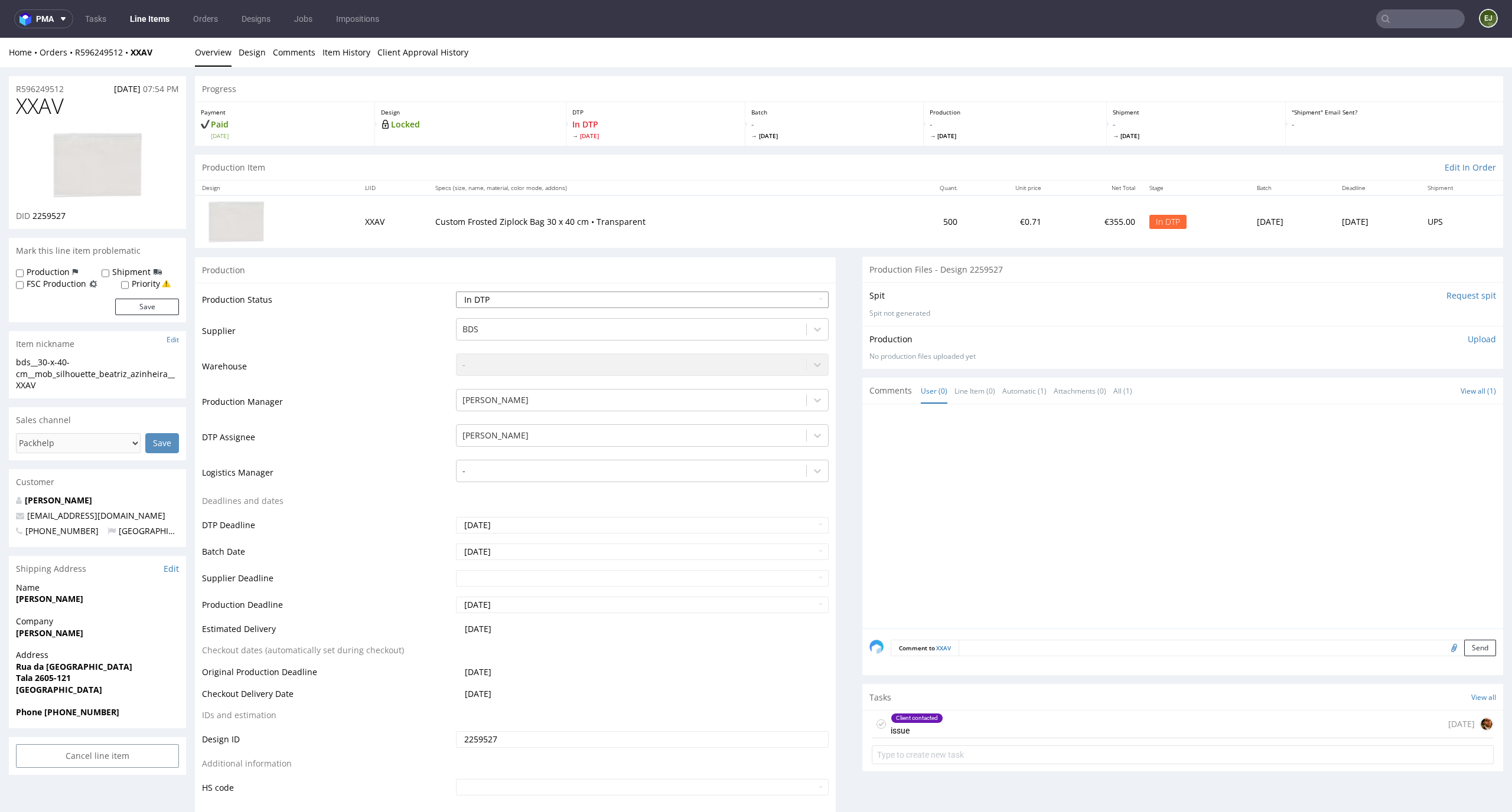
click at [789, 303] on select "Waiting for Artwork Waiting for Diecut Waiting for Mockup Waiting for DTP Waiti…" at bounding box center [643, 300] width 374 height 16
click at [792, 303] on select "Waiting for Artwork Waiting for Diecut Waiting for Mockup Waiting for DTP Waiti…" at bounding box center [643, 300] width 374 height 16
select select "dtp_ca_needed"
click at [456, 292] on select "Waiting for Artwork Waiting for Diecut Waiting for Mockup Waiting for DTP Waiti…" at bounding box center [643, 300] width 374 height 16
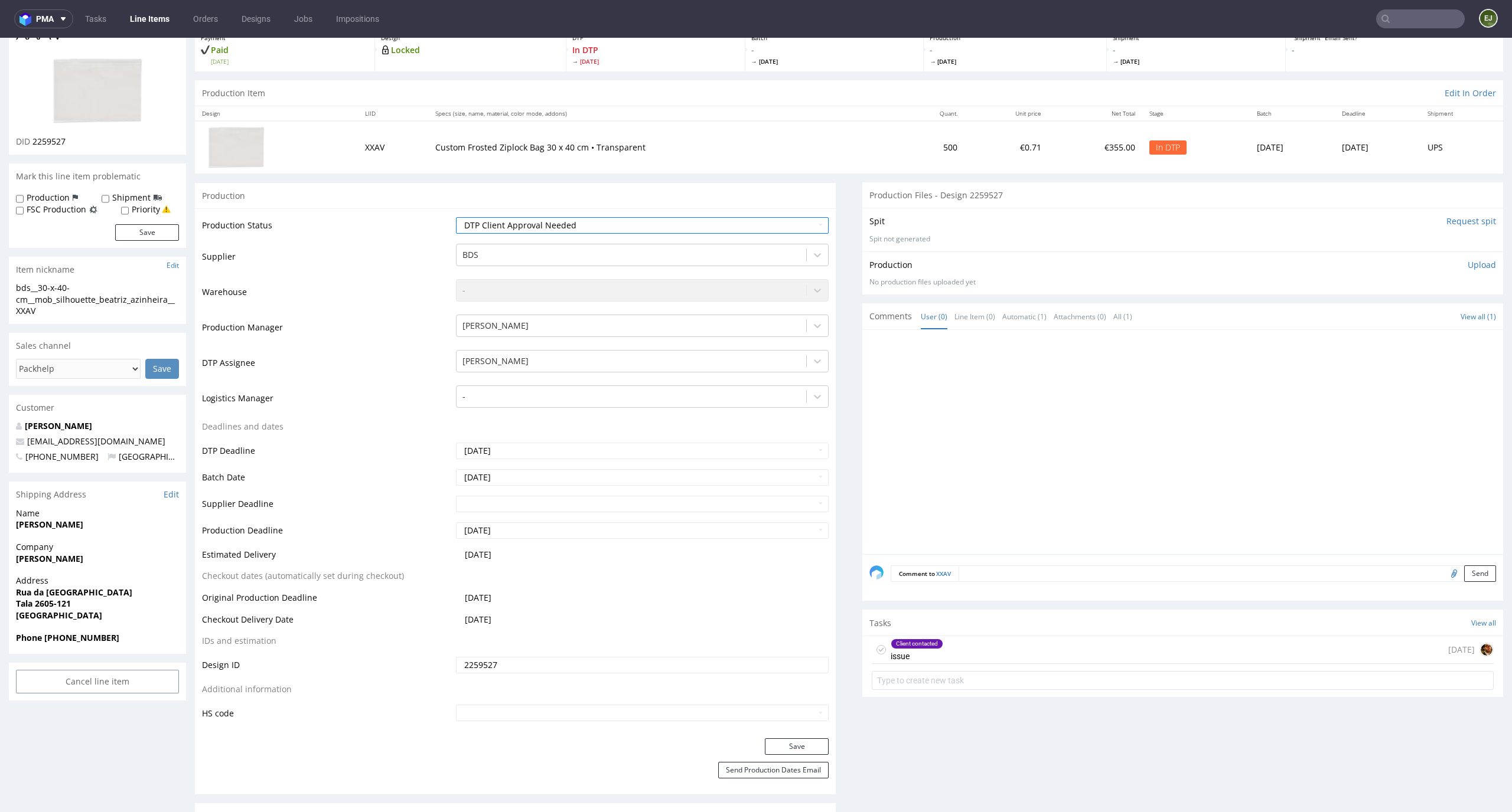
scroll to position [136, 0]
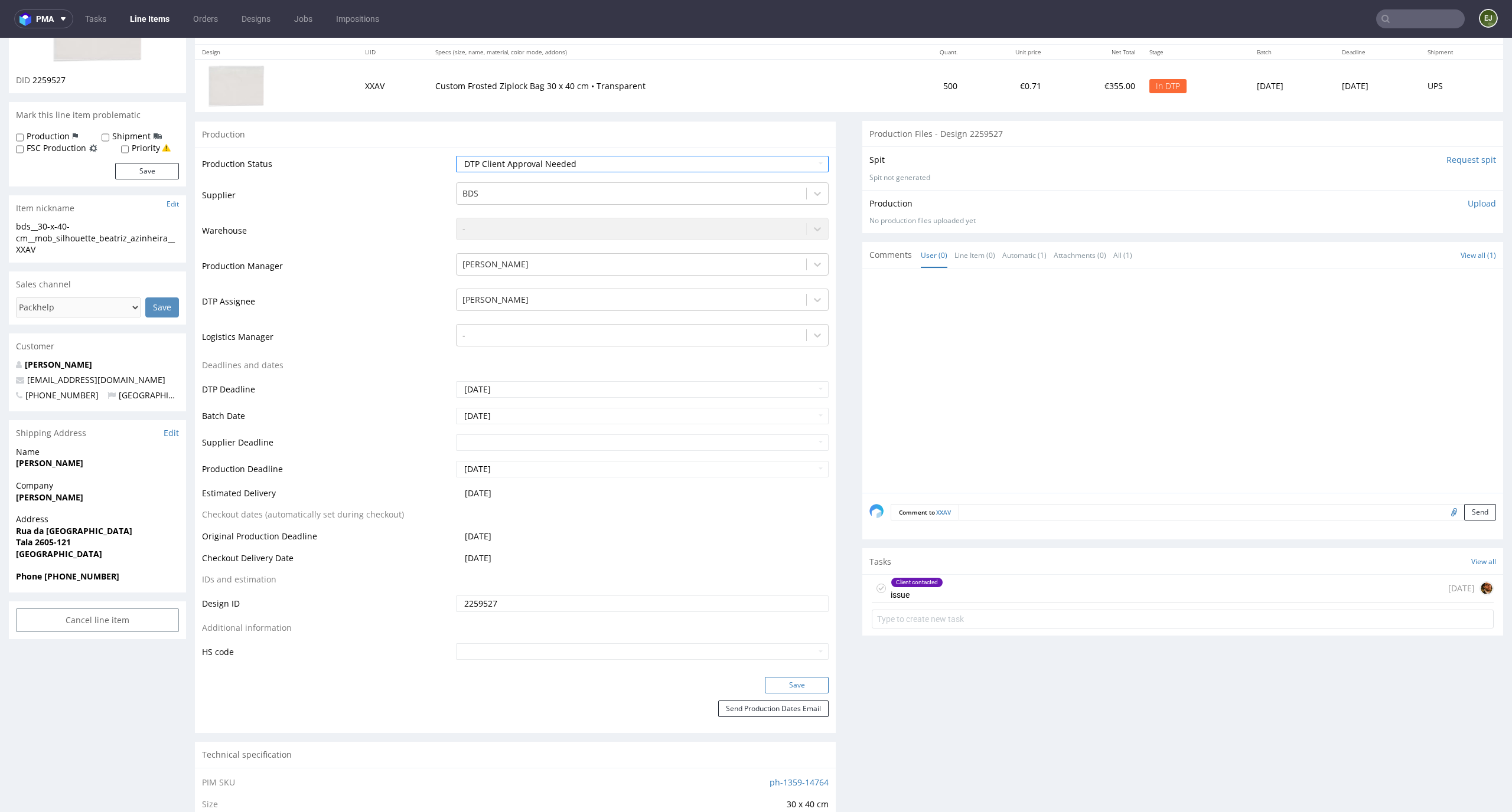
click at [804, 678] on button "Save" at bounding box center [796, 685] width 64 height 16
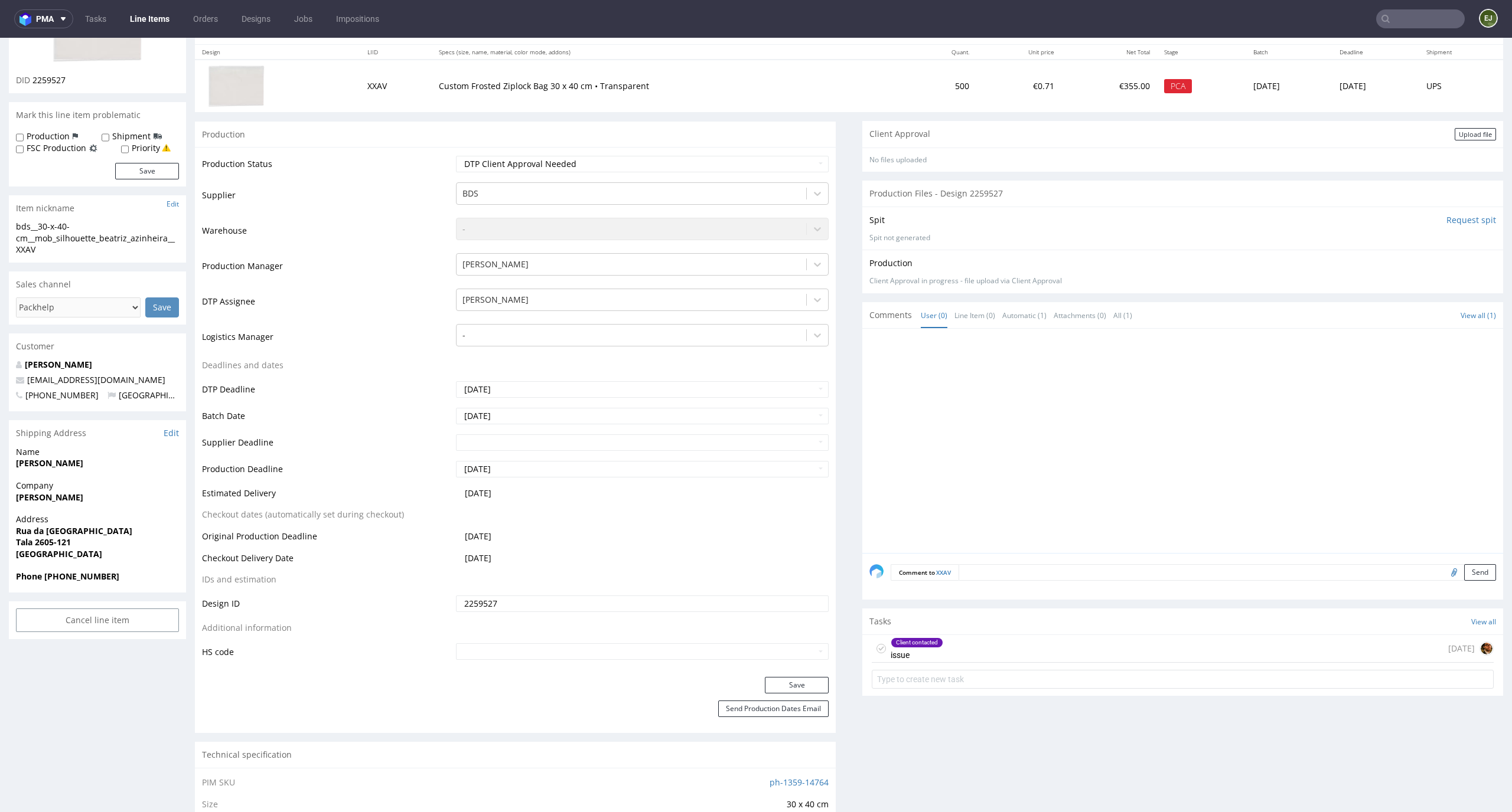
scroll to position [0, 0]
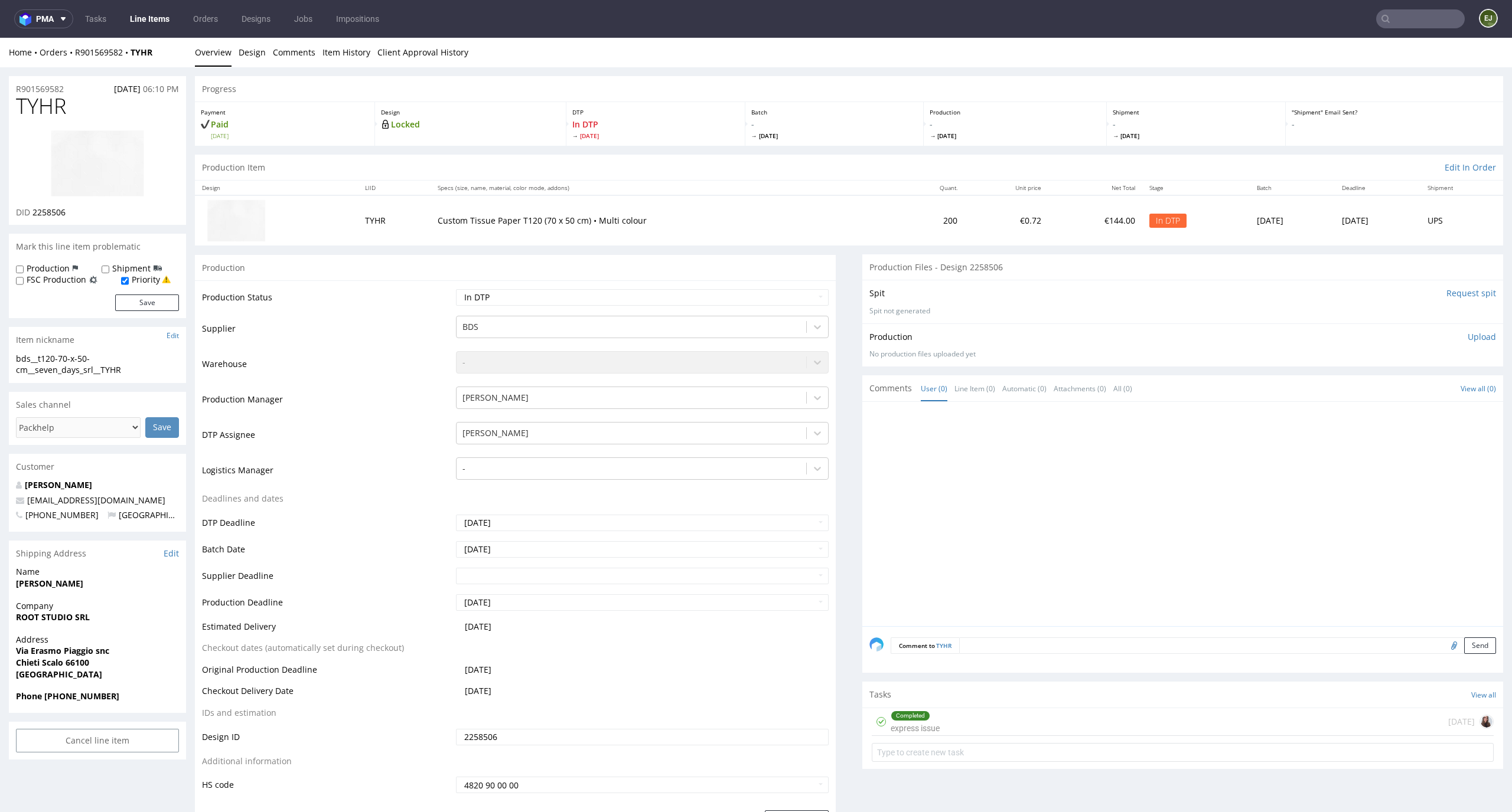
click at [977, 724] on div "Completed express issue [DATE]" at bounding box center [1182, 722] width 622 height 28
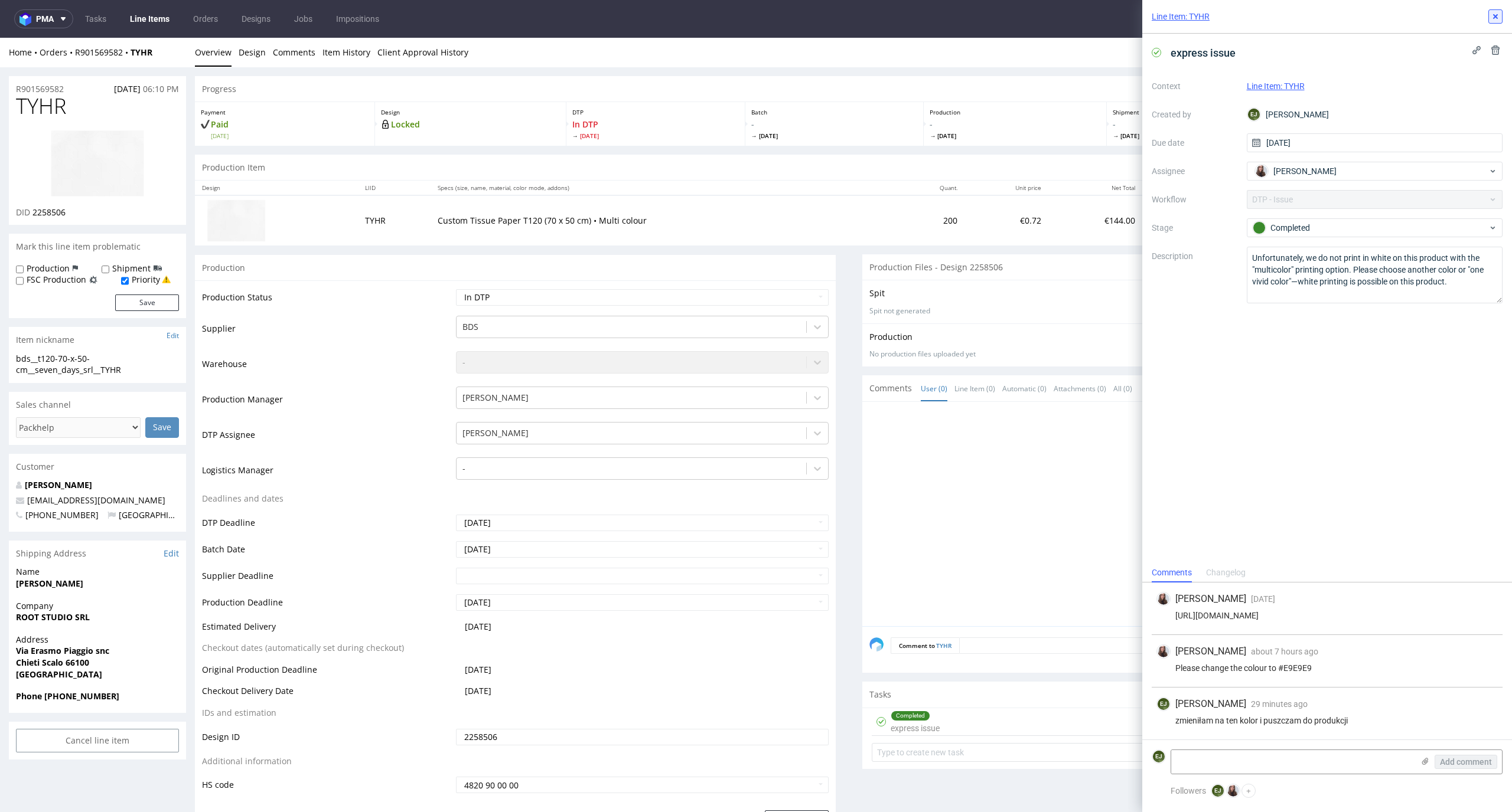
click at [1497, 16] on icon at bounding box center [1495, 16] width 9 height 9
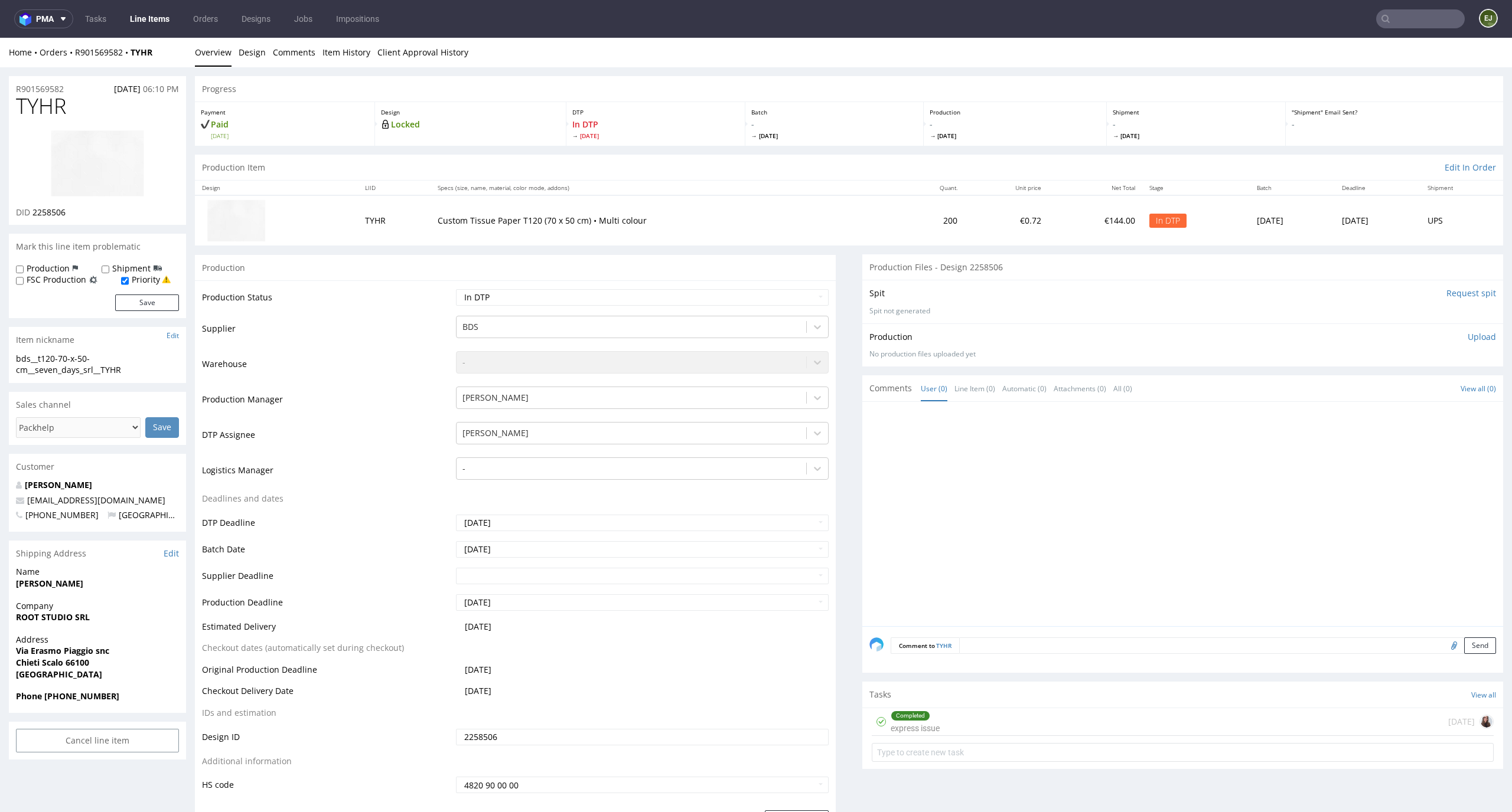
click at [1468, 338] on p "Upload" at bounding box center [1482, 337] width 29 height 12
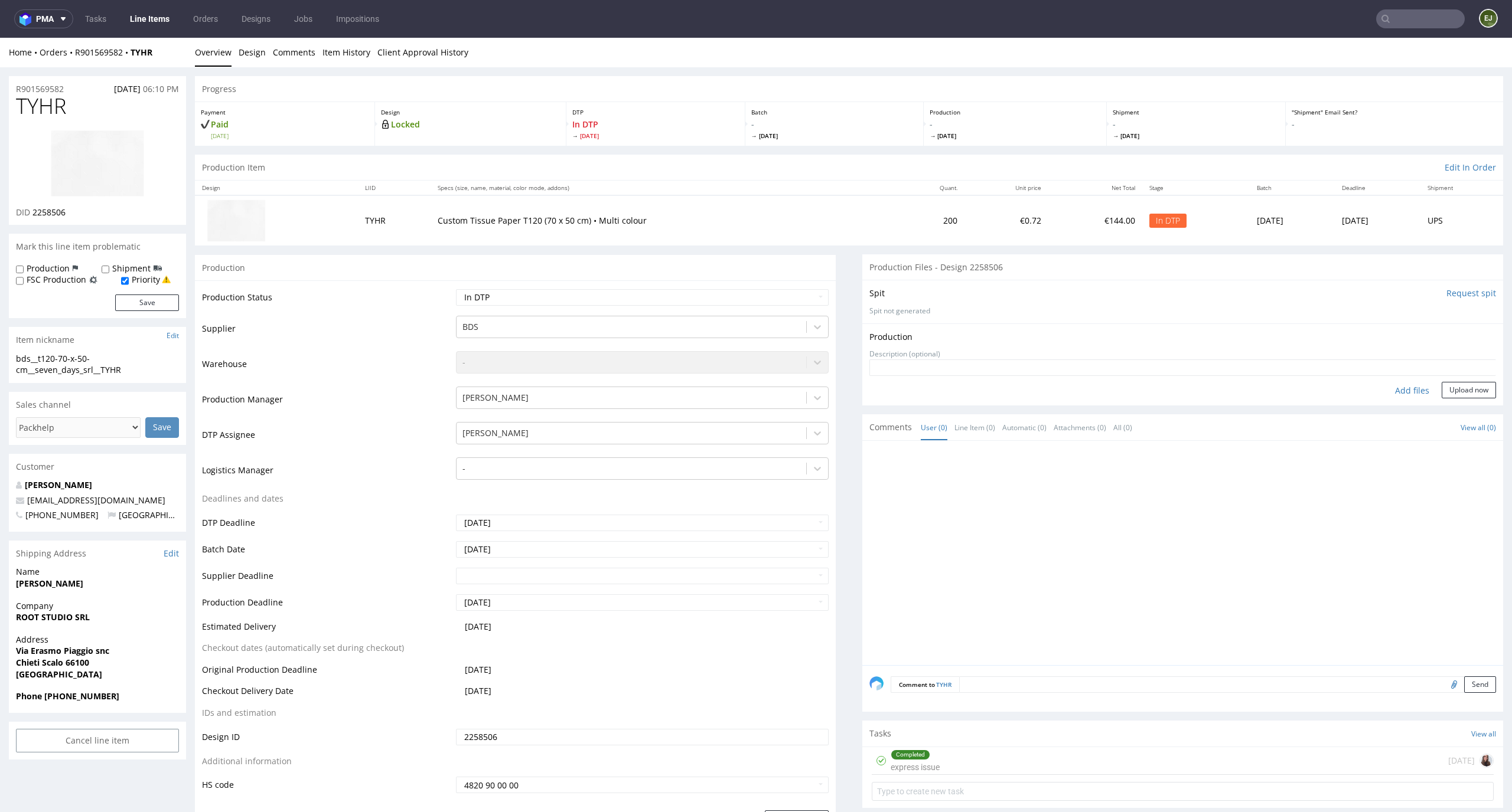
click at [1395, 398] on div "Add files" at bounding box center [1412, 391] width 59 height 18
type input "C:\fakepath\ bds__t120-70-x-50-cm__seven_days_srl__TYHR__d2258506__oR901569582.…"
click at [1451, 400] on button "Upload now" at bounding box center [1468, 408] width 54 height 16
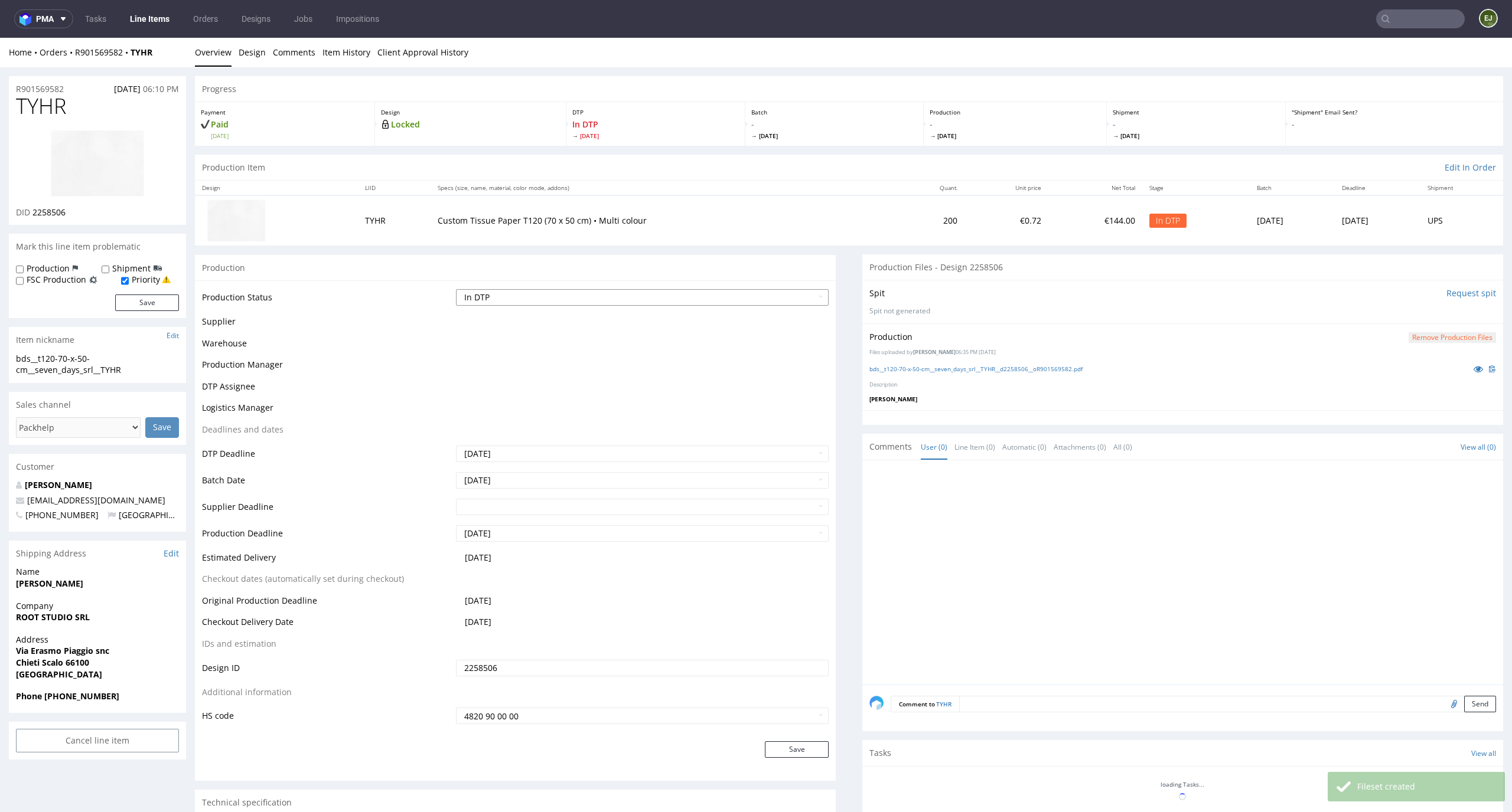
click at [809, 298] on select "Waiting for Artwork Waiting for Diecut Waiting for Mockup Waiting for DTP Waiti…" at bounding box center [643, 297] width 374 height 16
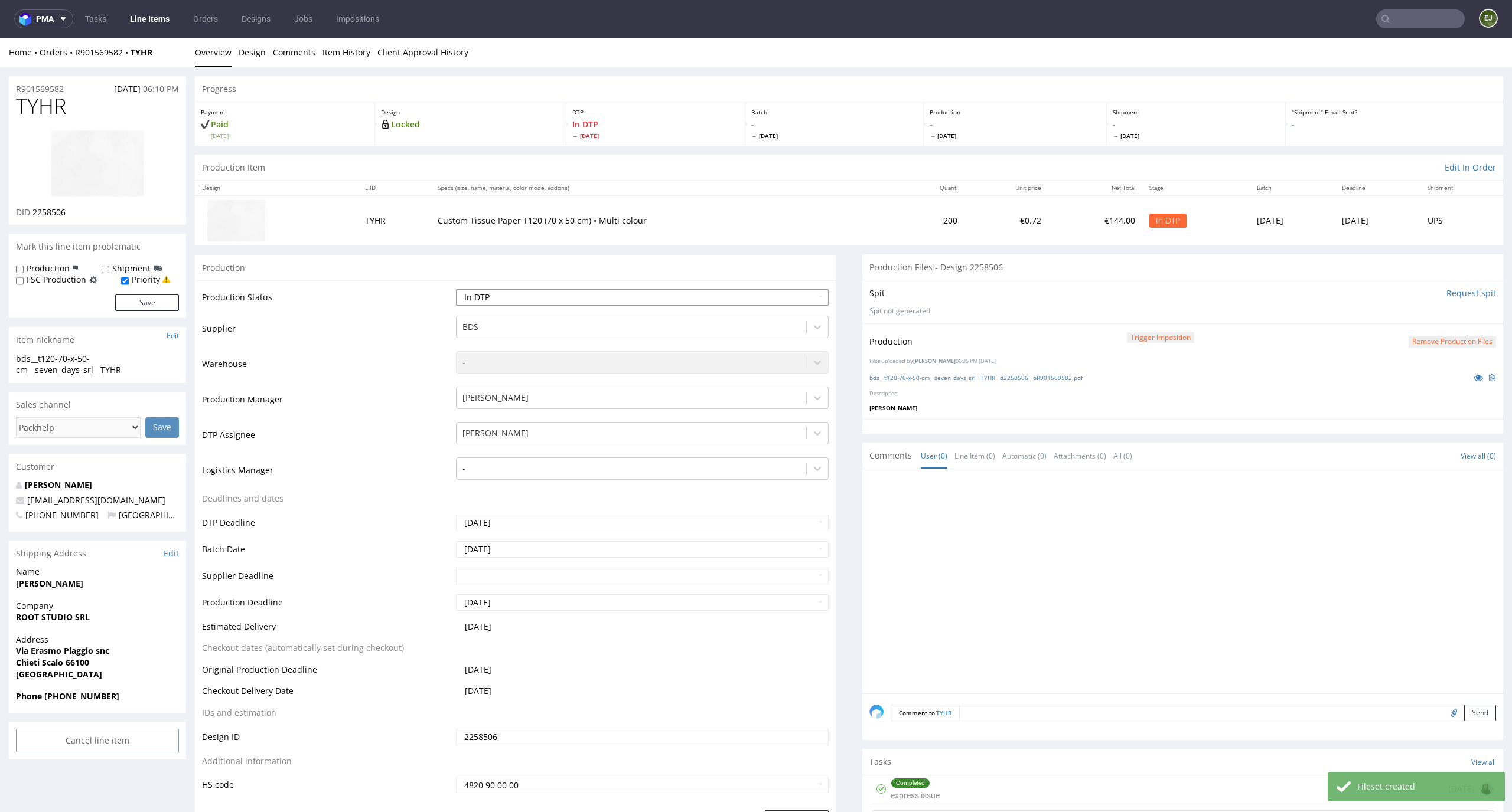
select select "dtp_production_ready"
click at [456, 289] on select "Waiting for Artwork Waiting for Diecut Waiting for Mockup Waiting for DTP Waiti…" at bounding box center [643, 297] width 374 height 16
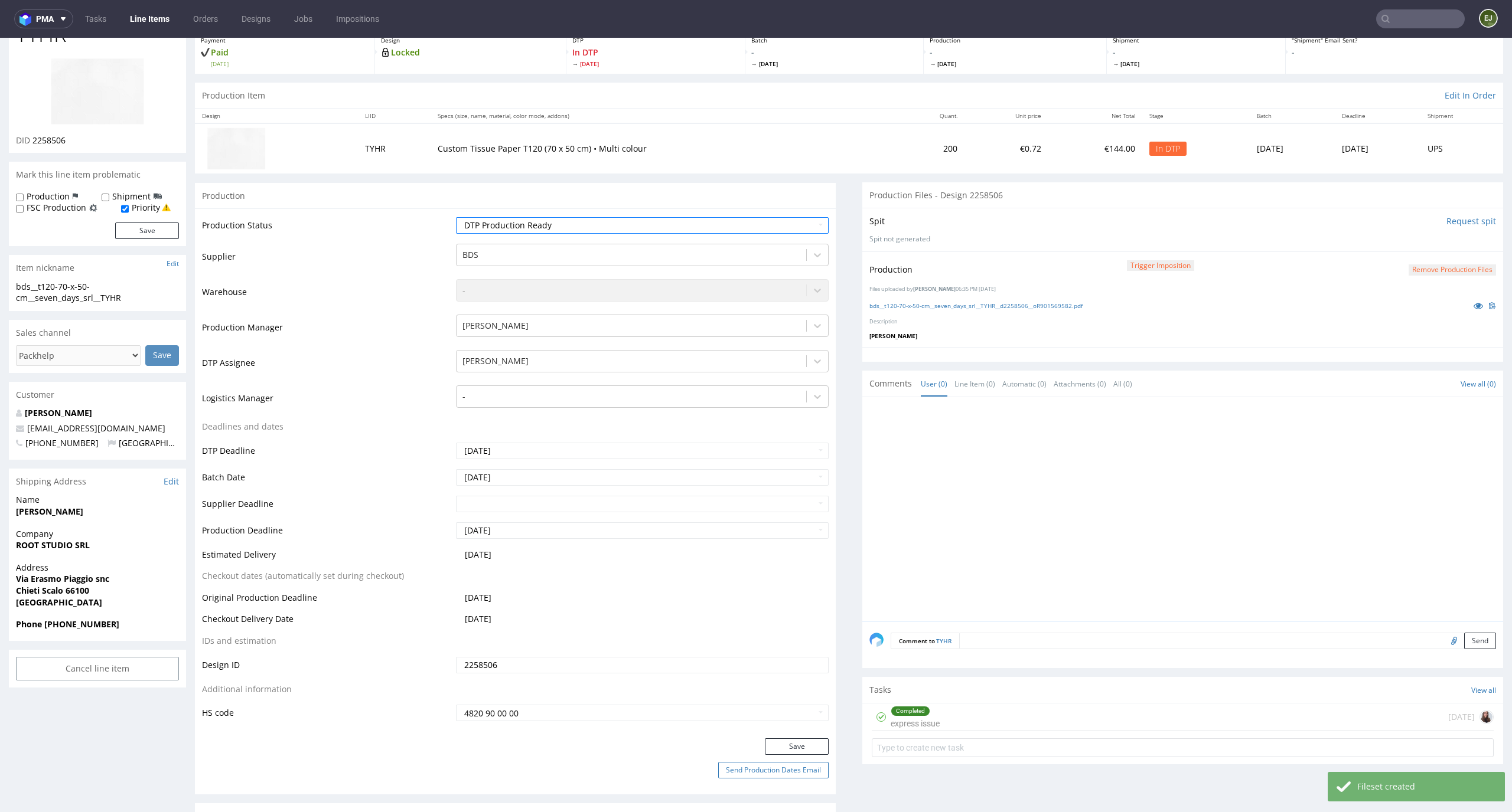
click at [802, 768] on button "Send Production Dates Email" at bounding box center [773, 770] width 110 height 16
click at [805, 740] on button "Save" at bounding box center [796, 746] width 64 height 16
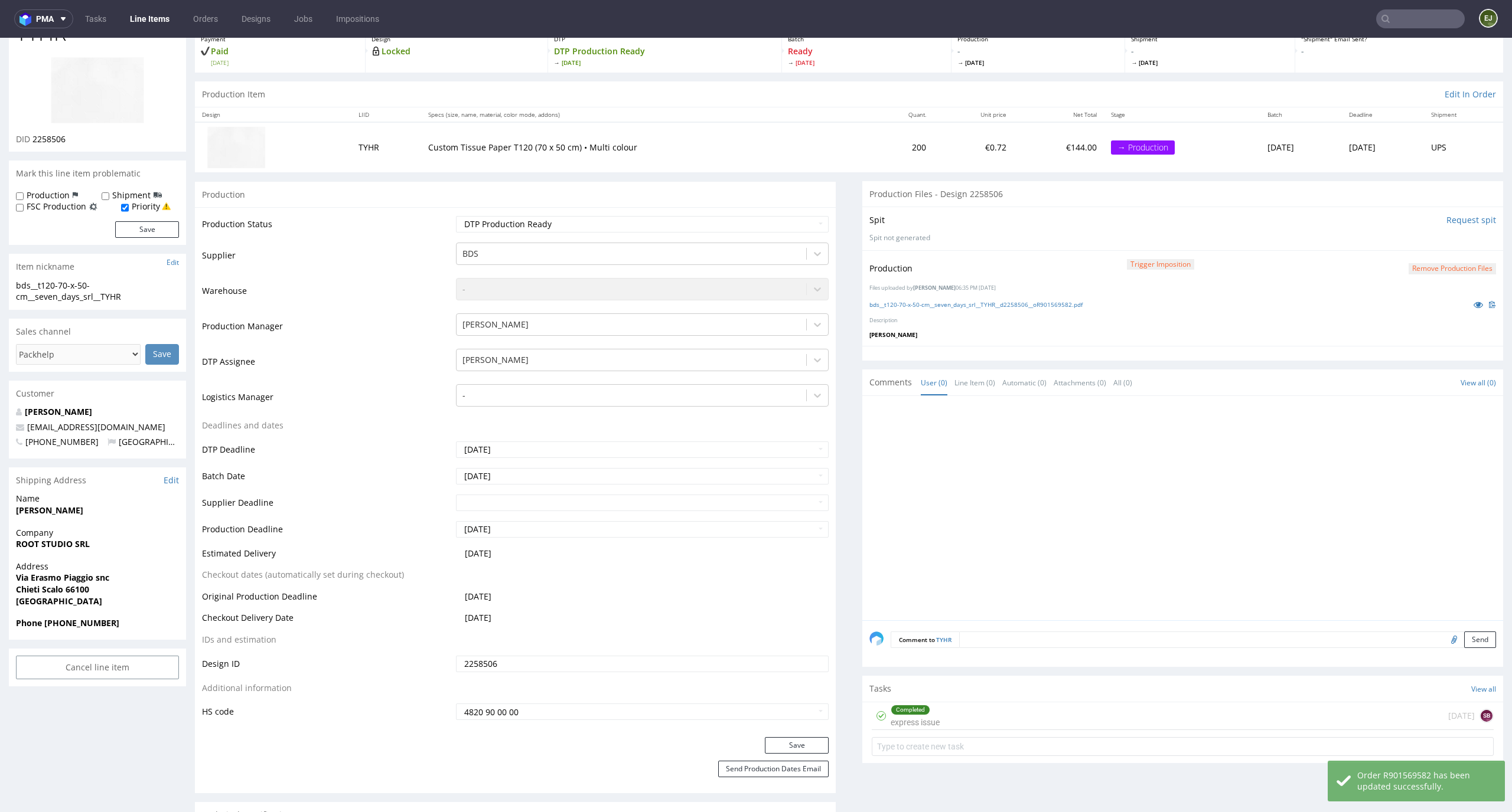
scroll to position [0, 0]
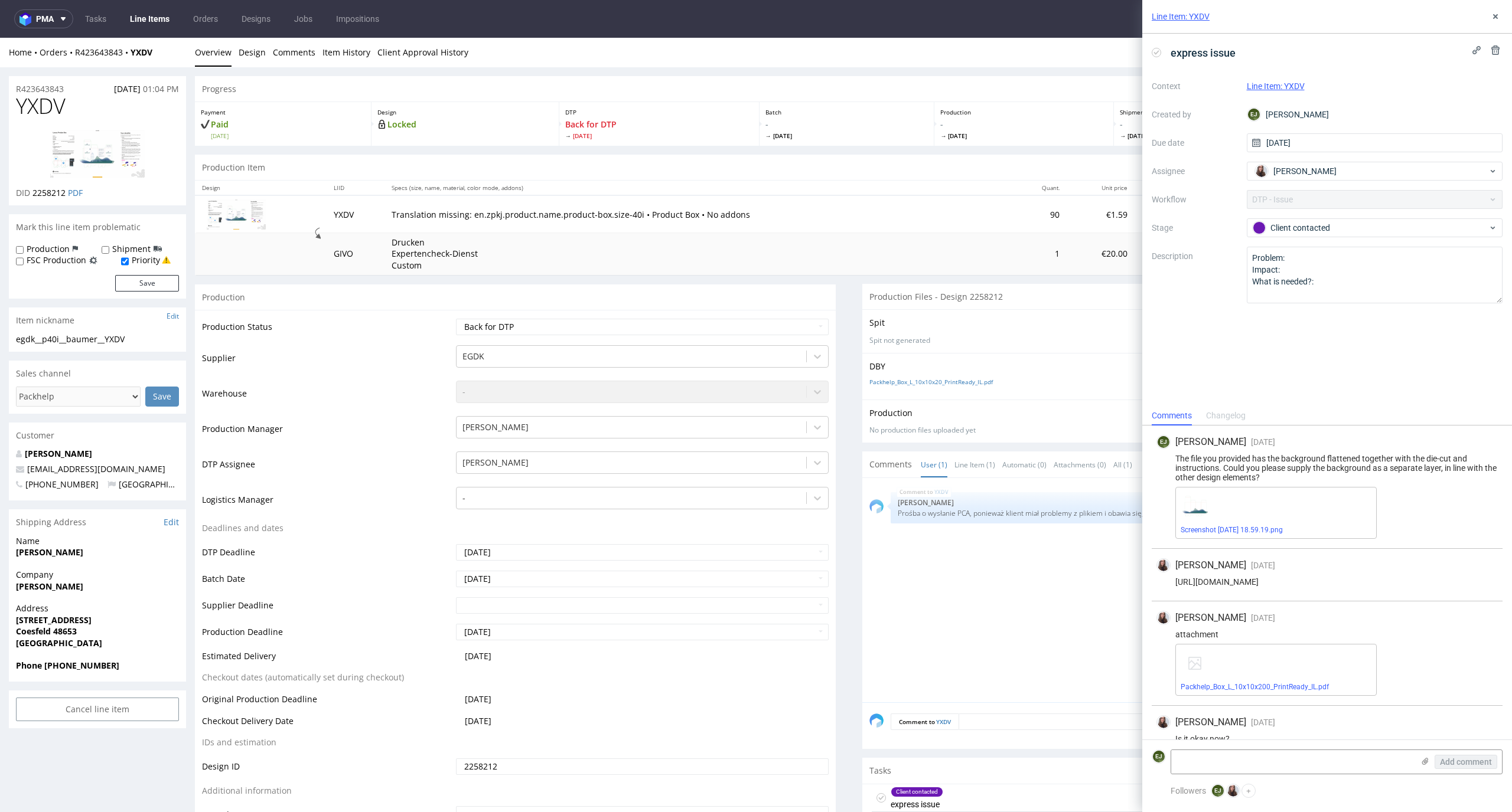
scroll to position [19, 0]
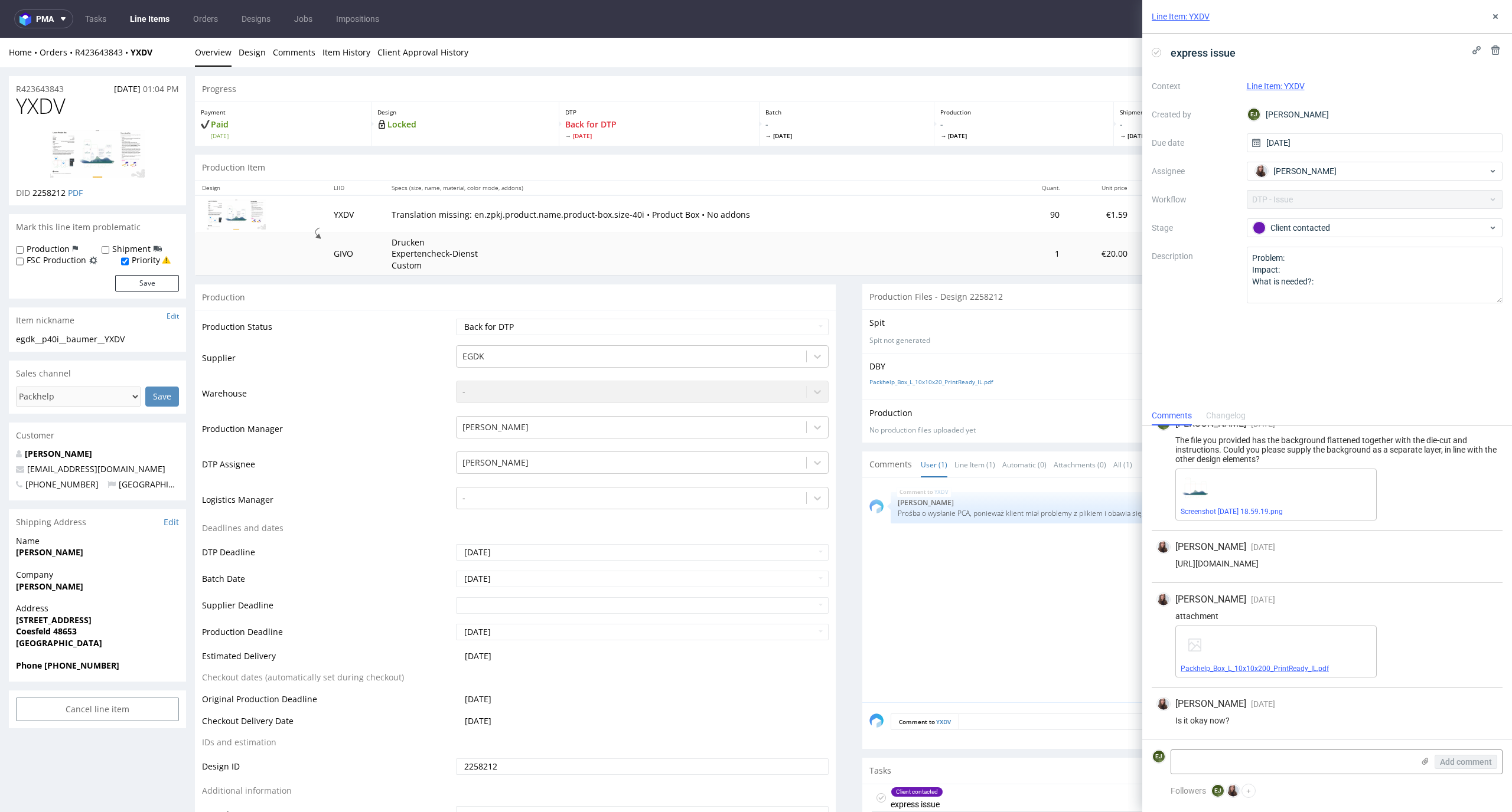
click at [1224, 671] on link "Packhelp_Box_L_10x10x200_PrintReady_IL.pdf" at bounding box center [1254, 669] width 148 height 9
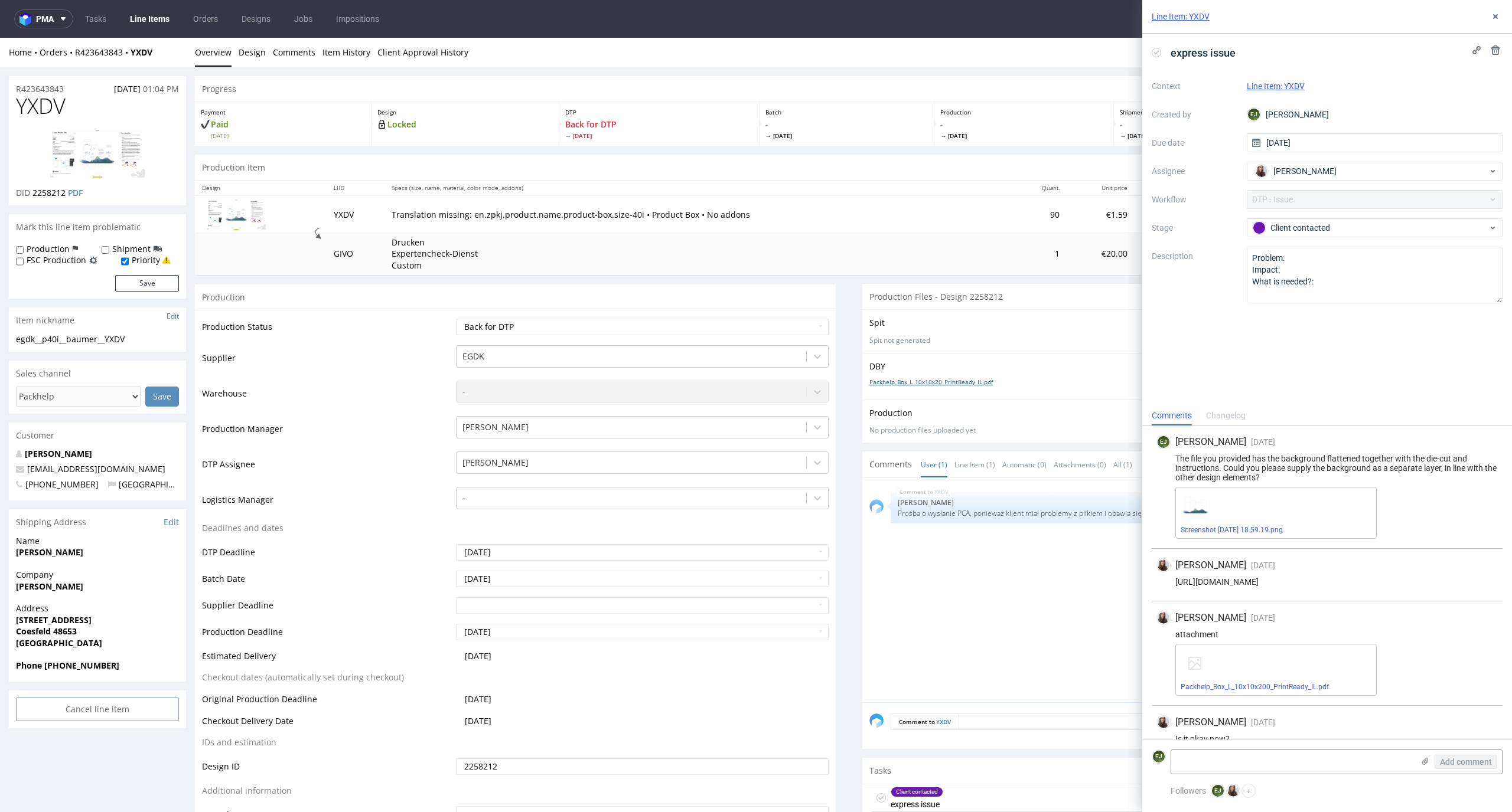
click at [961, 383] on link "Packhelp_Box_L_10x10x20_PrintReady_IL.pdf" at bounding box center [931, 382] width 123 height 9
click at [1066, 240] on td "€20.00" at bounding box center [1100, 254] width 68 height 42
click at [140, 131] on img at bounding box center [97, 154] width 94 height 48
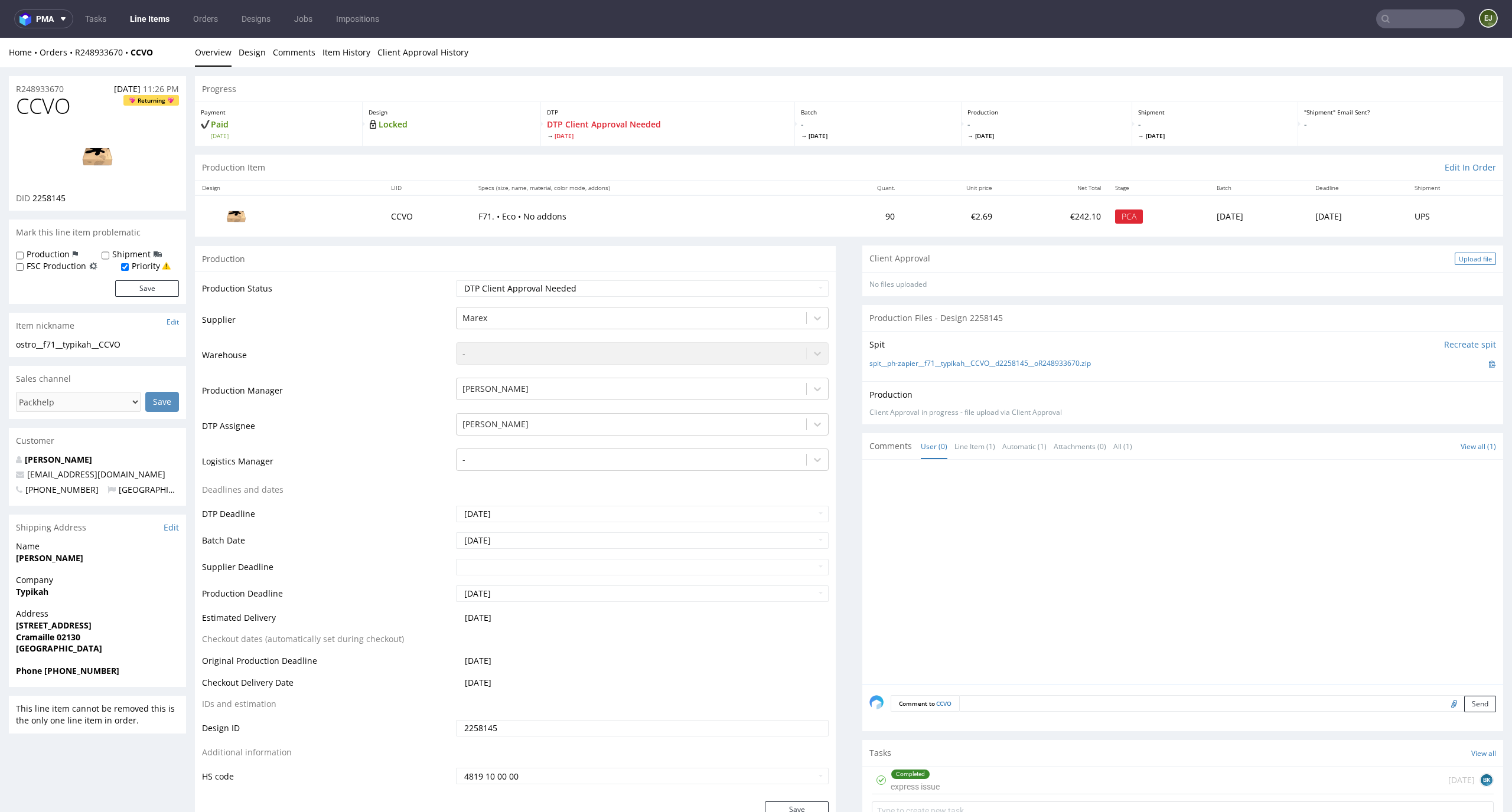
click at [1468, 258] on div "Upload file" at bounding box center [1475, 258] width 42 height 12
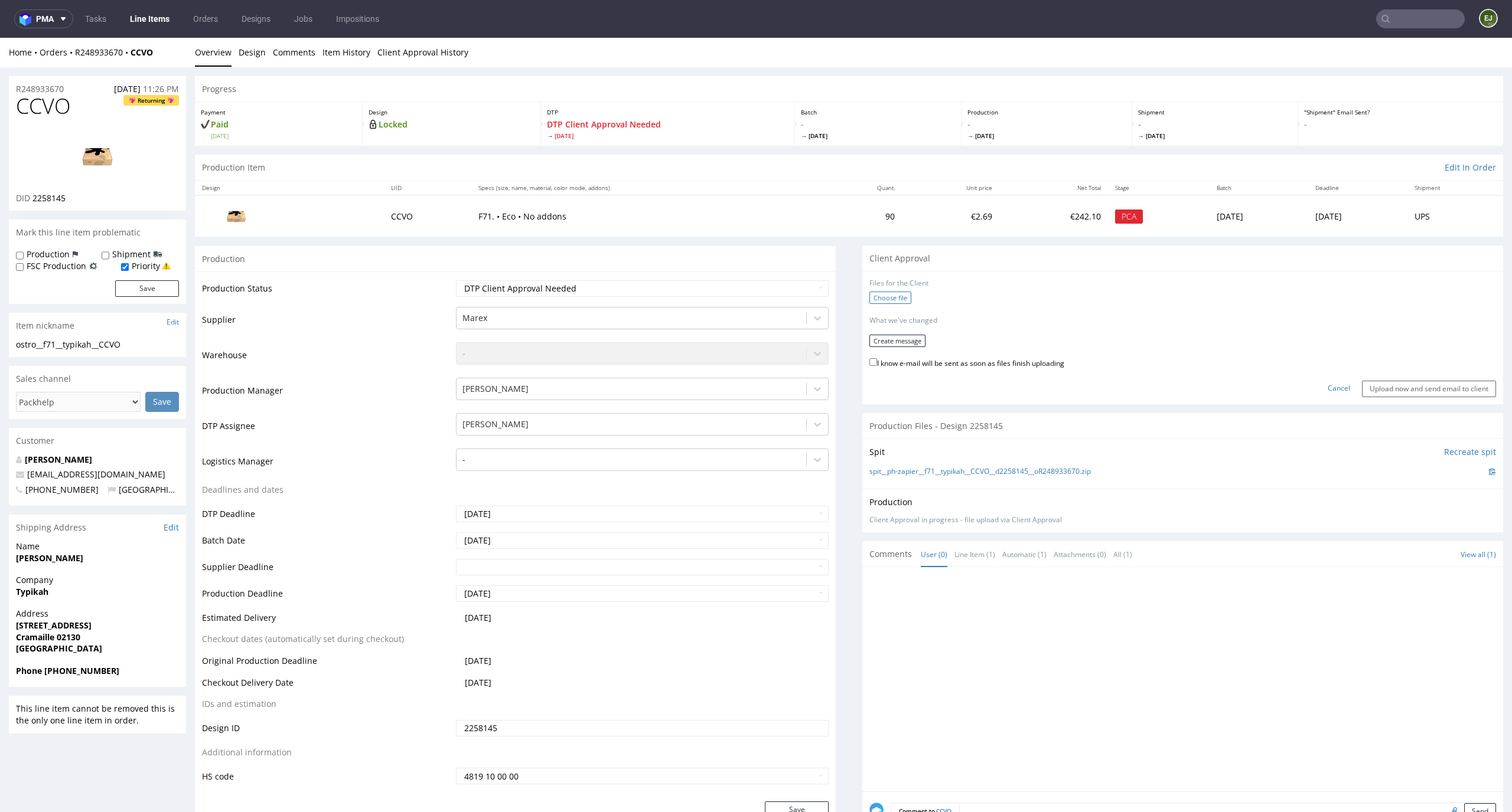
click at [869, 293] on label "Choose file" at bounding box center [890, 298] width 42 height 12
click at [0, 38] on input "Choose file" at bounding box center [0, 38] width 0 height 0
click at [889, 342] on button "Create message" at bounding box center [897, 336] width 56 height 12
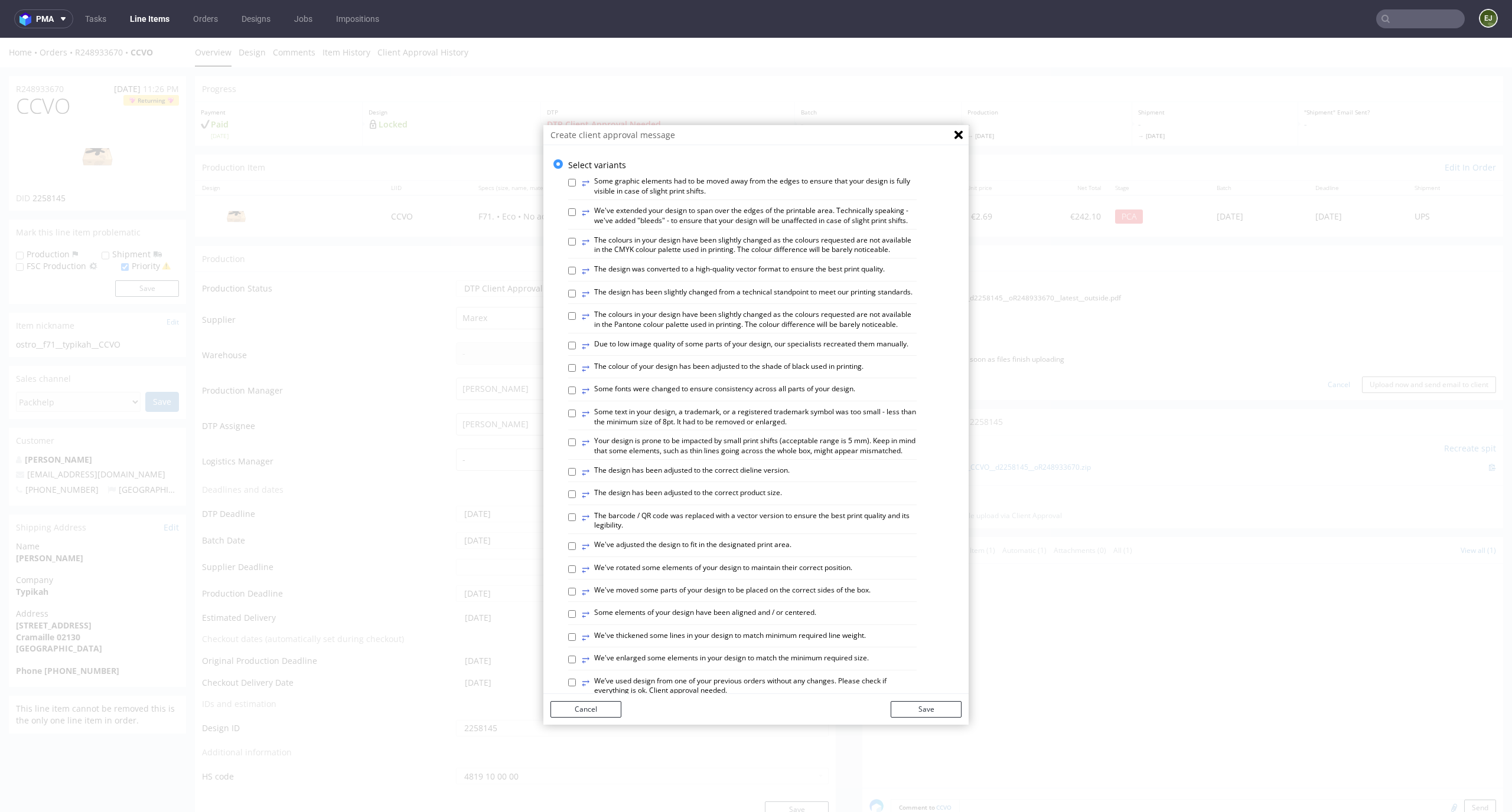
scroll to position [134, 0]
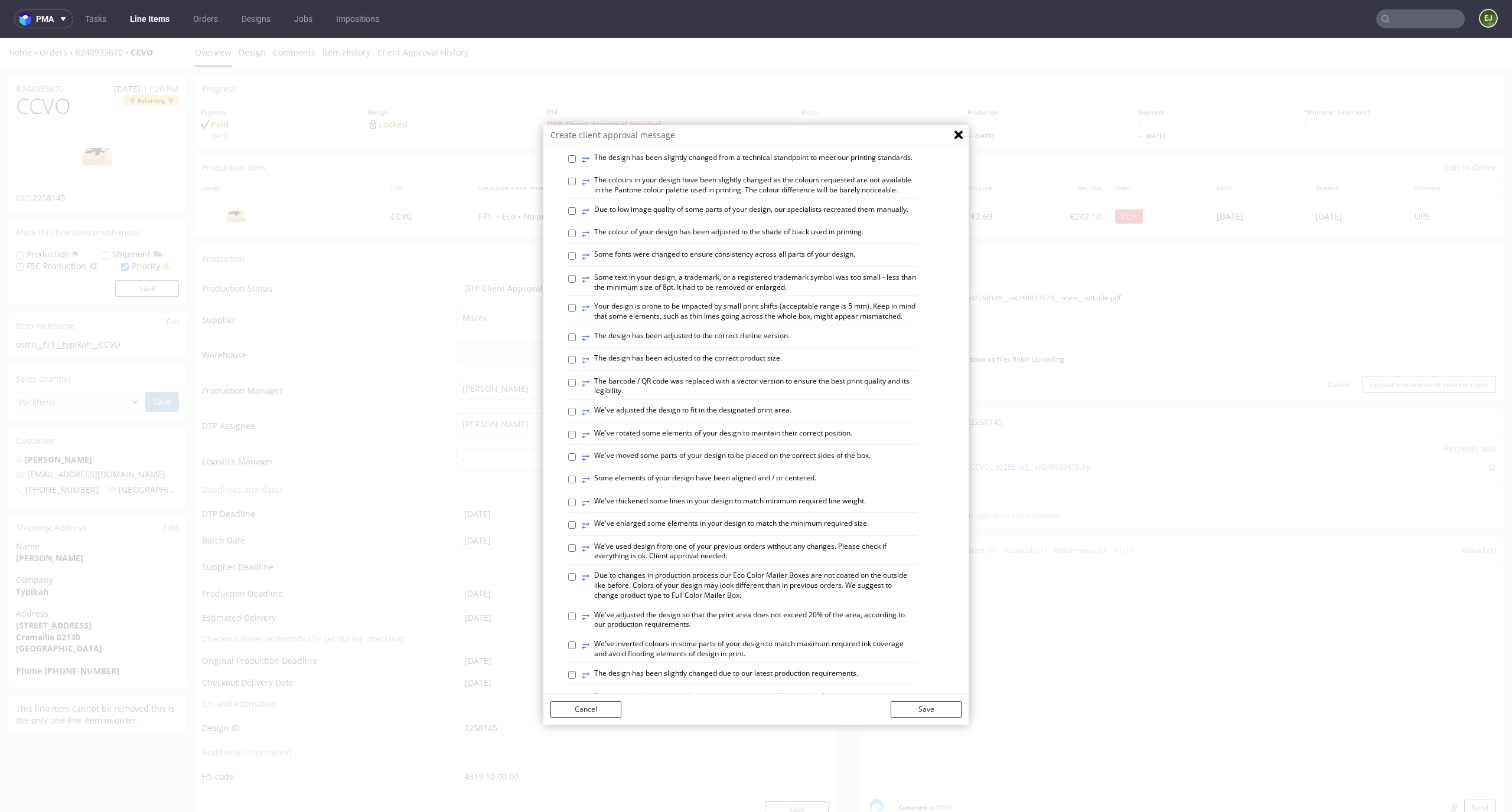
click at [761, 366] on label "⥂ The design has been adjusted to the correct product size." at bounding box center [682, 360] width 200 height 13
click at [576, 363] on input "⥂ The design has been adjusted to the correct product size." at bounding box center [572, 360] width 8 height 8
checkbox input "true"
click at [924, 713] on button "Save" at bounding box center [925, 709] width 71 height 16
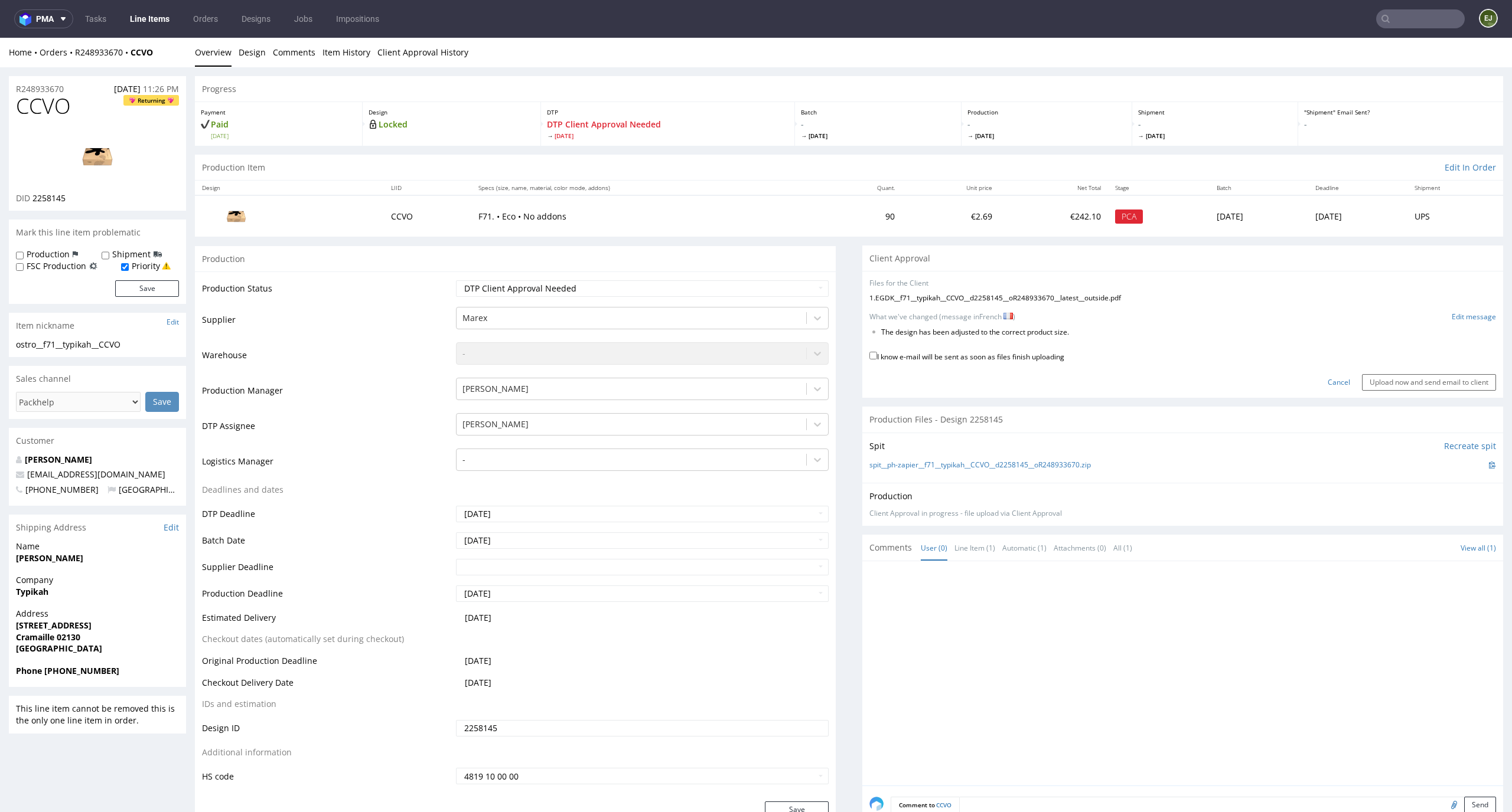
click at [995, 358] on label "I know e-mail will be sent as soon as files finish uploading" at bounding box center [967, 356] width 195 height 13
click at [877, 358] on input "I know e-mail will be sent as soon as files finish uploading" at bounding box center [873, 356] width 8 height 8
checkbox input "true"
click at [1399, 392] on div "No files uploaded Files for the Client 1 . EGDK__f71__typikah__CCVO__d2258145__…" at bounding box center [1182, 334] width 640 height 127
click at [1410, 385] on input "Upload now and send email to client" at bounding box center [1428, 382] width 134 height 16
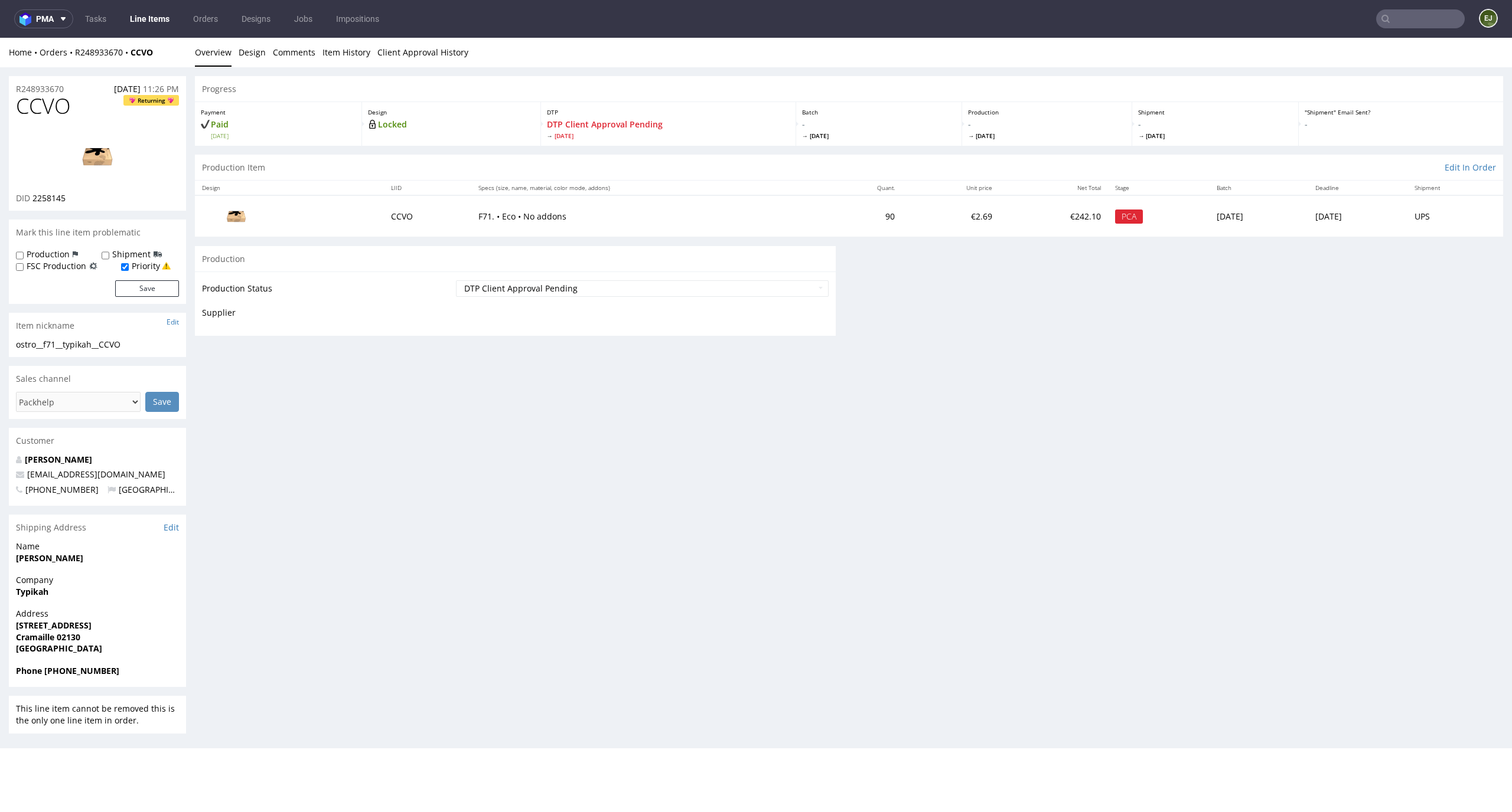
scroll to position [0, 0]
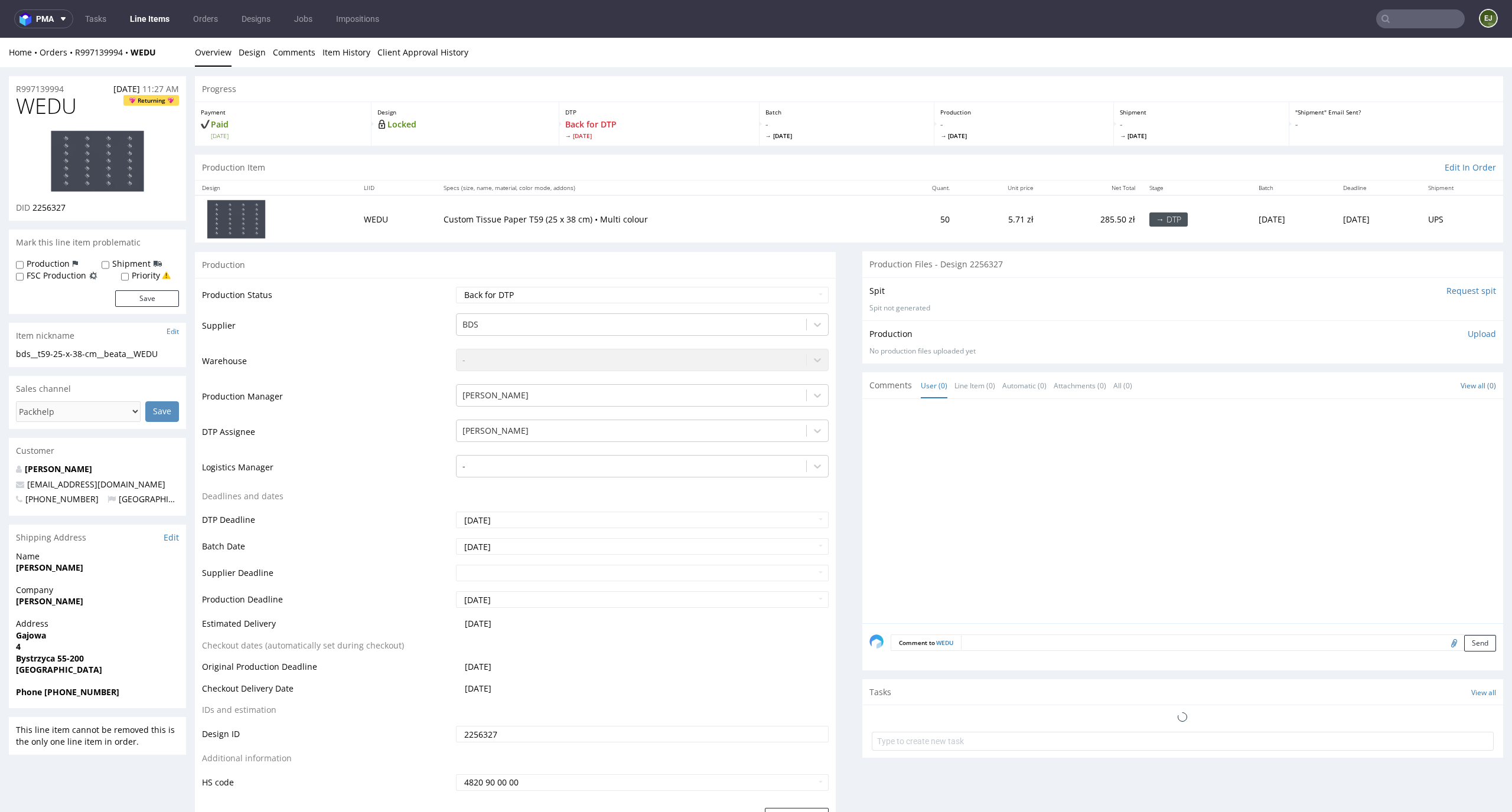
click at [728, 294] on select "Waiting for Artwork Waiting for Diecut Waiting for Mockup Waiting for DTP Waiti…" at bounding box center [643, 295] width 374 height 16
select select "dtp_ca_needed"
click at [456, 287] on select "Waiting for Artwork Waiting for Diecut Waiting for Mockup Waiting for DTP Waiti…" at bounding box center [643, 295] width 374 height 16
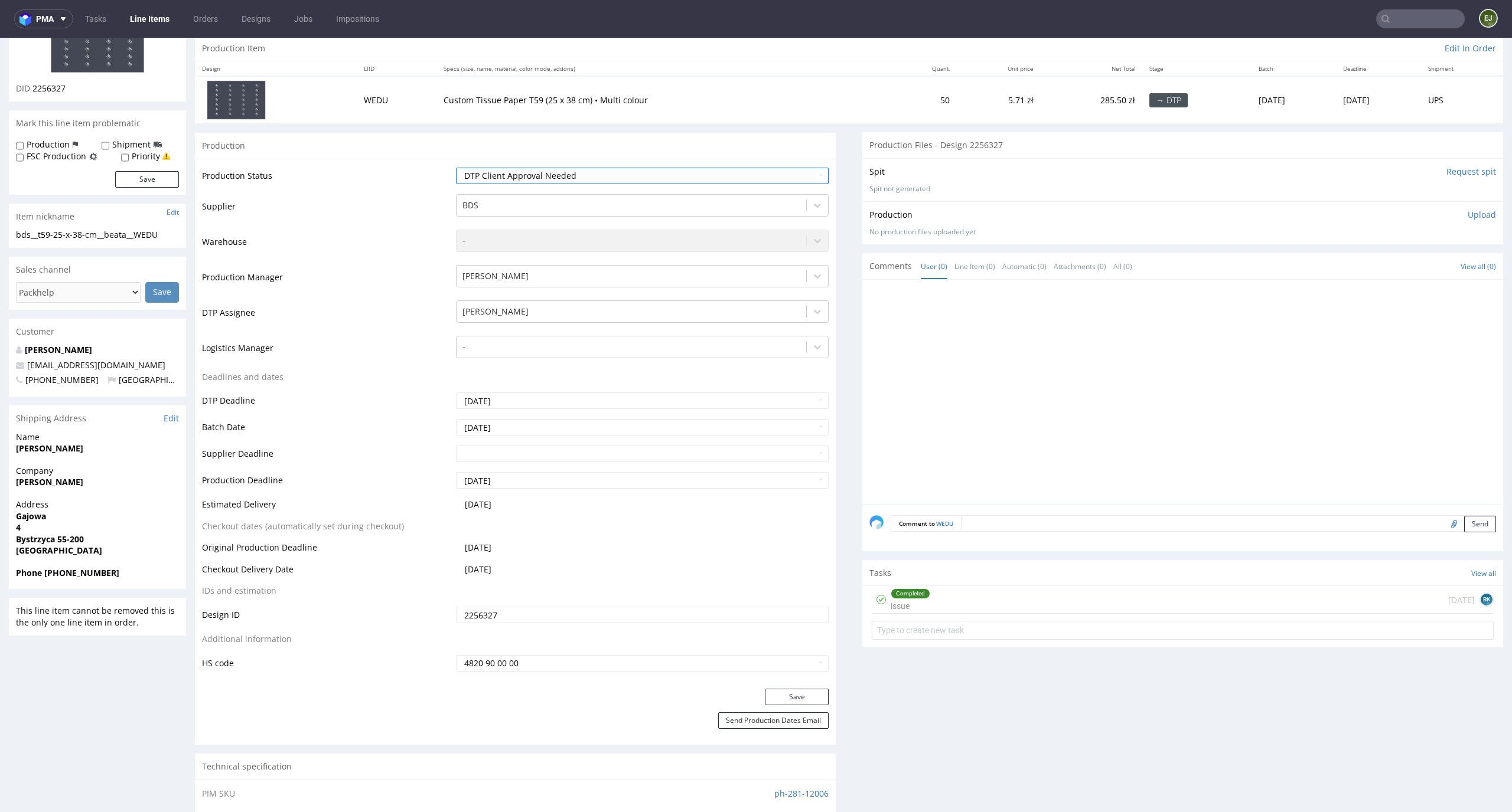
scroll to position [231, 0]
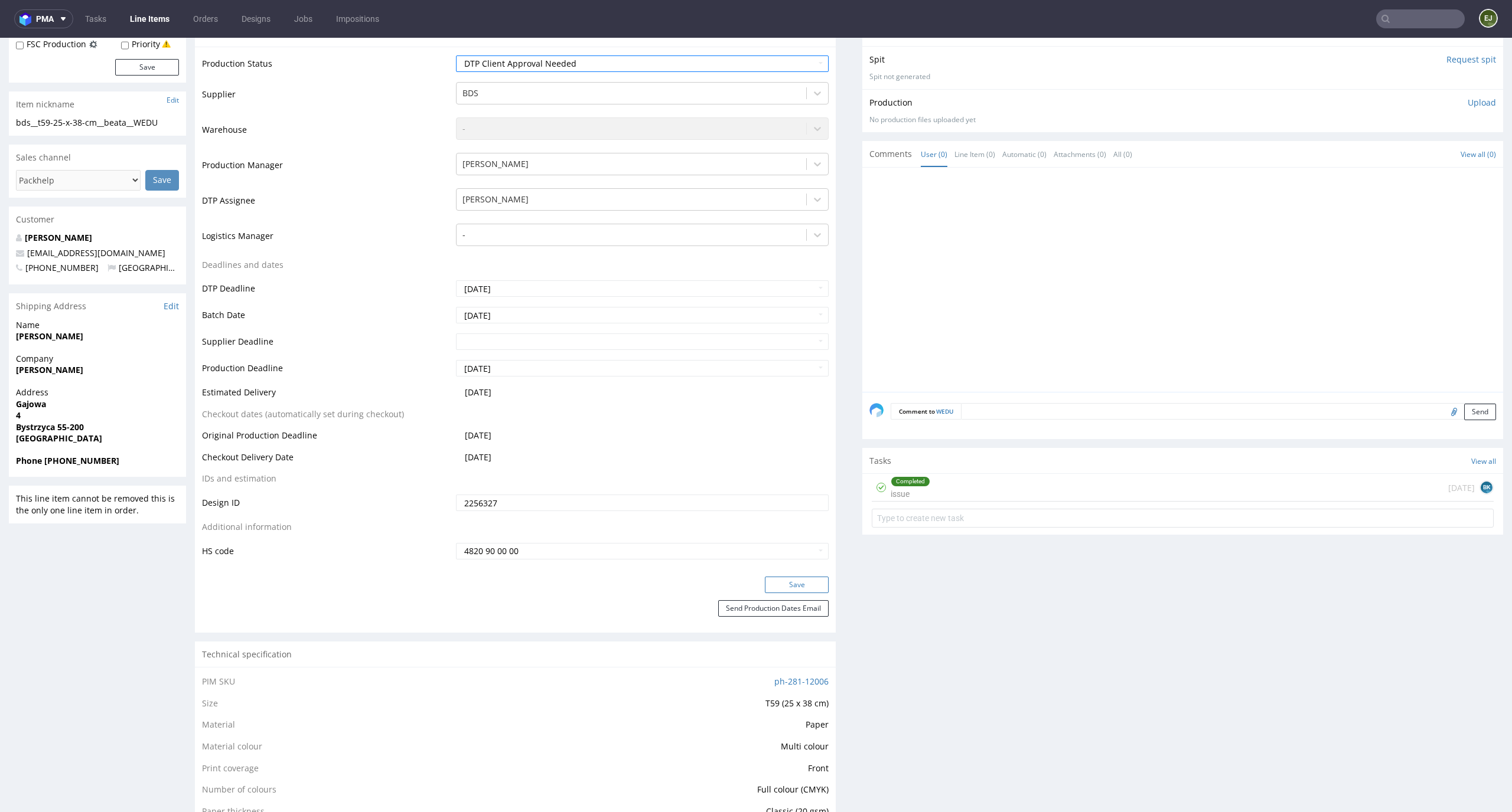
click at [806, 591] on button "Save" at bounding box center [796, 584] width 64 height 16
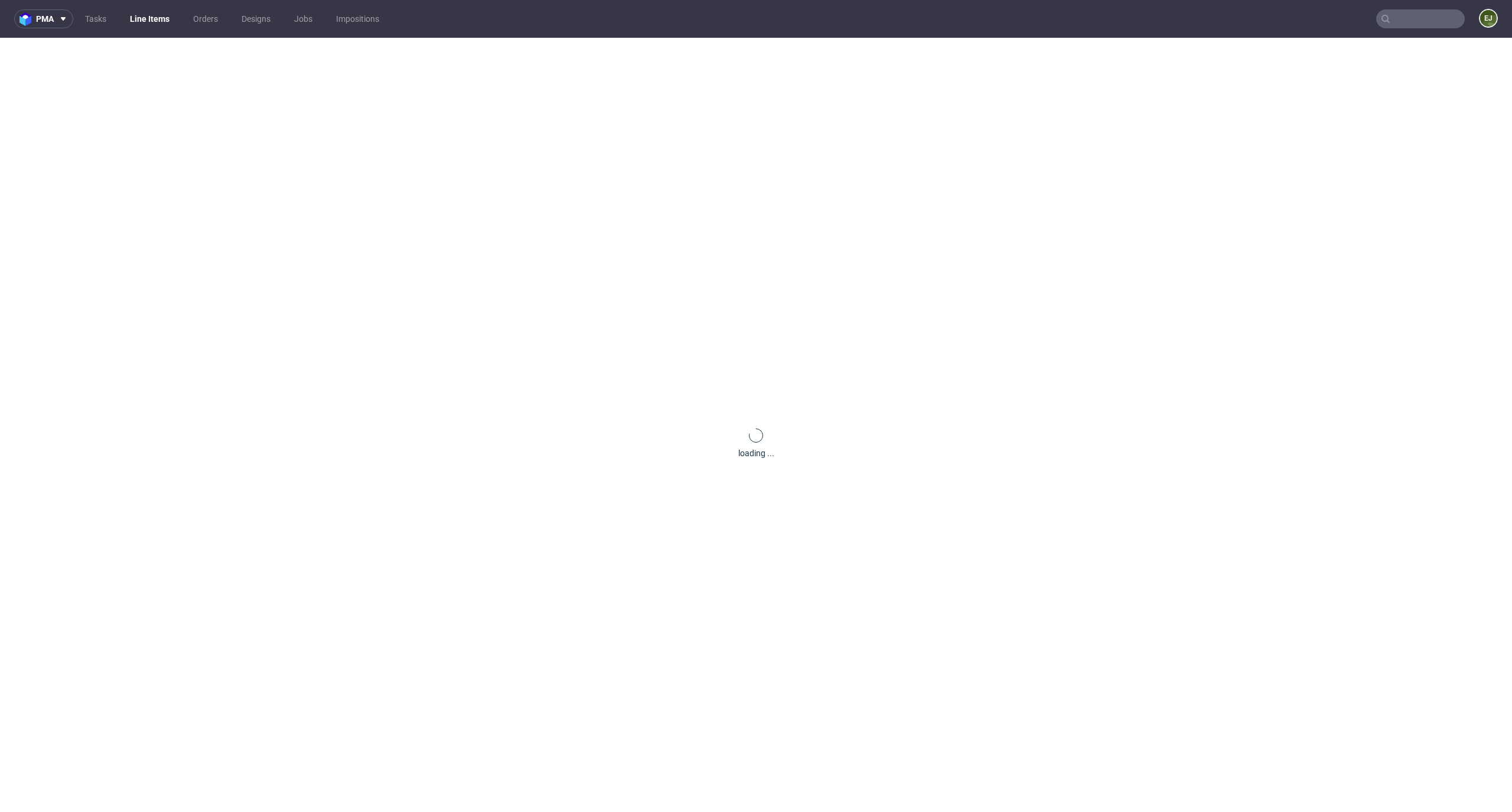
scroll to position [0, 0]
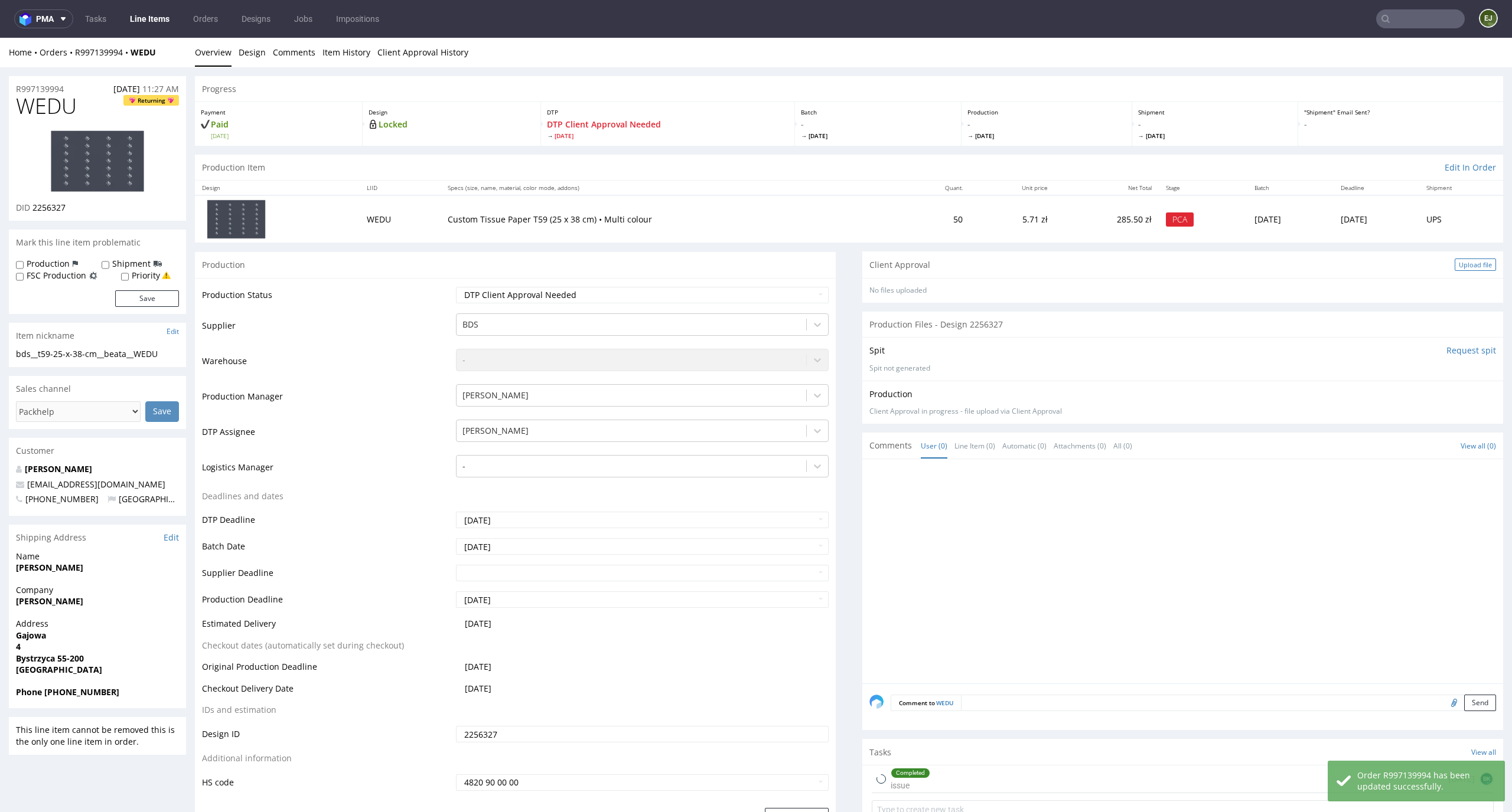
click at [1455, 265] on div "Upload file" at bounding box center [1475, 264] width 42 height 12
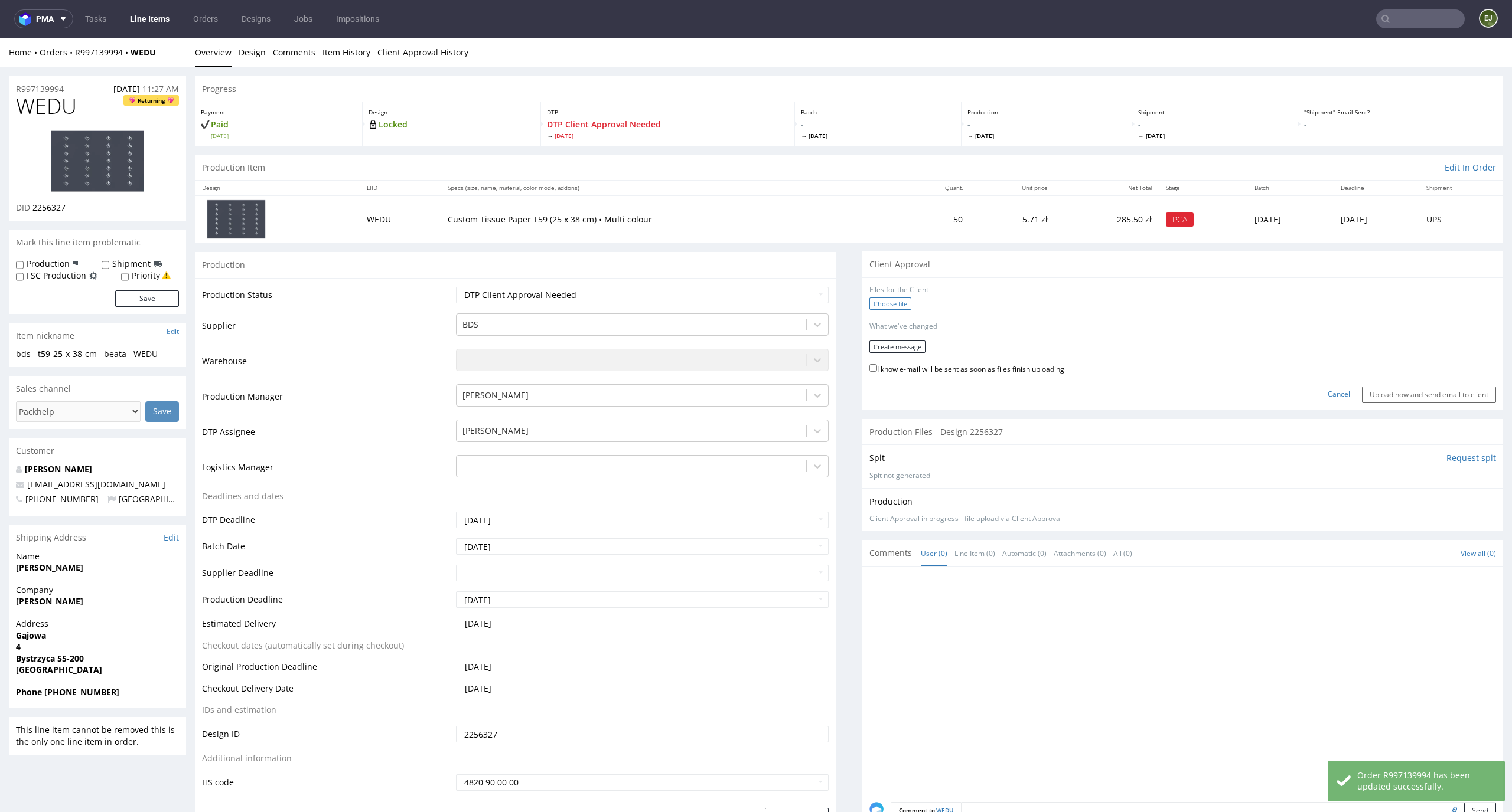
click at [880, 300] on label "Choose file" at bounding box center [890, 303] width 42 height 12
click at [0, 38] on input "Choose file" at bounding box center [0, 38] width 0 height 0
click at [1327, 388] on link "Cancel" at bounding box center [1338, 391] width 22 height 10
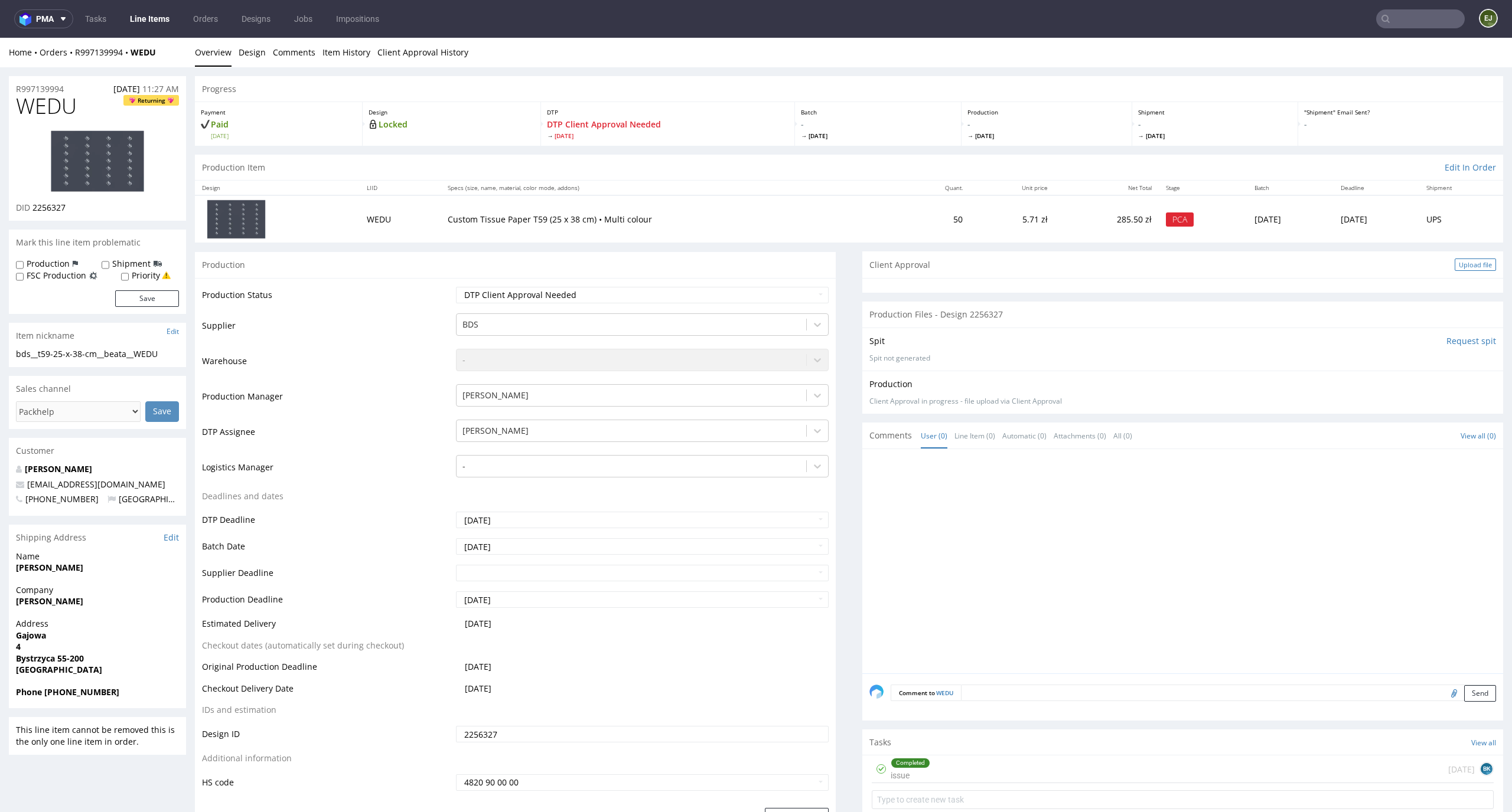
click at [1475, 261] on div "Upload file" at bounding box center [1475, 264] width 42 height 12
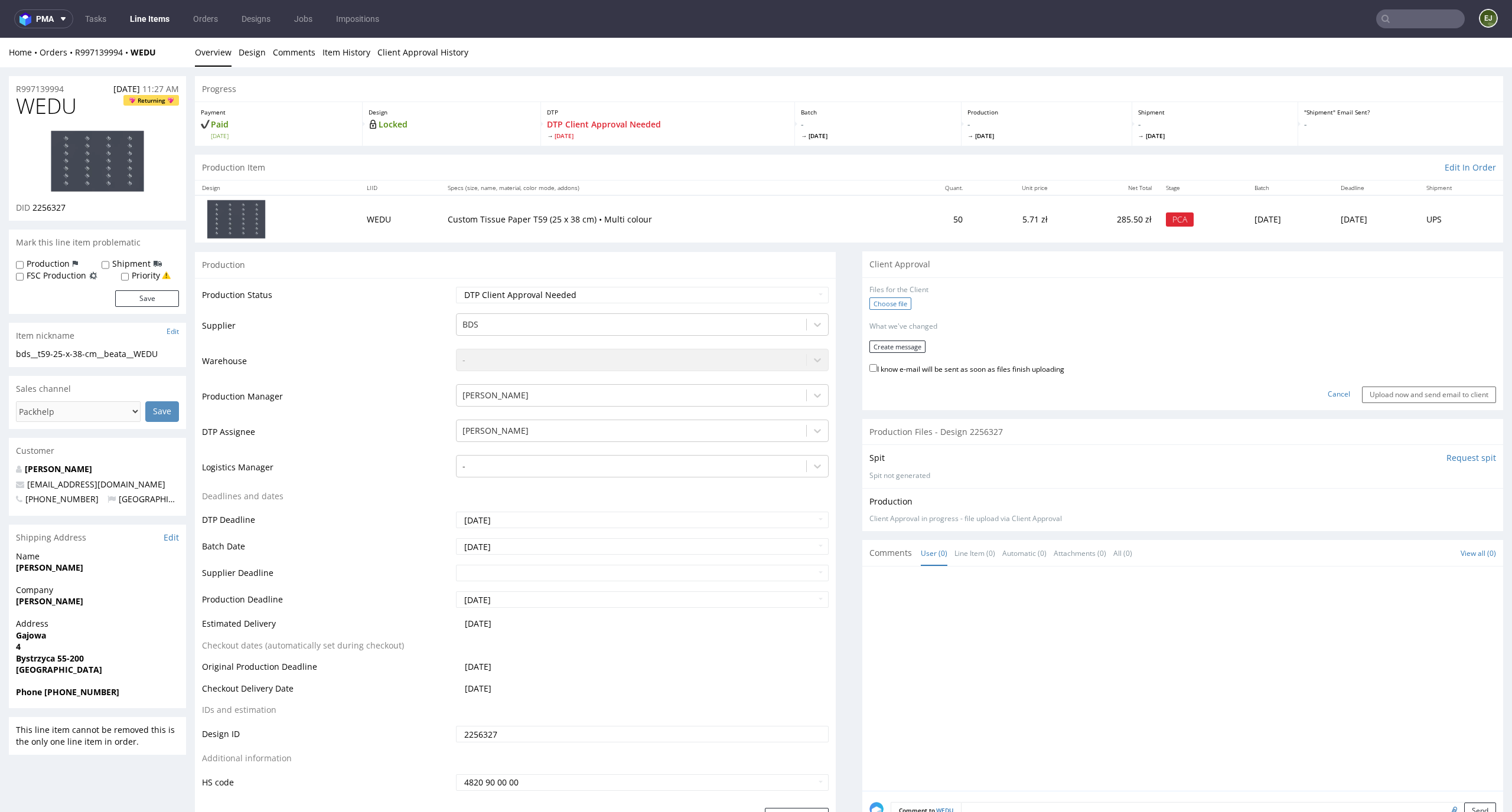
click at [884, 299] on label "Choose file" at bounding box center [890, 303] width 42 height 12
click at [0, 38] on input "Choose file" at bounding box center [0, 38] width 0 height 0
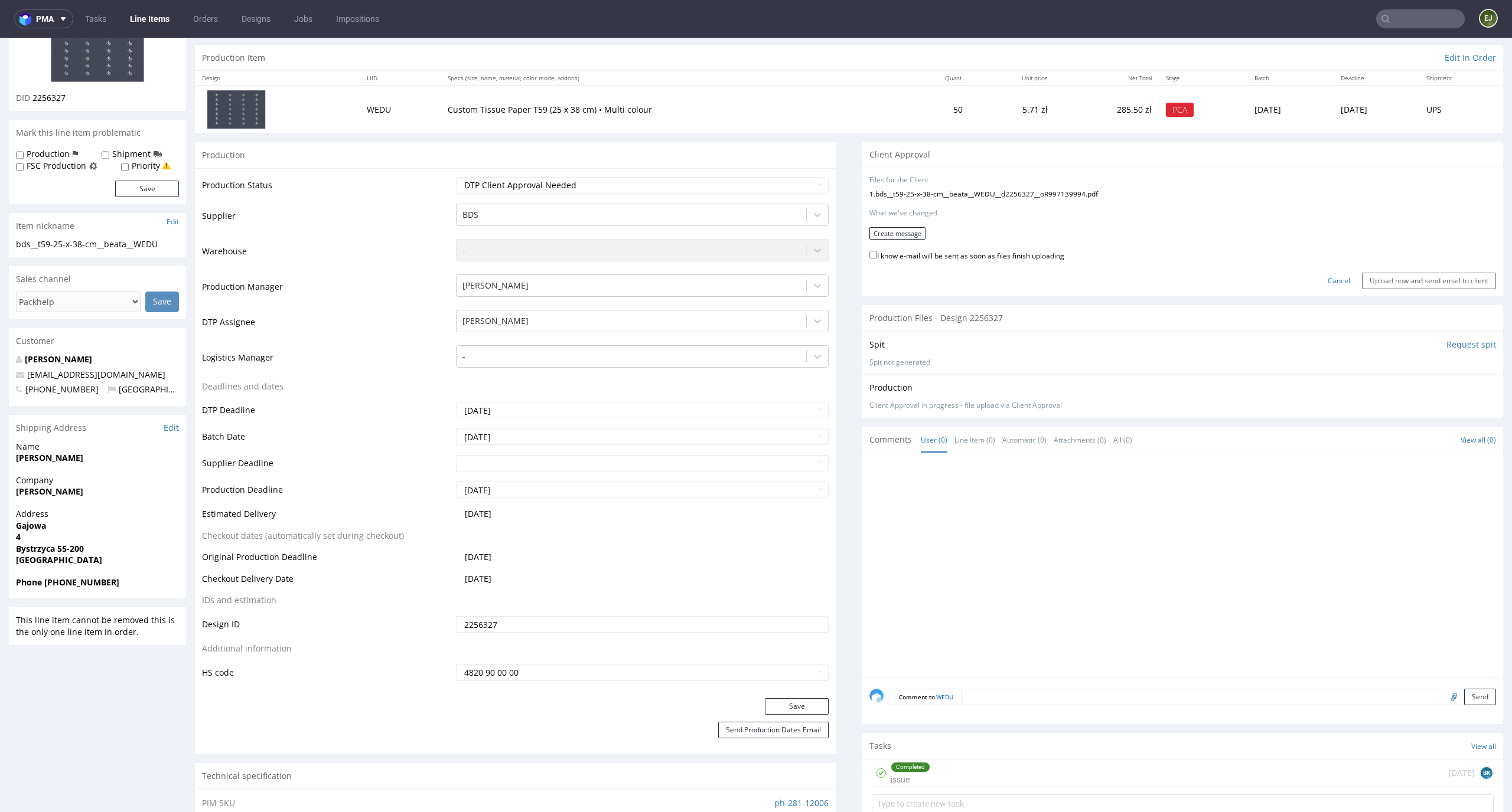
scroll to position [169, 0]
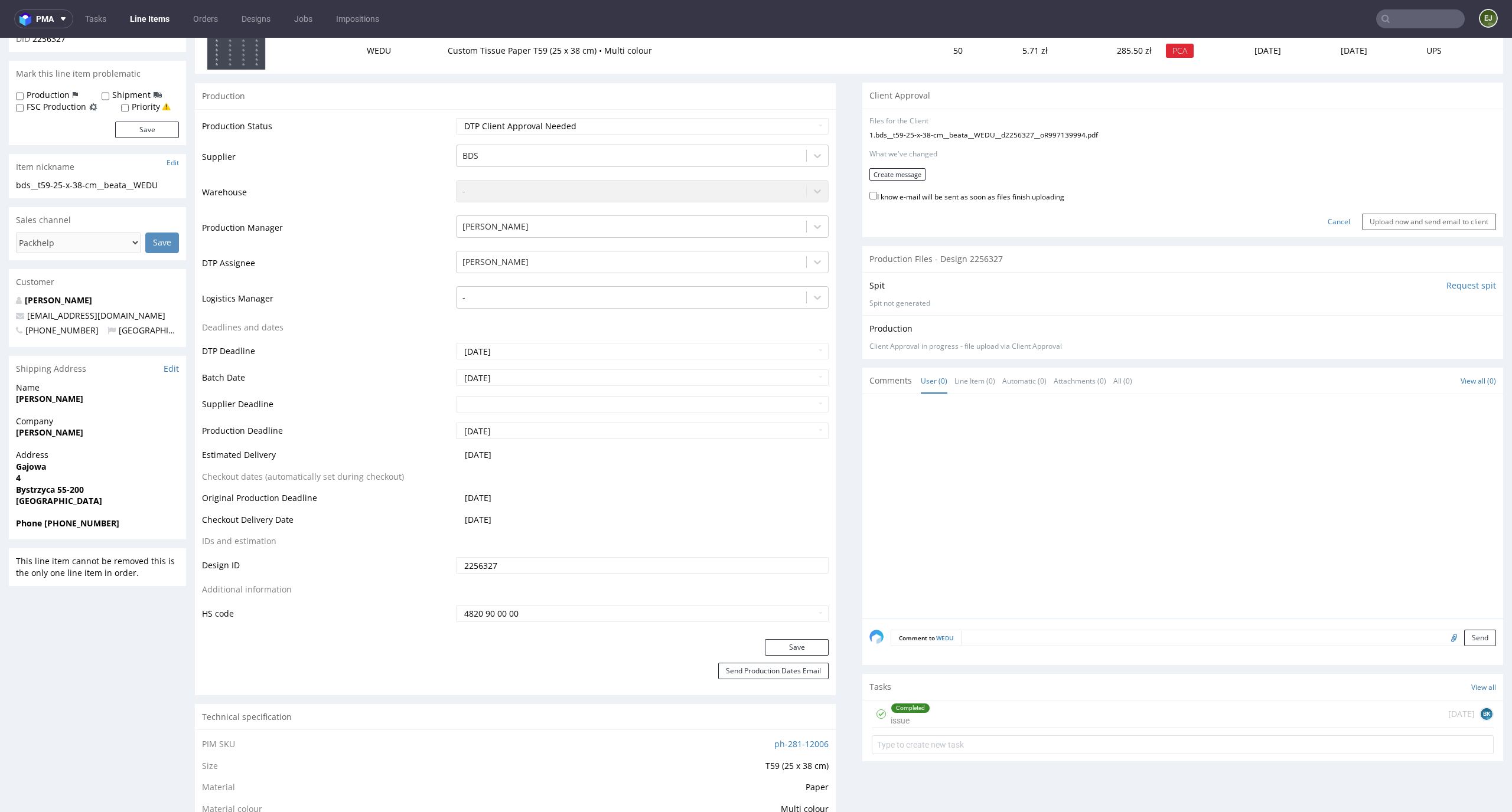
click at [957, 710] on div "Completed issue 5 days ago BK" at bounding box center [1182, 715] width 622 height 28
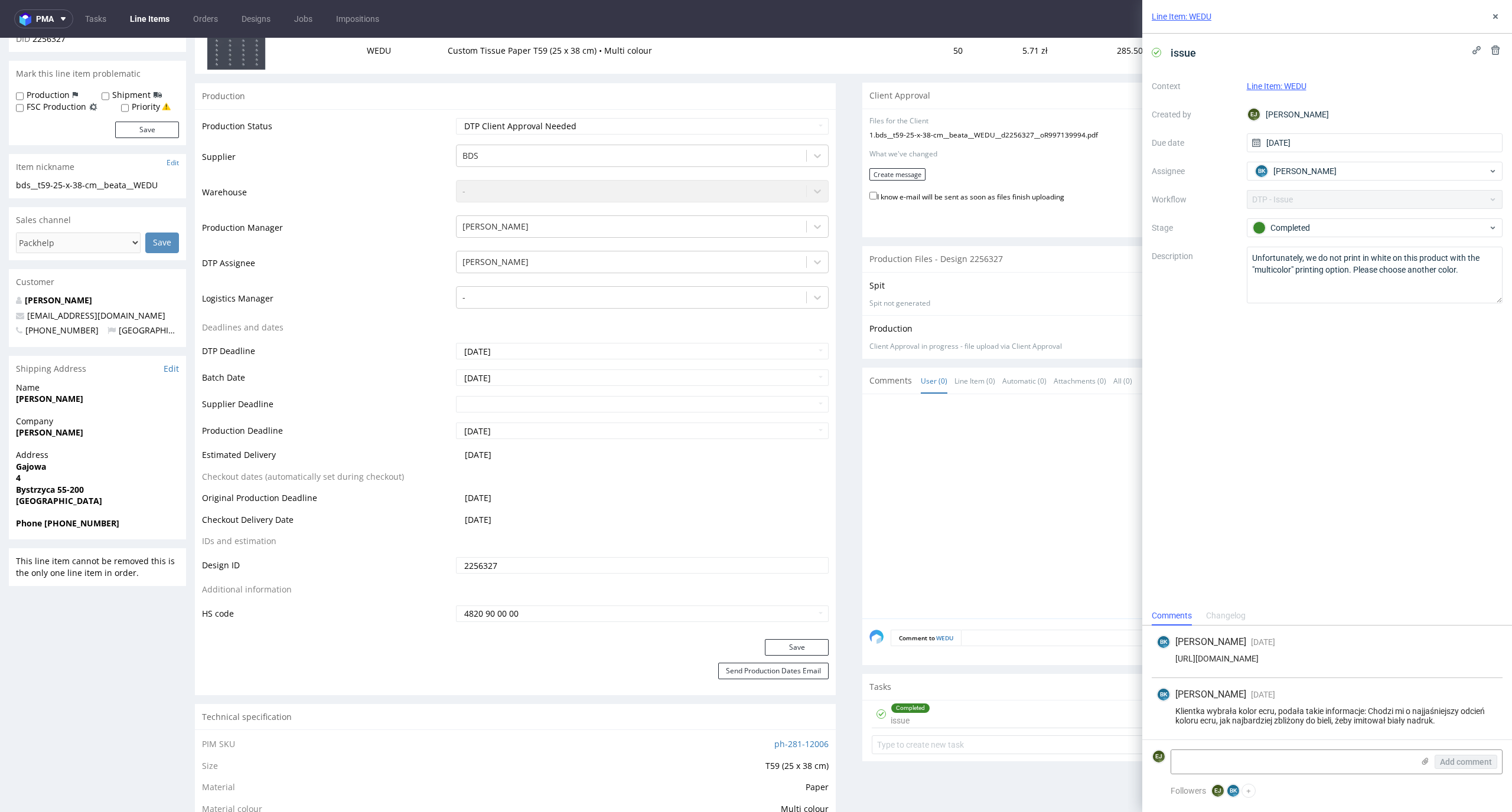
click at [1503, 12] on div "Line Item: WEDU" at bounding box center [1327, 16] width 370 height 34
click at [1500, 14] on button at bounding box center [1496, 16] width 14 height 14
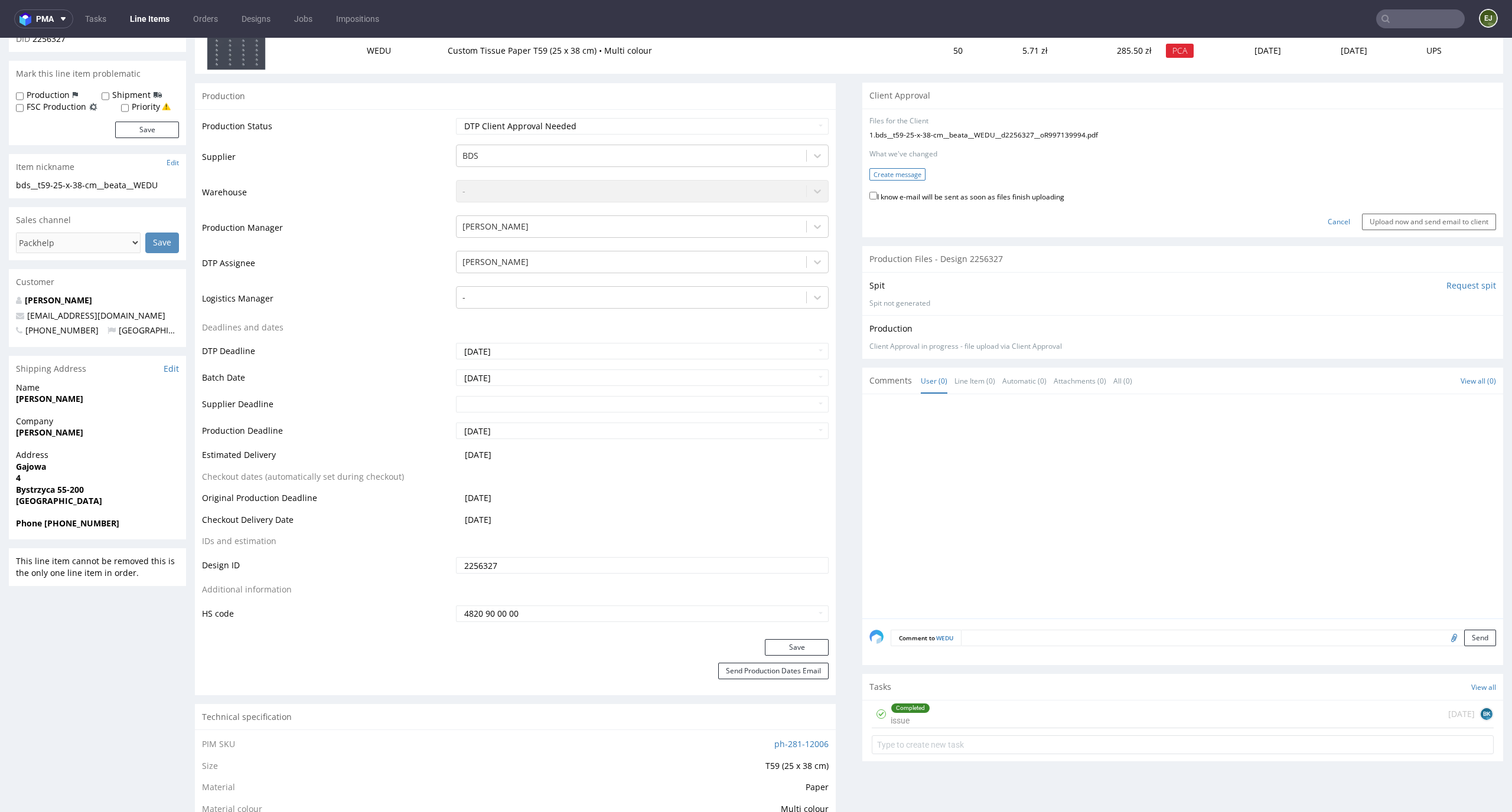
click at [892, 180] on button "Create message" at bounding box center [897, 174] width 56 height 12
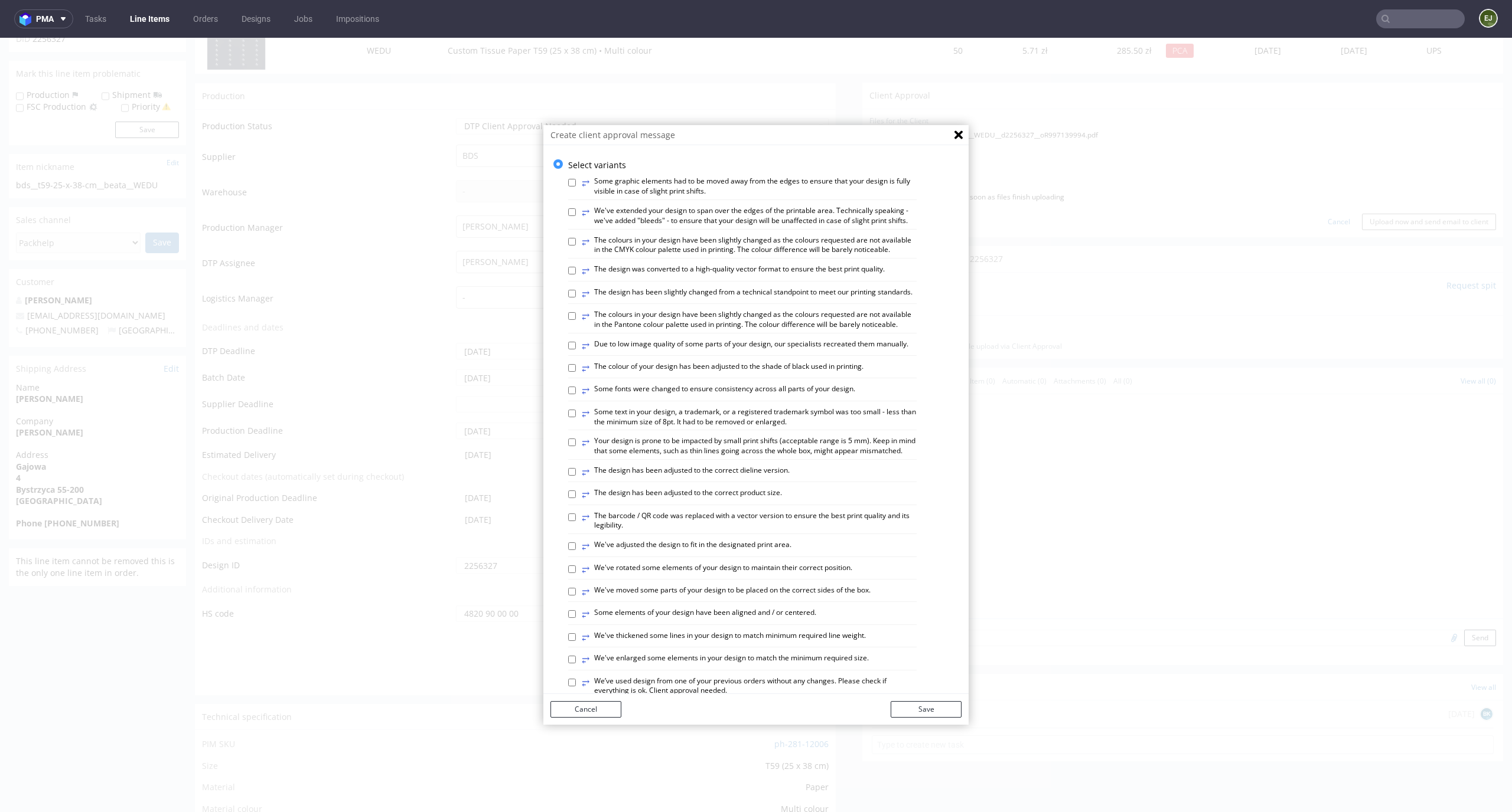
scroll to position [455, 0]
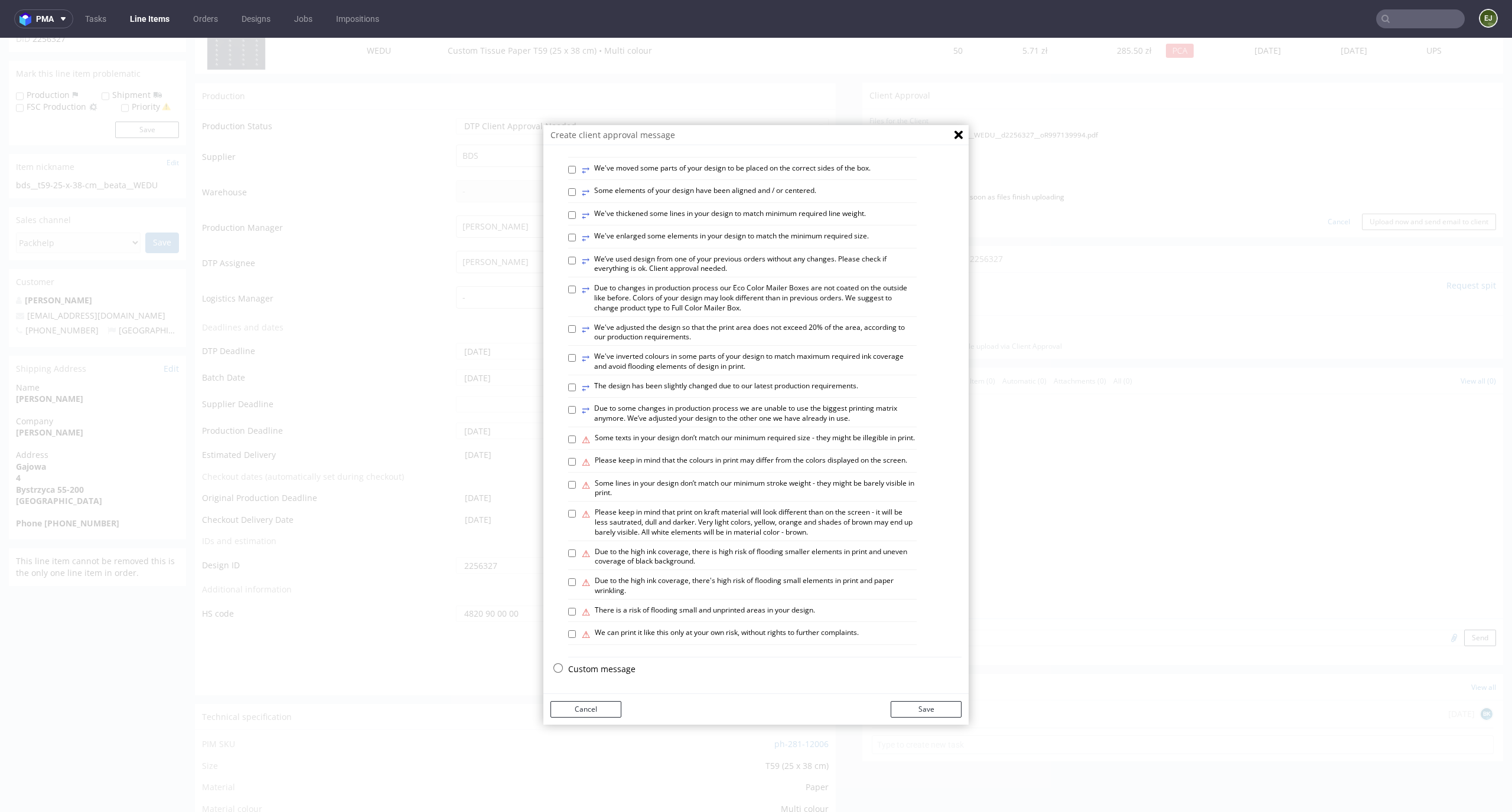
click at [605, 667] on p "Custom message" at bounding box center [765, 670] width 394 height 12
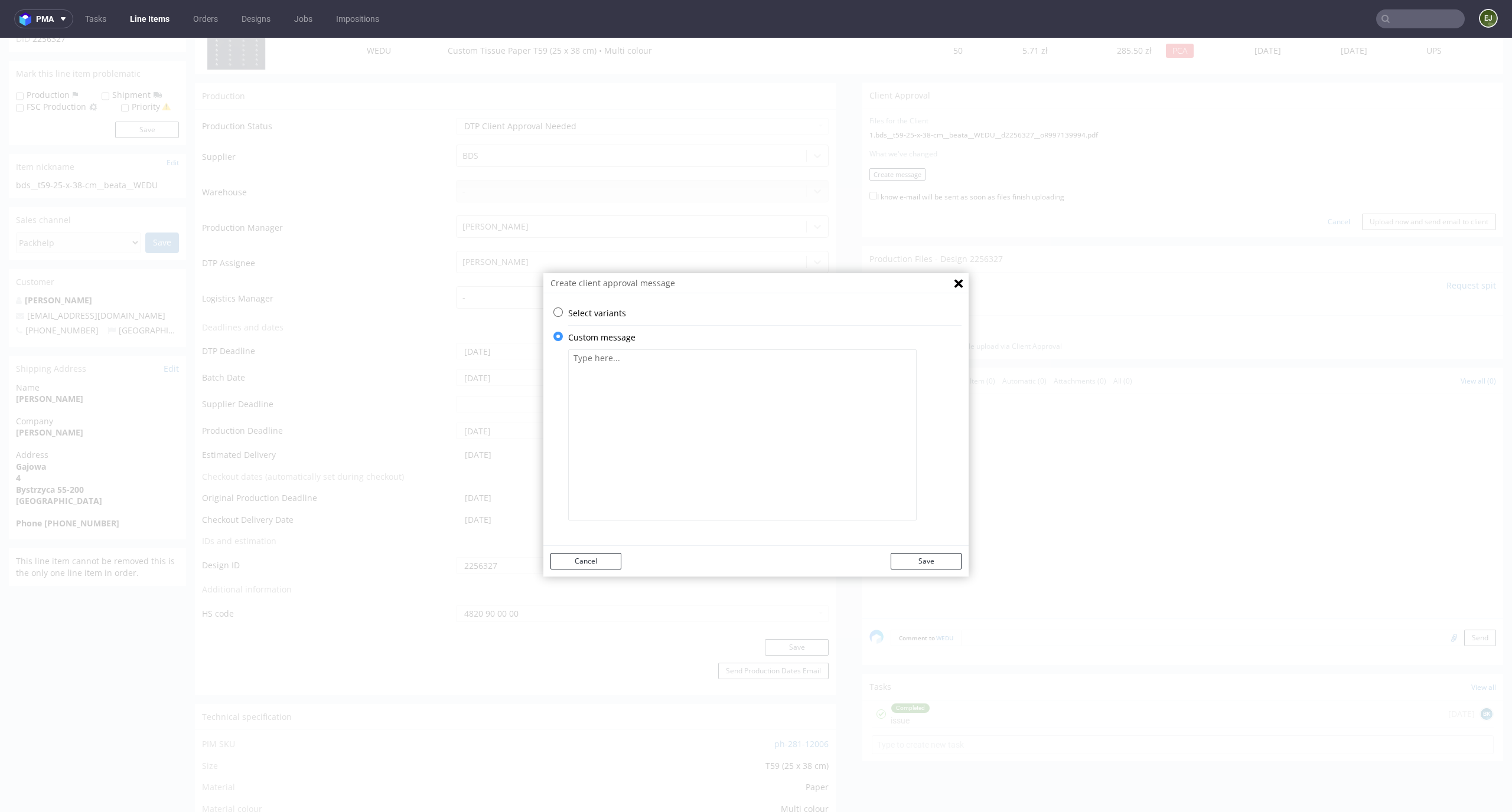
scroll to position [0, 0]
click at [643, 418] on textarea at bounding box center [742, 435] width 348 height 171
paste textarea "We've given the graphic a light ecru color. Please note that the printed color …"
type textarea "We've given the graphic a light ecru color. Please note that the printed color …"
click at [937, 562] on button "Save" at bounding box center [925, 561] width 71 height 16
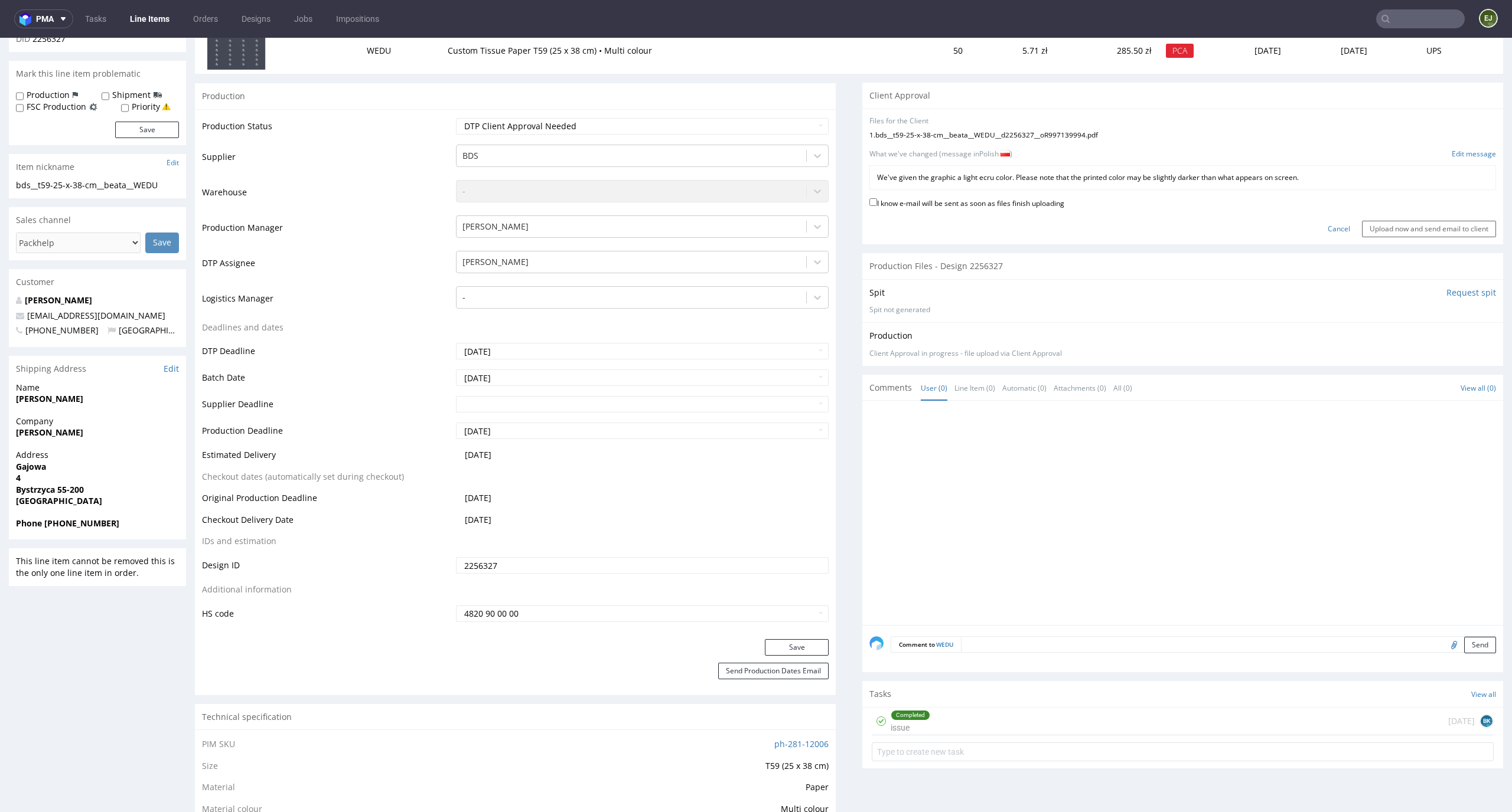
click at [1023, 205] on label "I know e-mail will be sent as soon as files finish uploading" at bounding box center [967, 202] width 195 height 13
click at [877, 205] on input "I know e-mail will be sent as soon as files finish uploading" at bounding box center [873, 202] width 8 height 8
checkbox input "true"
click at [1400, 228] on input "Upload now and send email to client" at bounding box center [1428, 229] width 134 height 16
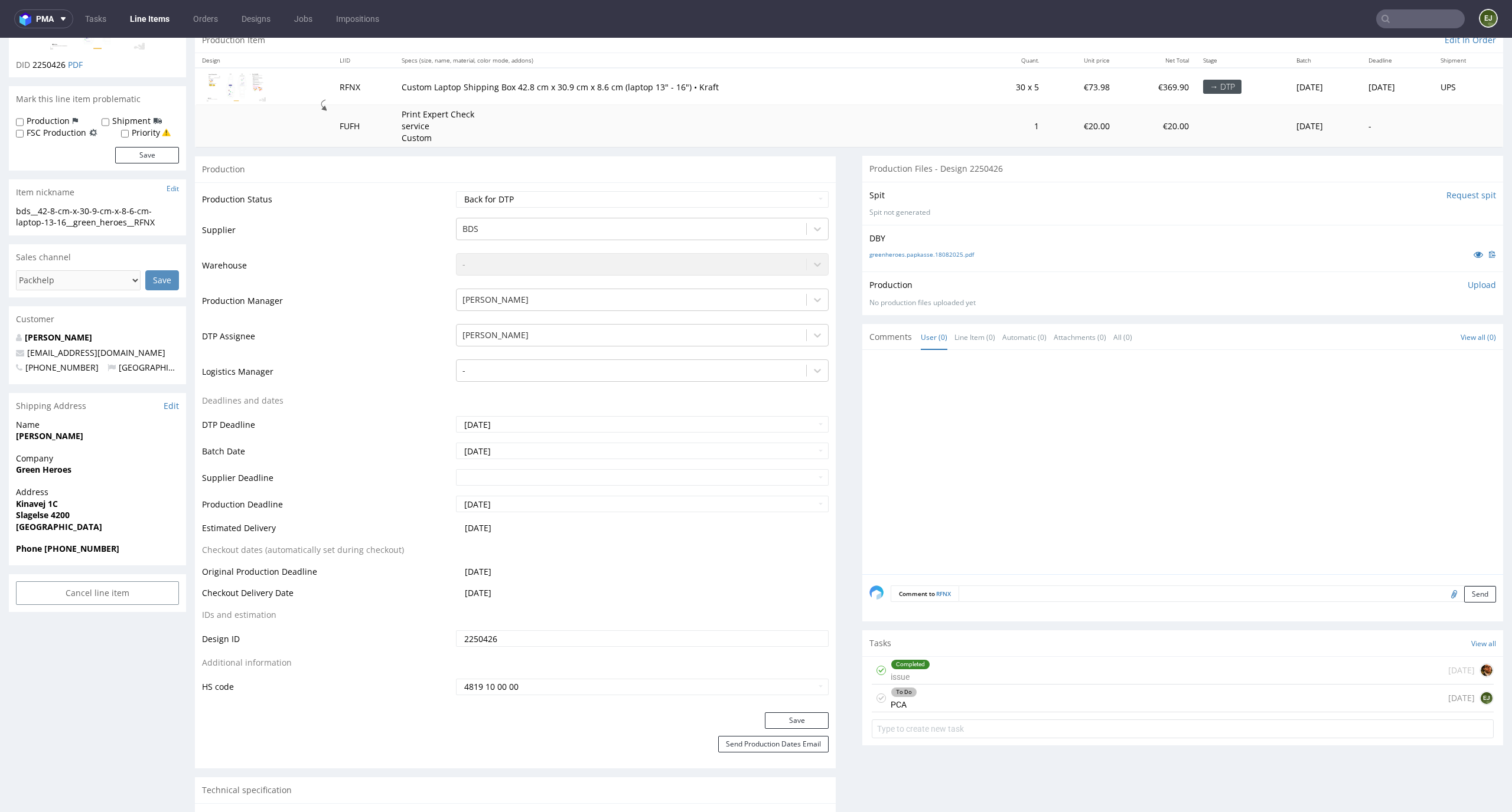
scroll to position [177, 0]
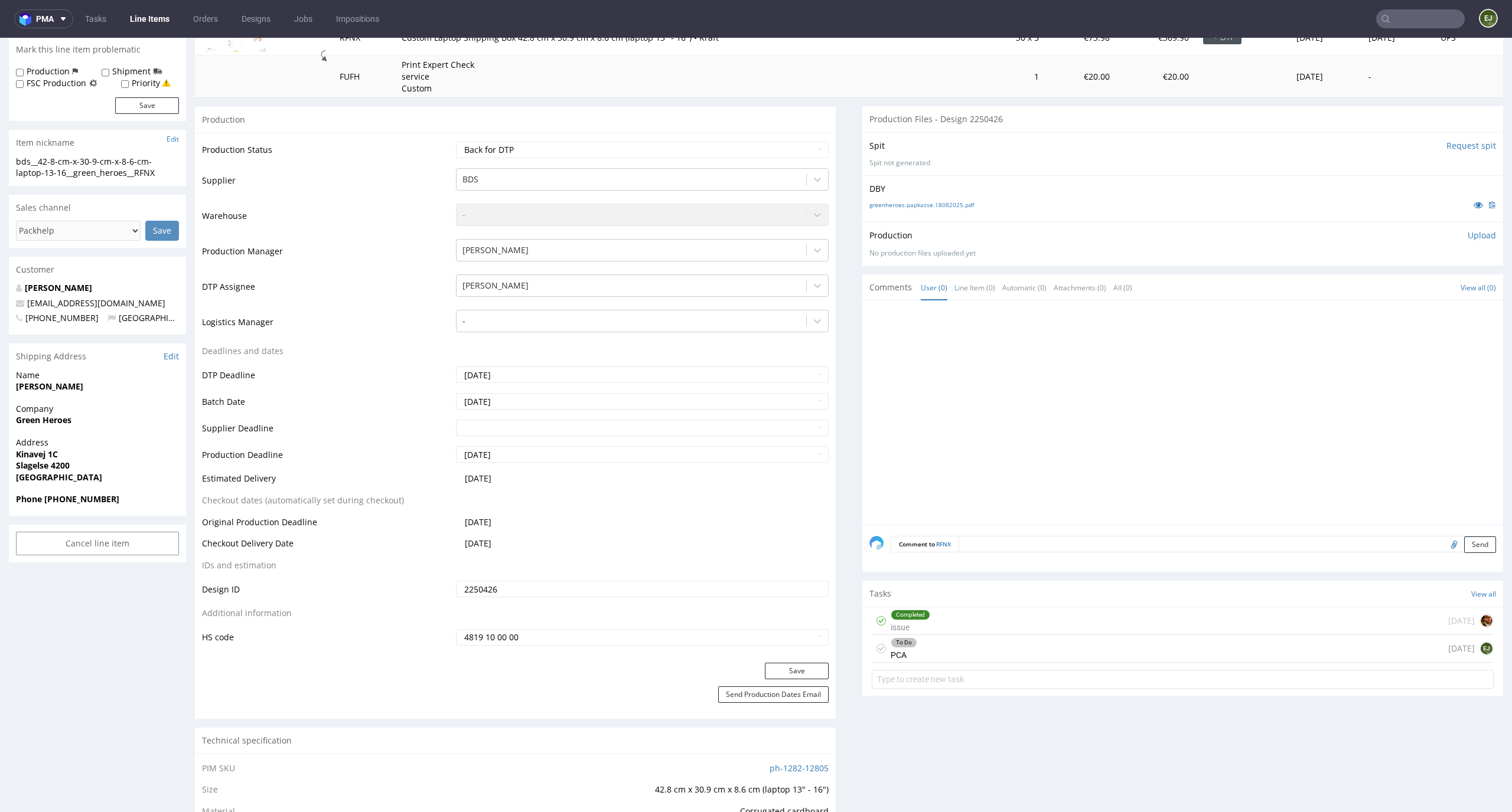
click at [962, 652] on div "To Do PCA [DATE] EJ" at bounding box center [1182, 649] width 622 height 28
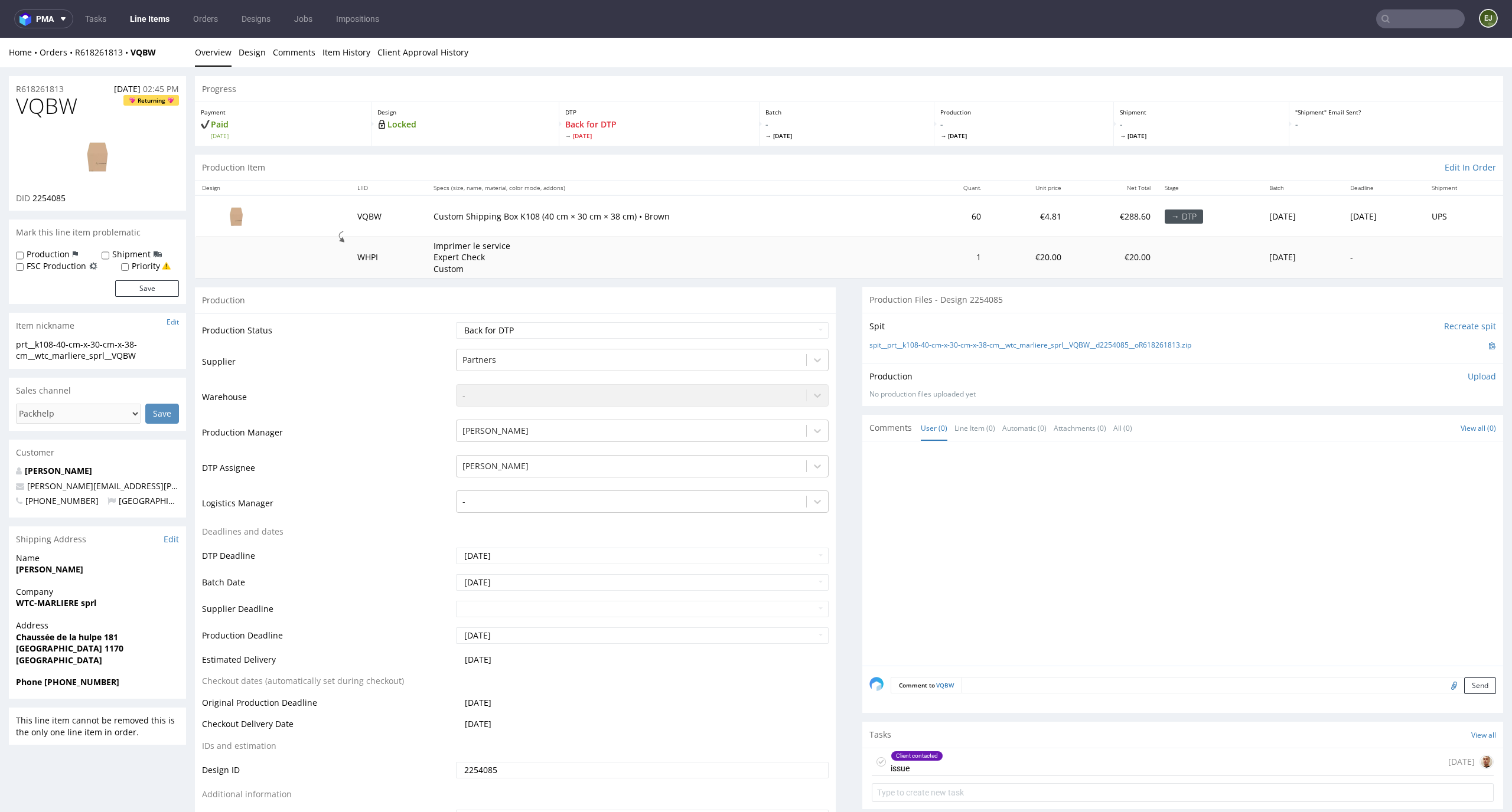
click at [673, 172] on div "Production Item Edit In Order" at bounding box center [849, 167] width 1308 height 26
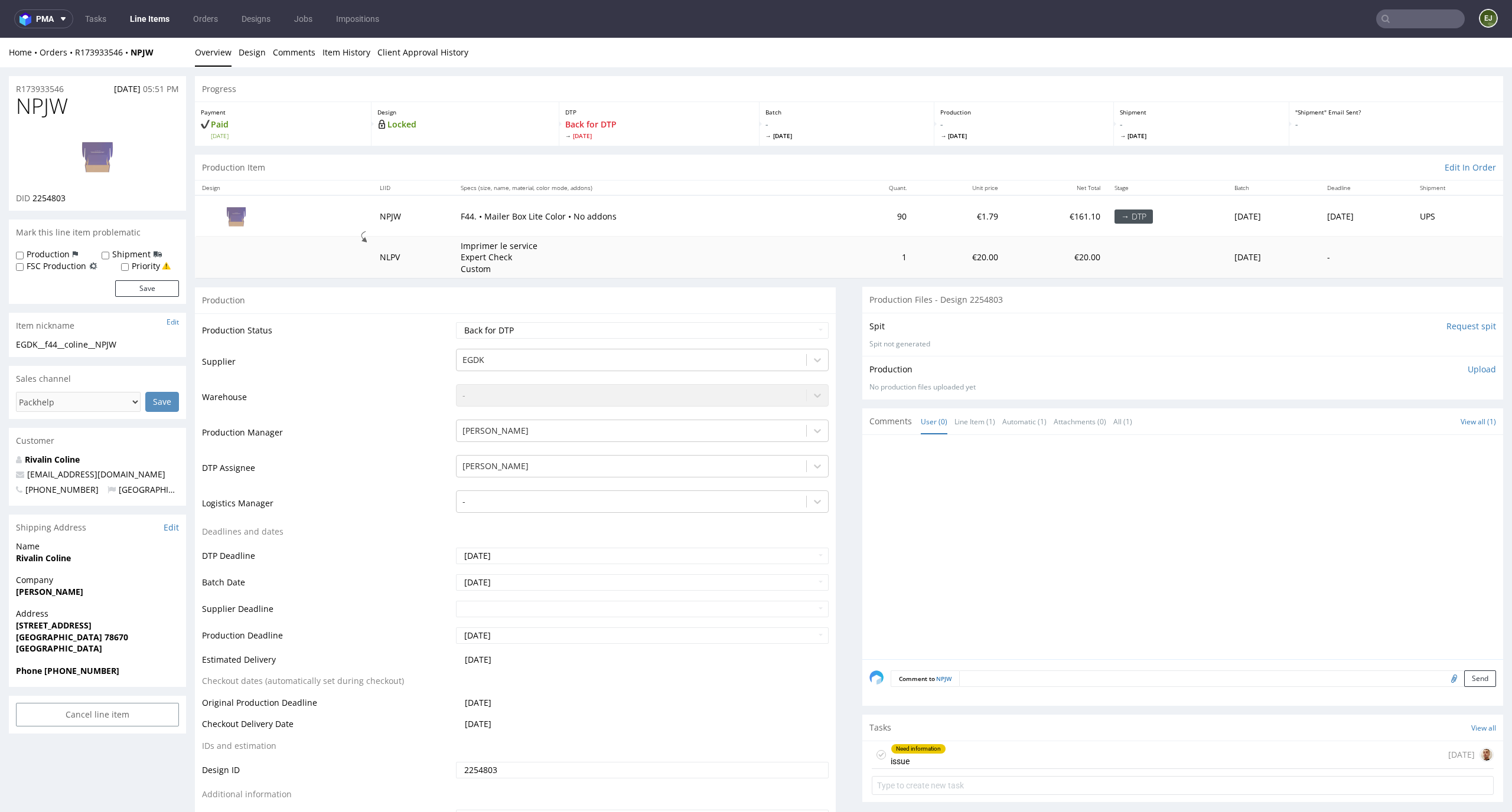
click at [975, 754] on div "Need information issue [DATE]" at bounding box center [1182, 755] width 622 height 28
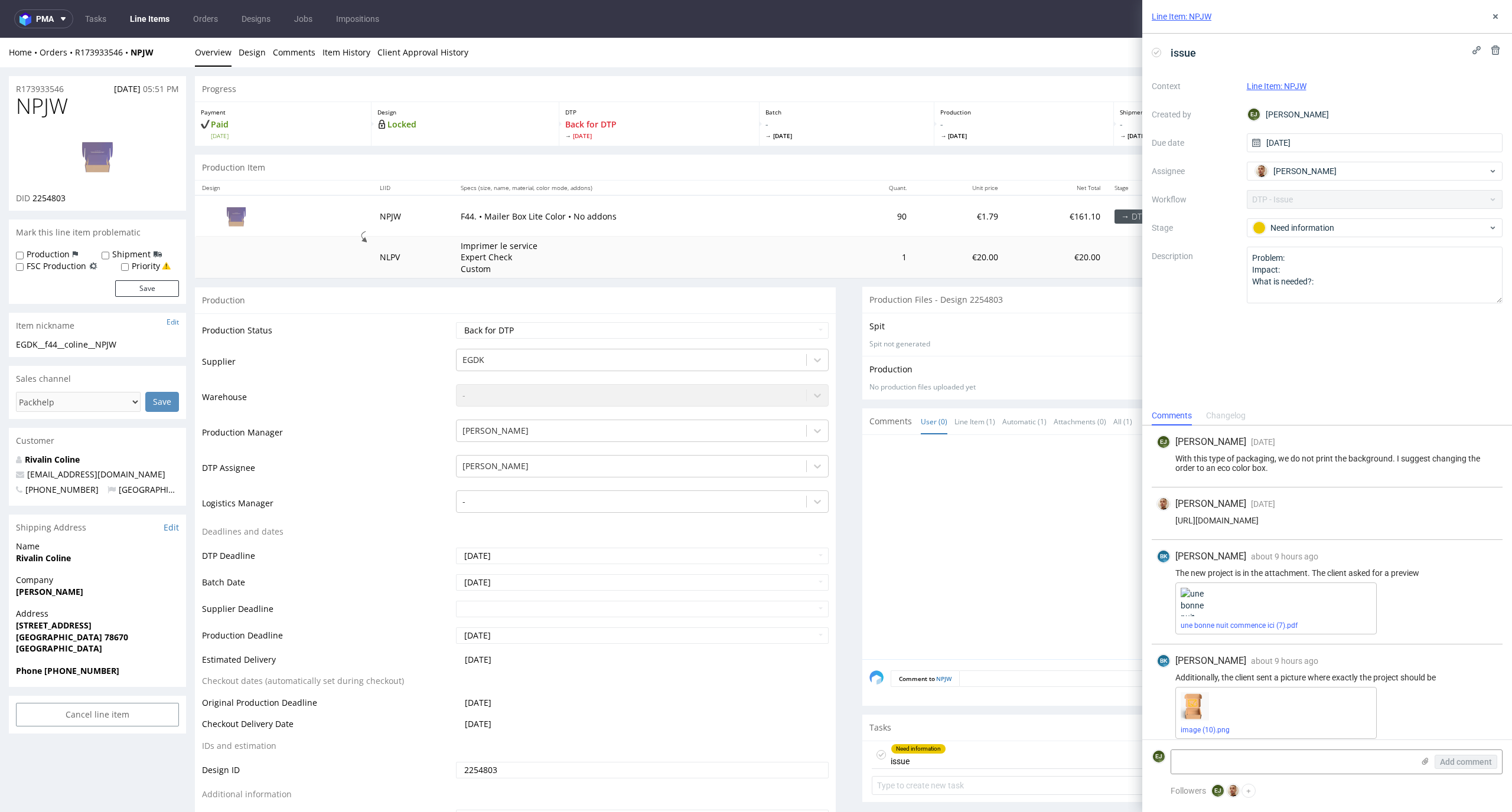
scroll to position [19, 0]
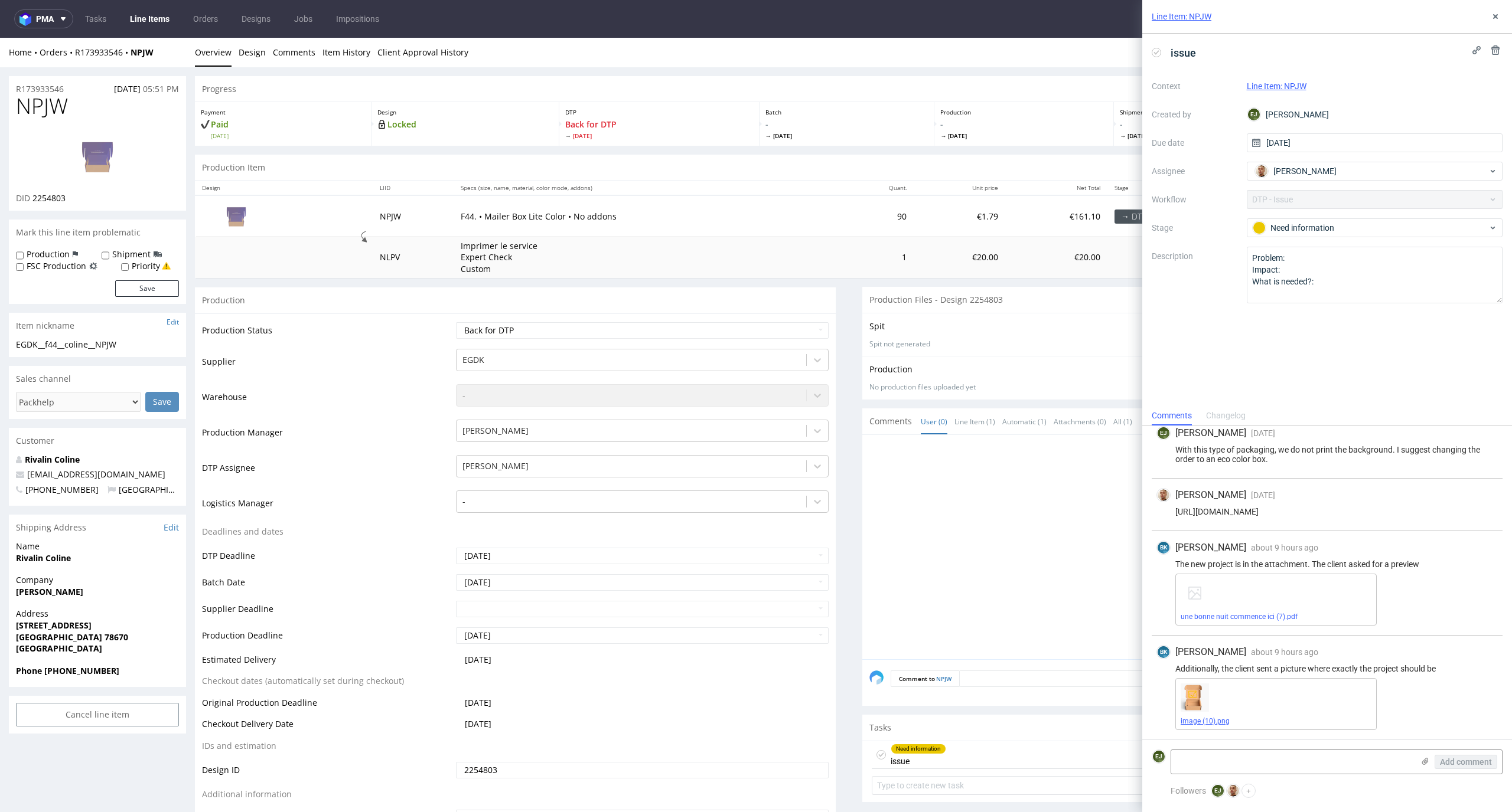
click at [1186, 718] on link "image (10).png" at bounding box center [1205, 722] width 49 height 9
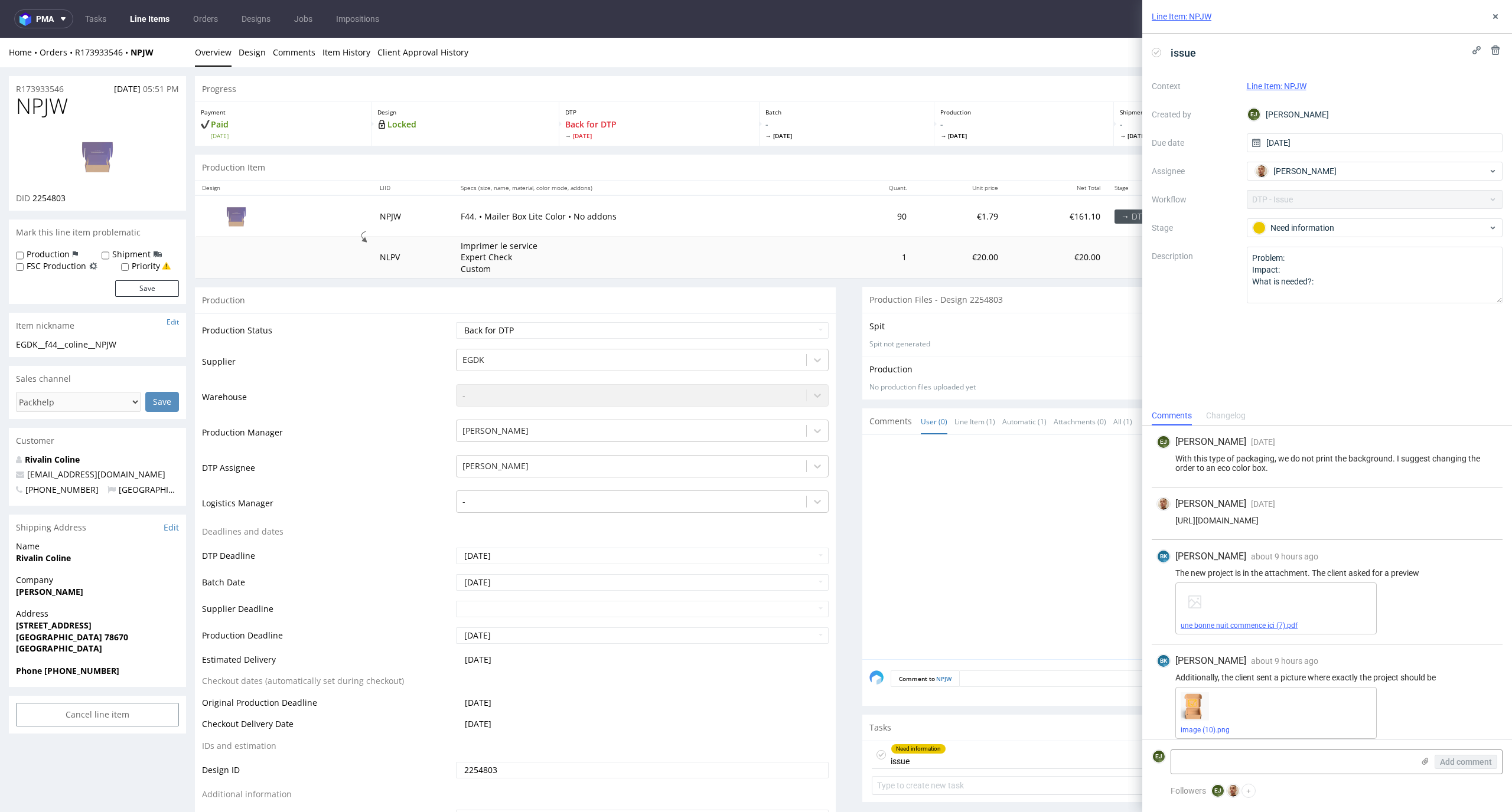
click at [1265, 630] on link "une bonne nuit commence ici (7).pdf" at bounding box center [1239, 626] width 117 height 9
click at [236, 61] on div "Home Orders R173933546 NPJW Overview Design Comments Item History Client Approv…" at bounding box center [756, 52] width 1512 height 29
click at [563, 326] on select "Waiting for Artwork Waiting for Diecut Waiting for Mockup Waiting for DTP Waiti…" at bounding box center [643, 331] width 374 height 16
select select "dtp_in_process"
click at [456, 323] on select "Waiting for Artwork Waiting for Diecut Waiting for Mockup Waiting for DTP Waiti…" at bounding box center [643, 331] width 374 height 16
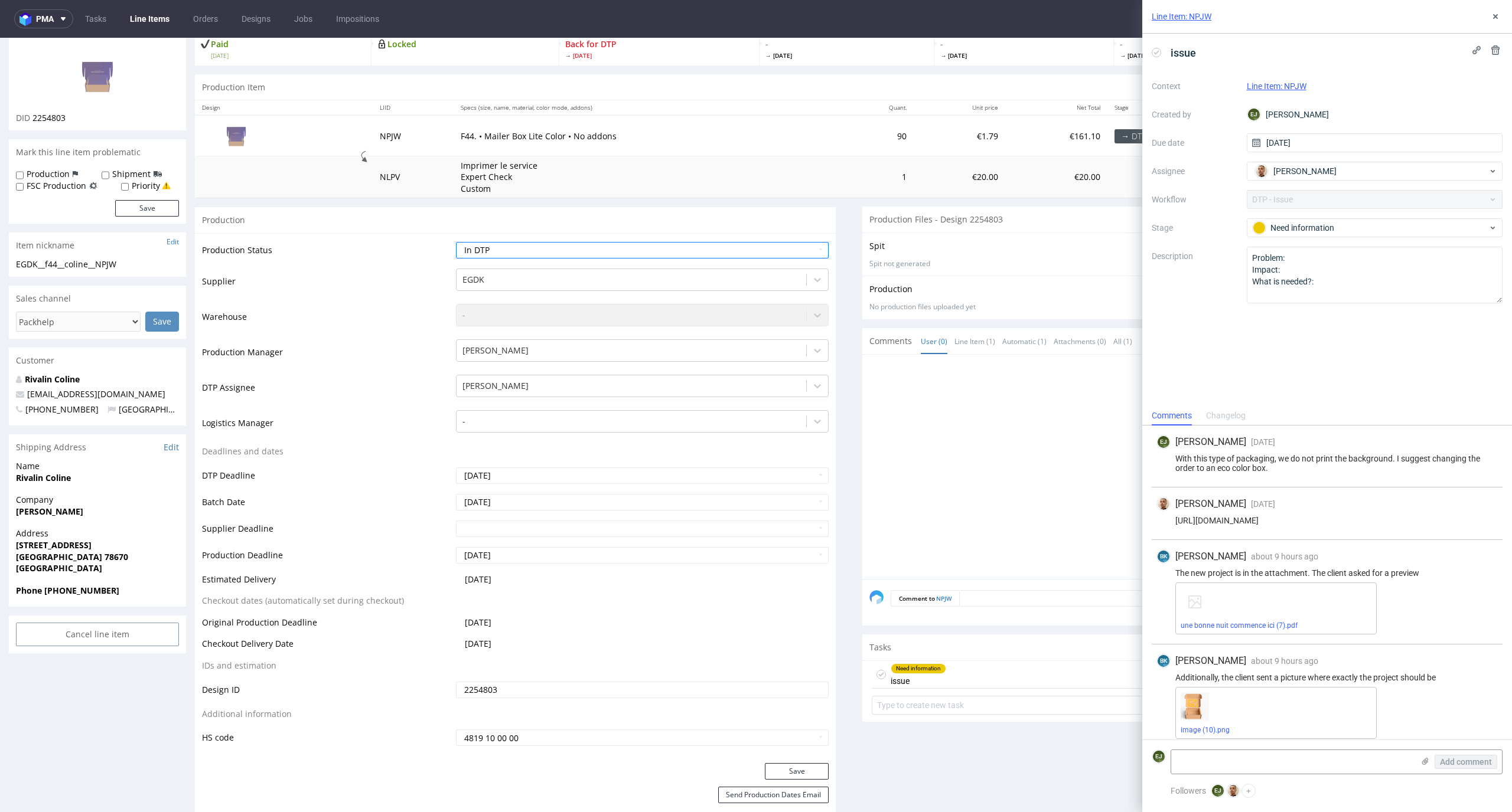
scroll to position [157, 0]
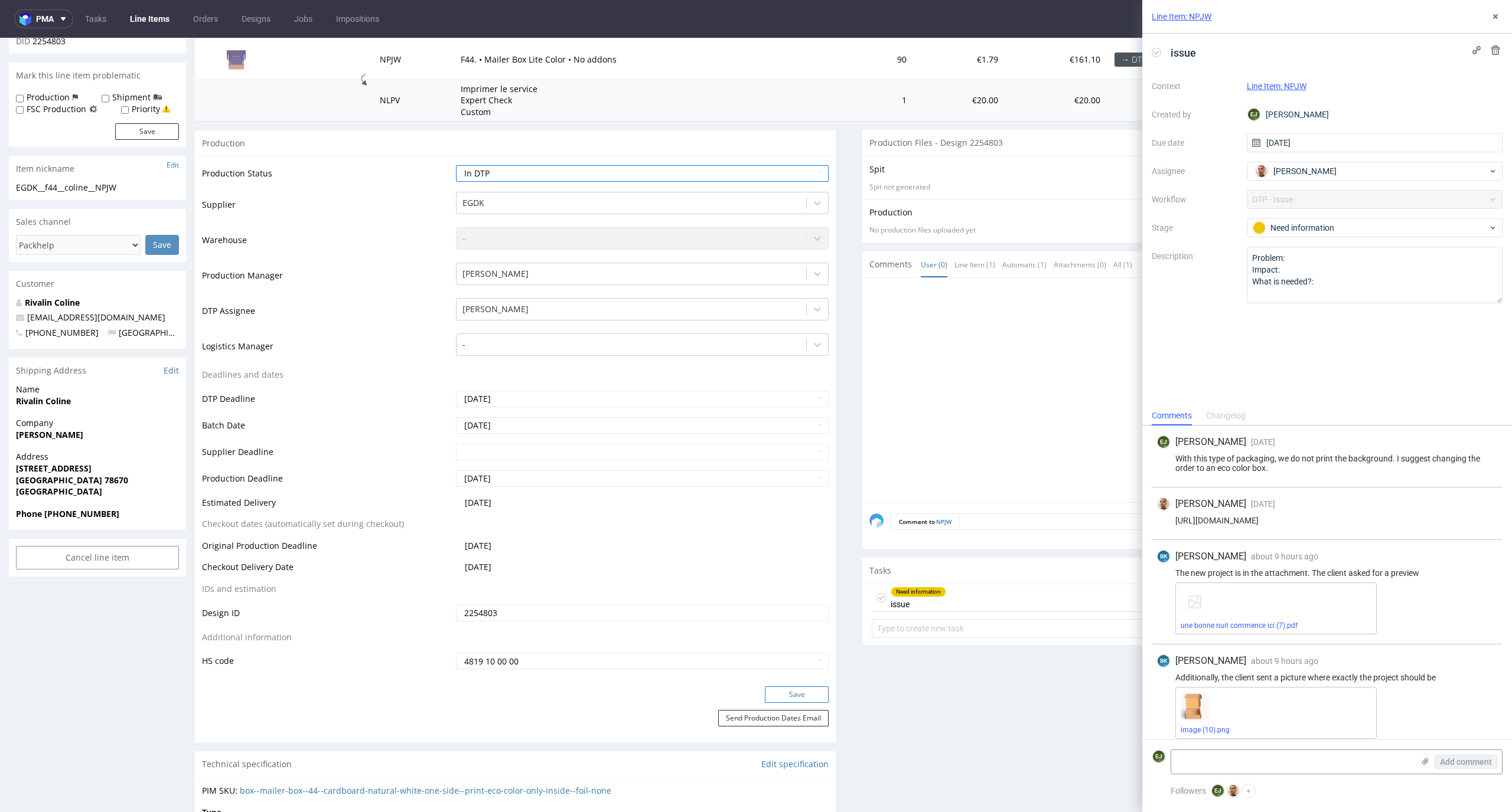
click at [789, 698] on button "Save" at bounding box center [796, 695] width 64 height 16
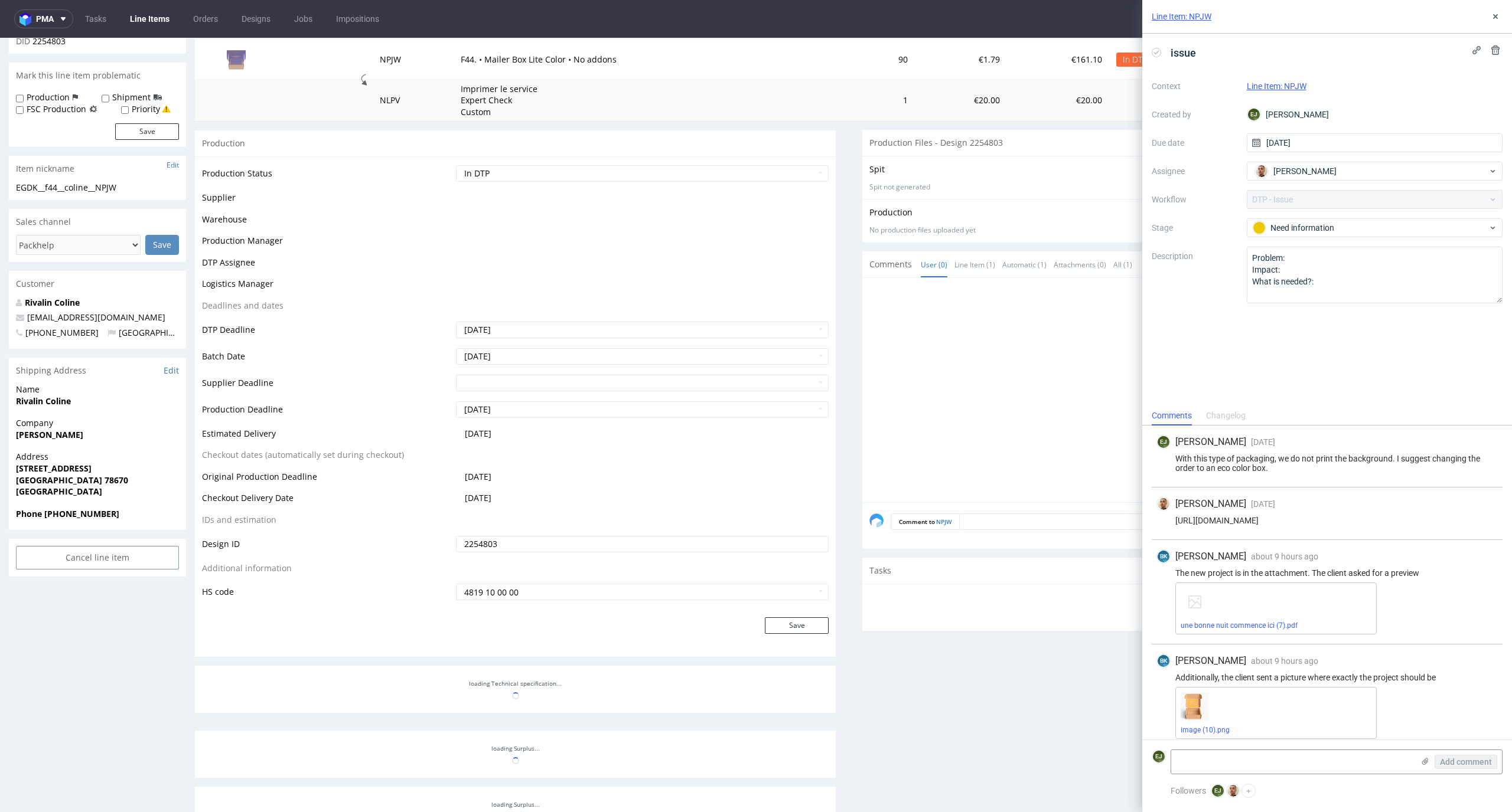
scroll to position [3, 0]
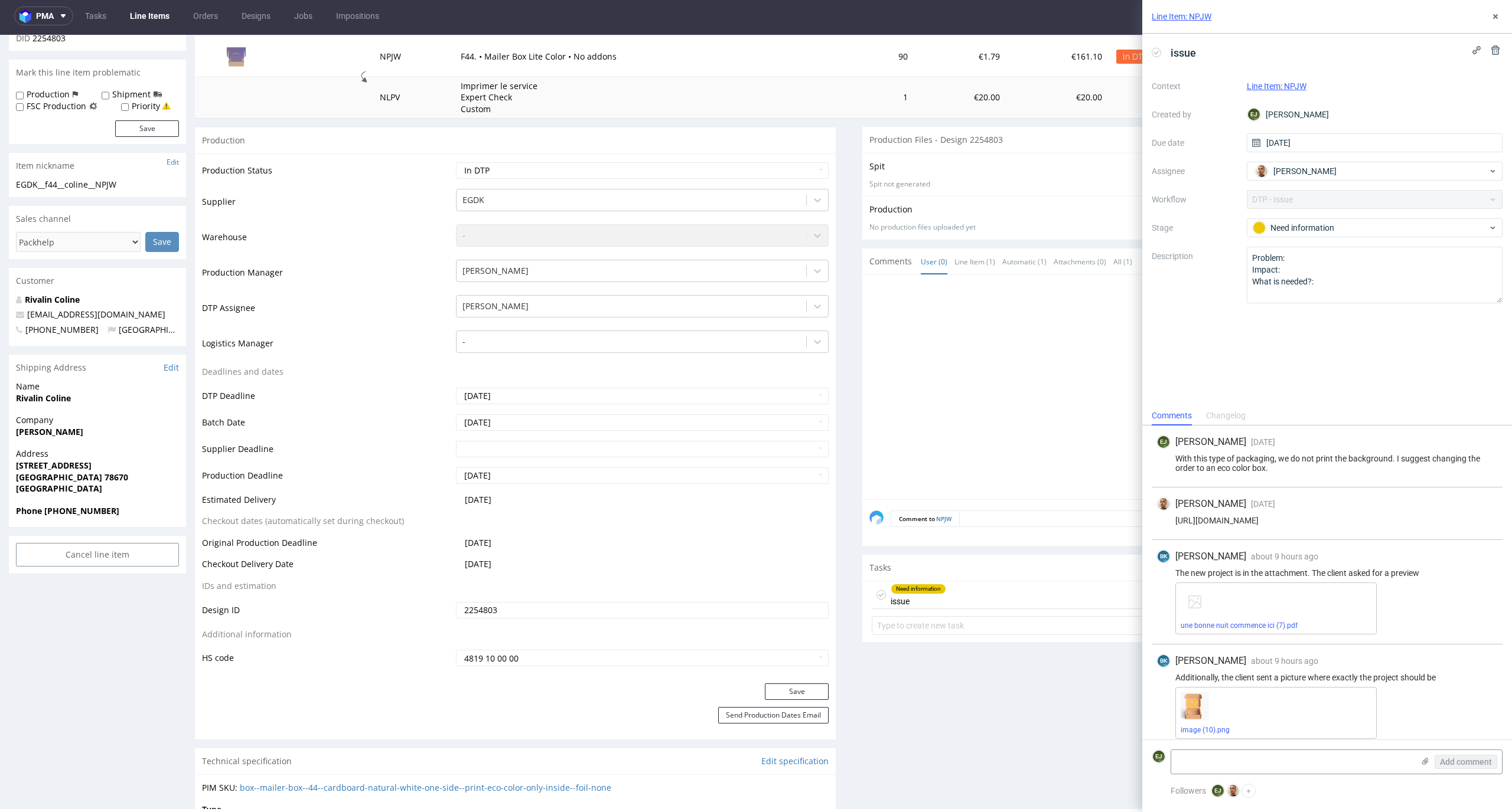
click at [302, 83] on td at bounding box center [283, 97] width 177 height 42
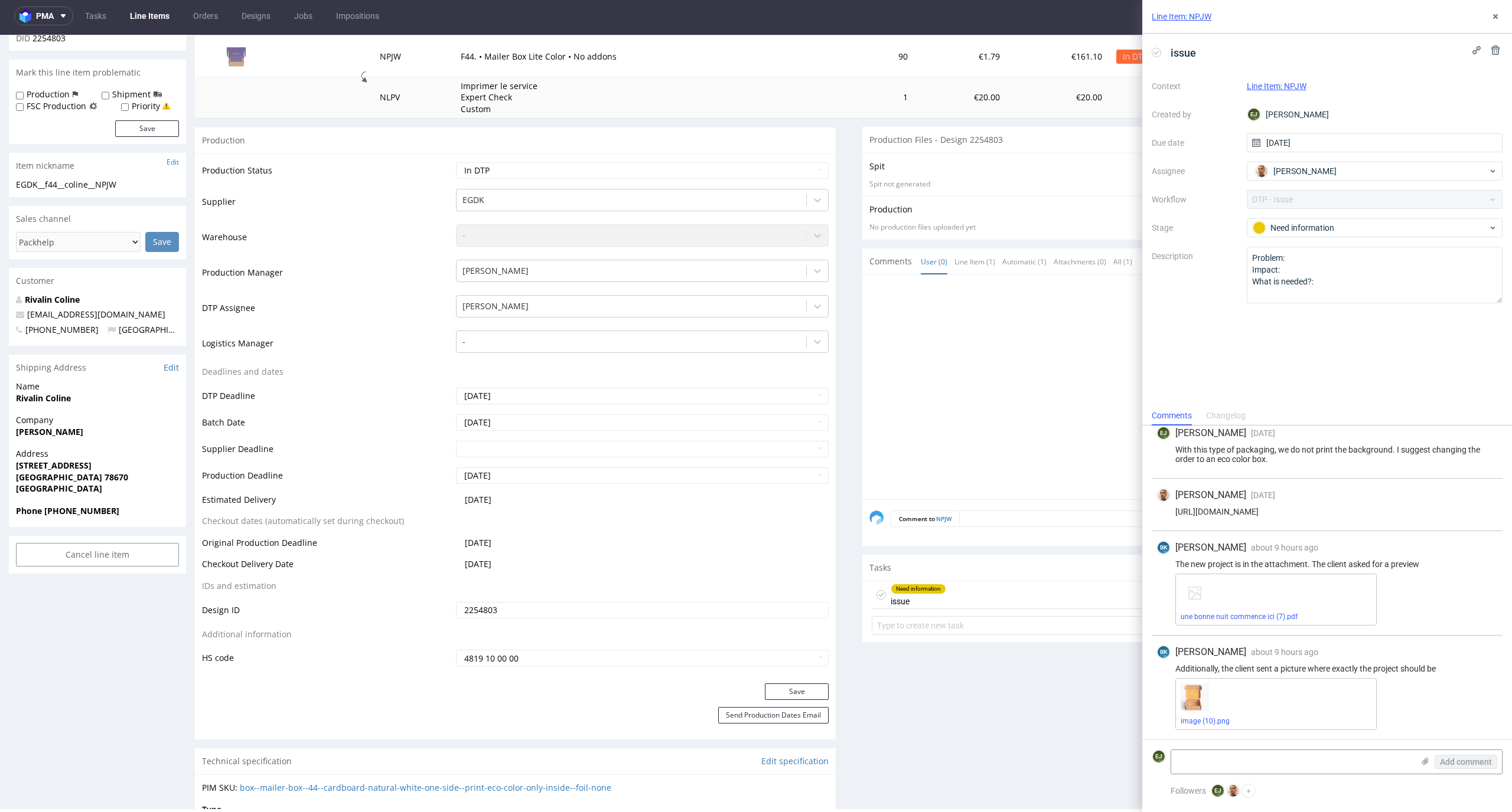
scroll to position [0, 0]
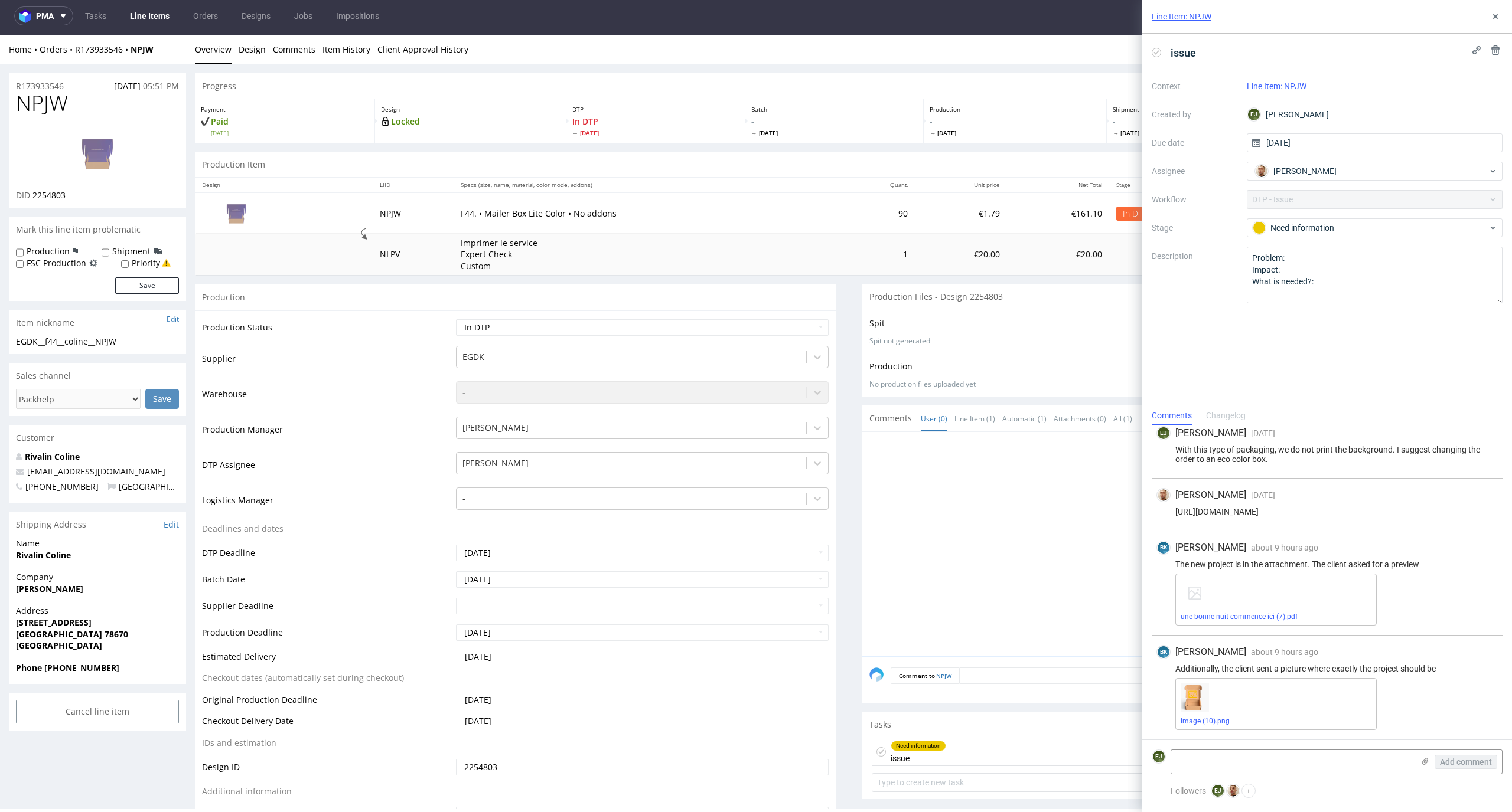
click at [789, 234] on td "Imprimer le service Expert Check Custom" at bounding box center [648, 255] width 389 height 42
click at [1223, 724] on link "image (10).png" at bounding box center [1205, 722] width 49 height 9
drag, startPoint x: 72, startPoint y: 102, endPoint x: 0, endPoint y: 102, distance: 72.0
copy span "NPJW"
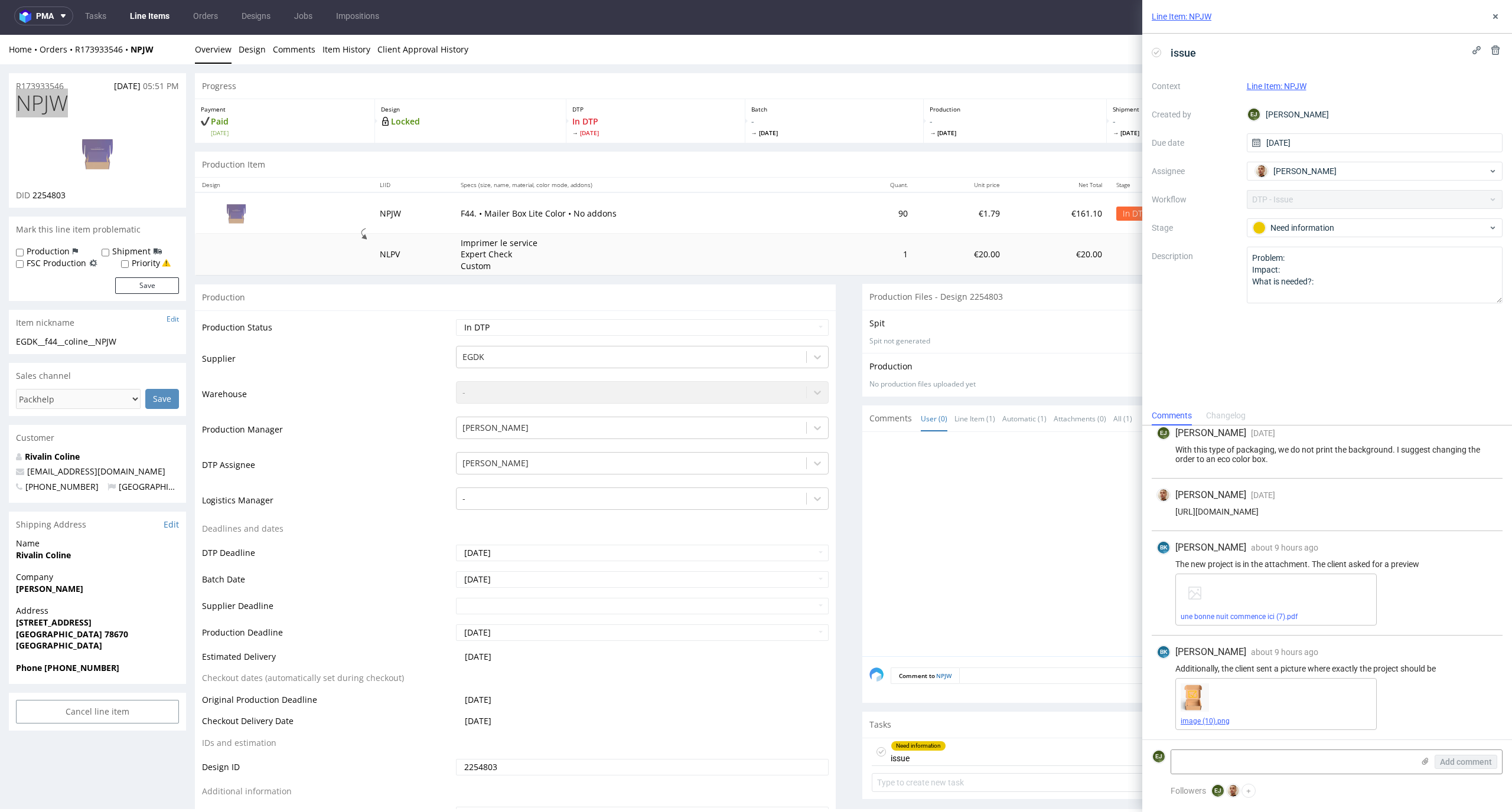
click at [1221, 718] on link "image (10).png" at bounding box center [1205, 722] width 49 height 9
drag, startPoint x: 145, startPoint y: 348, endPoint x: 9, endPoint y: 344, distance: 136.1
click at [9, 344] on div "EGDK__f44__coline__NPJW EGDK__f44 __coline__NPJW Update" at bounding box center [97, 346] width 177 height 19
copy div "EGDK__f44__coline__NPJW"
drag, startPoint x: 72, startPoint y: 194, endPoint x: 32, endPoint y: 194, distance: 40.0
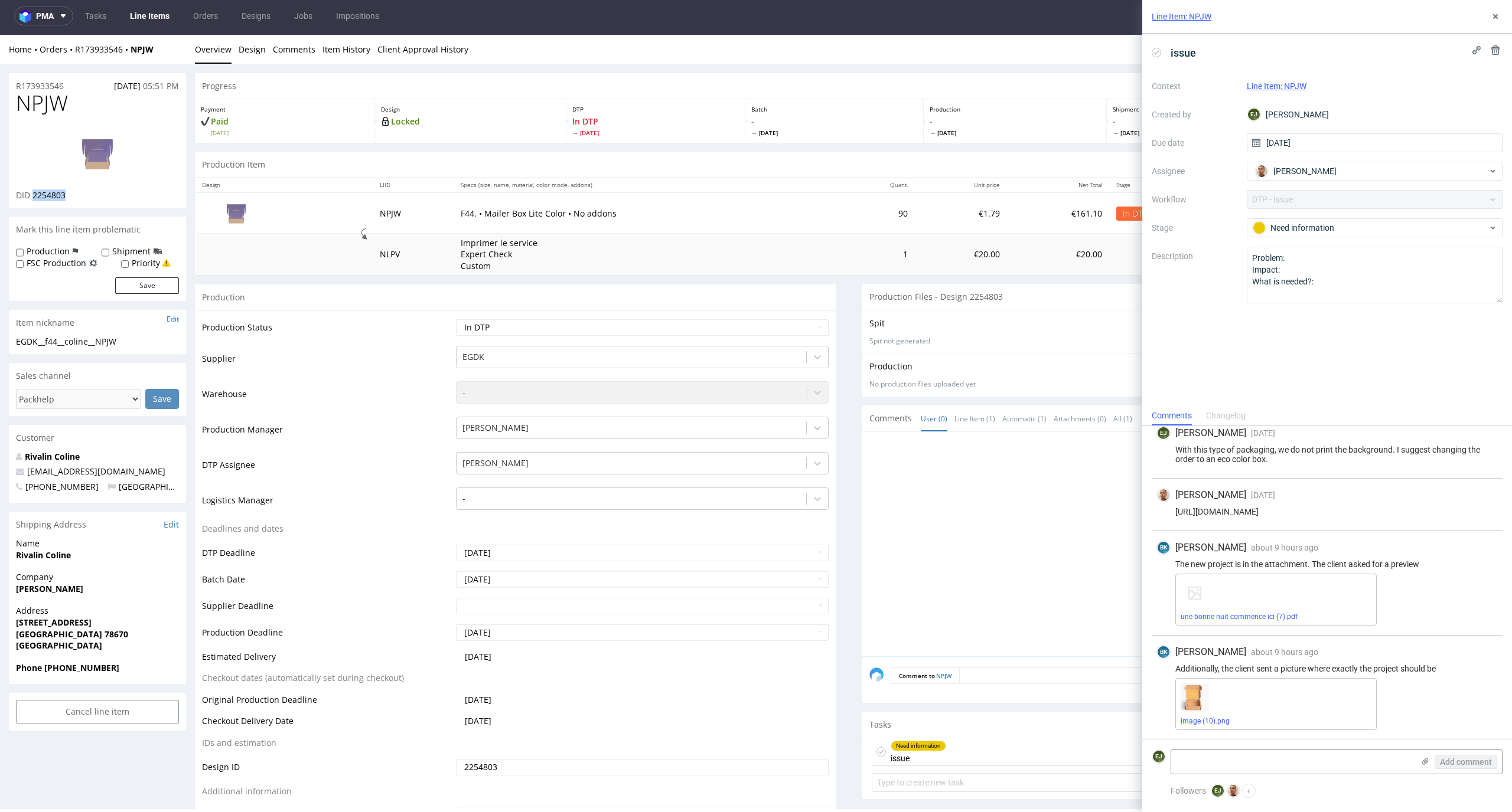
click at [32, 194] on div "DID 2254803" at bounding box center [97, 195] width 163 height 12
copy span "2254803"
click at [74, 79] on div "R173933546 [DATE] 05:51 PM" at bounding box center [97, 82] width 177 height 19
drag, startPoint x: 72, startPoint y: 83, endPoint x: 0, endPoint y: 83, distance: 72.0
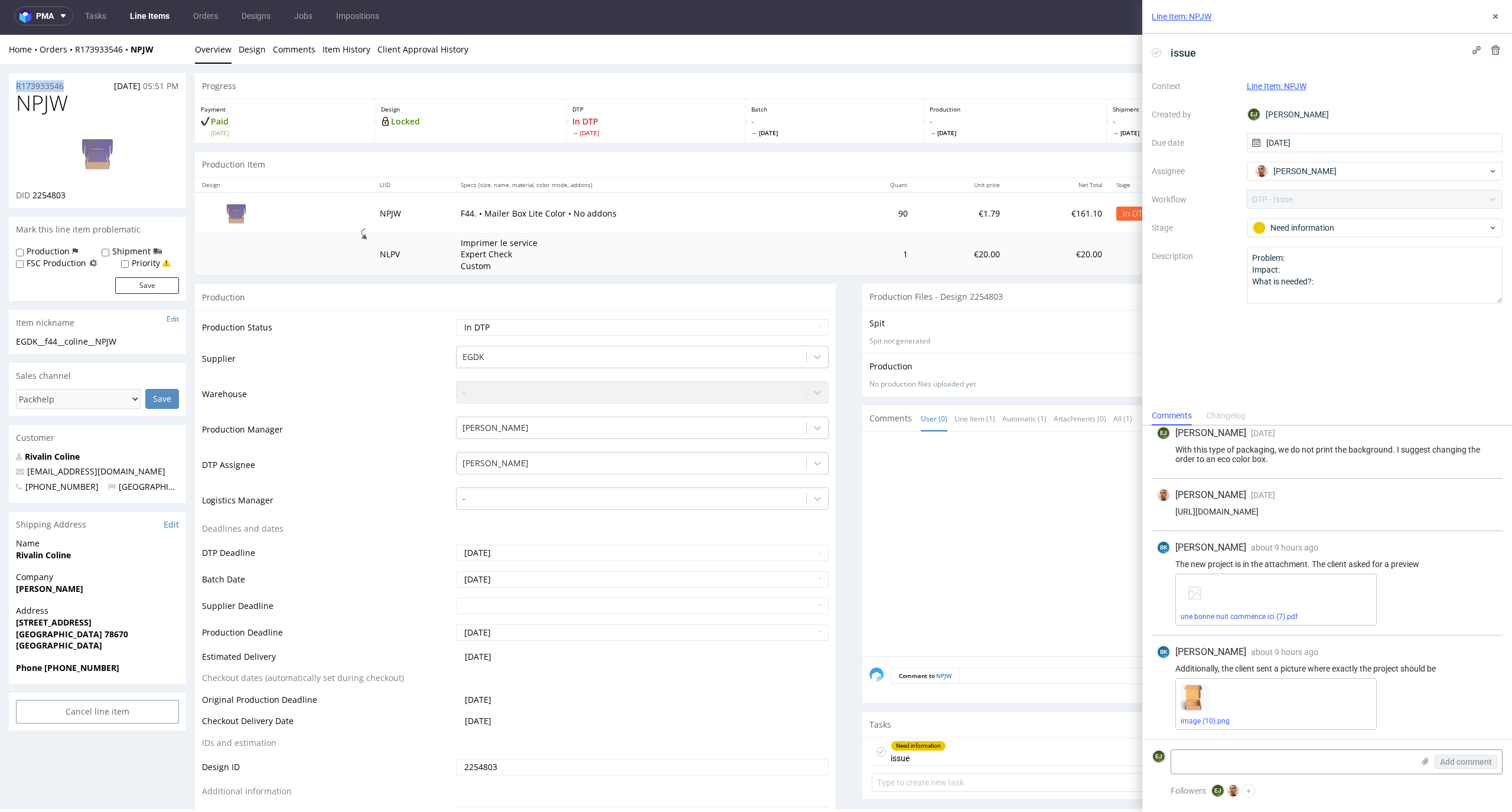
copy p "R173933546"
click at [1153, 49] on icon at bounding box center [1156, 52] width 9 height 9
click at [1495, 12] on icon at bounding box center [1495, 16] width 9 height 9
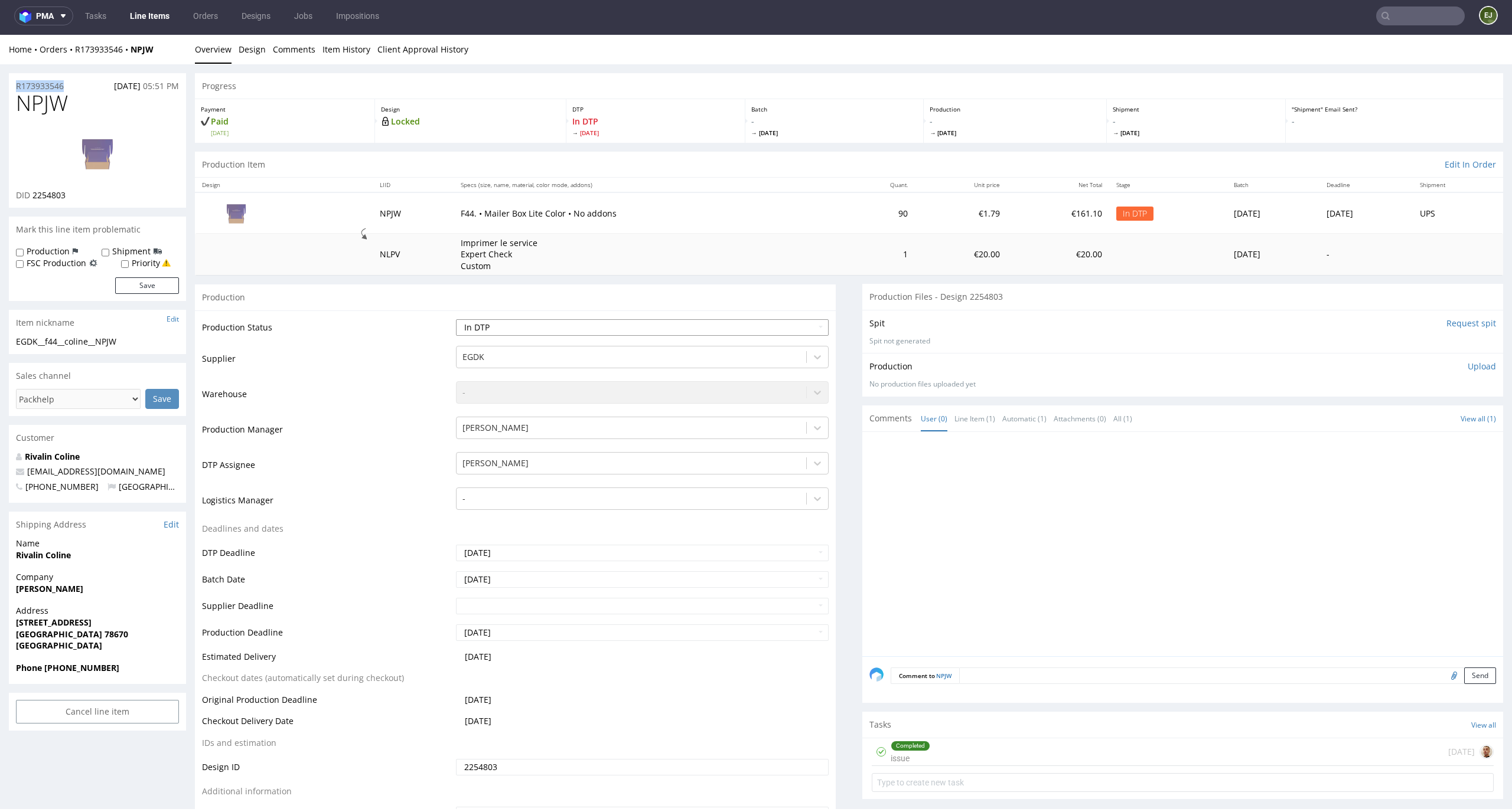
click at [796, 331] on select "Waiting for Artwork Waiting for Diecut Waiting for Mockup Waiting for DTP Waiti…" at bounding box center [643, 327] width 374 height 16
click at [456, 319] on select "Waiting for Artwork Waiting for Diecut Waiting for Mockup Waiting for DTP Waiti…" at bounding box center [643, 327] width 374 height 16
click at [769, 333] on select "Waiting for Artwork Waiting for Diecut Waiting for Mockup Waiting for DTP Waiti…" at bounding box center [643, 327] width 374 height 16
select select "dtp_ca_needed"
click at [456, 319] on select "Waiting for Artwork Waiting for Diecut Waiting for Mockup Waiting for DTP Waiti…" at bounding box center [643, 327] width 374 height 16
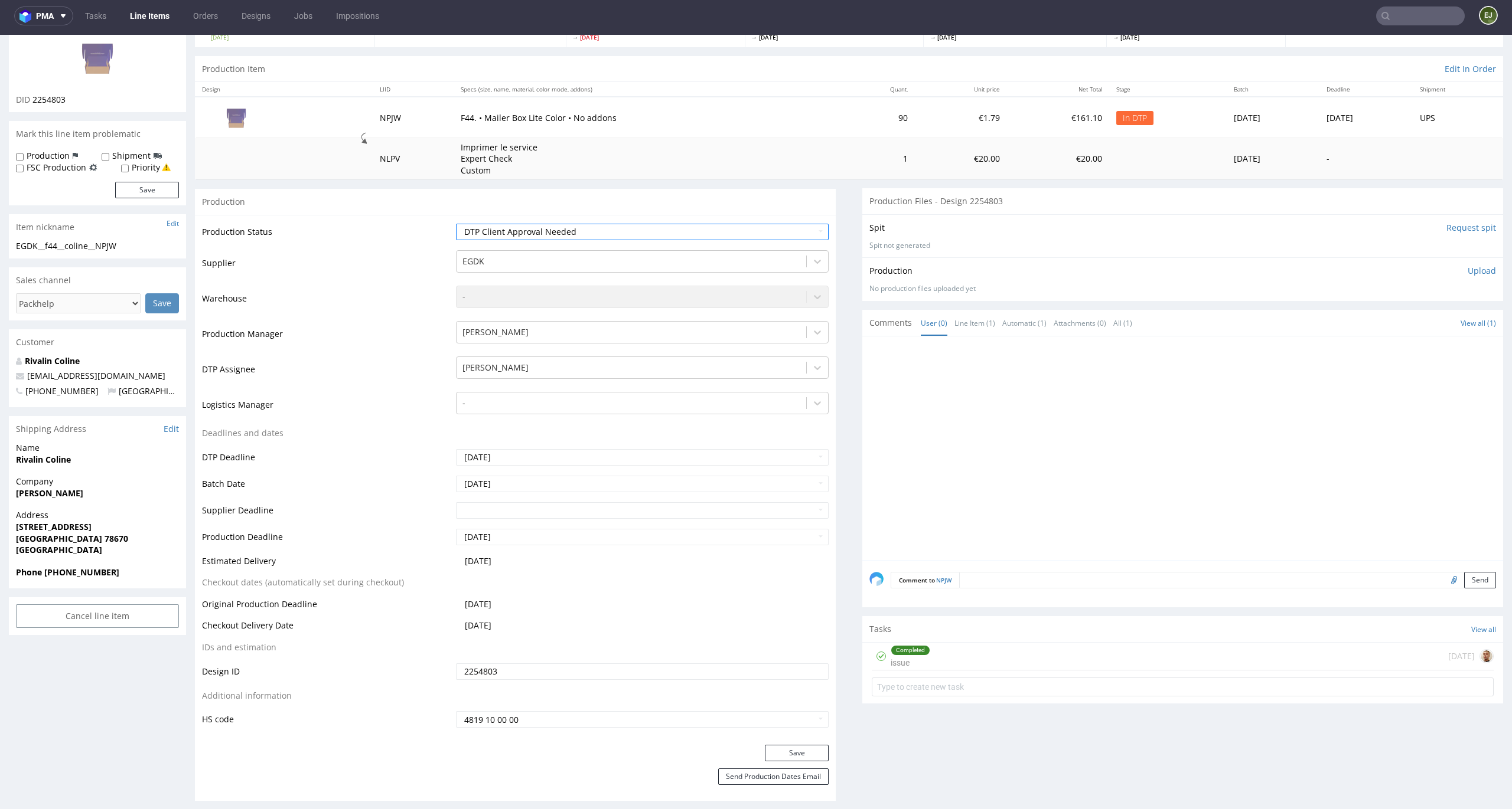
scroll to position [164, 0]
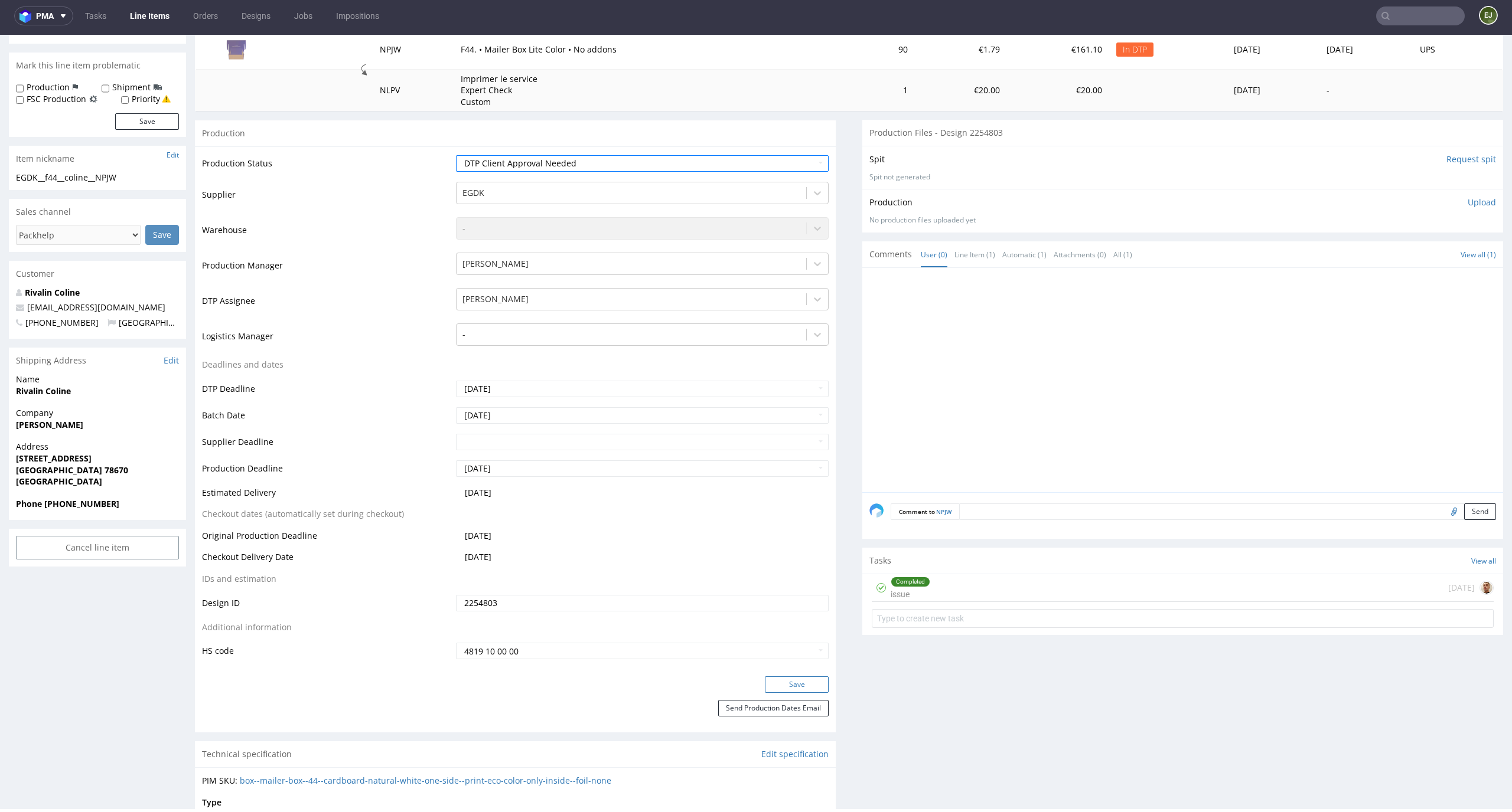
click at [807, 680] on button "Save" at bounding box center [796, 685] width 64 height 16
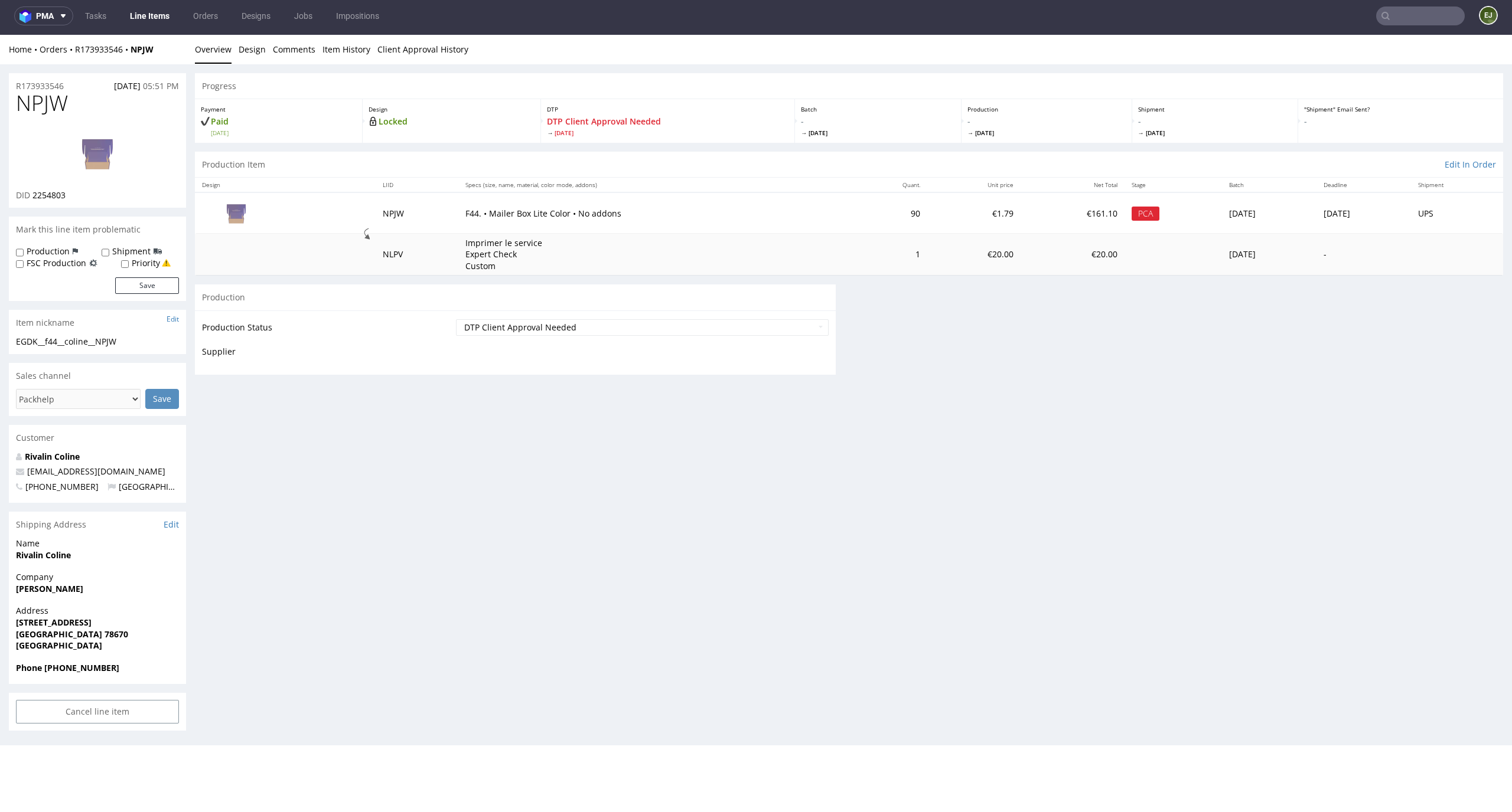
scroll to position [0, 0]
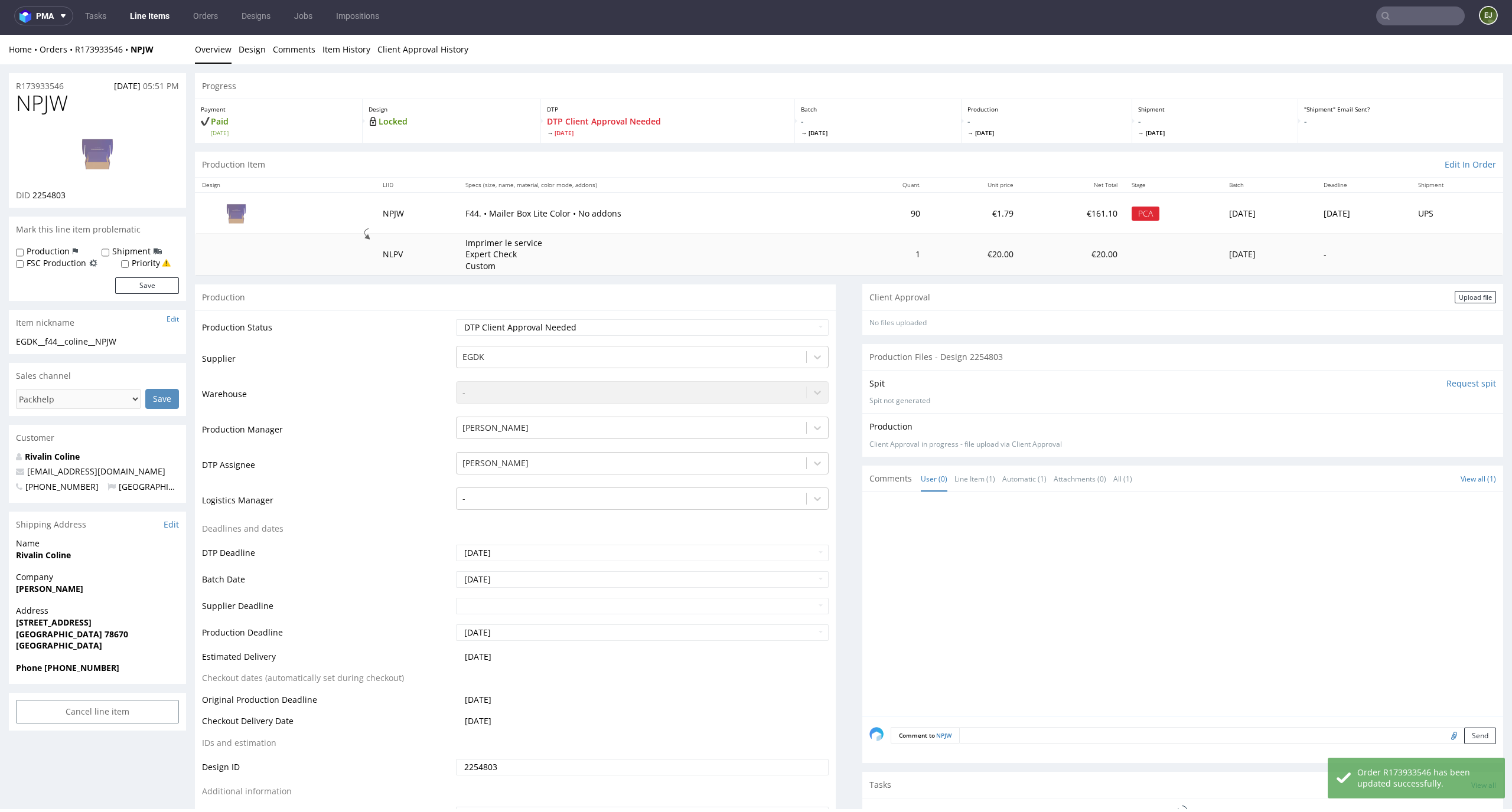
click at [1478, 285] on div "Client Approval Upload file" at bounding box center [1182, 297] width 640 height 26
click at [1468, 293] on div "Upload file" at bounding box center [1475, 297] width 42 height 12
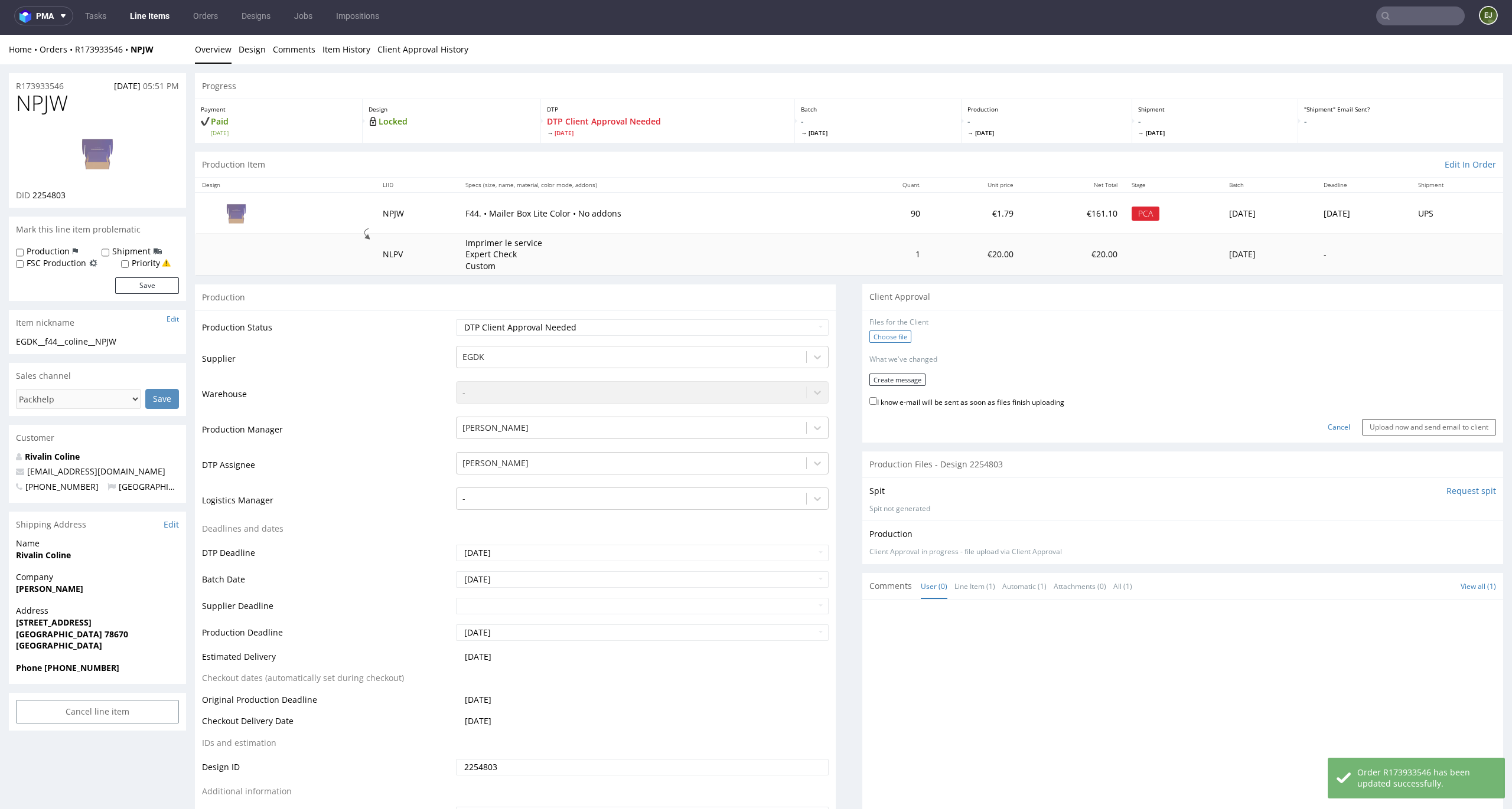
click at [882, 339] on label "Choose file" at bounding box center [890, 336] width 42 height 12
click at [0, 35] on input "Choose file" at bounding box center [0, 35] width 0 height 0
click at [901, 377] on button "Create message" at bounding box center [897, 376] width 56 height 12
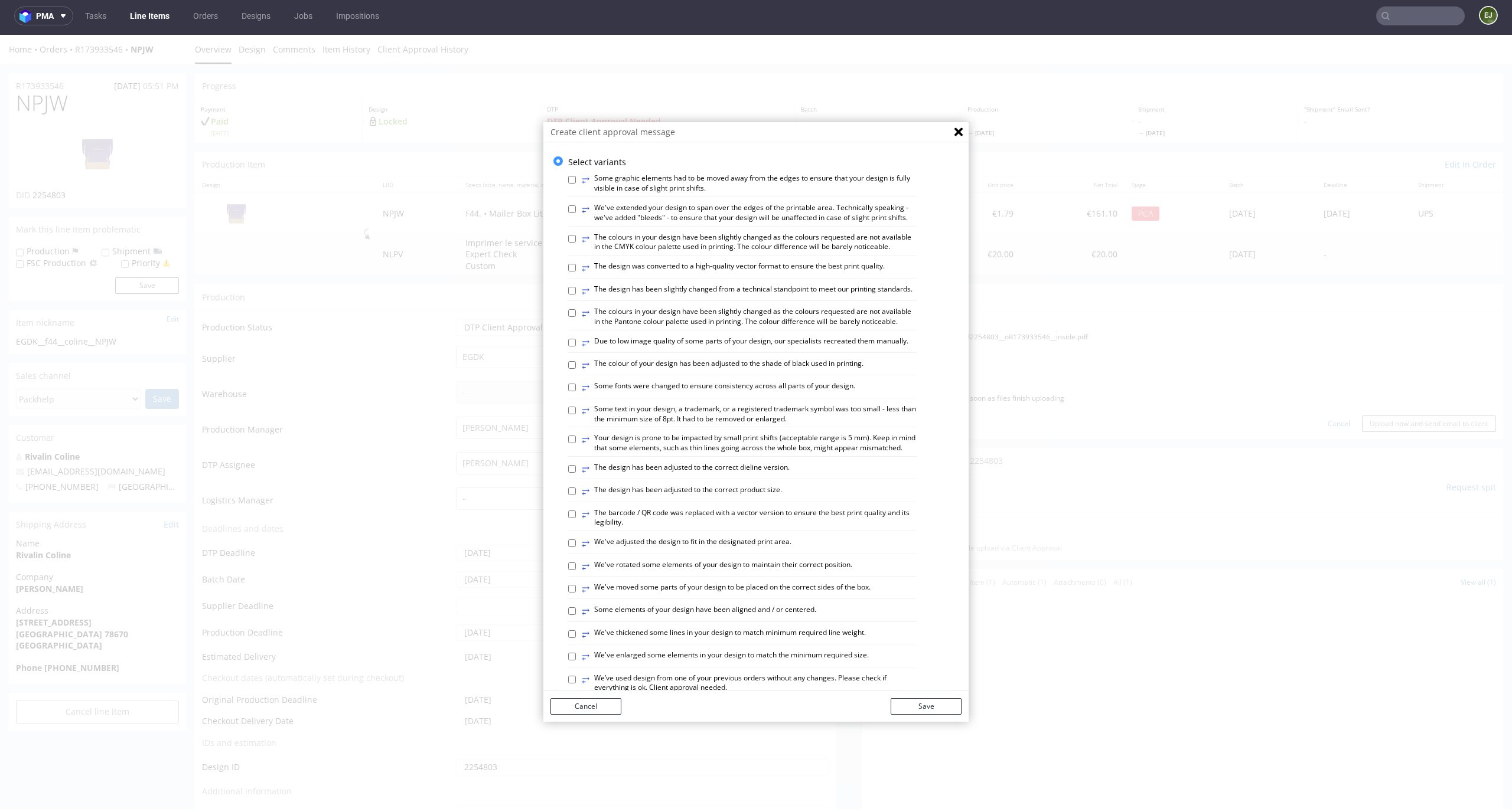
click at [755, 476] on label "⥂ The design has been adjusted to the correct dieline version." at bounding box center [686, 469] width 208 height 13
click at [576, 473] on input "⥂ The design has been adjusted to the correct dieline version." at bounding box center [572, 469] width 8 height 8
checkbox input "true"
click at [926, 706] on button "Save" at bounding box center [925, 706] width 71 height 16
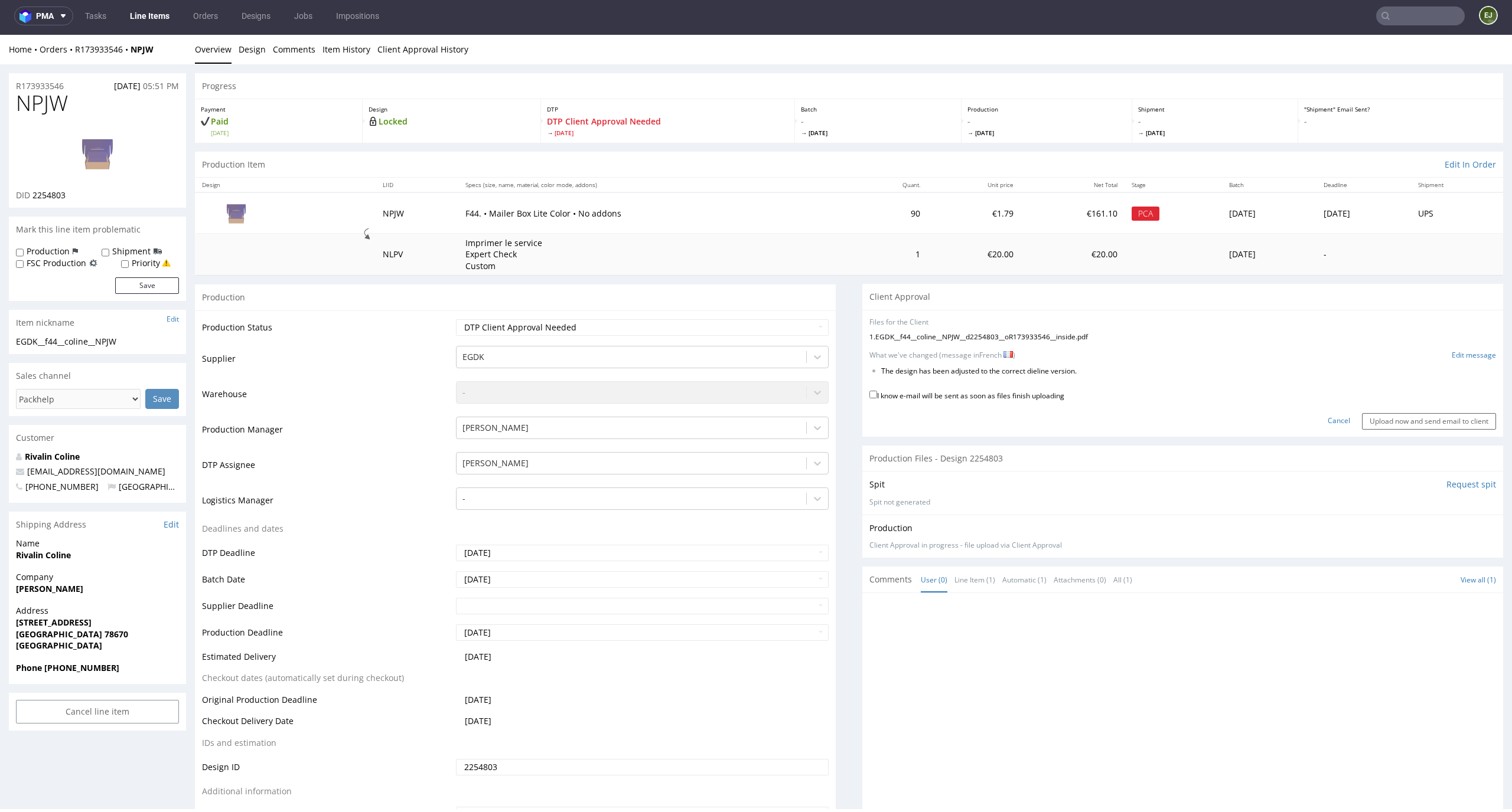
click at [940, 388] on label "I know e-mail will be sent as soon as files finish uploading" at bounding box center [967, 395] width 195 height 13
click at [877, 391] on input "I know e-mail will be sent as soon as files finish uploading" at bounding box center [873, 394] width 8 height 8
checkbox input "true"
click at [1450, 424] on input "Upload now and send email to client" at bounding box center [1428, 421] width 134 height 16
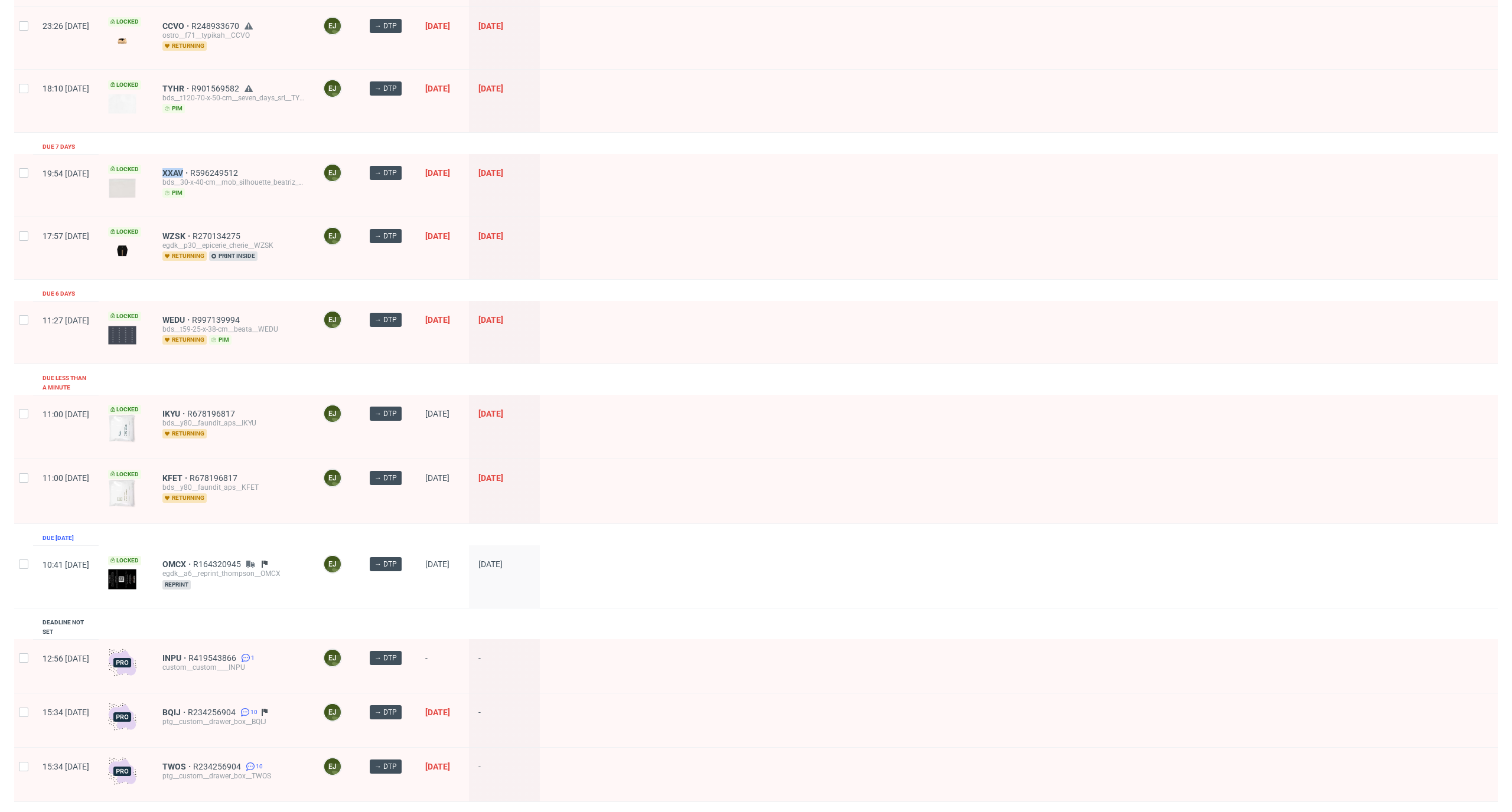
scroll to position [432, 0]
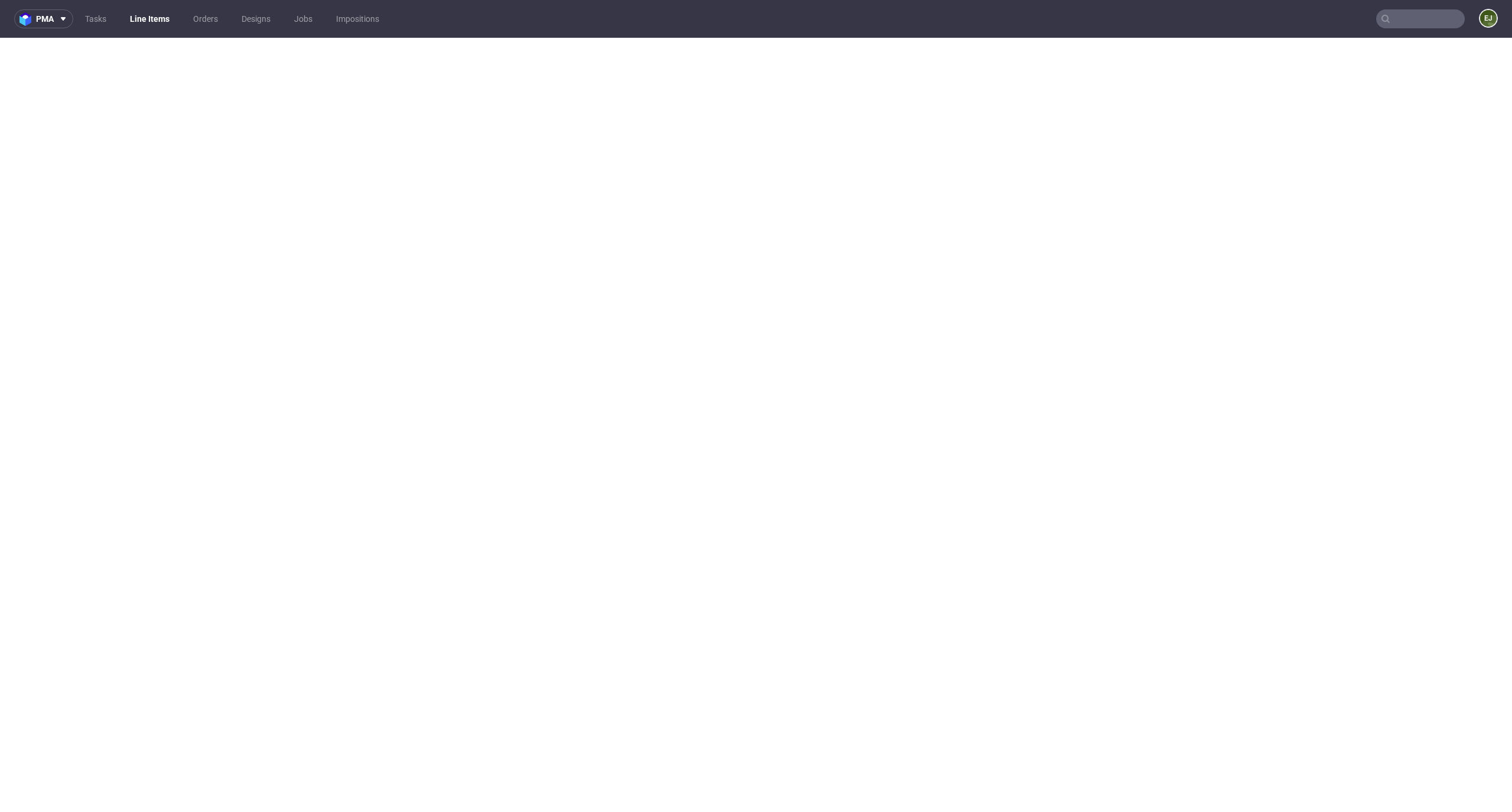
select select "dtp_in_process"
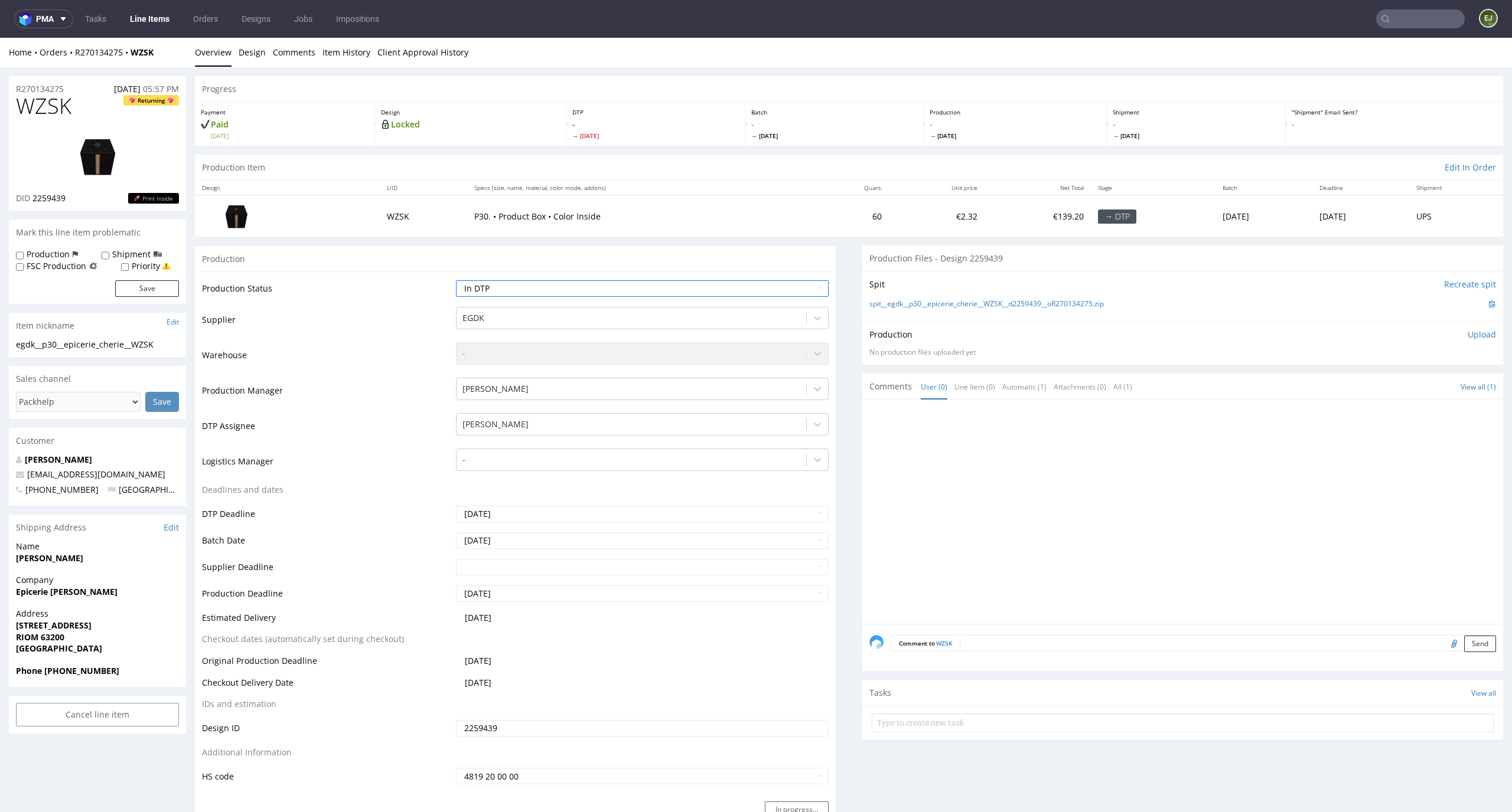
scroll to position [3, 0]
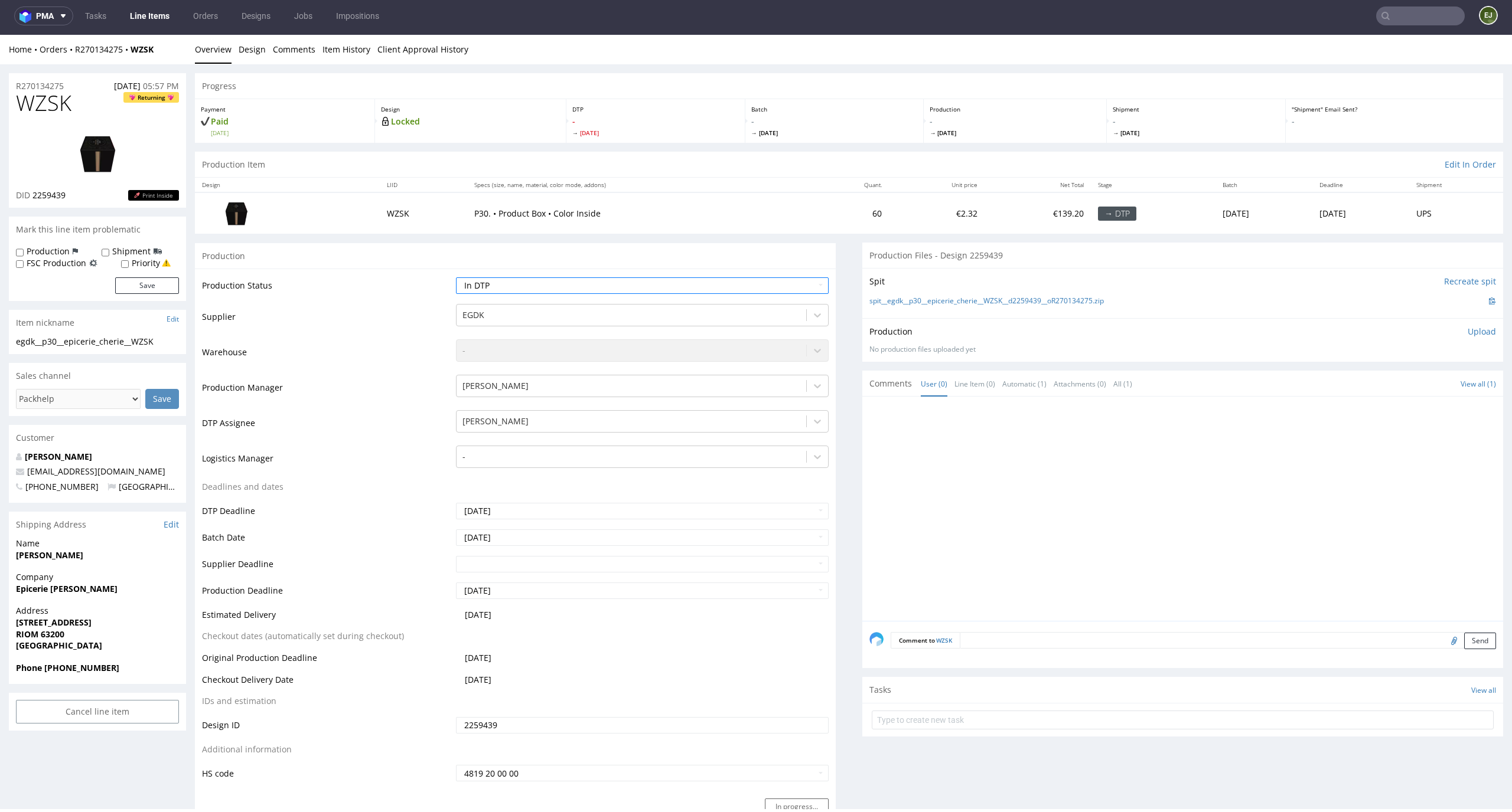
click at [873, 120] on p "- [DATE]" at bounding box center [834, 127] width 167 height 21
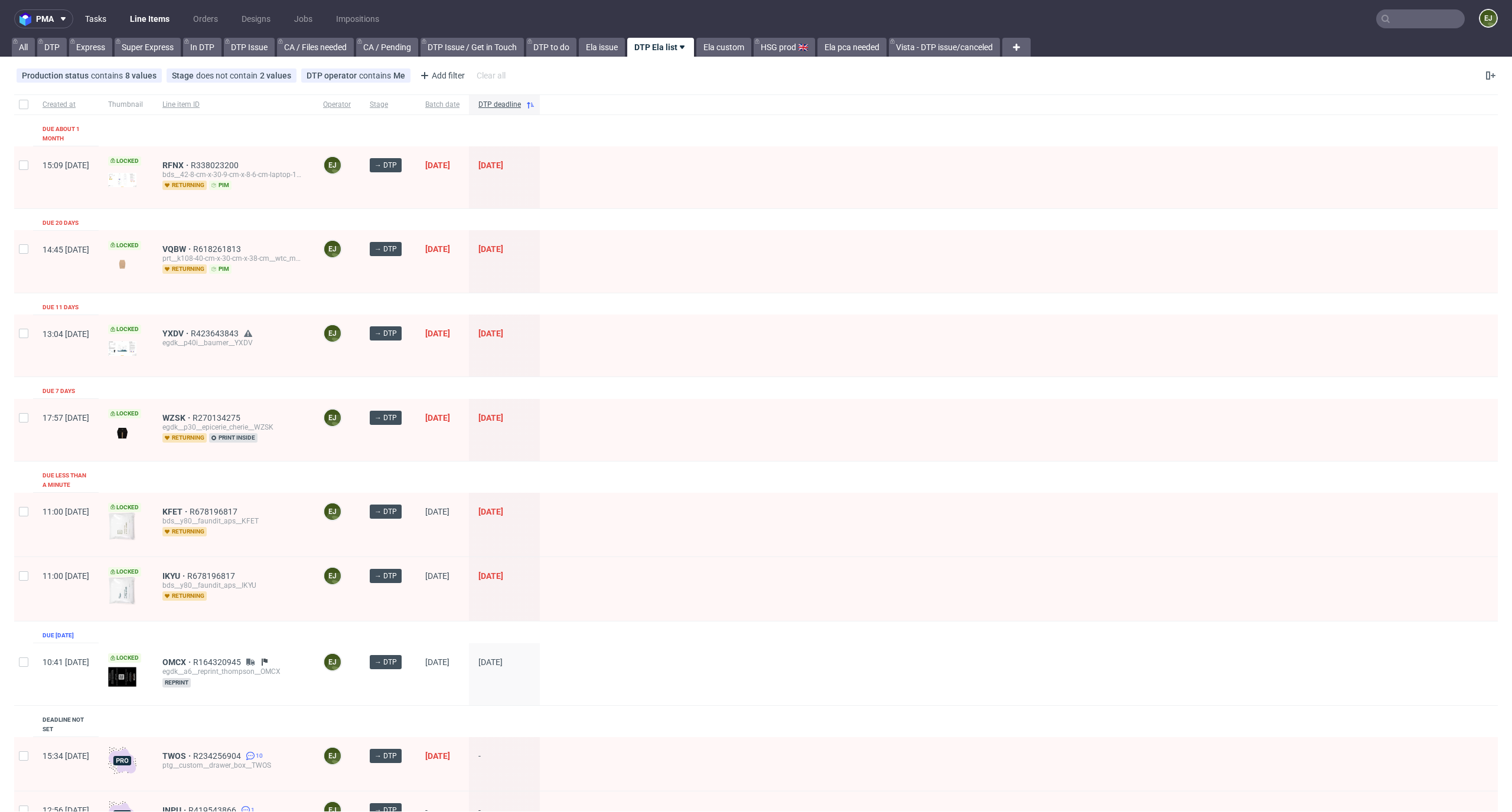
click at [95, 24] on link "Tasks" at bounding box center [96, 19] width 36 height 19
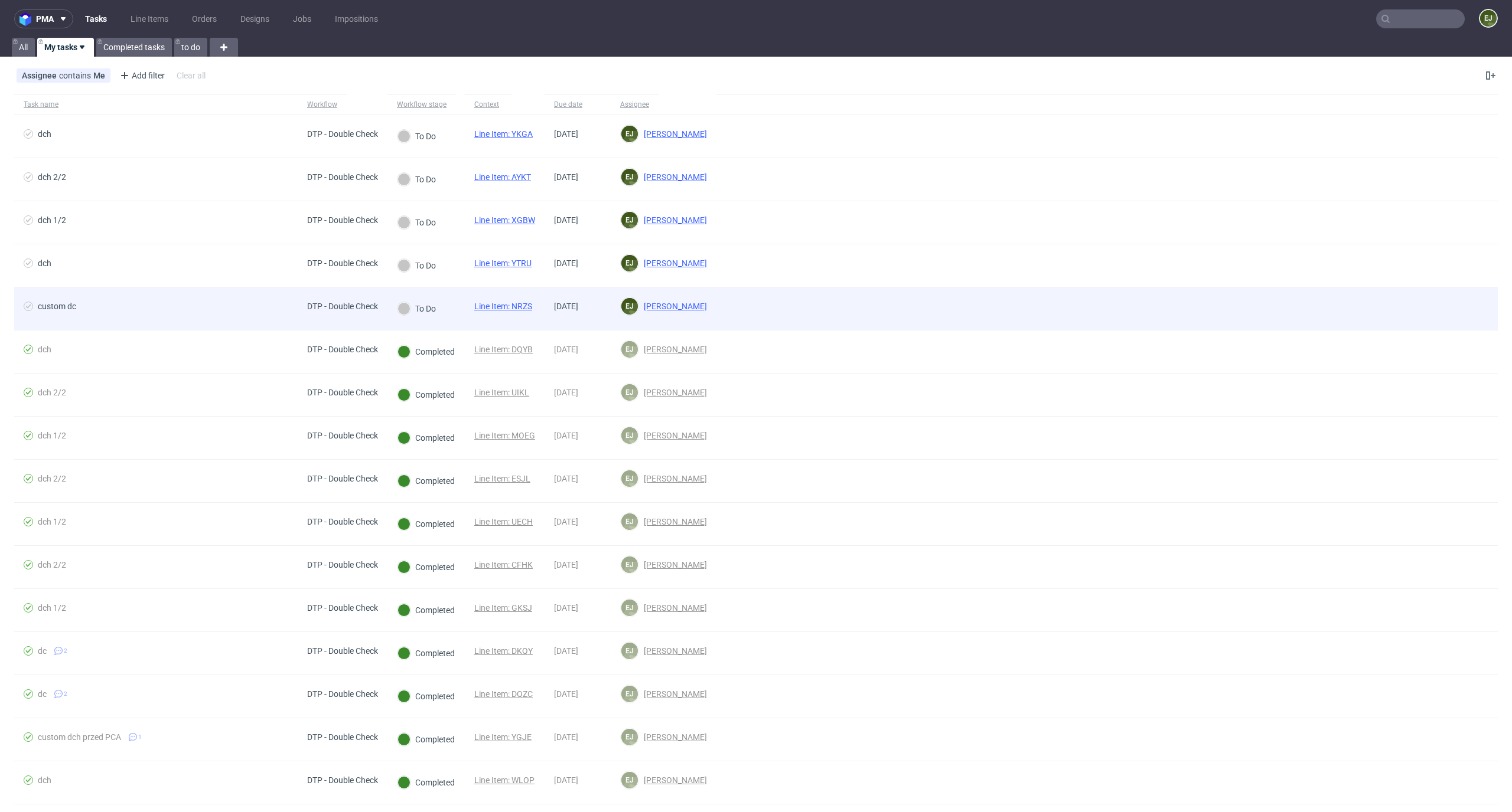
click at [496, 305] on link "Line Item: NRZS" at bounding box center [503, 306] width 58 height 9
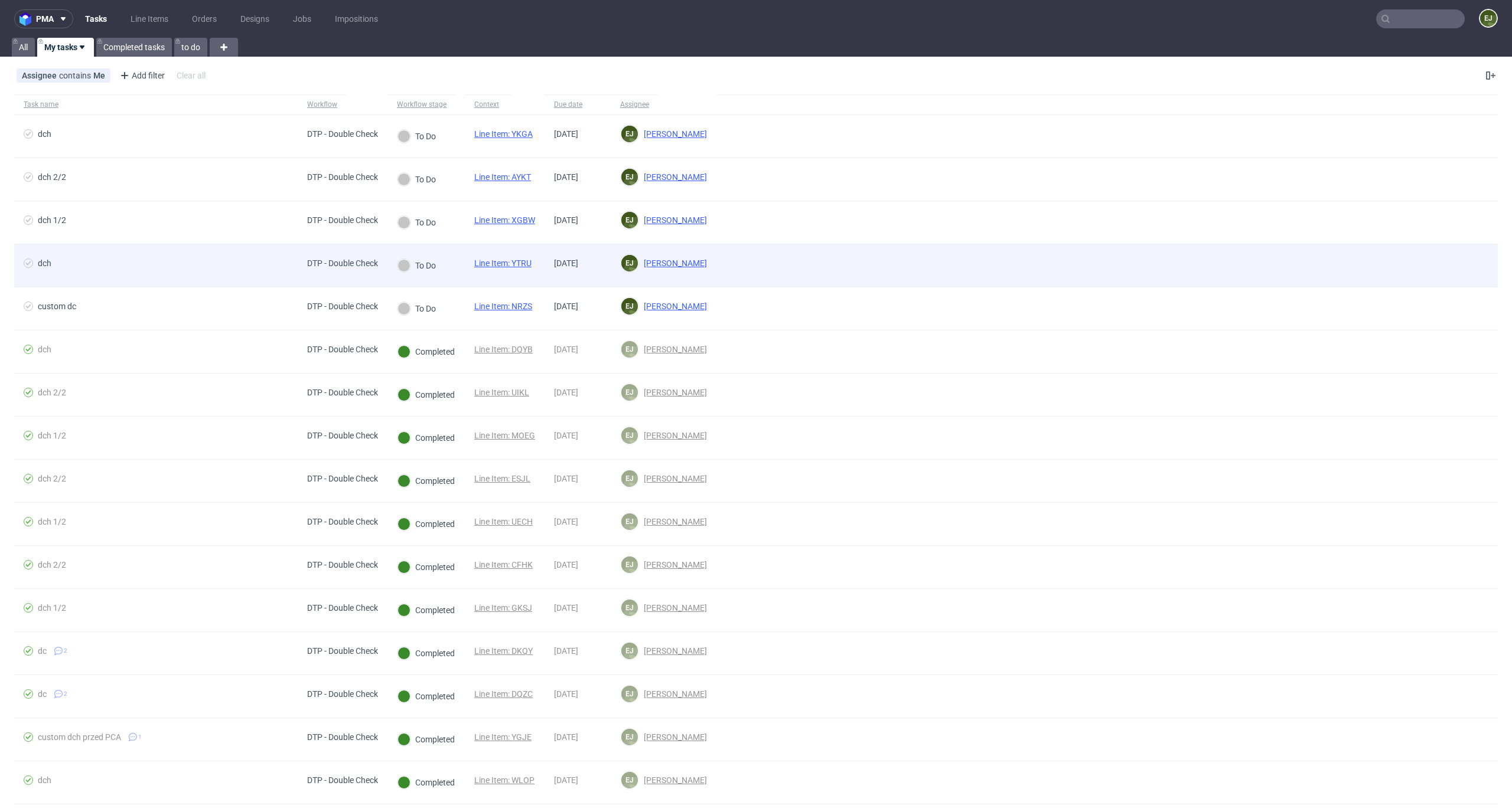
click at [527, 263] on link "Line Item: YTRU" at bounding box center [503, 263] width 57 height 9
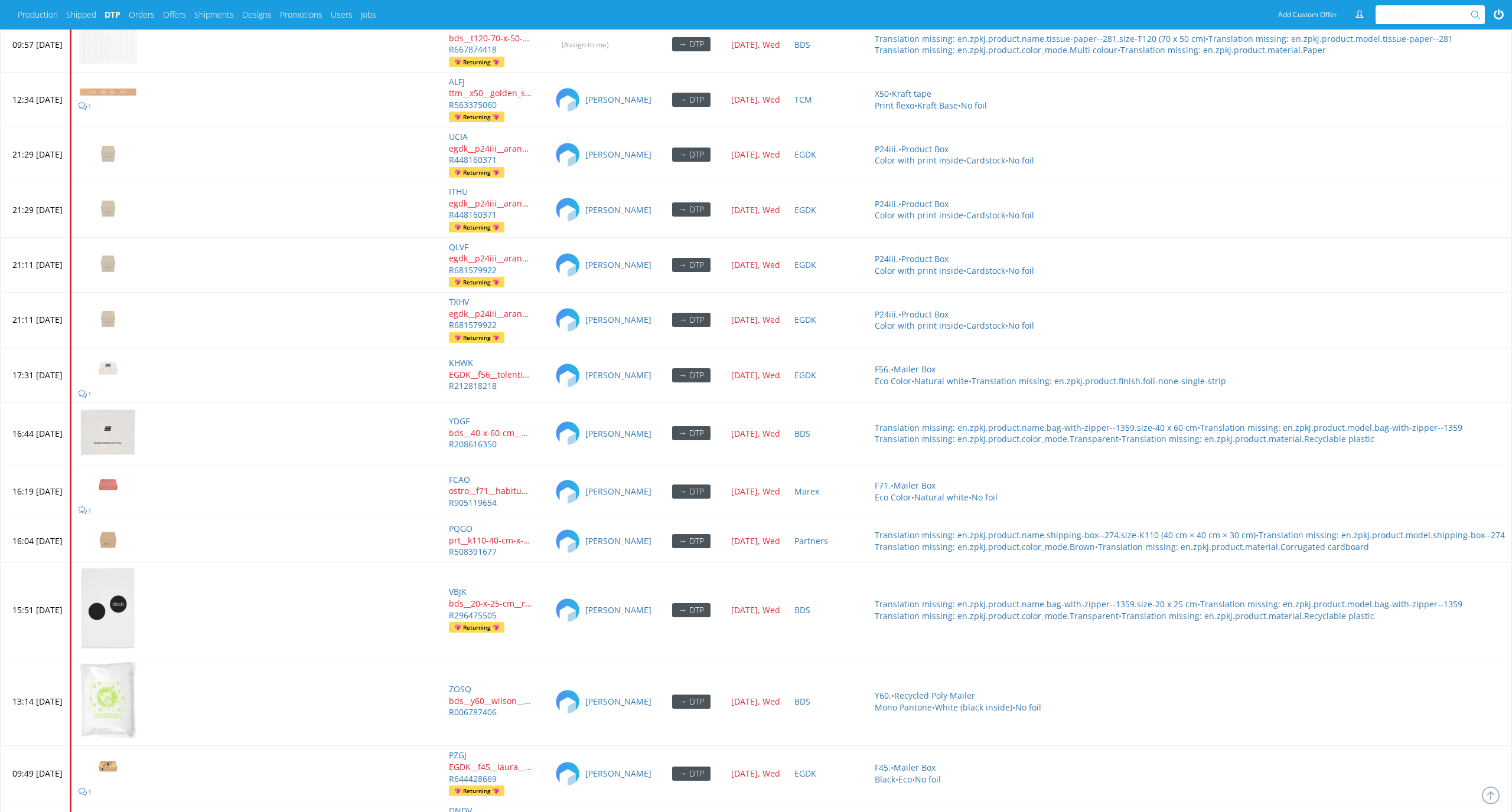
scroll to position [5278, 0]
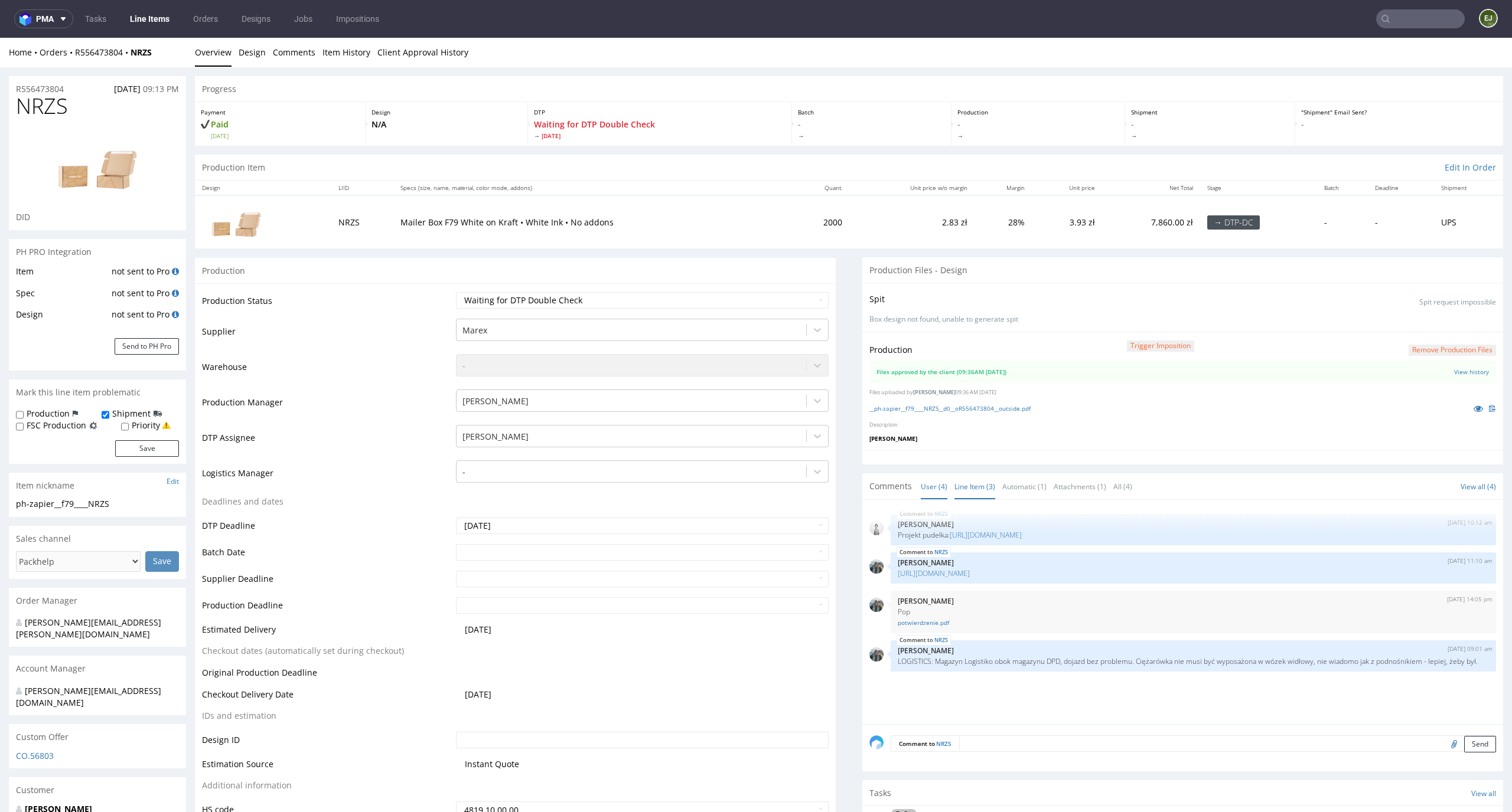
click at [955, 479] on link "Line Item (3)" at bounding box center [975, 486] width 41 height 25
